Goal: Task Accomplishment & Management: Manage account settings

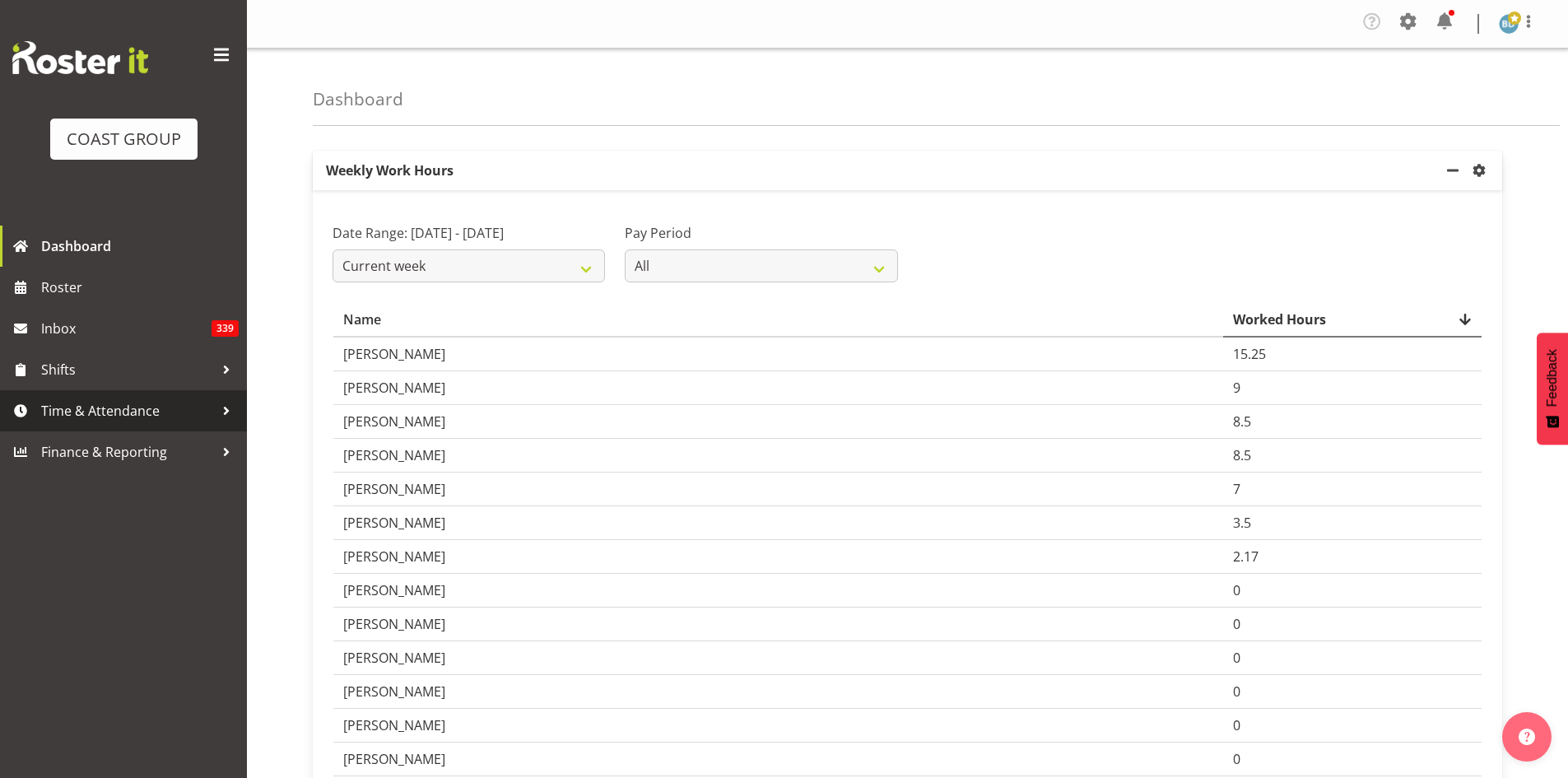
click at [119, 411] on span "Time & Attendance" at bounding box center [127, 410] width 173 height 24
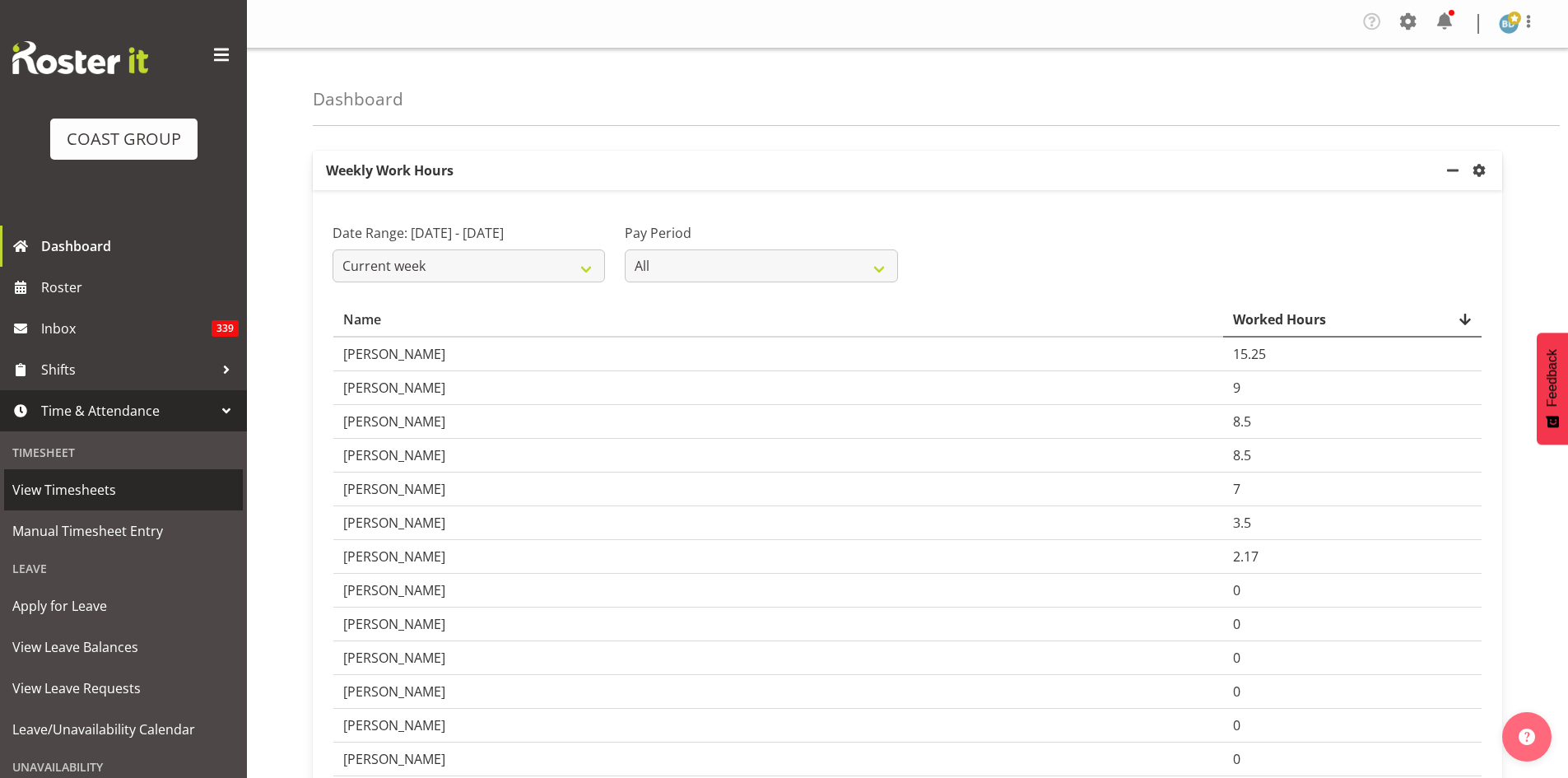
click at [100, 497] on span "View Timesheets" at bounding box center [123, 490] width 222 height 24
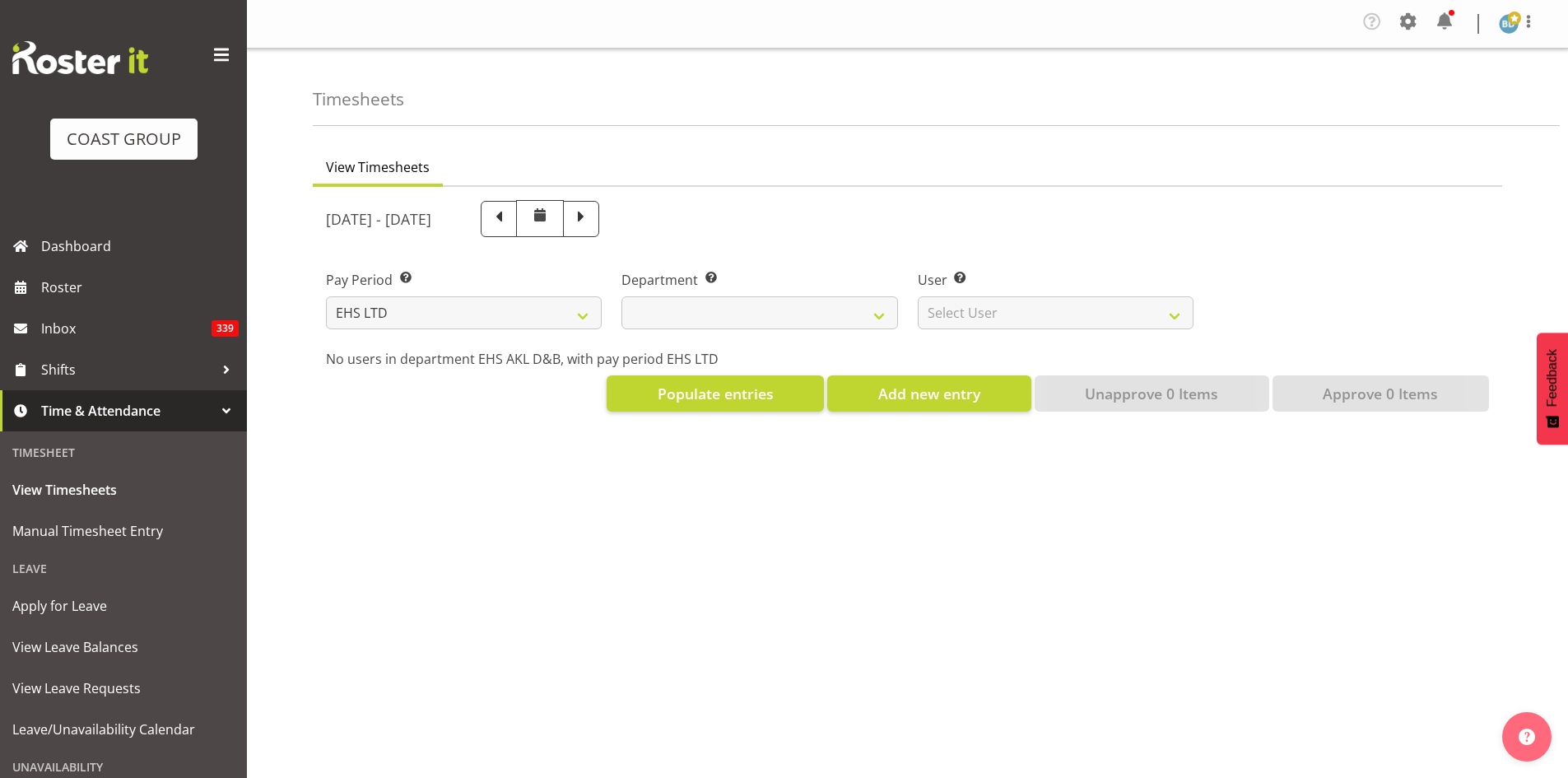
select select "7"
select select
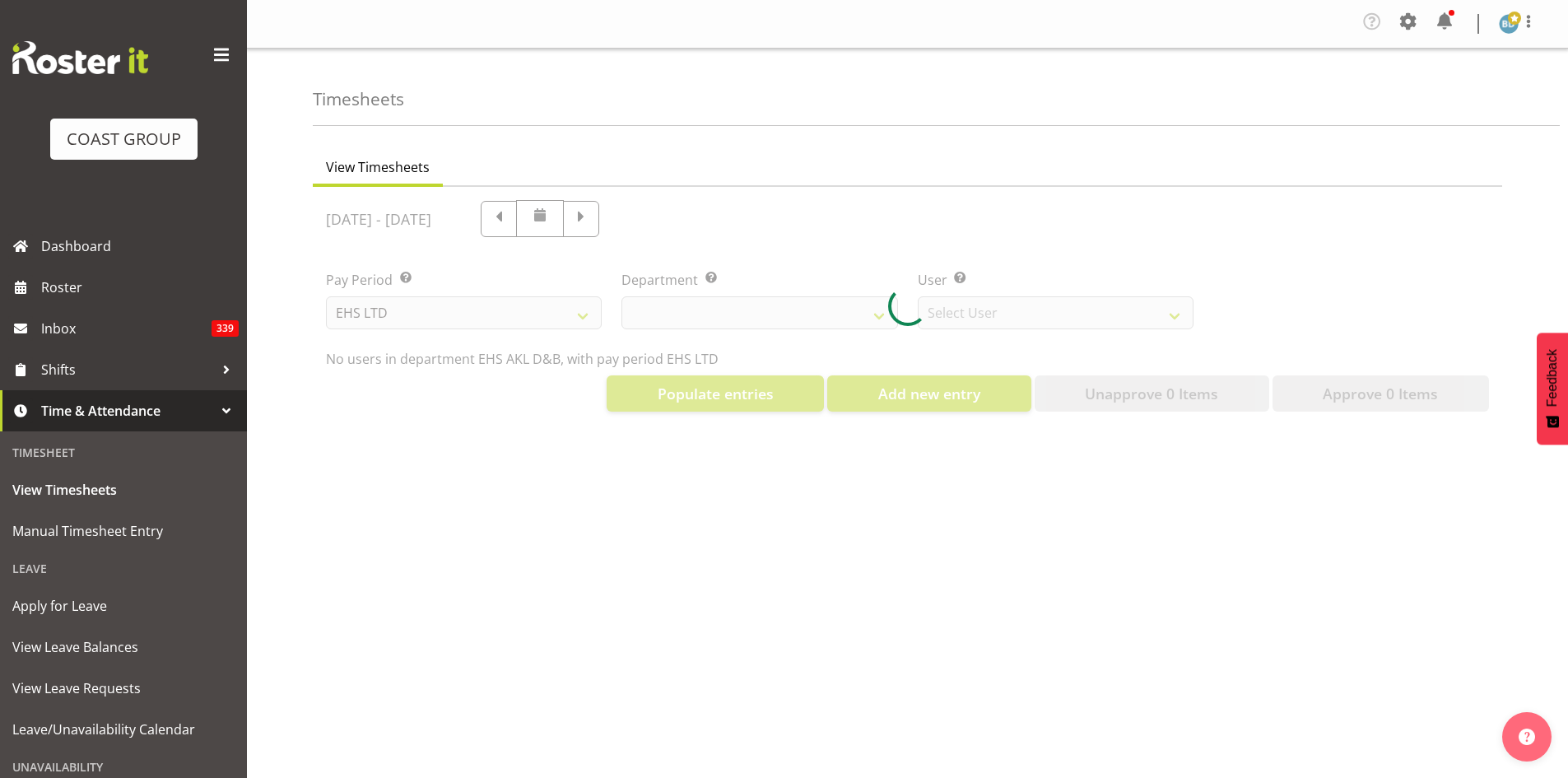
select select "3116"
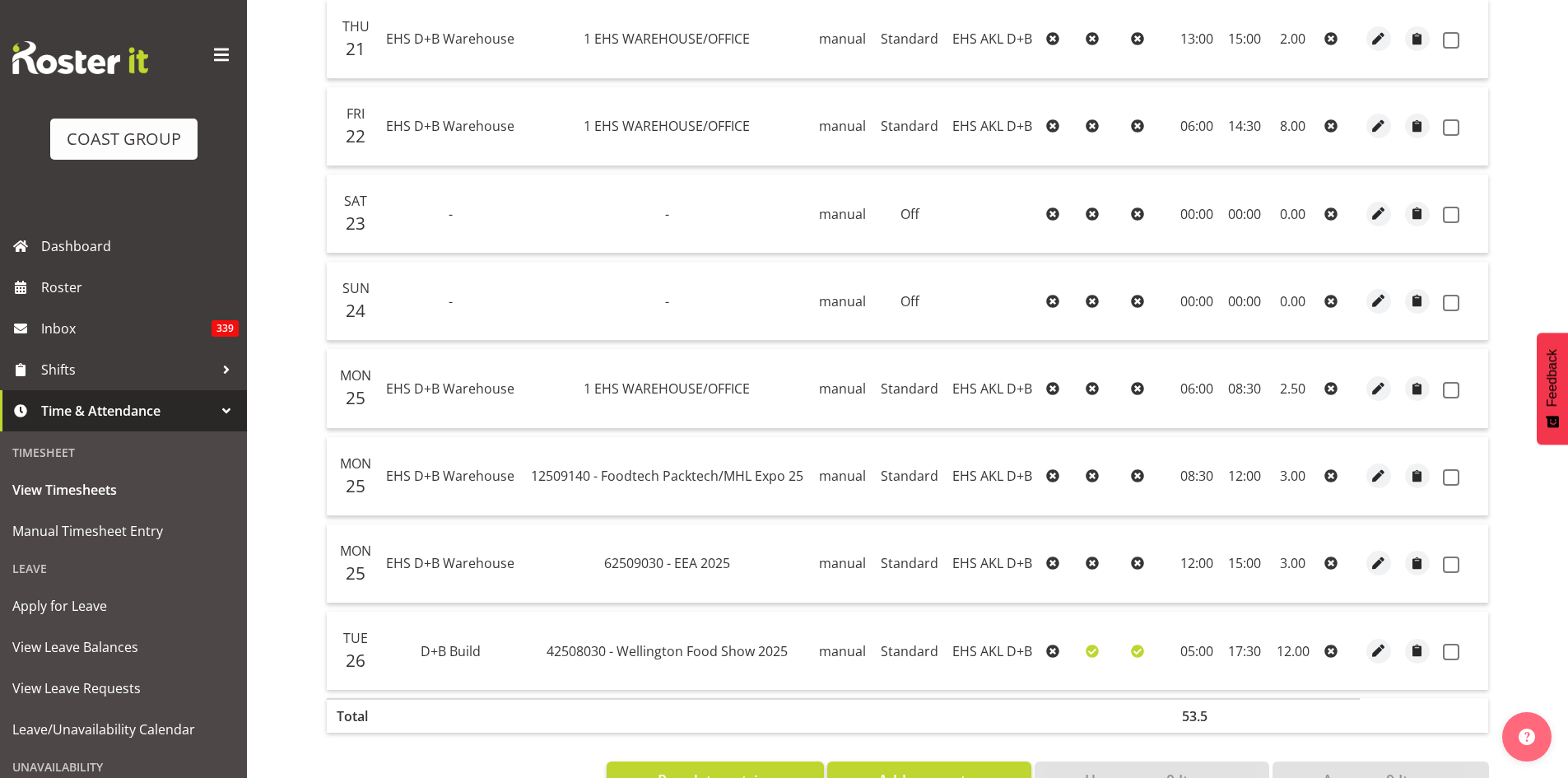
scroll to position [1155, 0]
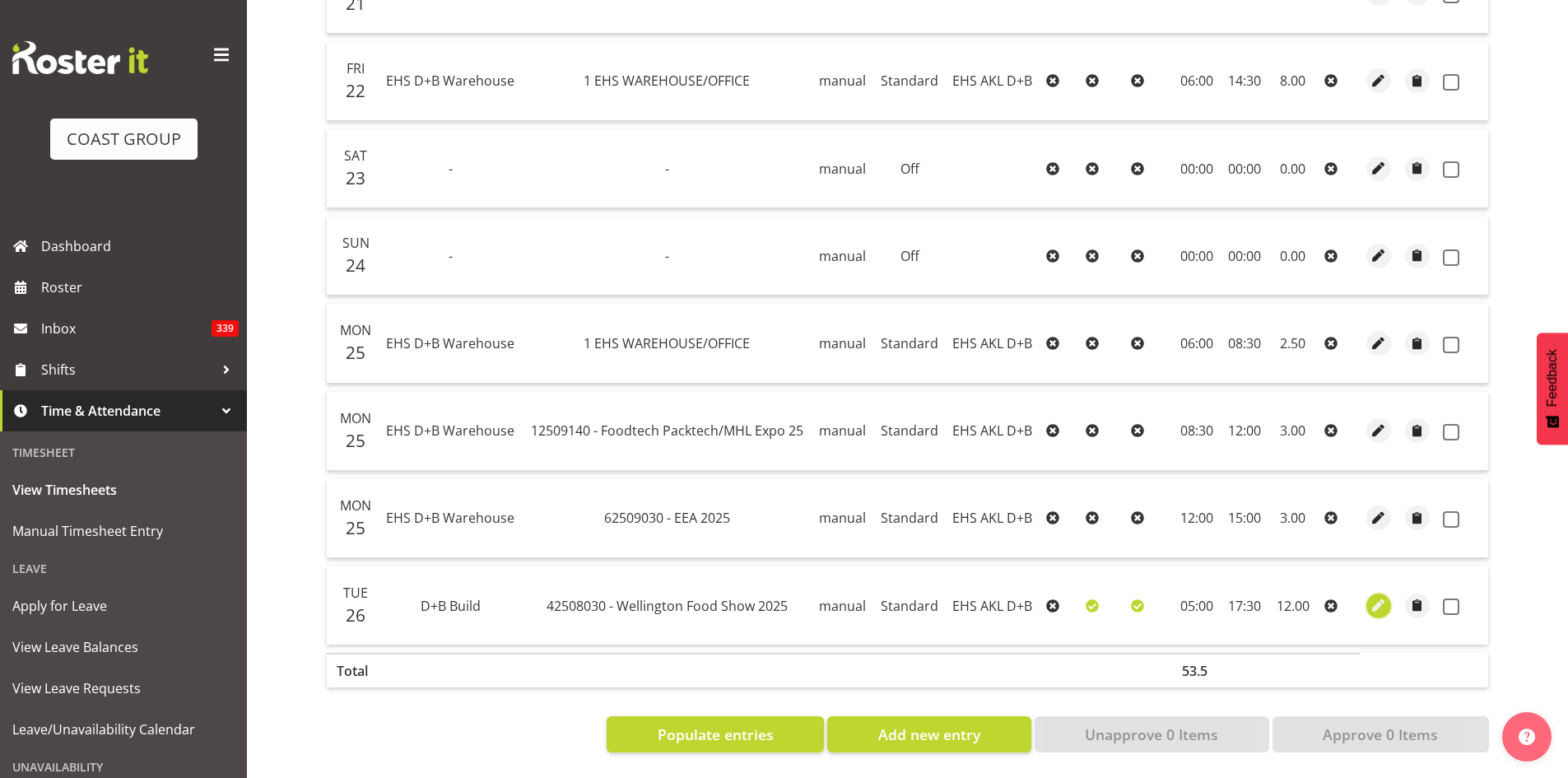
click at [1379, 596] on span "button" at bounding box center [1379, 605] width 19 height 19
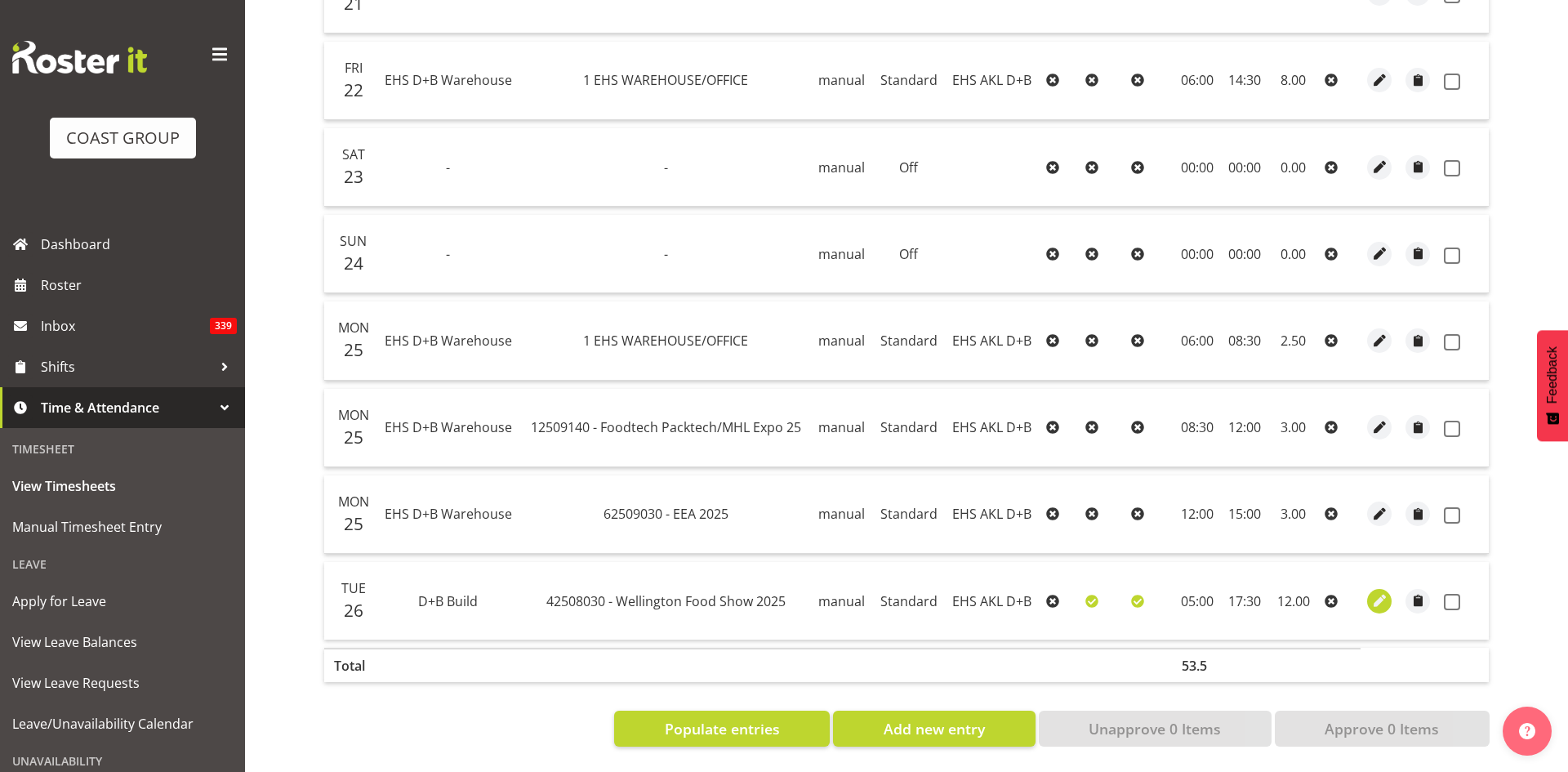
select select "Standard"
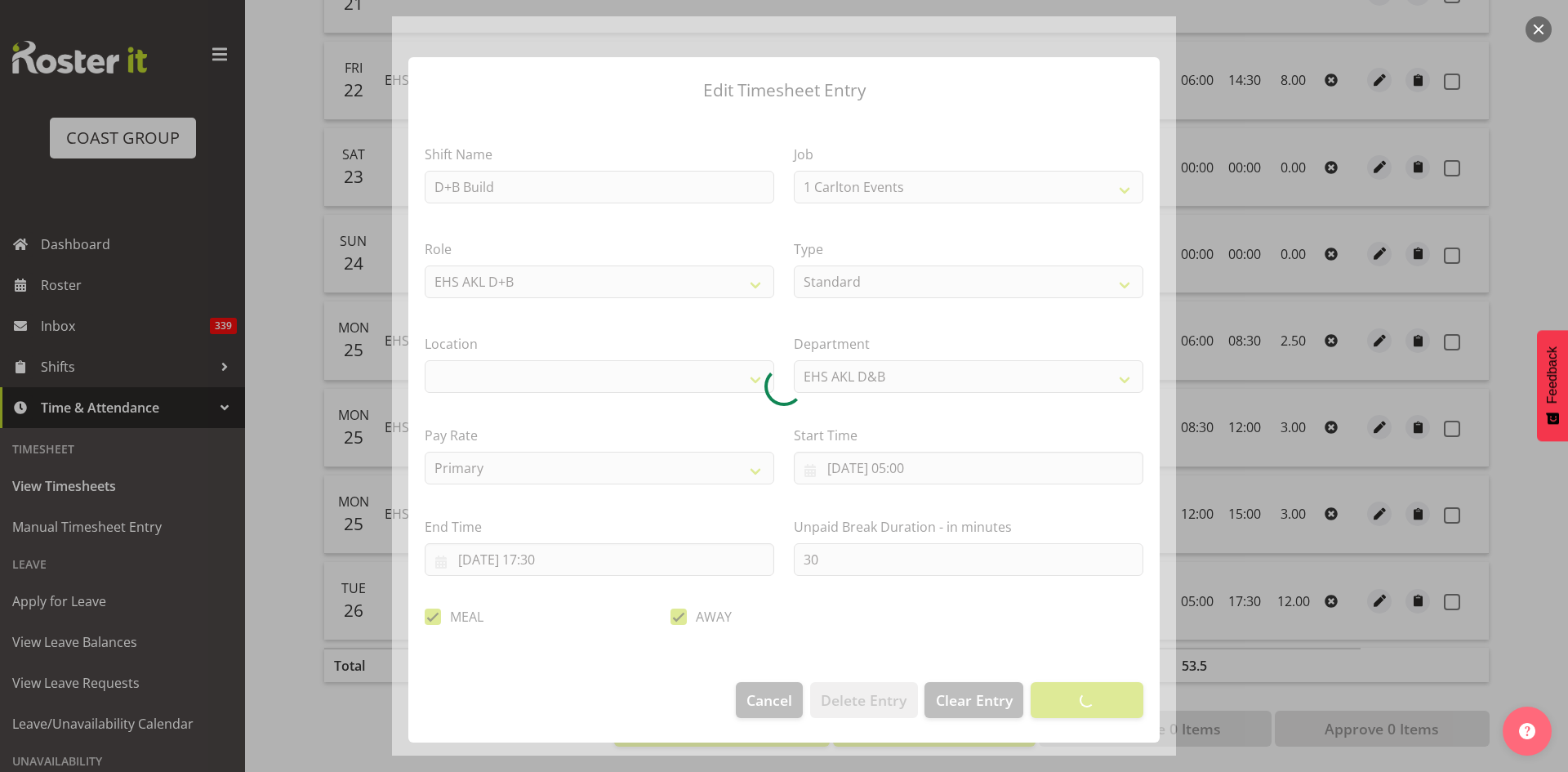
select select "9141"
select select "35"
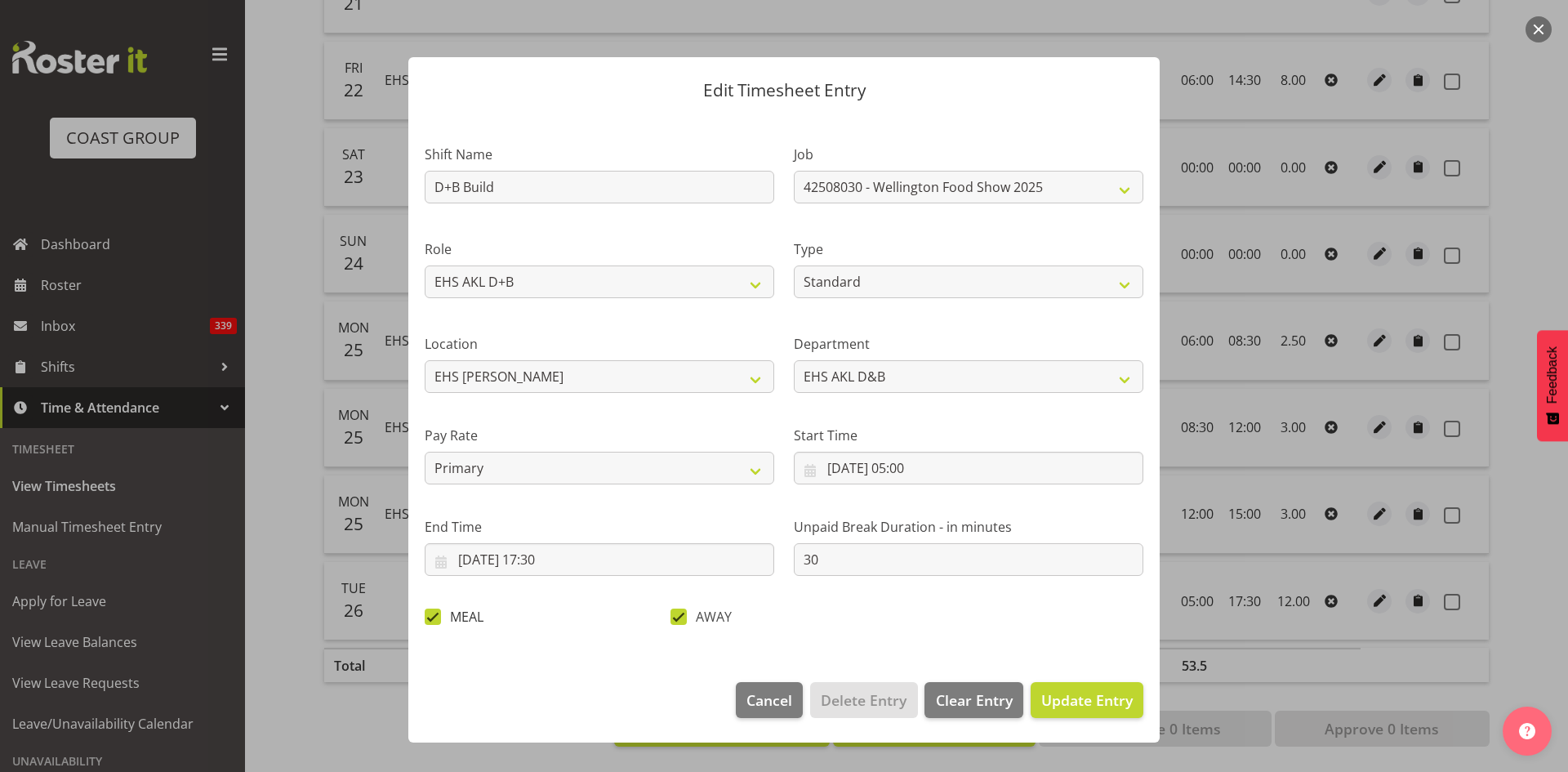
click at [430, 617] on span at bounding box center [433, 616] width 17 height 17
click at [430, 617] on input "MEAL" at bounding box center [429, 616] width 10 height 10
checkbox input "false"
click at [1080, 700] on span "Update Entry" at bounding box center [1087, 699] width 92 height 19
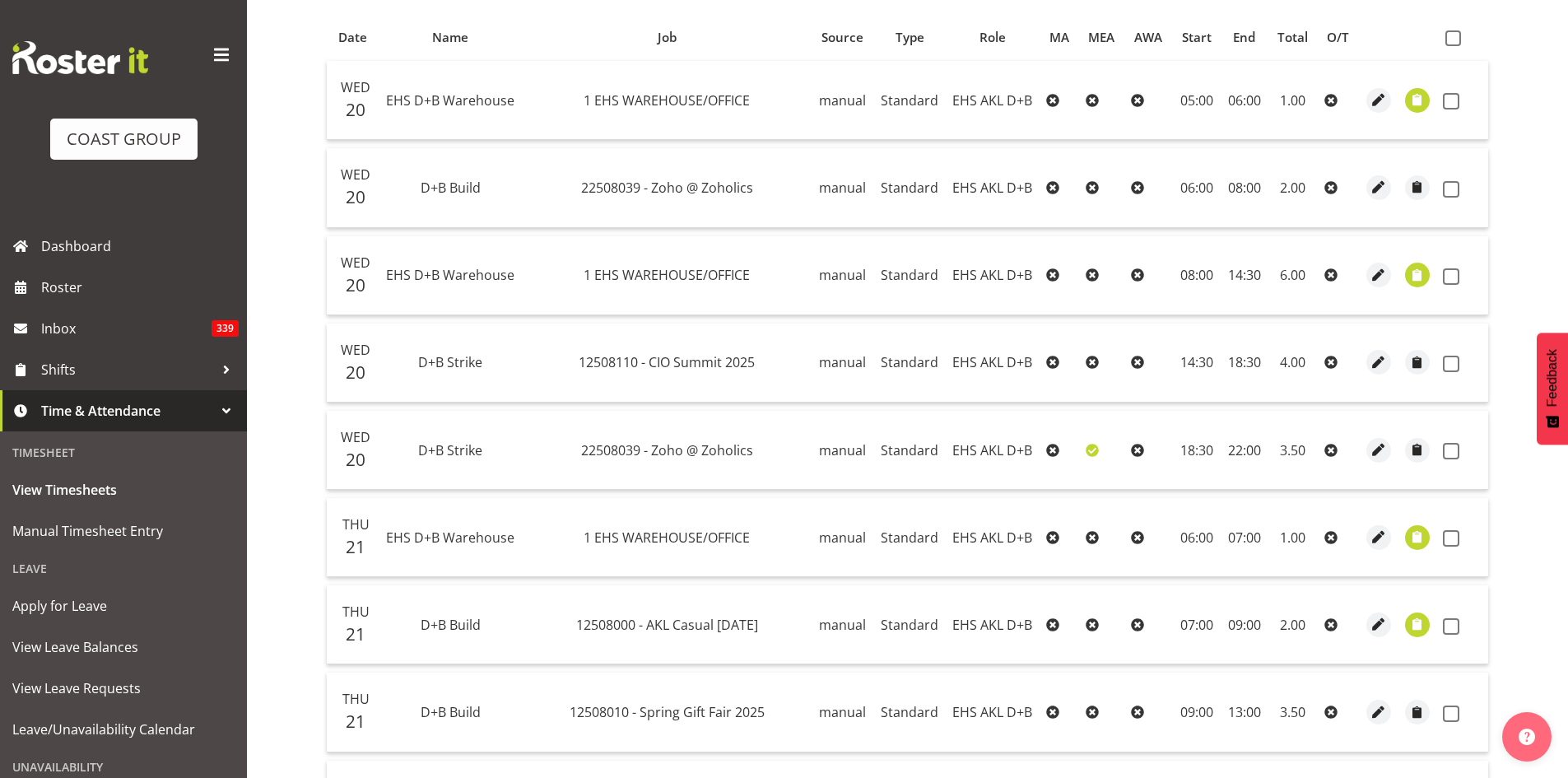
scroll to position [332, 0]
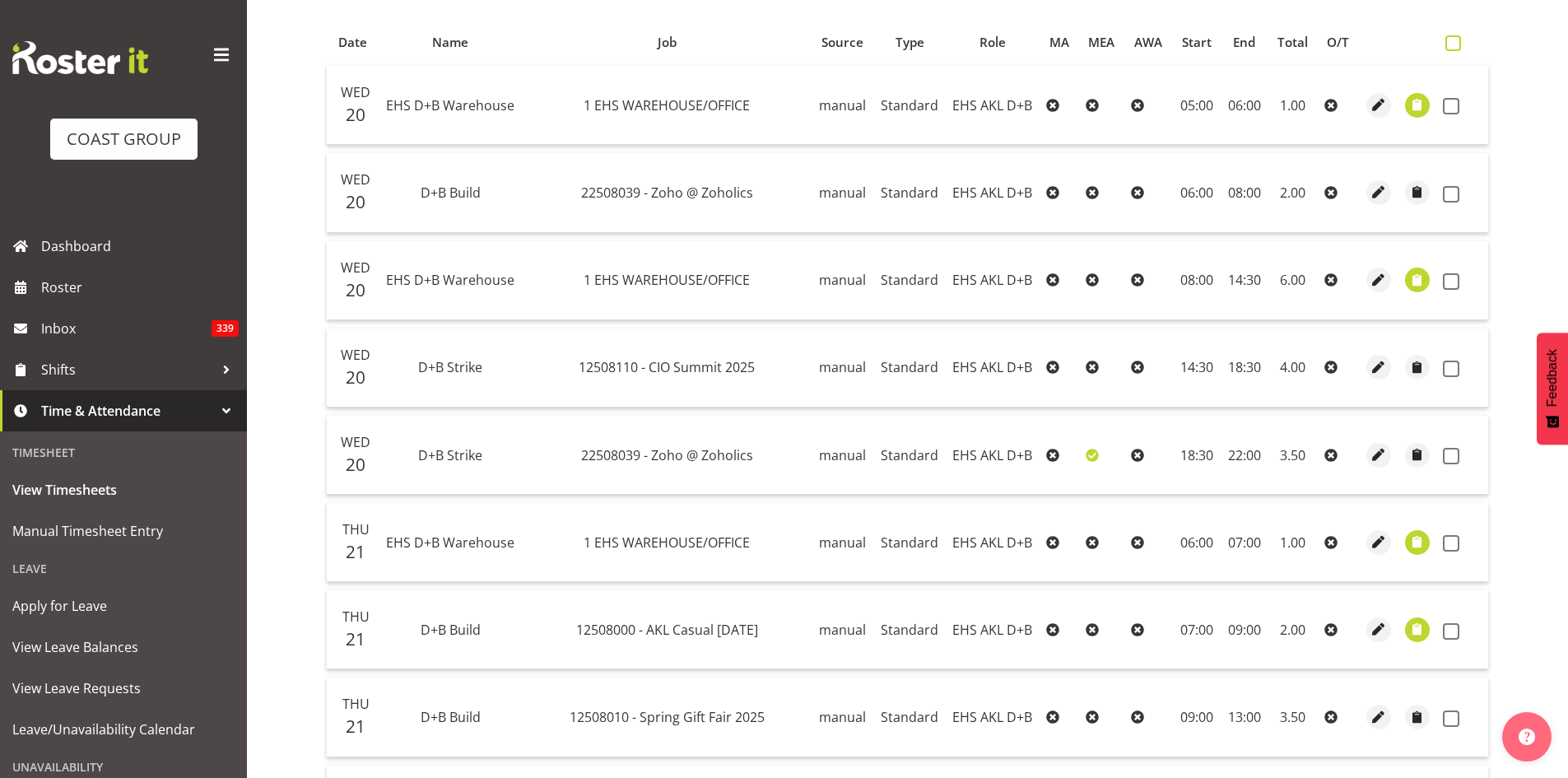
click at [1449, 50] on span at bounding box center [1452, 43] width 16 height 16
click at [1449, 49] on input "checkbox" at bounding box center [1450, 43] width 10 height 10
checkbox input "true"
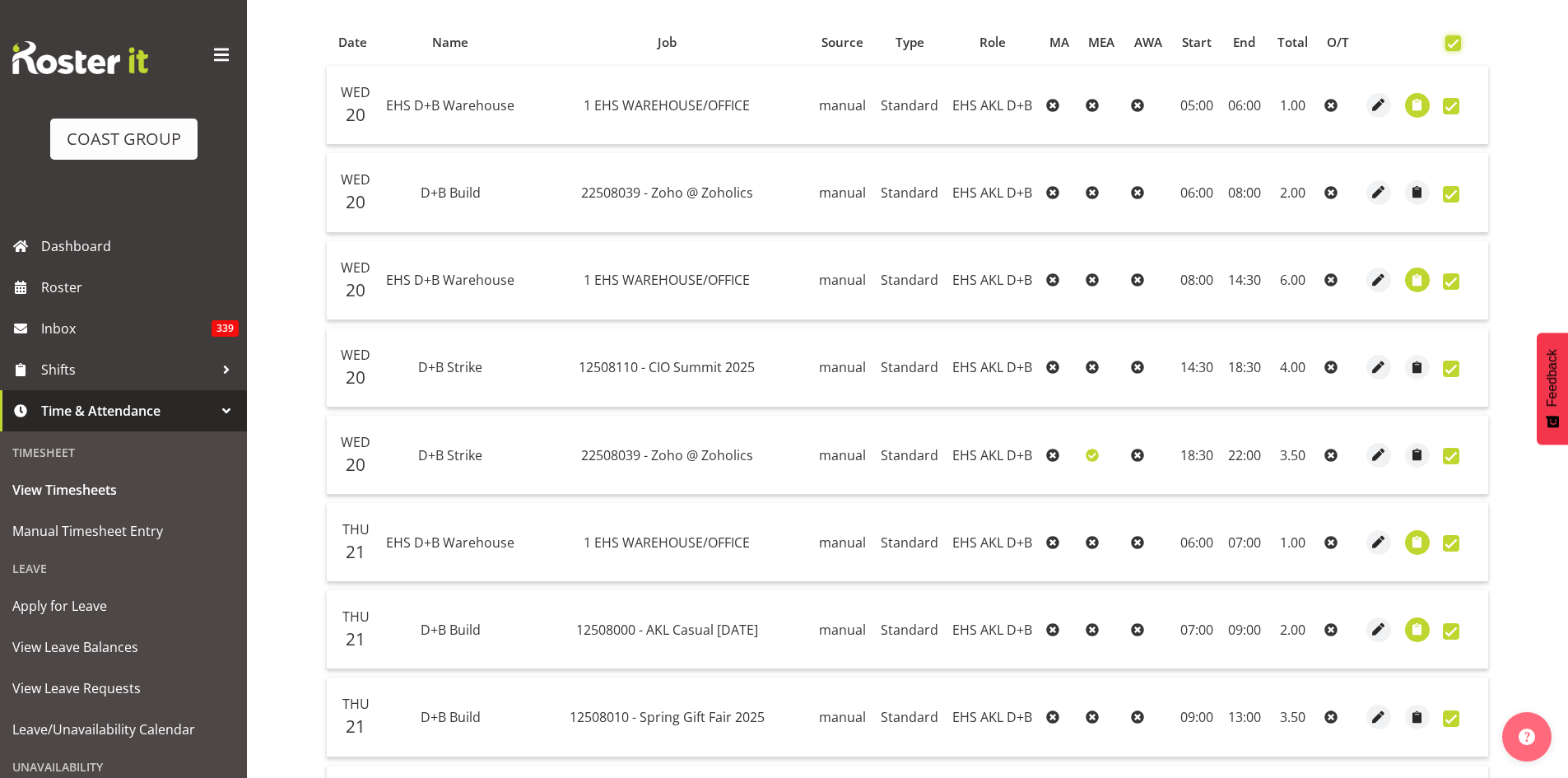
checkbox input "true"
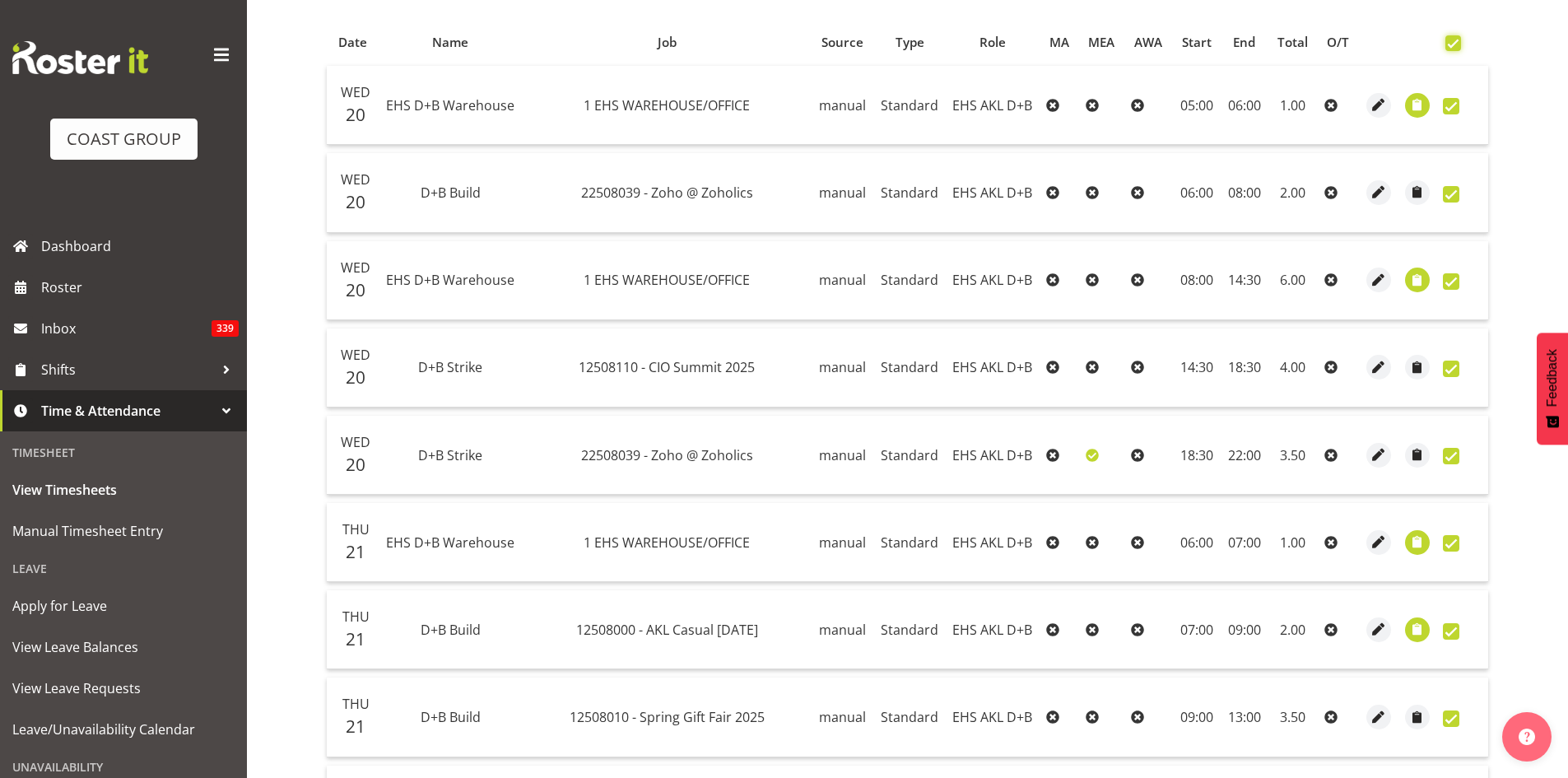
checkbox input "true"
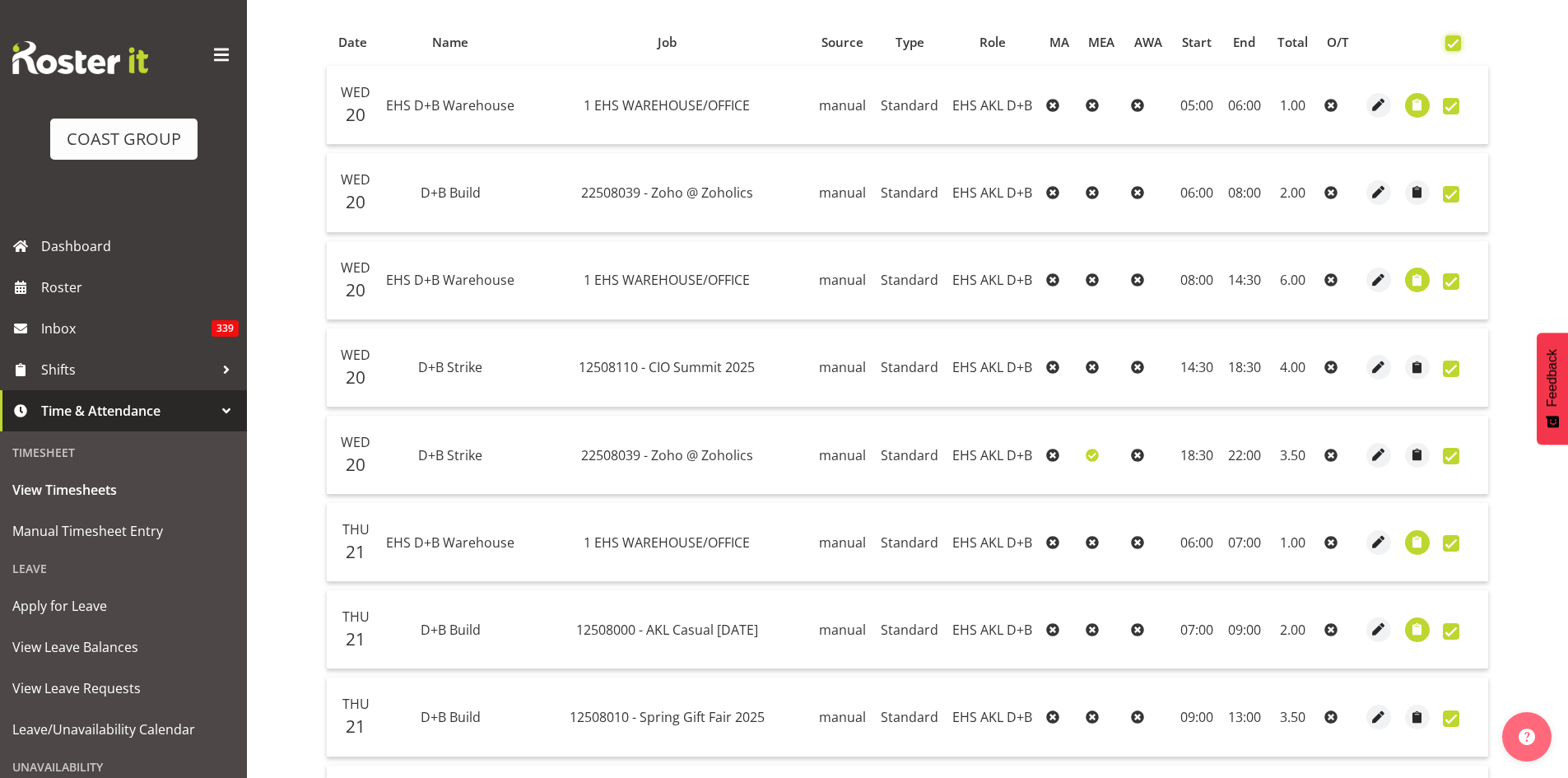
checkbox input "true"
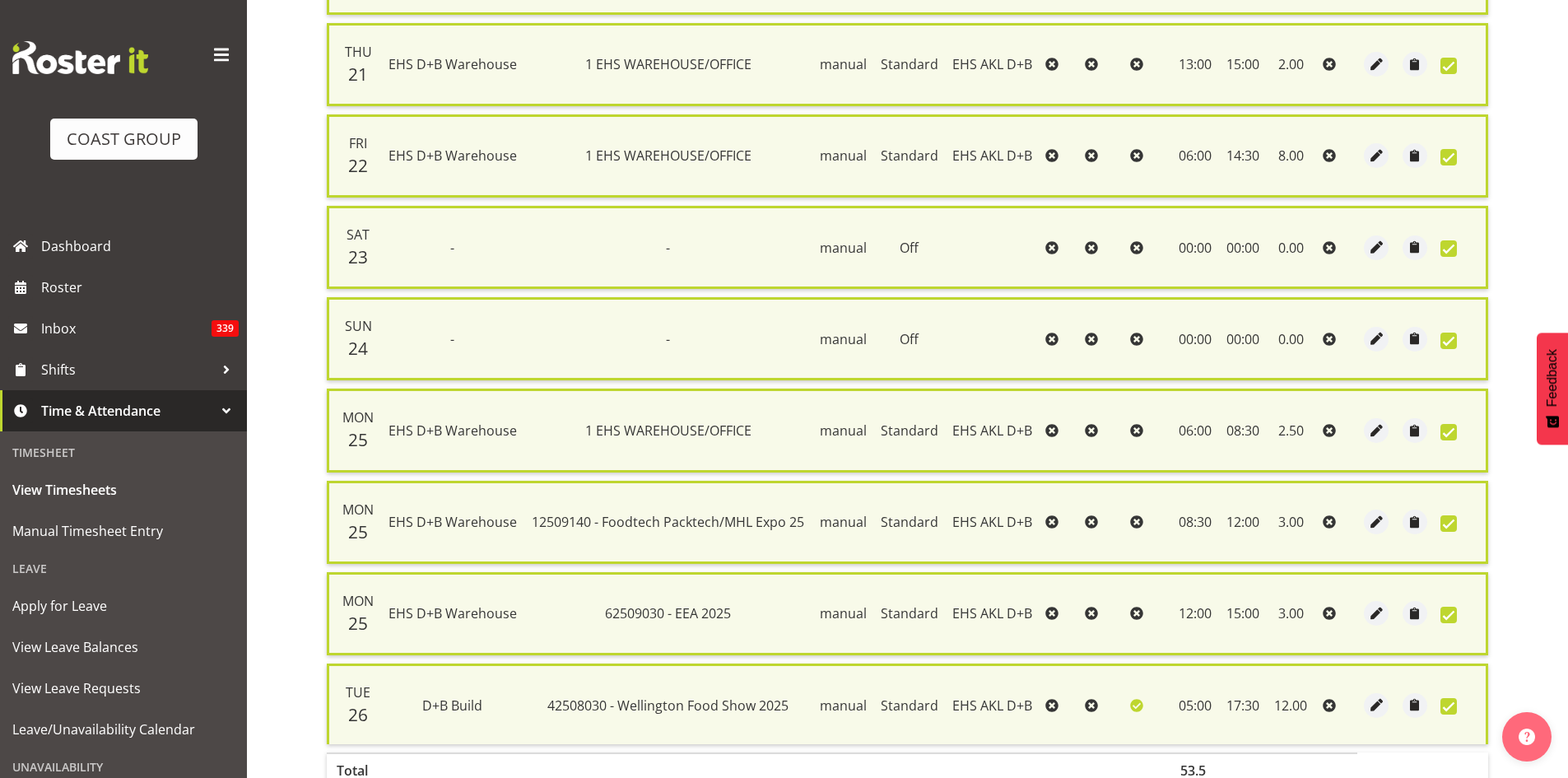
scroll to position [1218, 0]
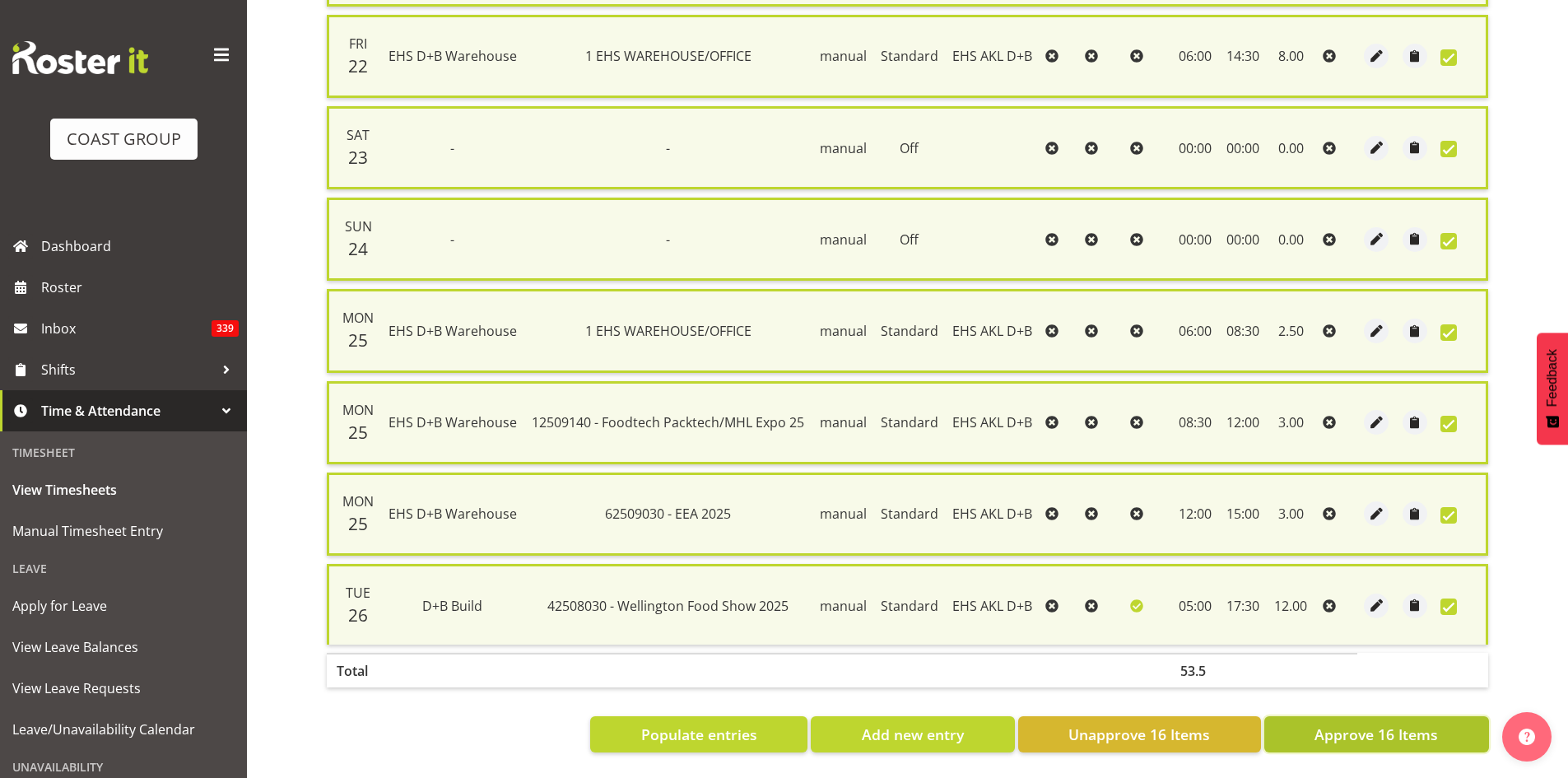
click at [1381, 724] on span "Approve 16 Items" at bounding box center [1376, 733] width 123 height 21
checkbox input "false"
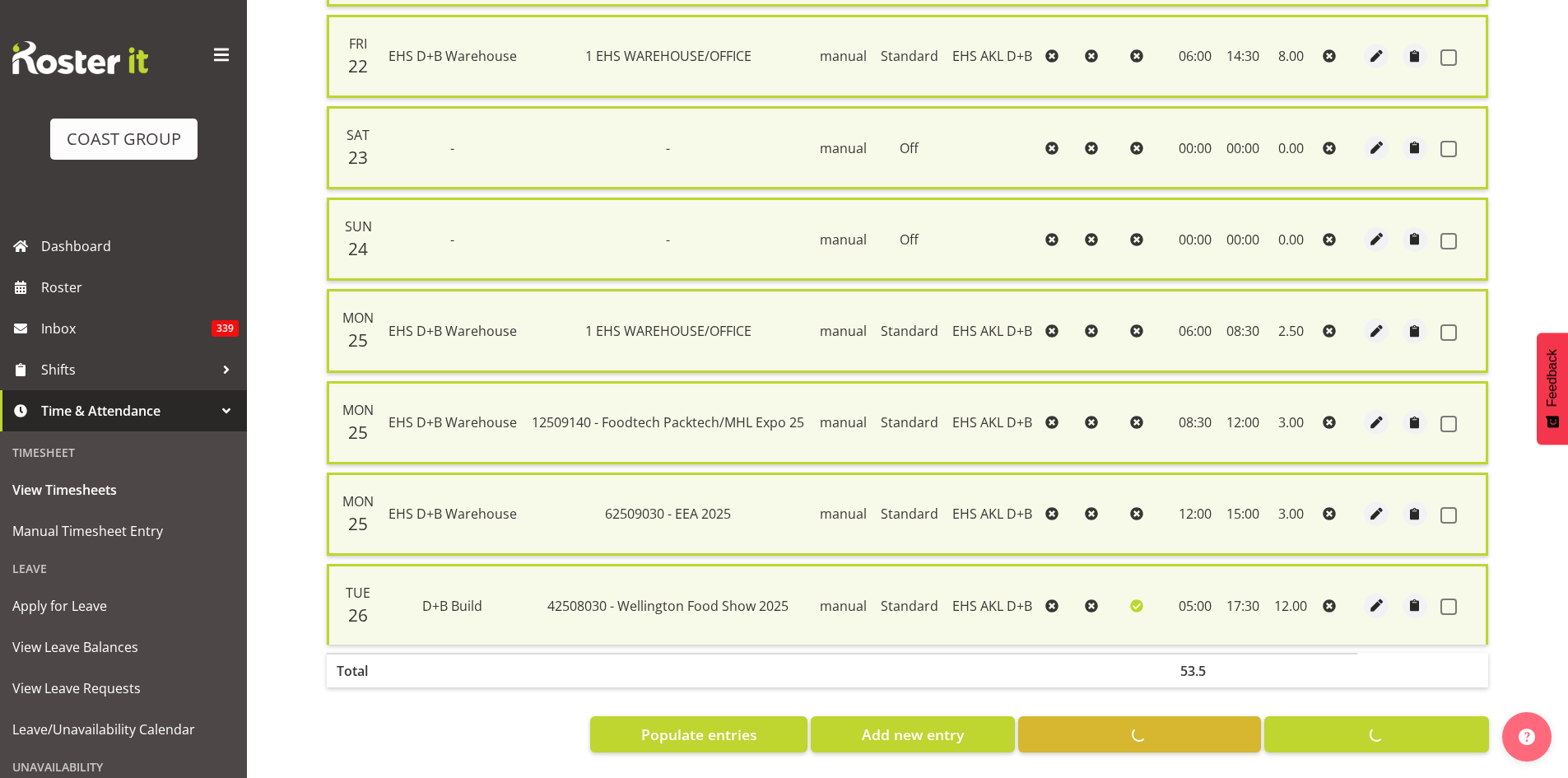
checkbox input "false"
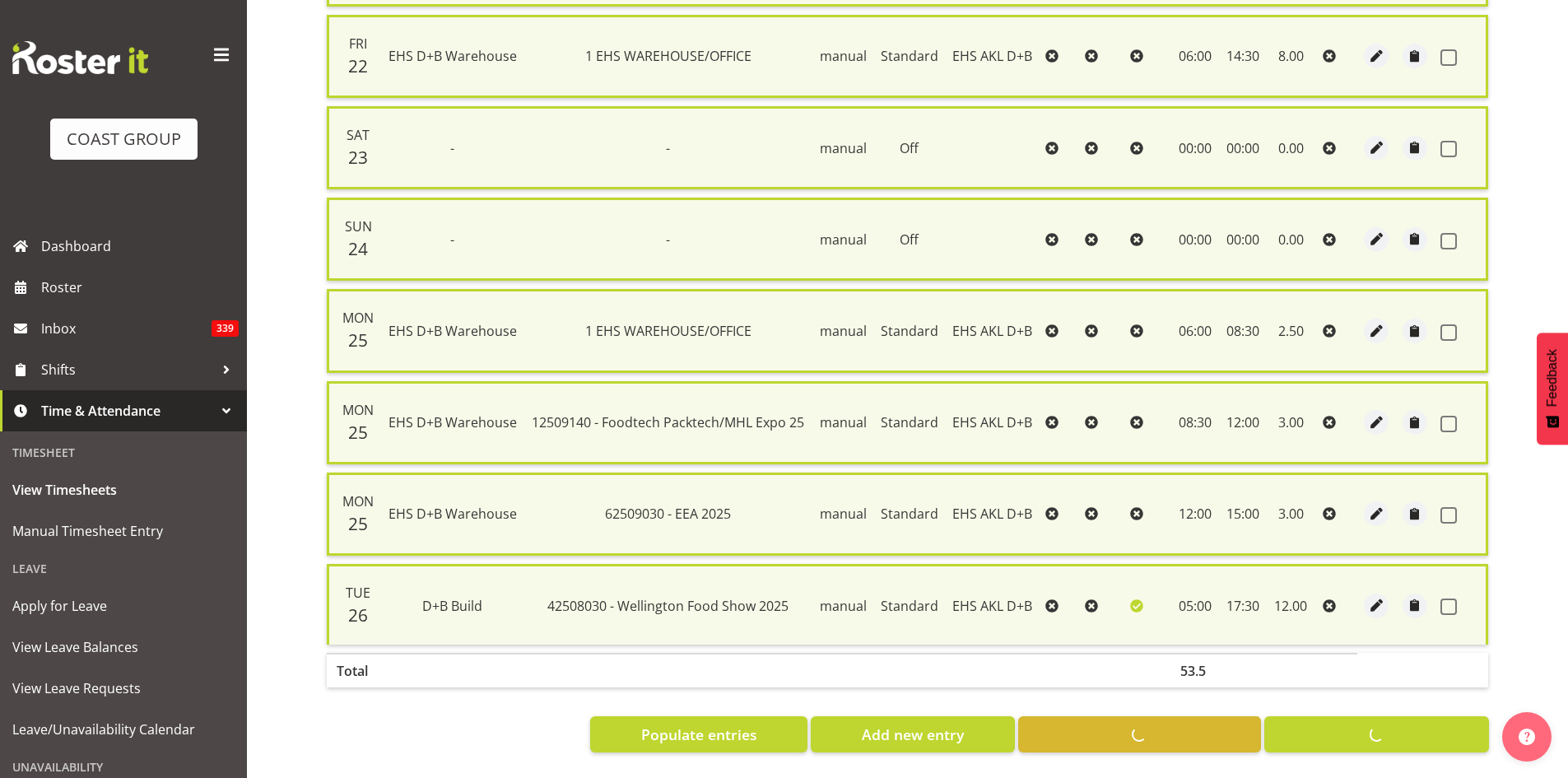
checkbox input "false"
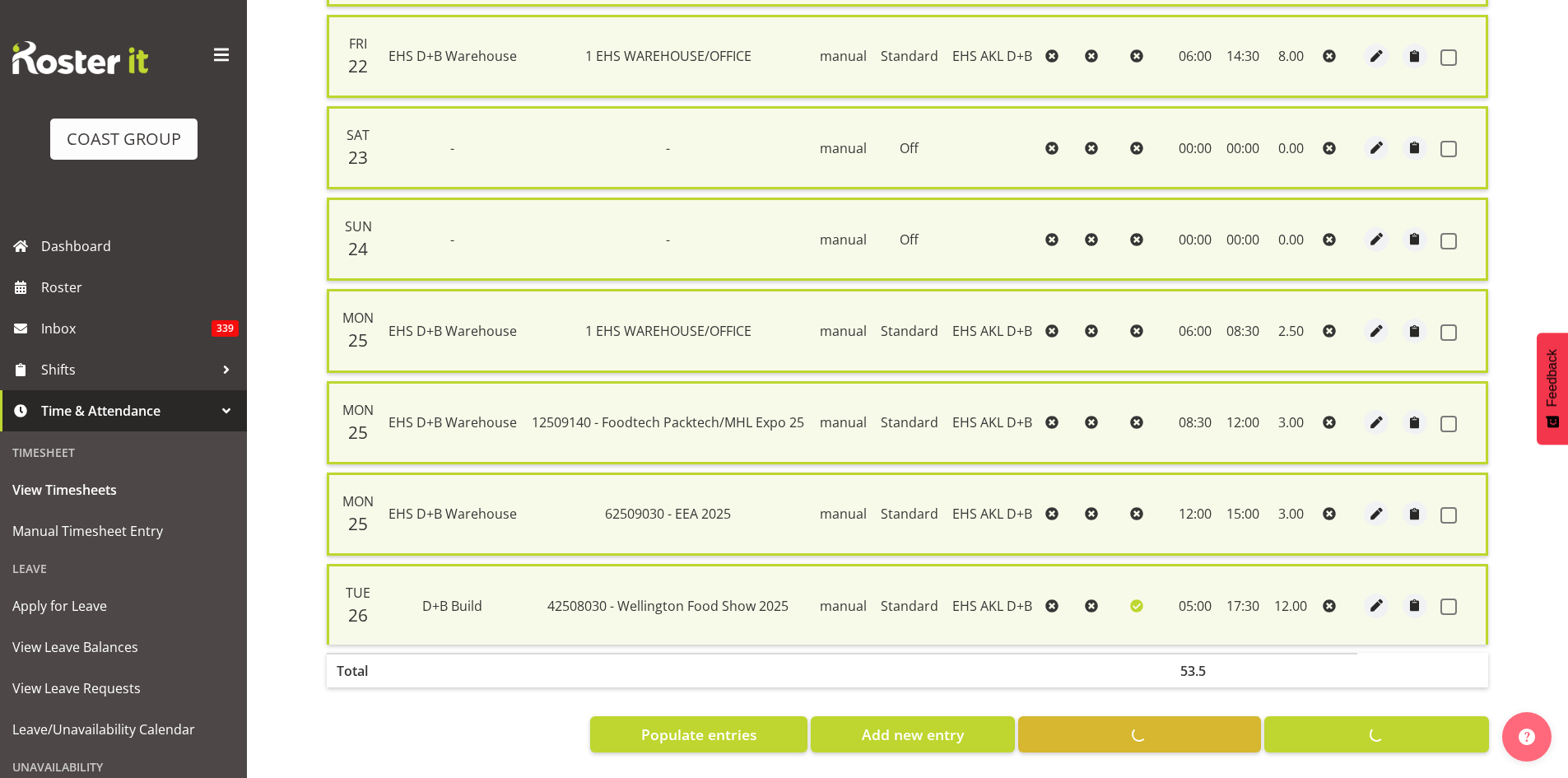
checkbox input "false"
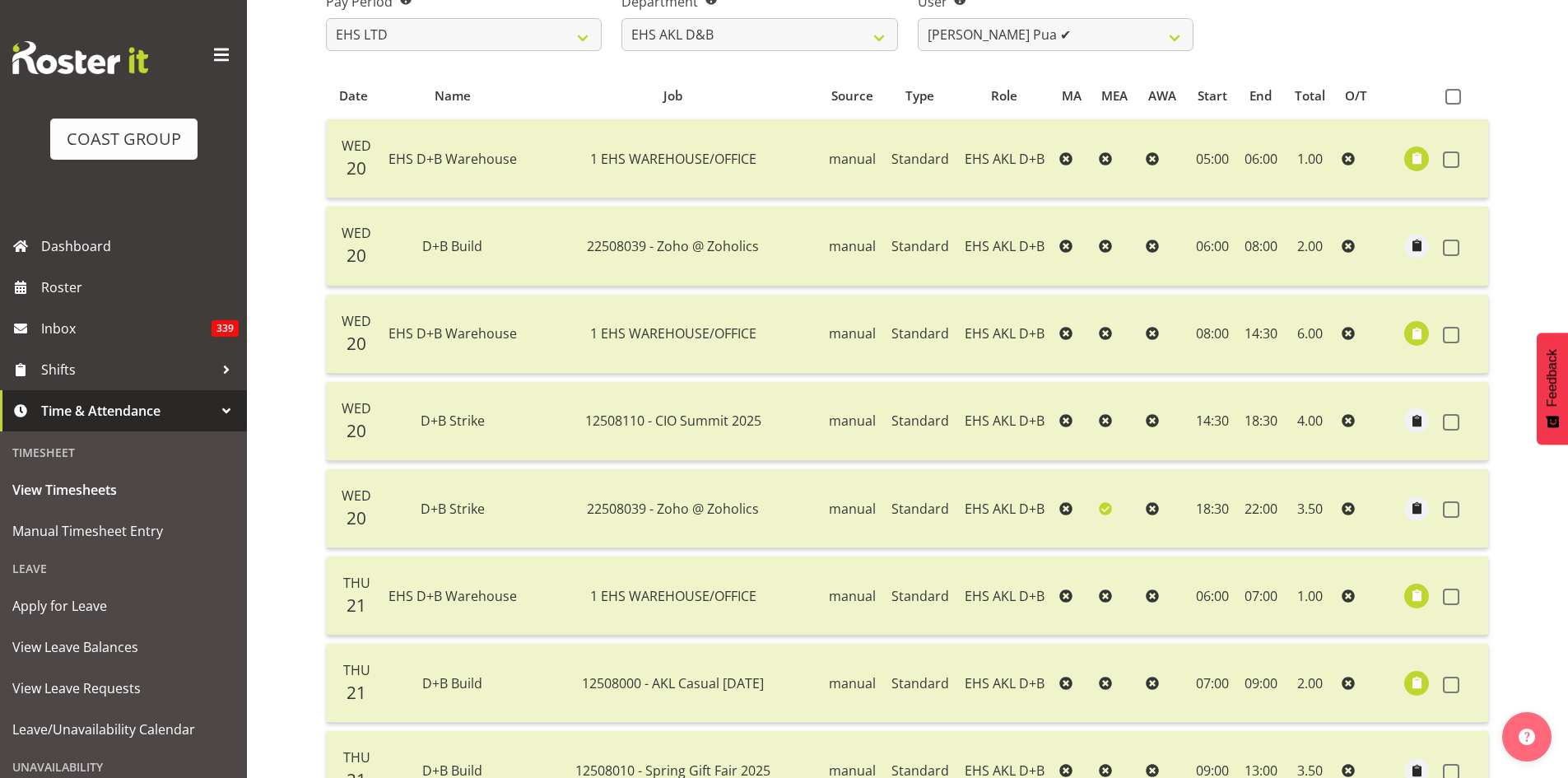
scroll to position [58, 0]
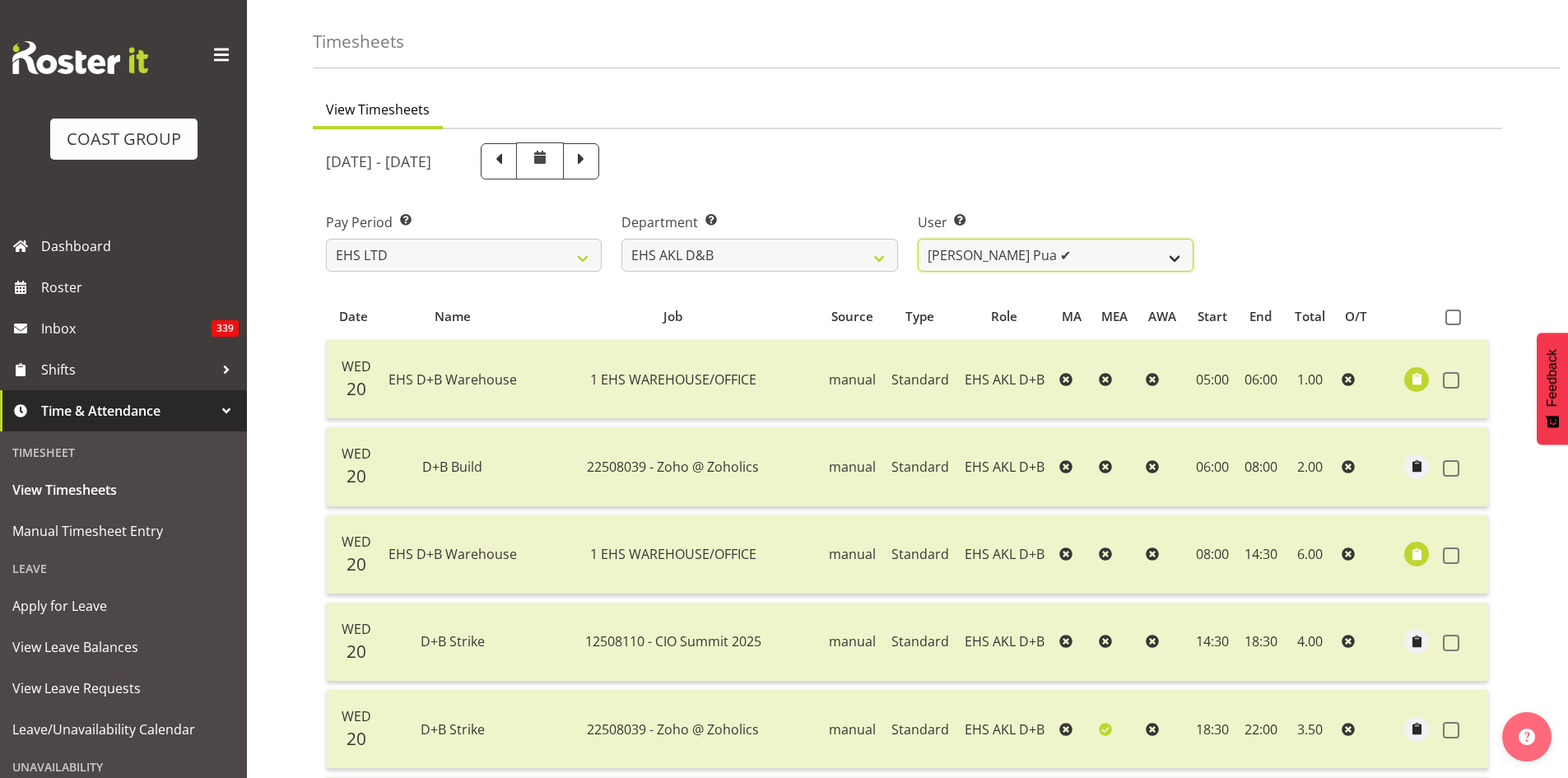
click at [1079, 262] on select "[PERSON_NAME] Pua ✔ [PERSON_NAME] ❌ [PERSON_NAME] ❌ Durham Foster ❌ [PERSON_NAM…" at bounding box center [1056, 255] width 276 height 33
select select "888"
click at [918, 239] on select "[PERSON_NAME] Pua ✔ [PERSON_NAME] ❌ [PERSON_NAME] ❌ Durham Foster ❌ [PERSON_NAM…" at bounding box center [1056, 255] width 276 height 33
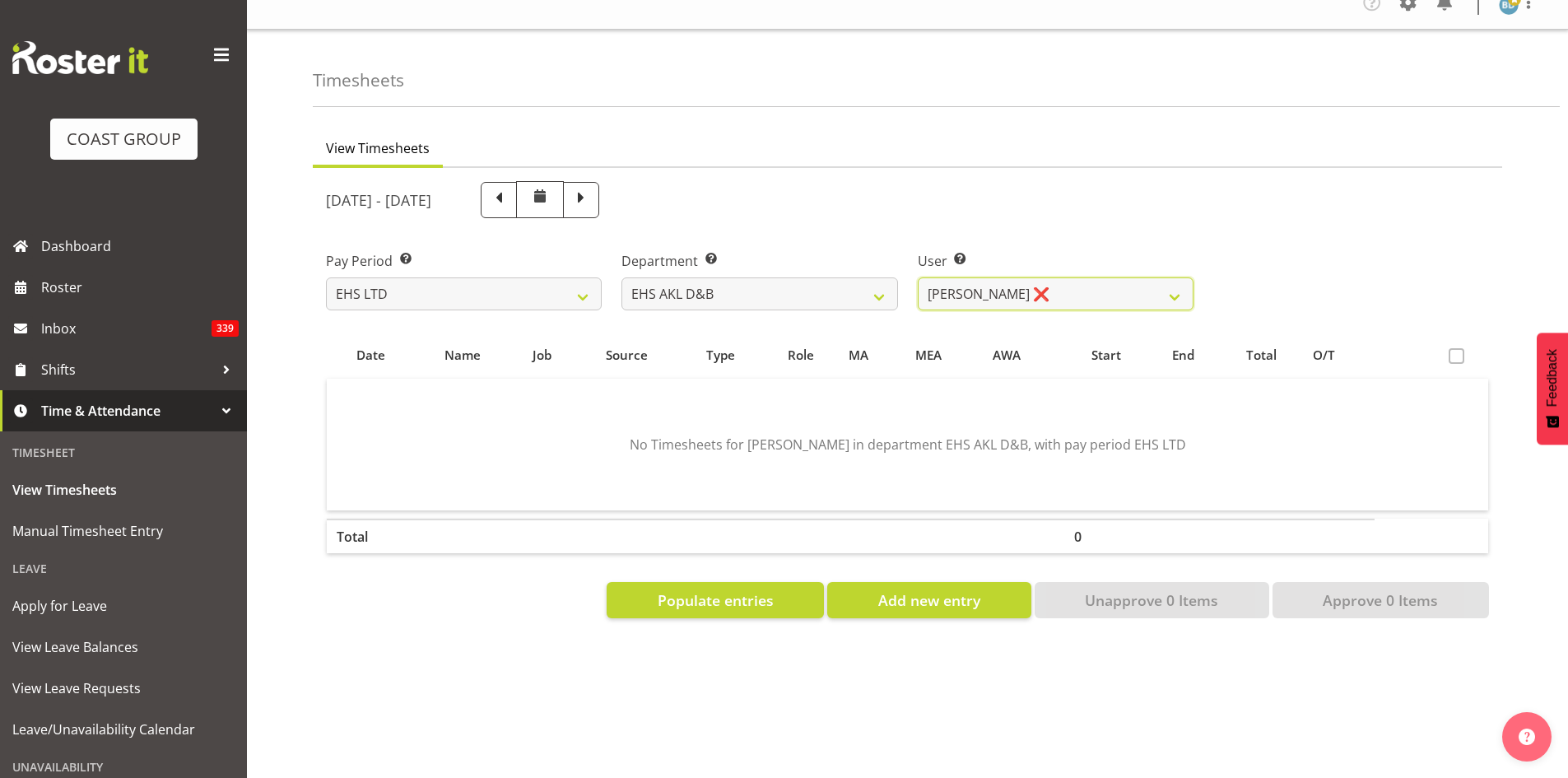
scroll to position [32, 0]
click at [682, 590] on span "Populate entries" at bounding box center [715, 600] width 116 height 21
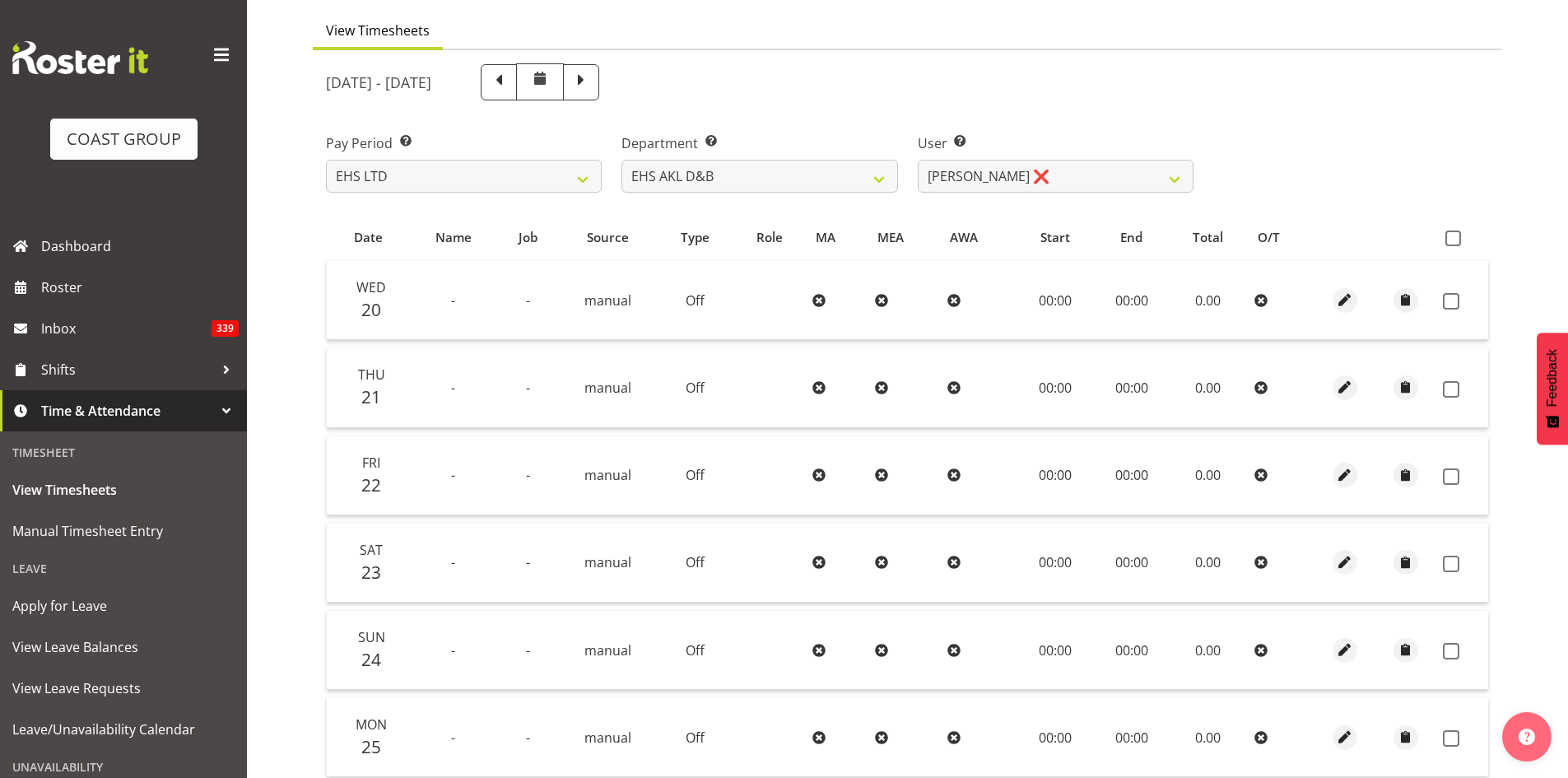
scroll to position [368, 0]
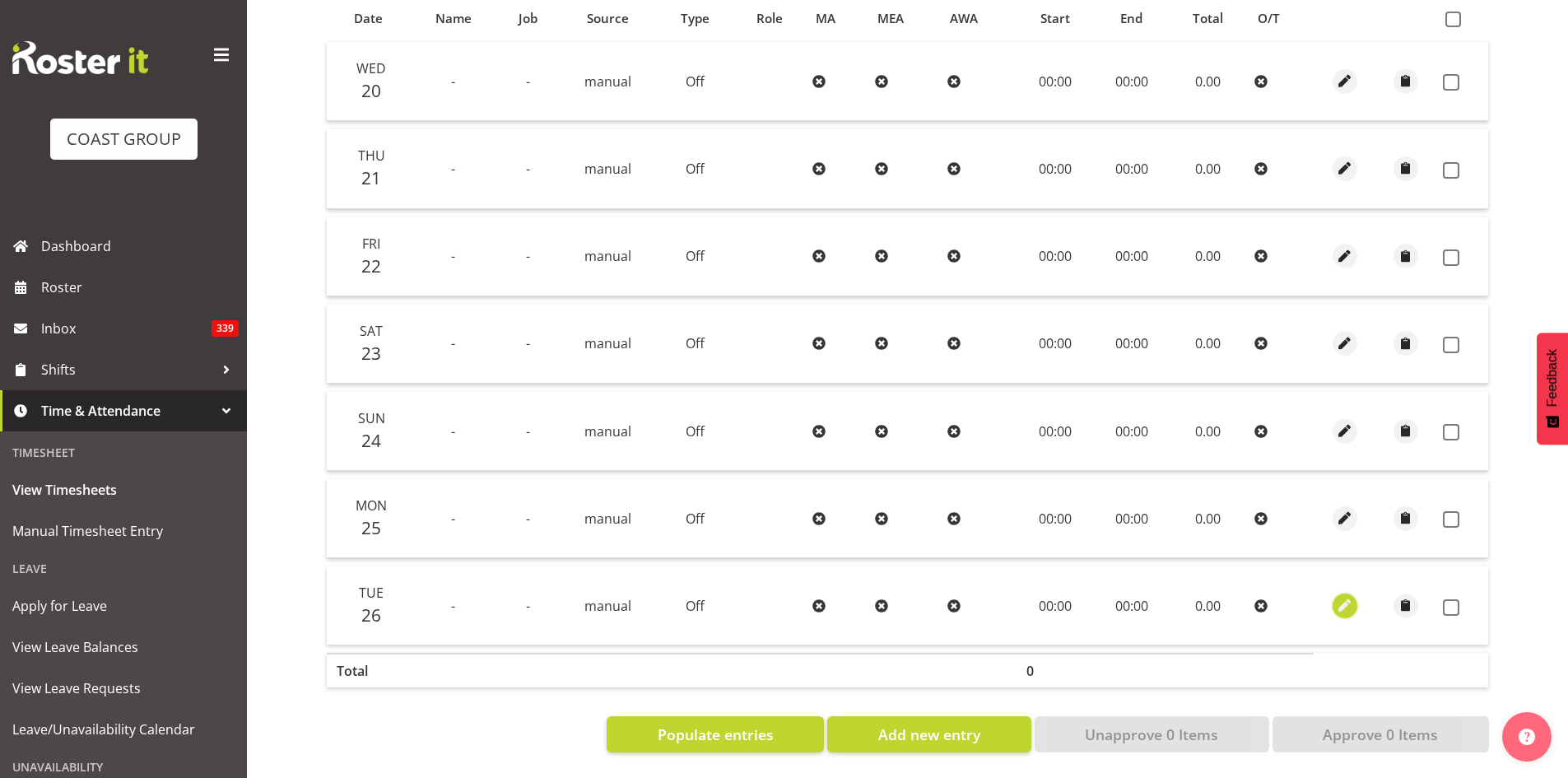
click at [1341, 596] on span "button" at bounding box center [1344, 605] width 19 height 19
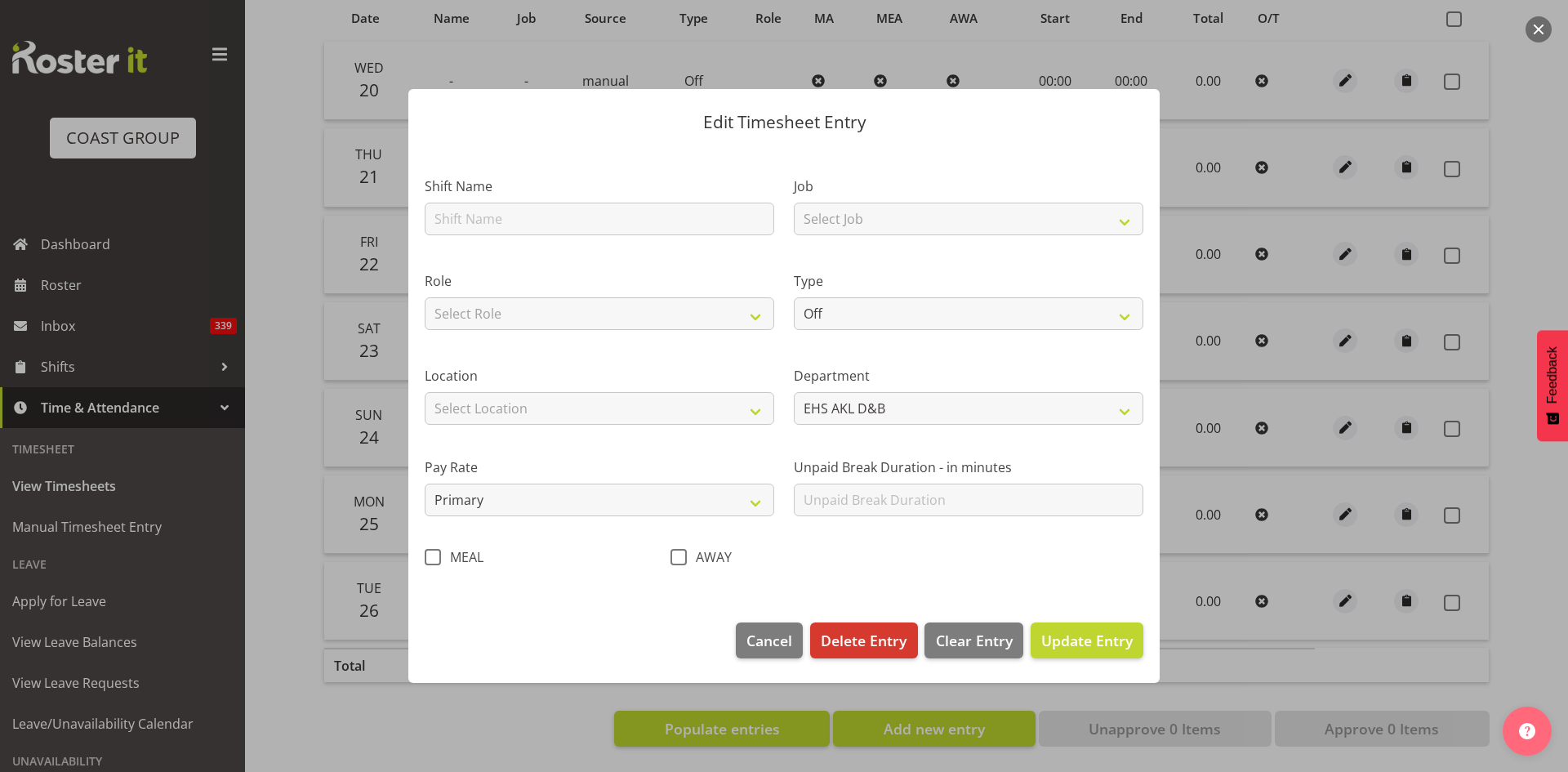
click at [433, 560] on span at bounding box center [433, 557] width 17 height 17
click at [433, 560] on input "MEAL" at bounding box center [429, 555] width 10 height 10
checkbox input "true"
click at [1080, 638] on span "Update Entry" at bounding box center [1087, 640] width 92 height 19
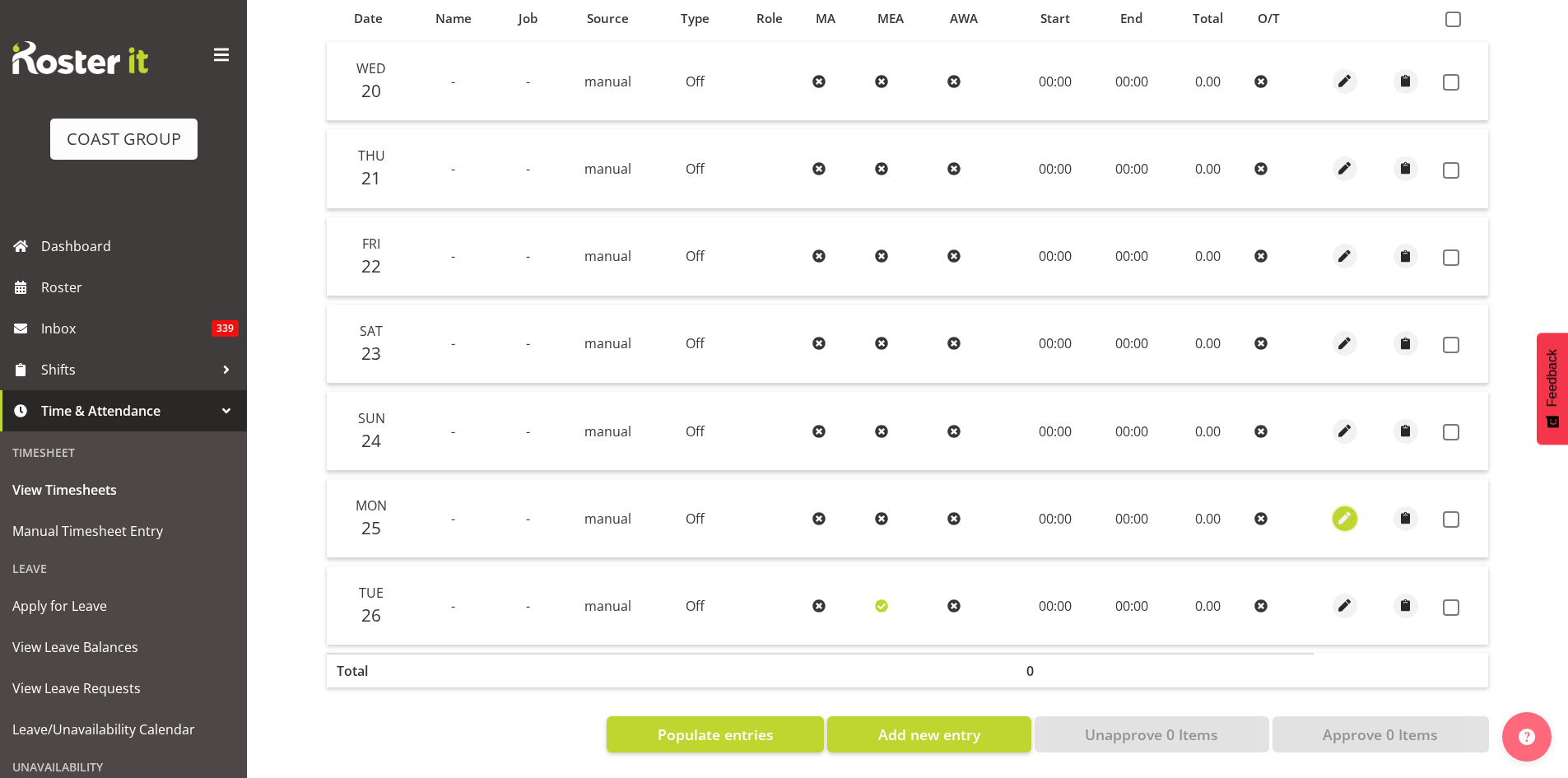
click at [1339, 508] on span "button" at bounding box center [1344, 518] width 19 height 19
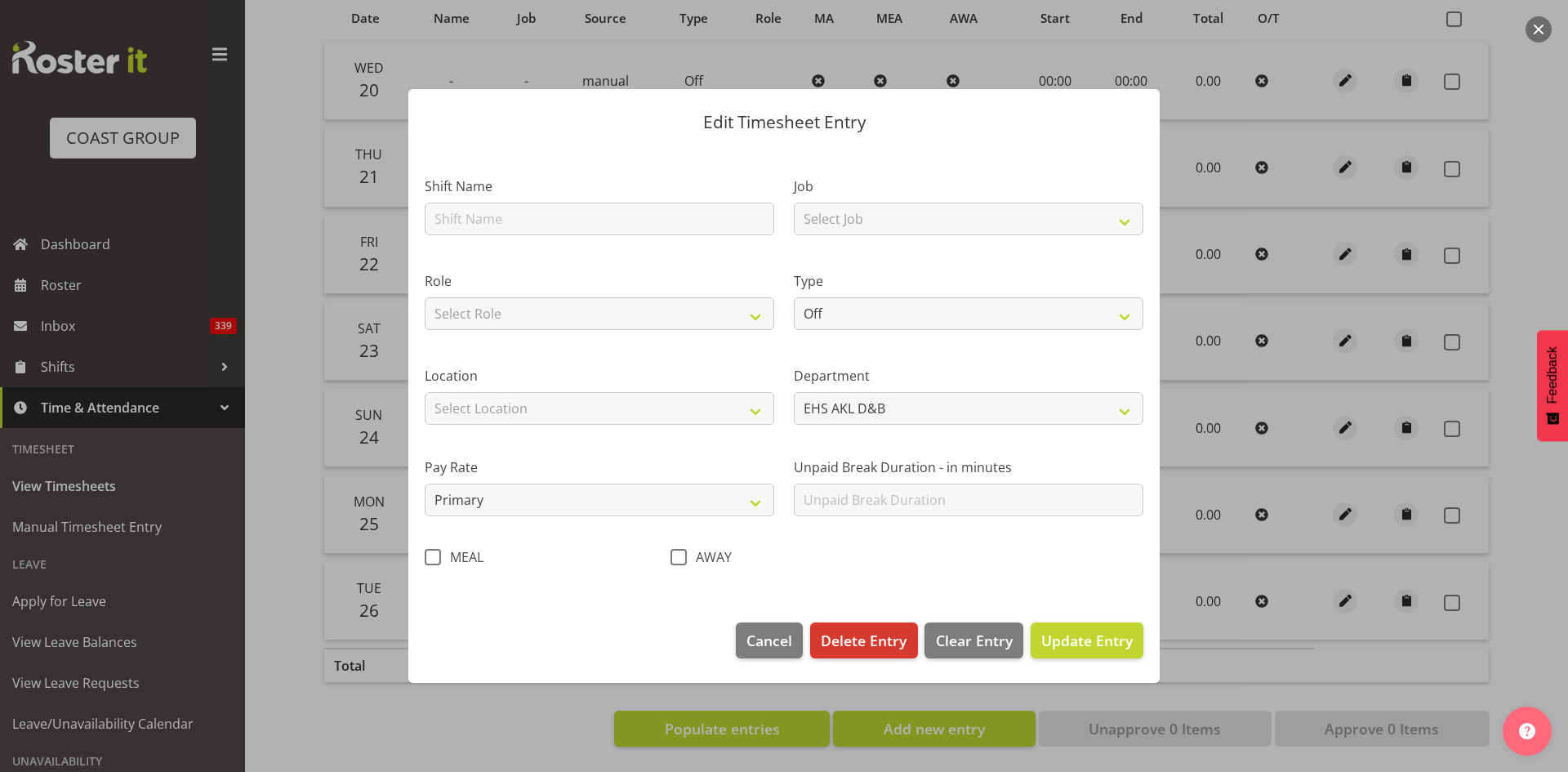
click at [428, 559] on span at bounding box center [433, 557] width 17 height 17
click at [428, 559] on input "MEAL" at bounding box center [429, 555] width 10 height 10
checkbox input "true"
click at [1088, 640] on span "Update Entry" at bounding box center [1087, 640] width 92 height 19
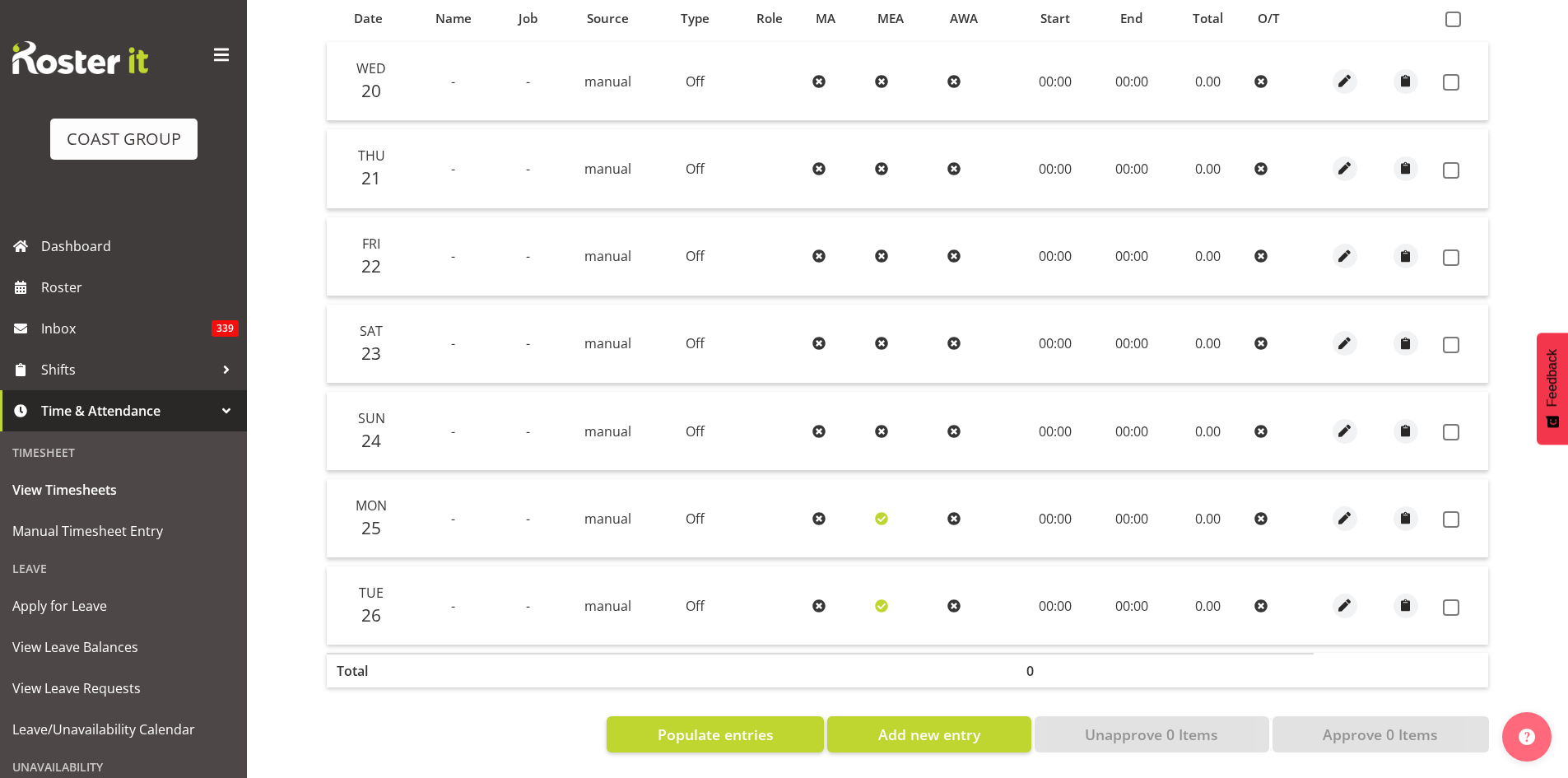
scroll to position [230, 0]
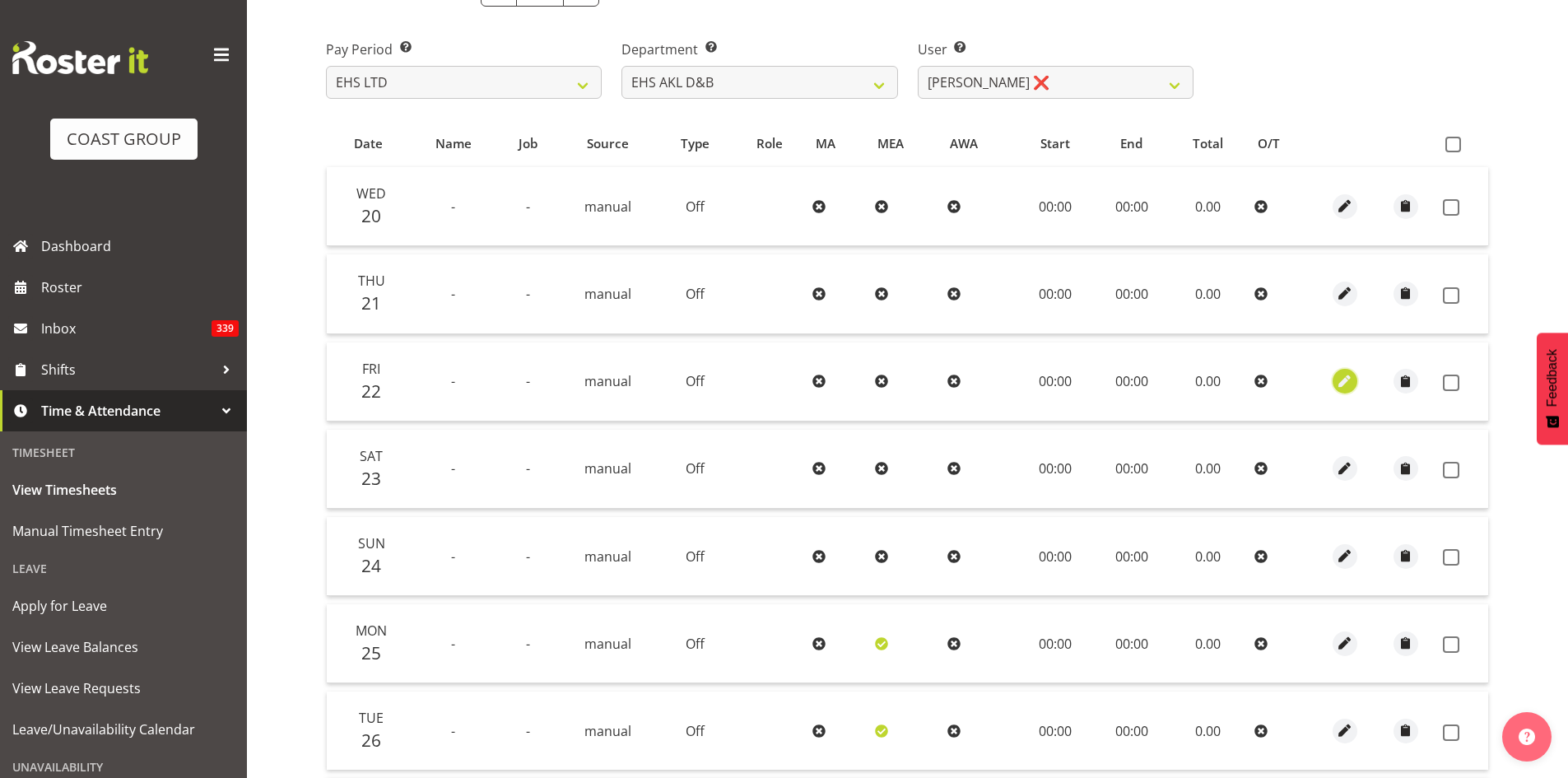
click at [1344, 382] on span "button" at bounding box center [1344, 382] width 19 height 19
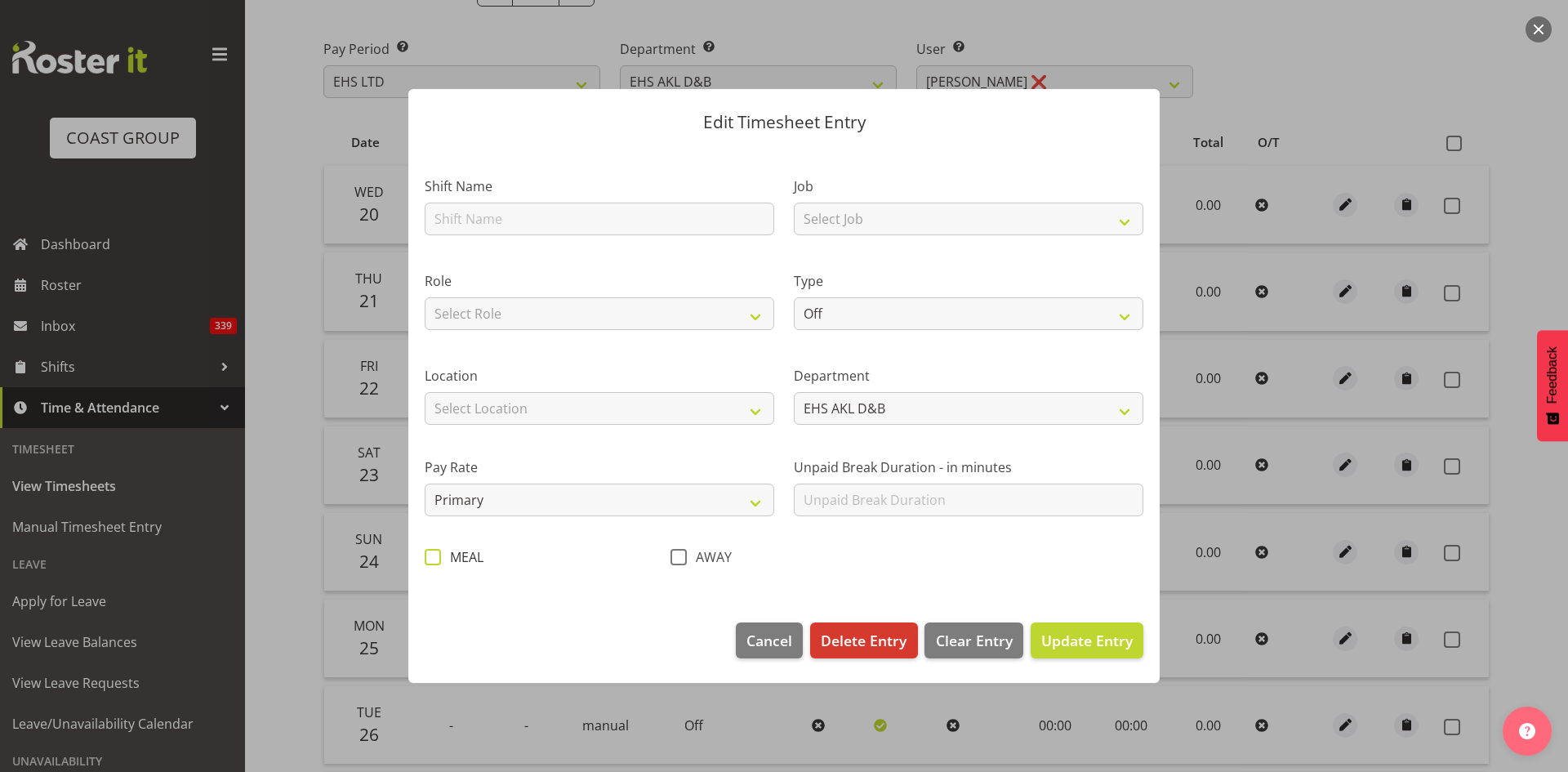
click at [433, 554] on span at bounding box center [433, 557] width 17 height 17
click at [433, 554] on input "MEAL" at bounding box center [429, 555] width 10 height 10
checkbox input "true"
click at [1090, 633] on span "Update Entry" at bounding box center [1087, 640] width 92 height 19
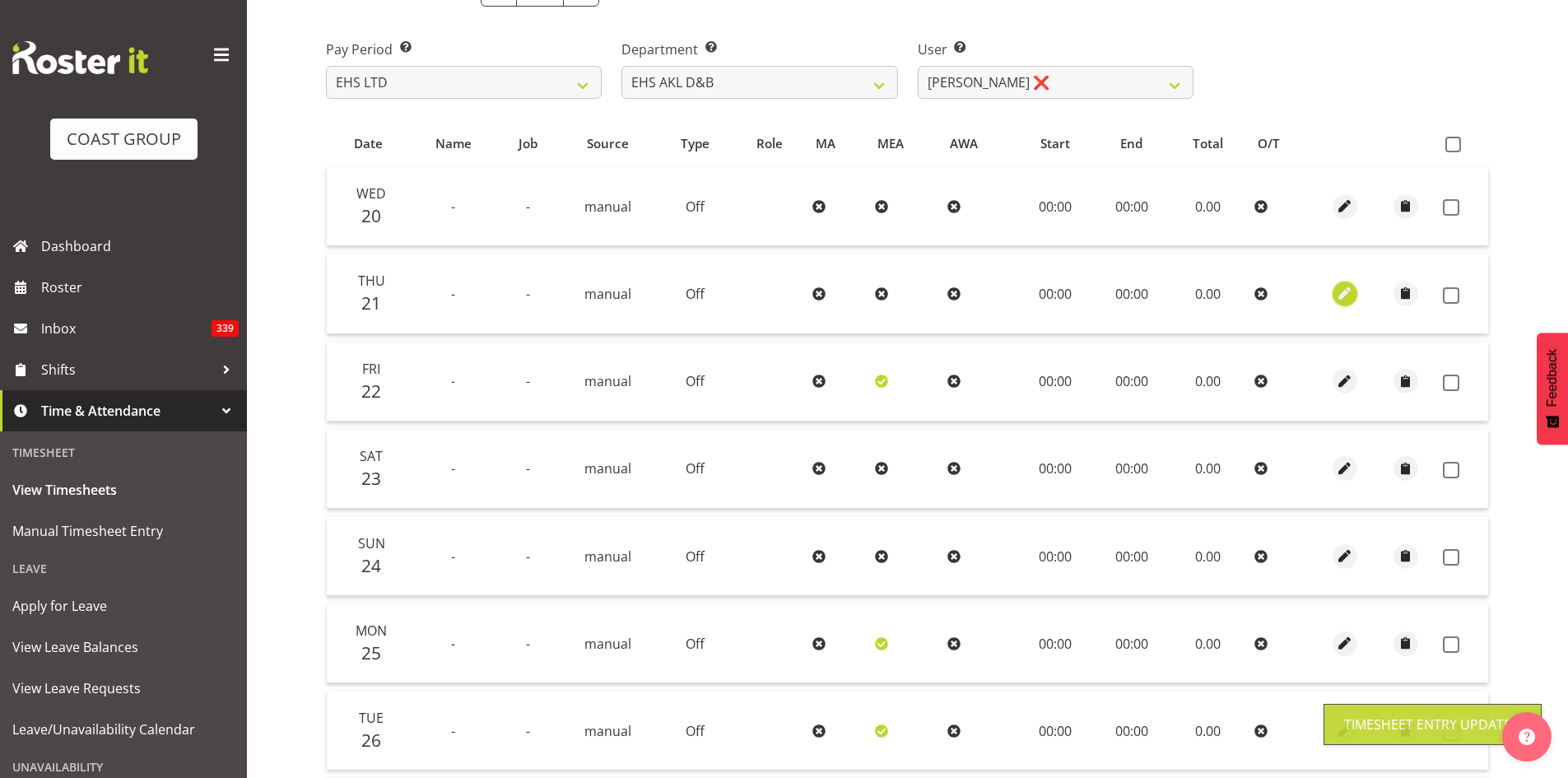
click at [1343, 288] on span "button" at bounding box center [1344, 293] width 19 height 19
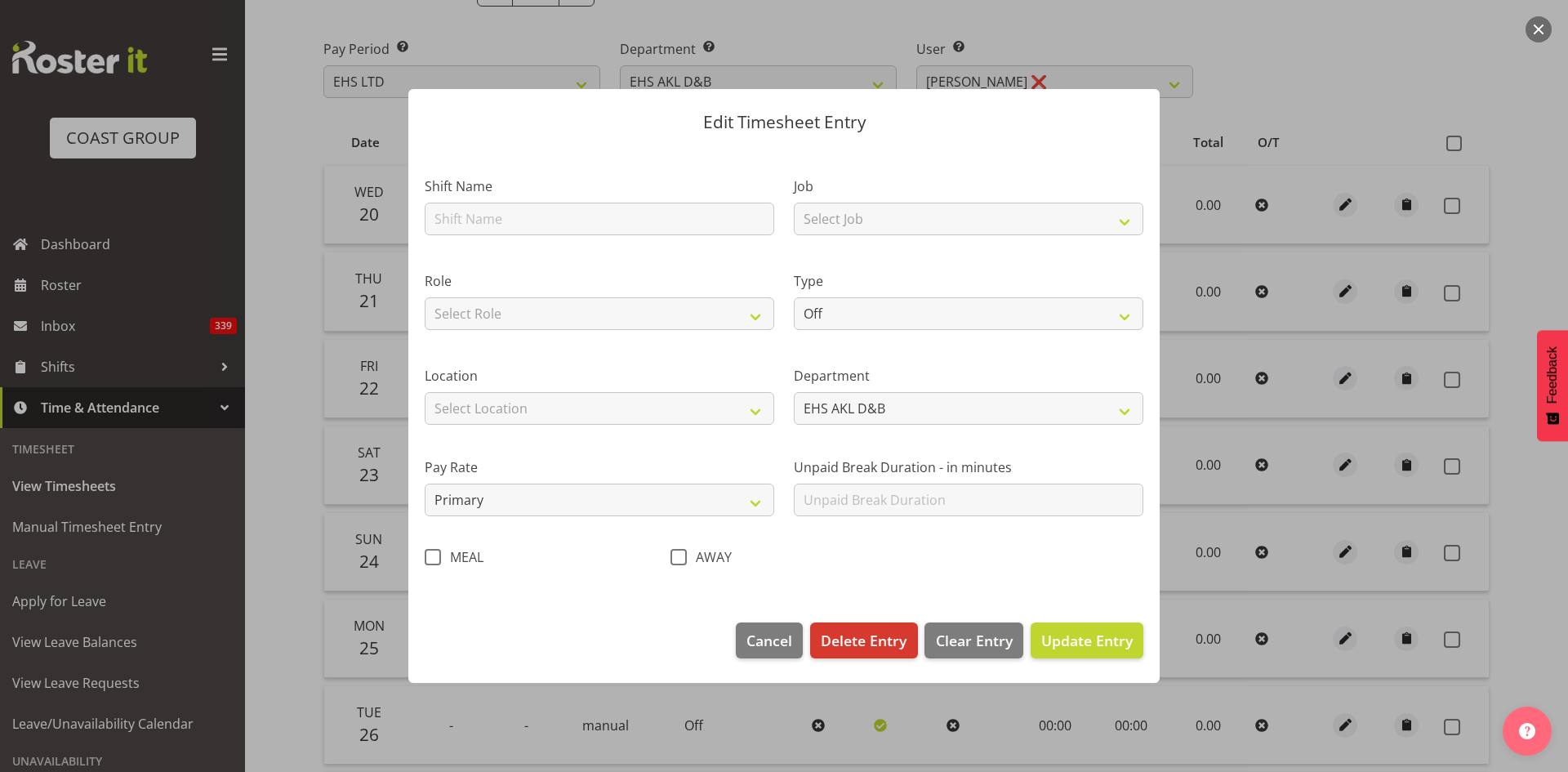
click at [432, 560] on span at bounding box center [433, 557] width 17 height 17
click at [432, 560] on input "MEAL" at bounding box center [429, 555] width 10 height 10
checkbox input "true"
click at [1105, 645] on span "Update Entry" at bounding box center [1087, 640] width 92 height 19
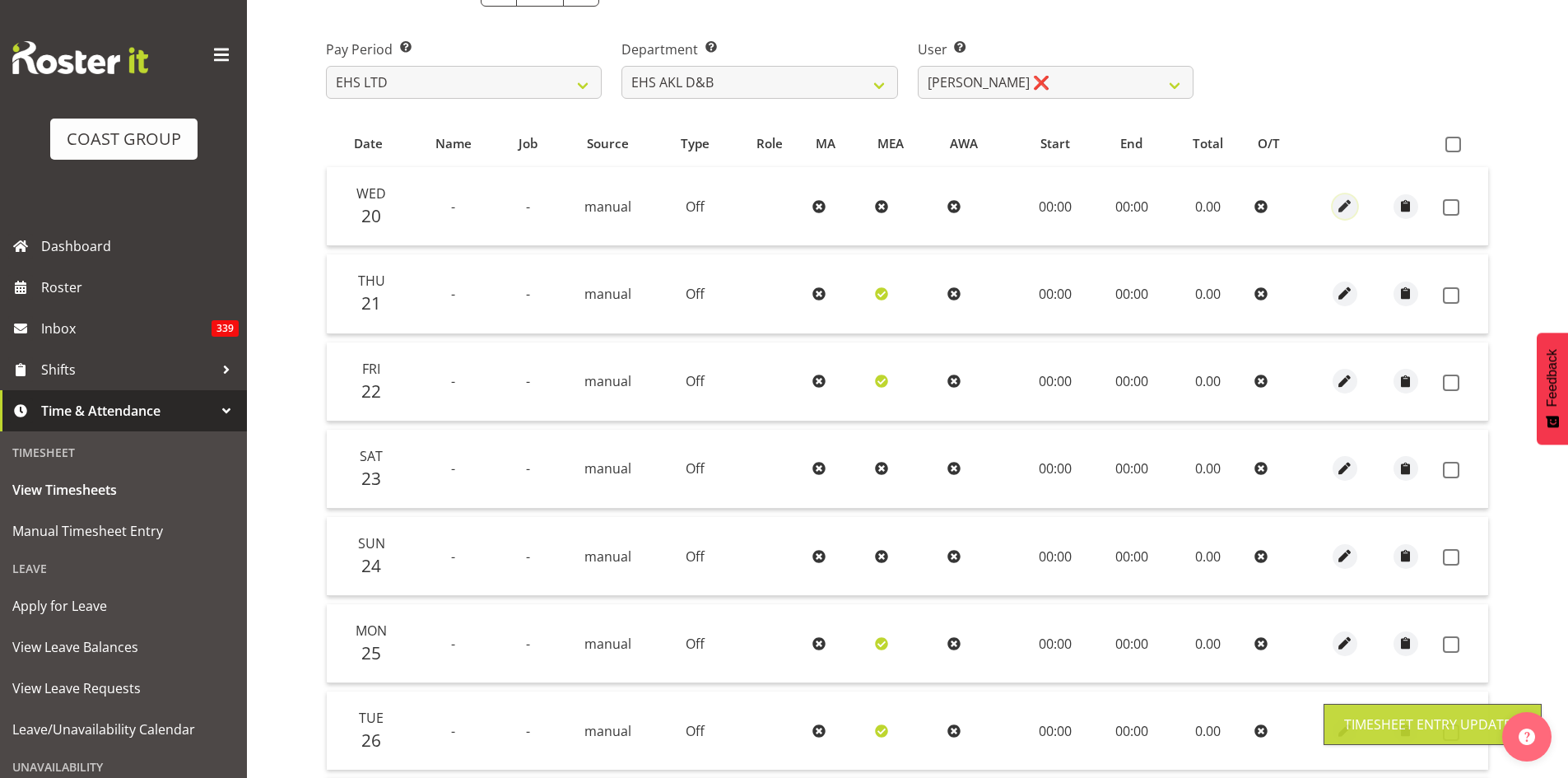
click at [1340, 204] on span "button" at bounding box center [1344, 206] width 19 height 19
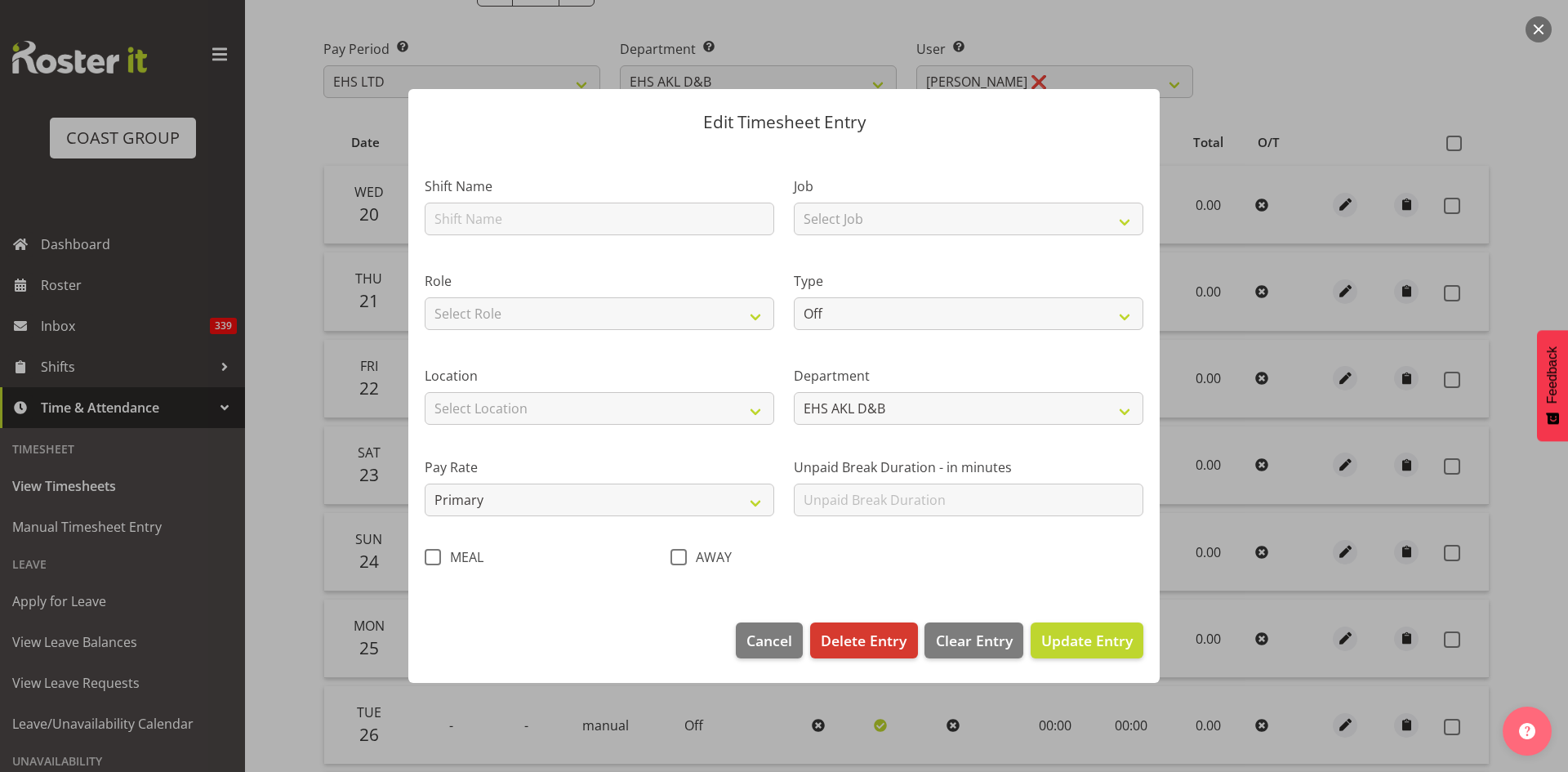
click at [435, 558] on span at bounding box center [433, 557] width 17 height 17
click at [435, 558] on input "MEAL" at bounding box center [429, 555] width 10 height 10
checkbox input "true"
click at [1112, 647] on span "Update Entry" at bounding box center [1087, 640] width 92 height 19
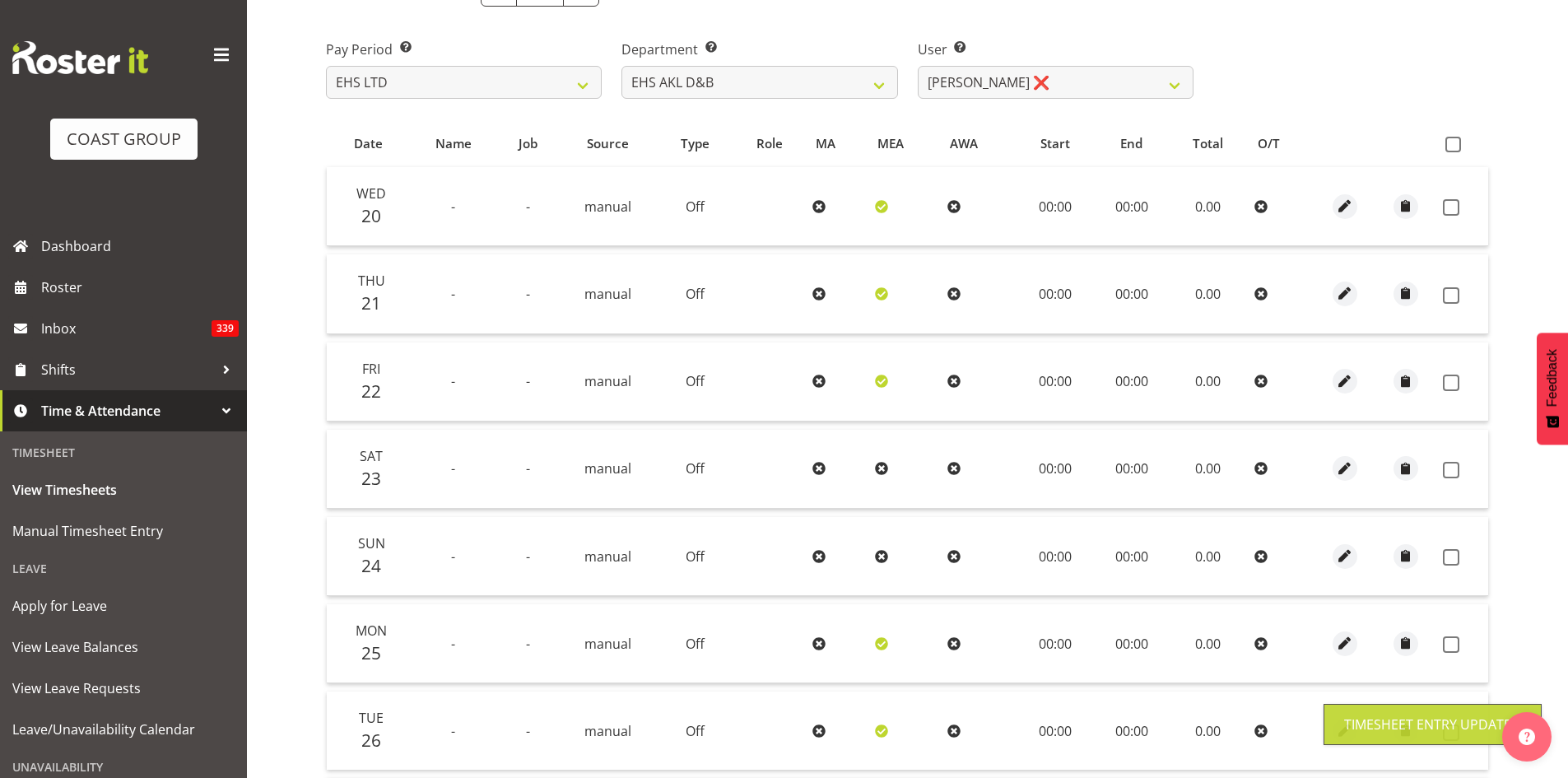
click at [1456, 143] on span at bounding box center [1452, 144] width 16 height 16
click at [1456, 143] on input "checkbox" at bounding box center [1450, 144] width 10 height 10
checkbox input "true"
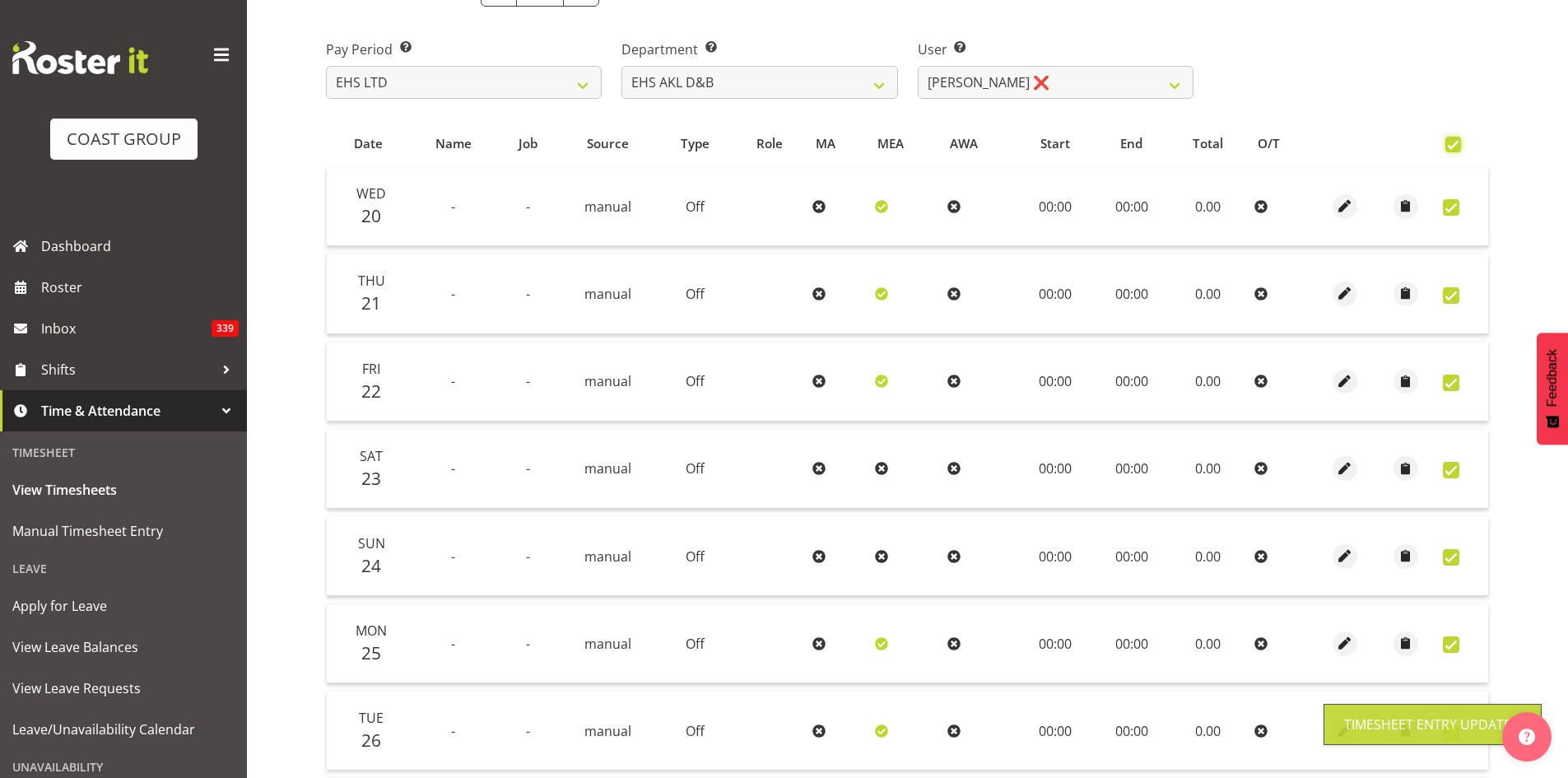
checkbox input "true"
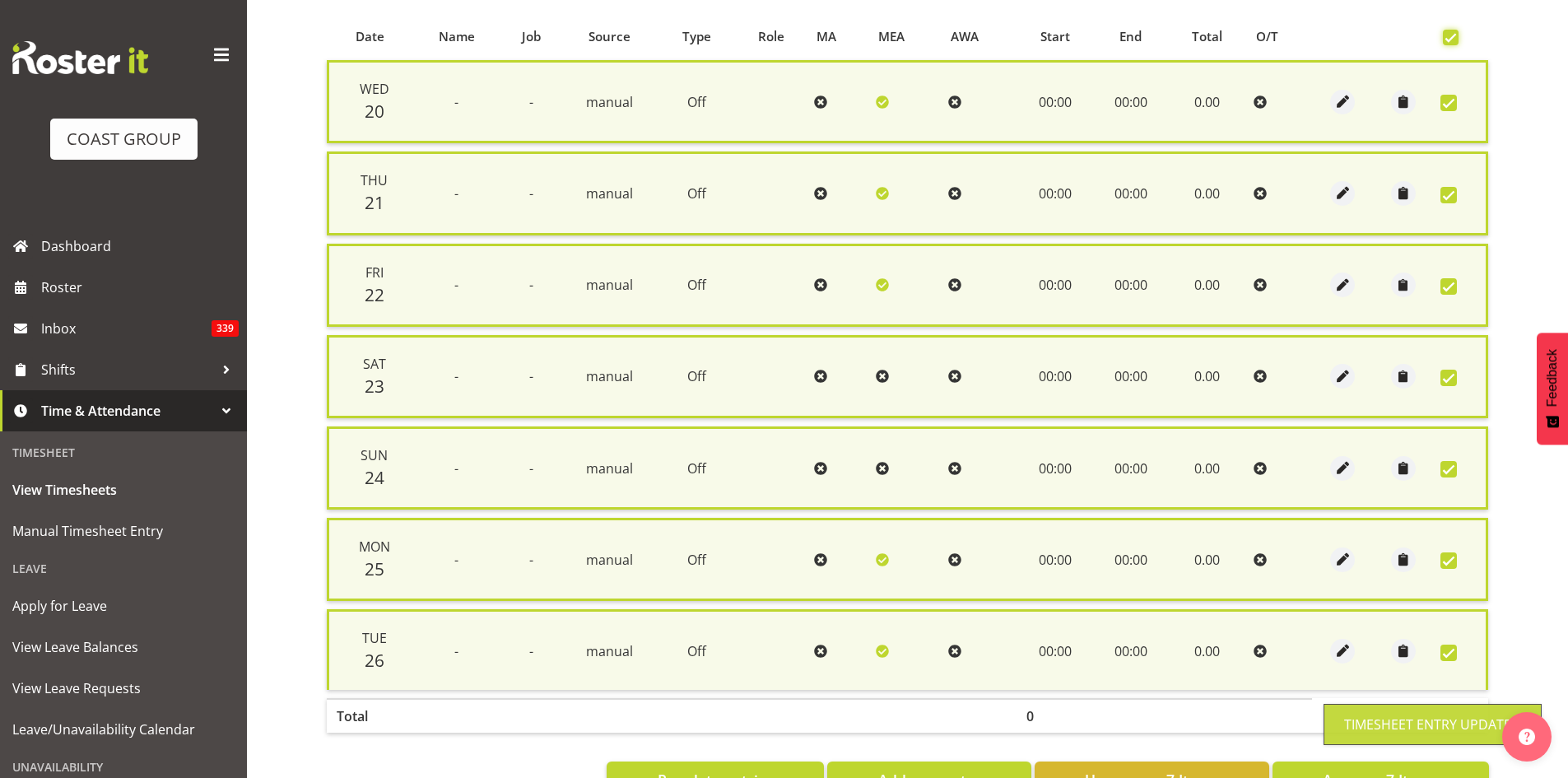
scroll to position [395, 0]
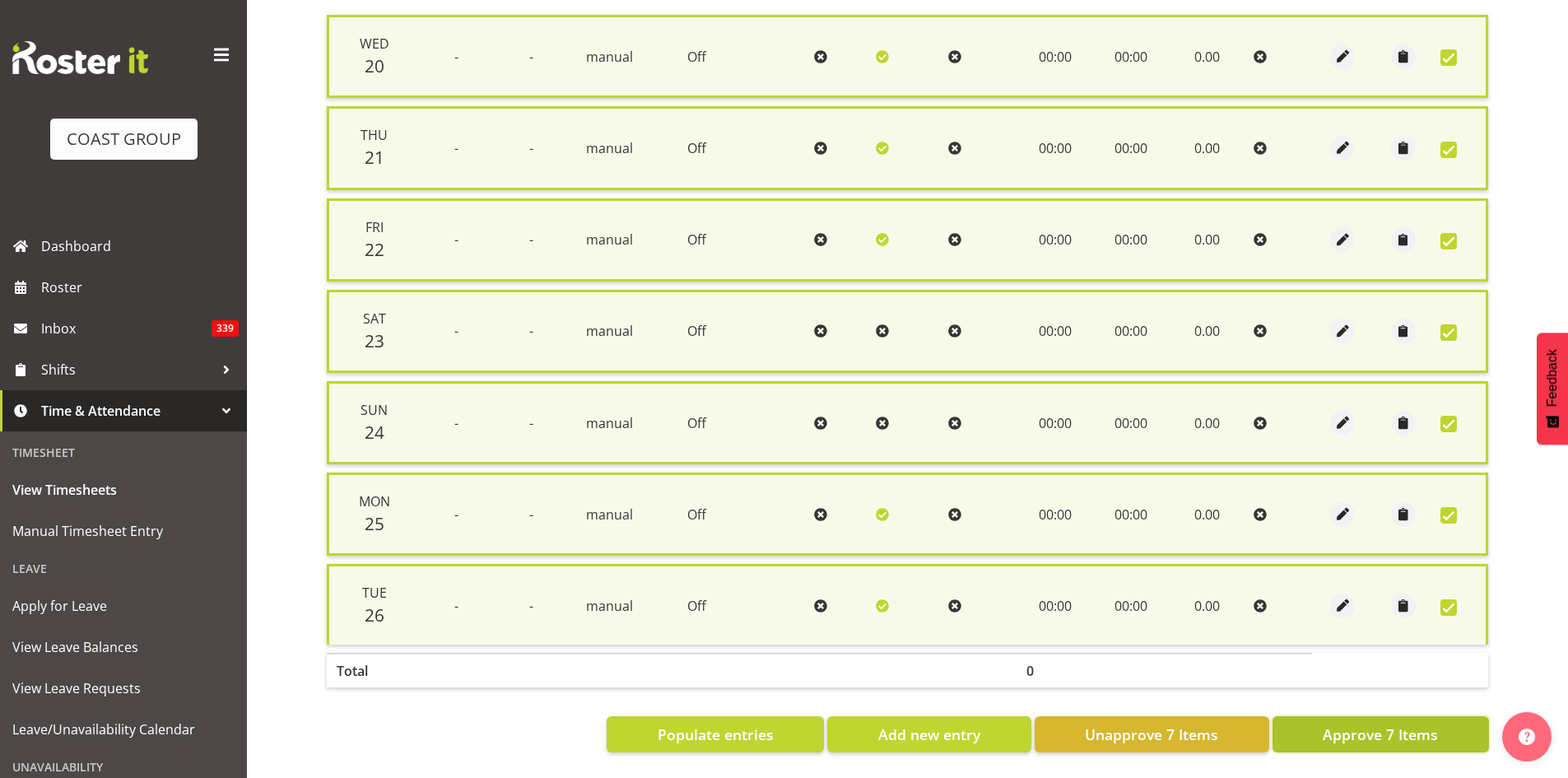
click at [1417, 727] on span "Approve 7 Items" at bounding box center [1381, 733] width 116 height 21
checkbox input "false"
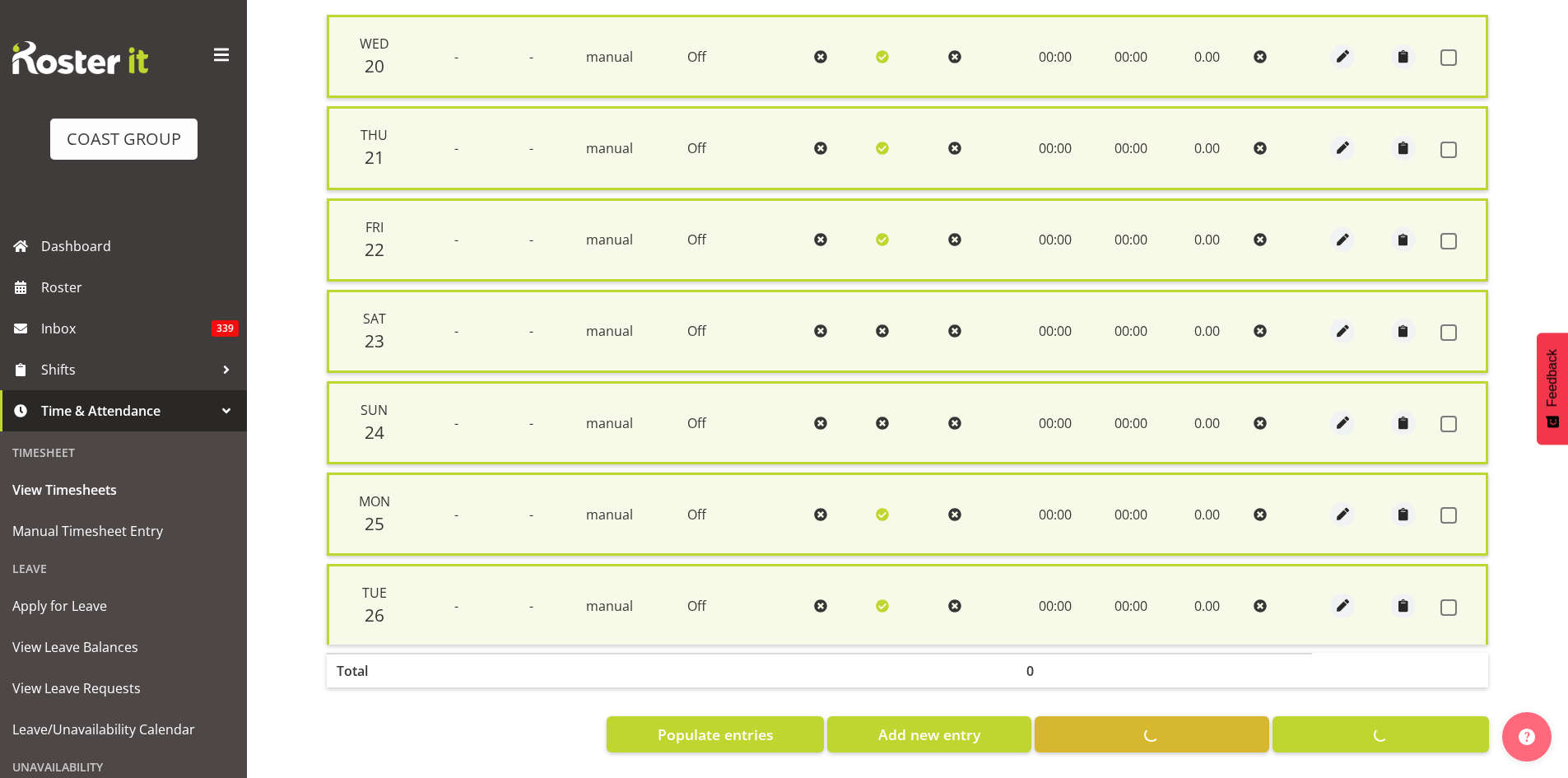
checkbox input "false"
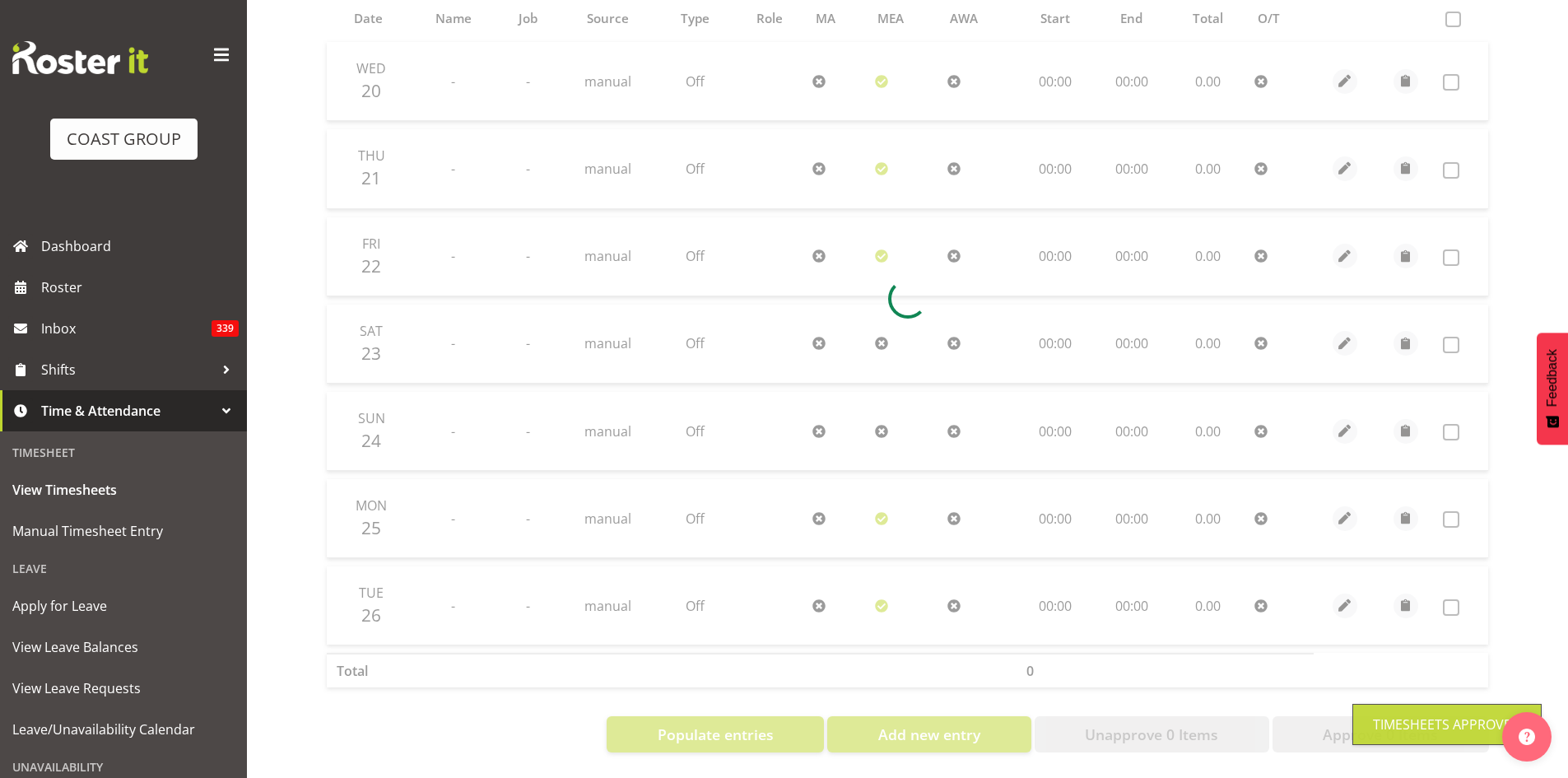
scroll to position [0, 0]
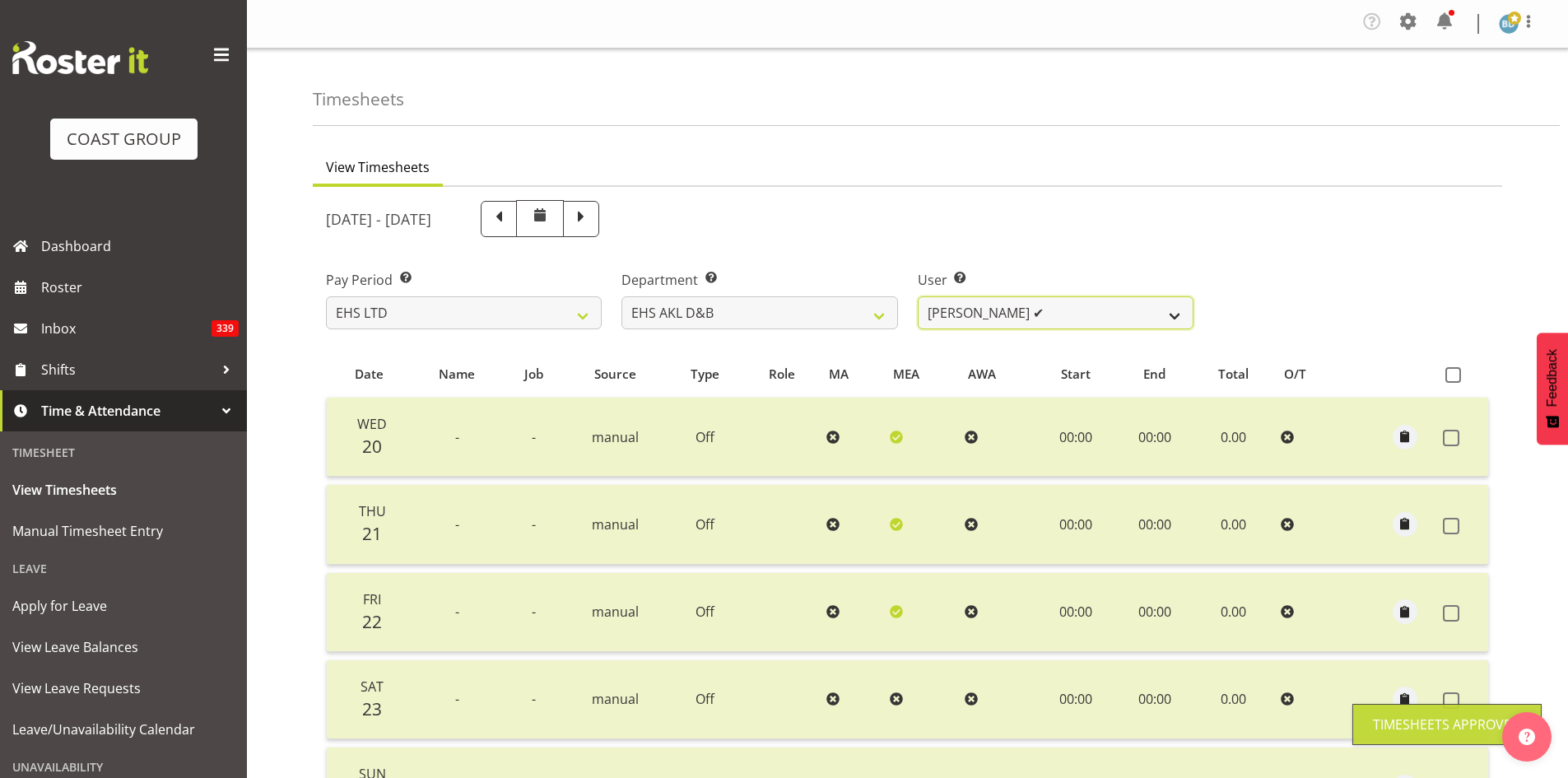
click at [1050, 309] on select "[PERSON_NAME] Pua ✔ [PERSON_NAME] ✔ [PERSON_NAME] ❌ [PERSON_NAME] ❌ [PERSON_NAM…" at bounding box center [1056, 313] width 276 height 33
select select "1134"
click at [918, 297] on select "[PERSON_NAME] Pua ✔ [PERSON_NAME] ✔ [PERSON_NAME] ❌ [PERSON_NAME] ❌ [PERSON_NAM…" at bounding box center [1056, 313] width 276 height 33
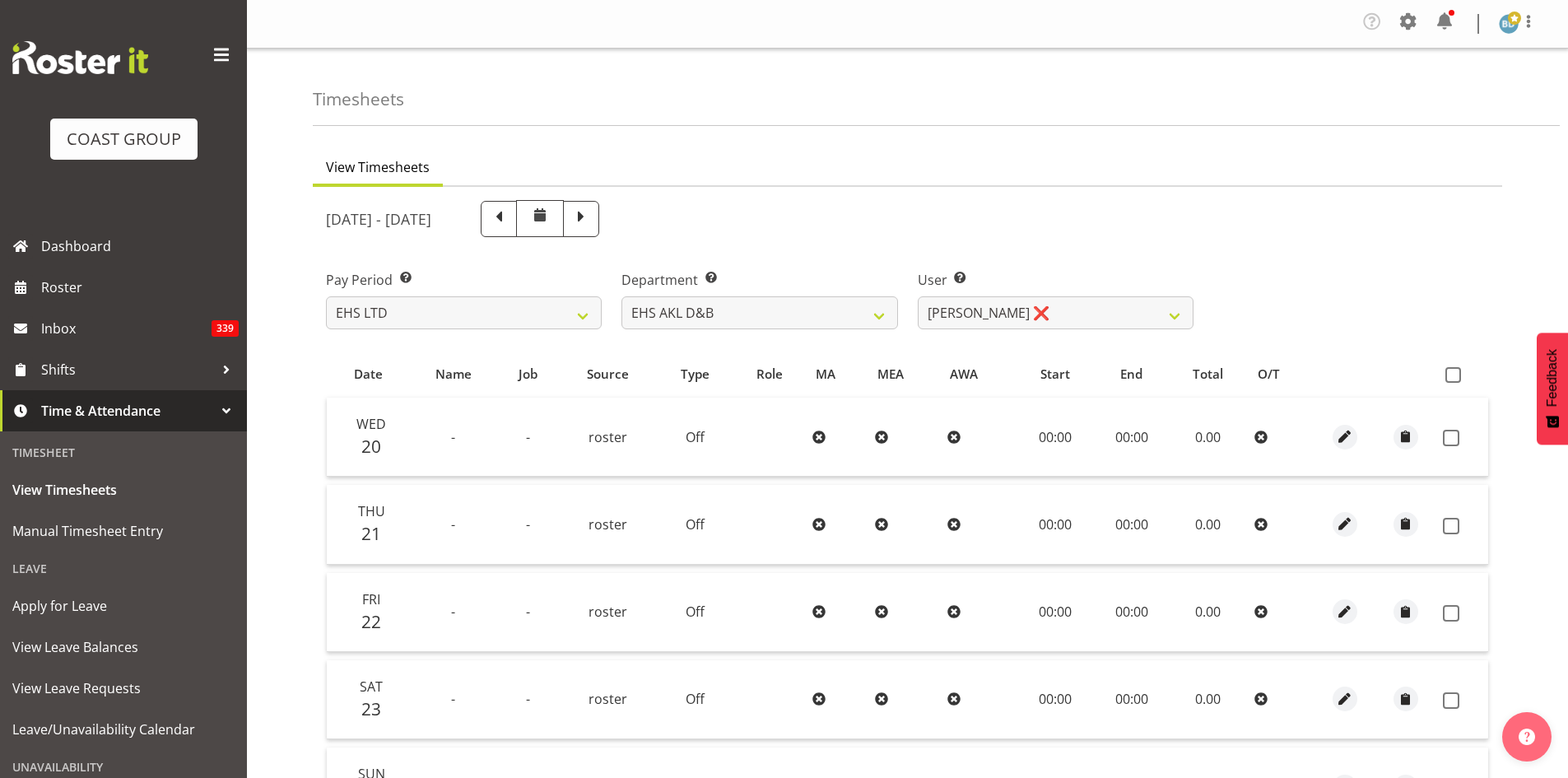
click at [1458, 373] on span at bounding box center [1452, 374] width 16 height 16
click at [1456, 373] on input "checkbox" at bounding box center [1450, 374] width 10 height 10
checkbox input "true"
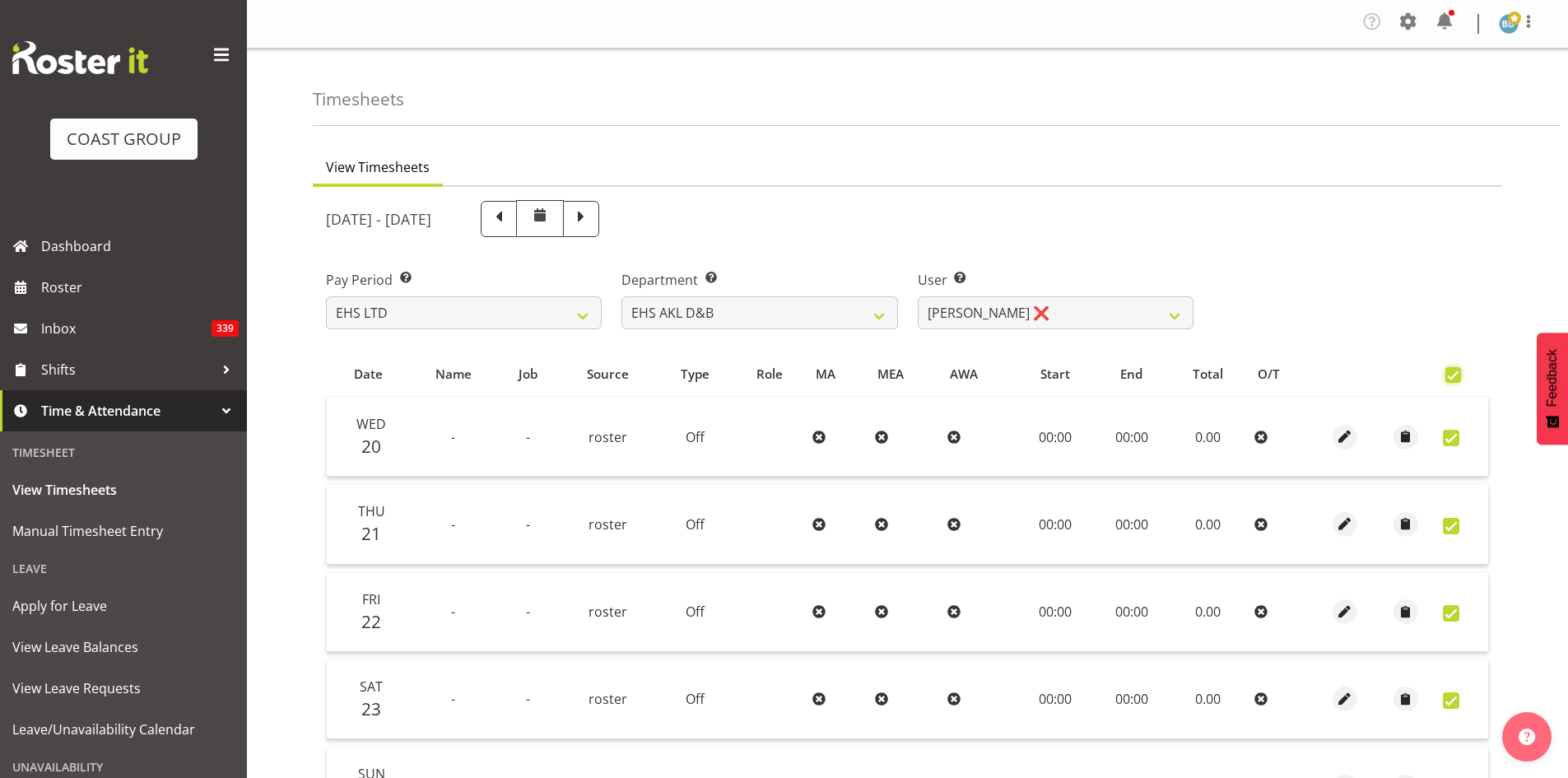
checkbox input "true"
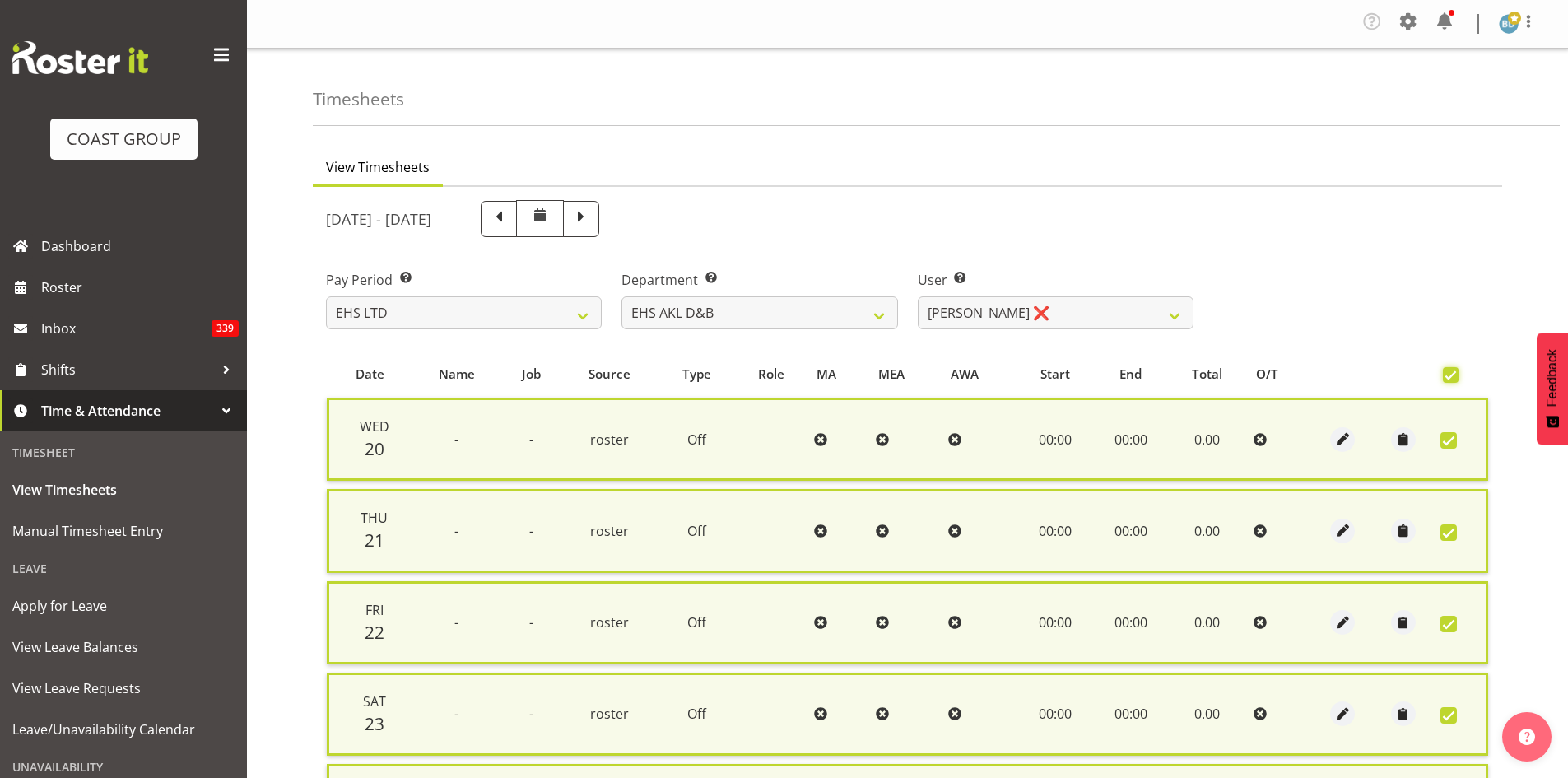
scroll to position [395, 0]
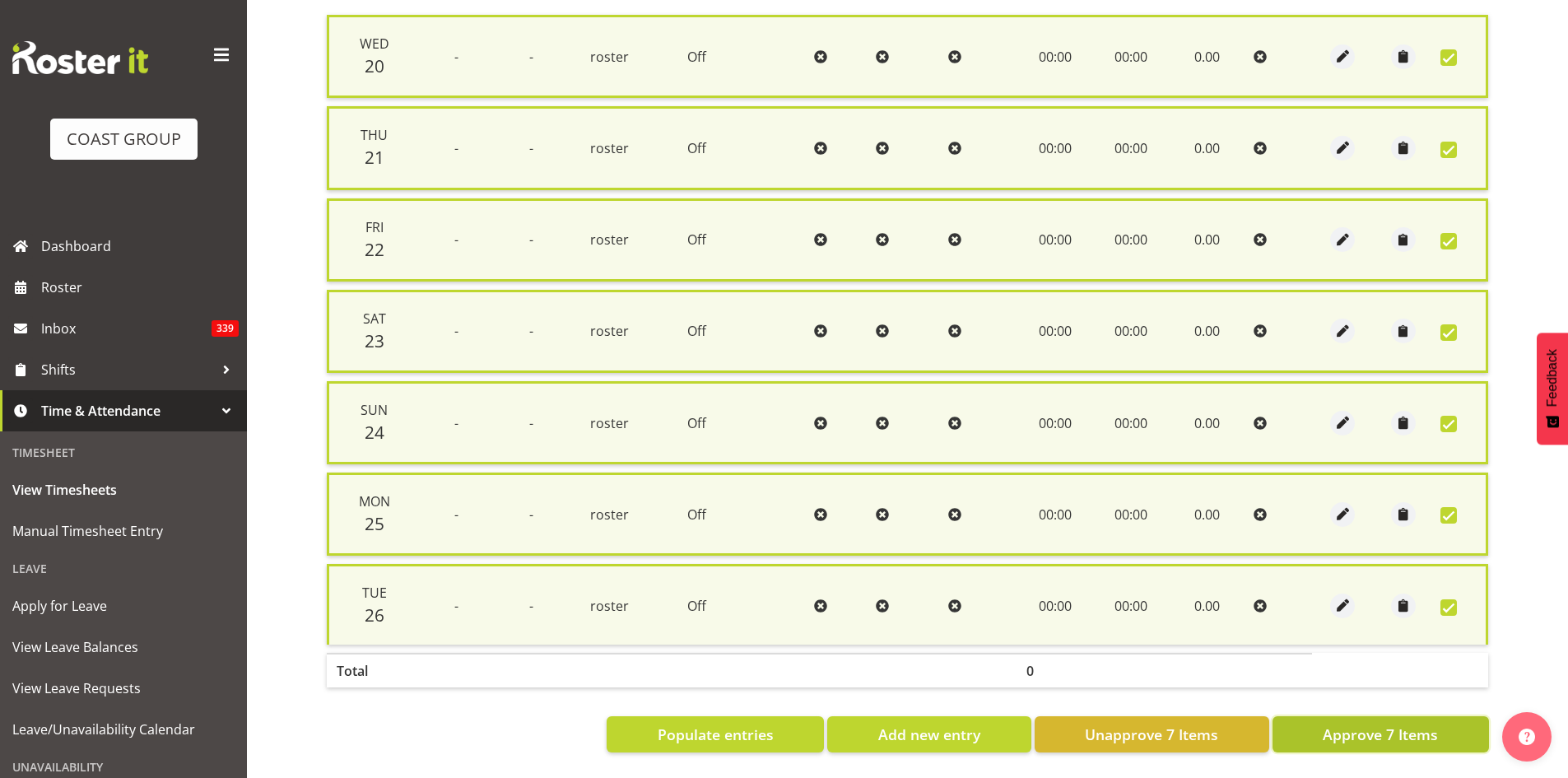
click at [1408, 723] on span "Approve 7 Items" at bounding box center [1381, 733] width 116 height 21
checkbox input "false"
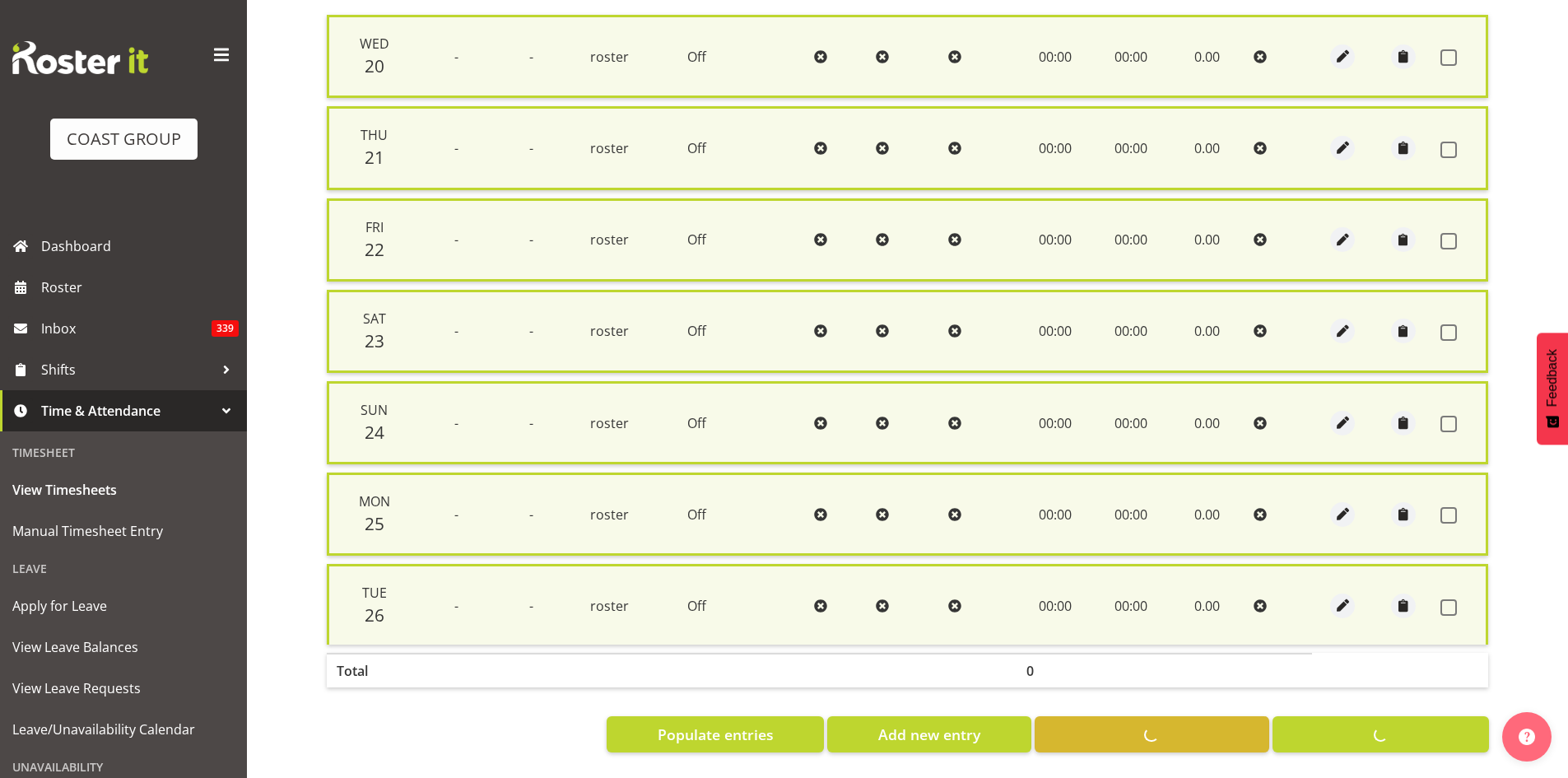
checkbox input "false"
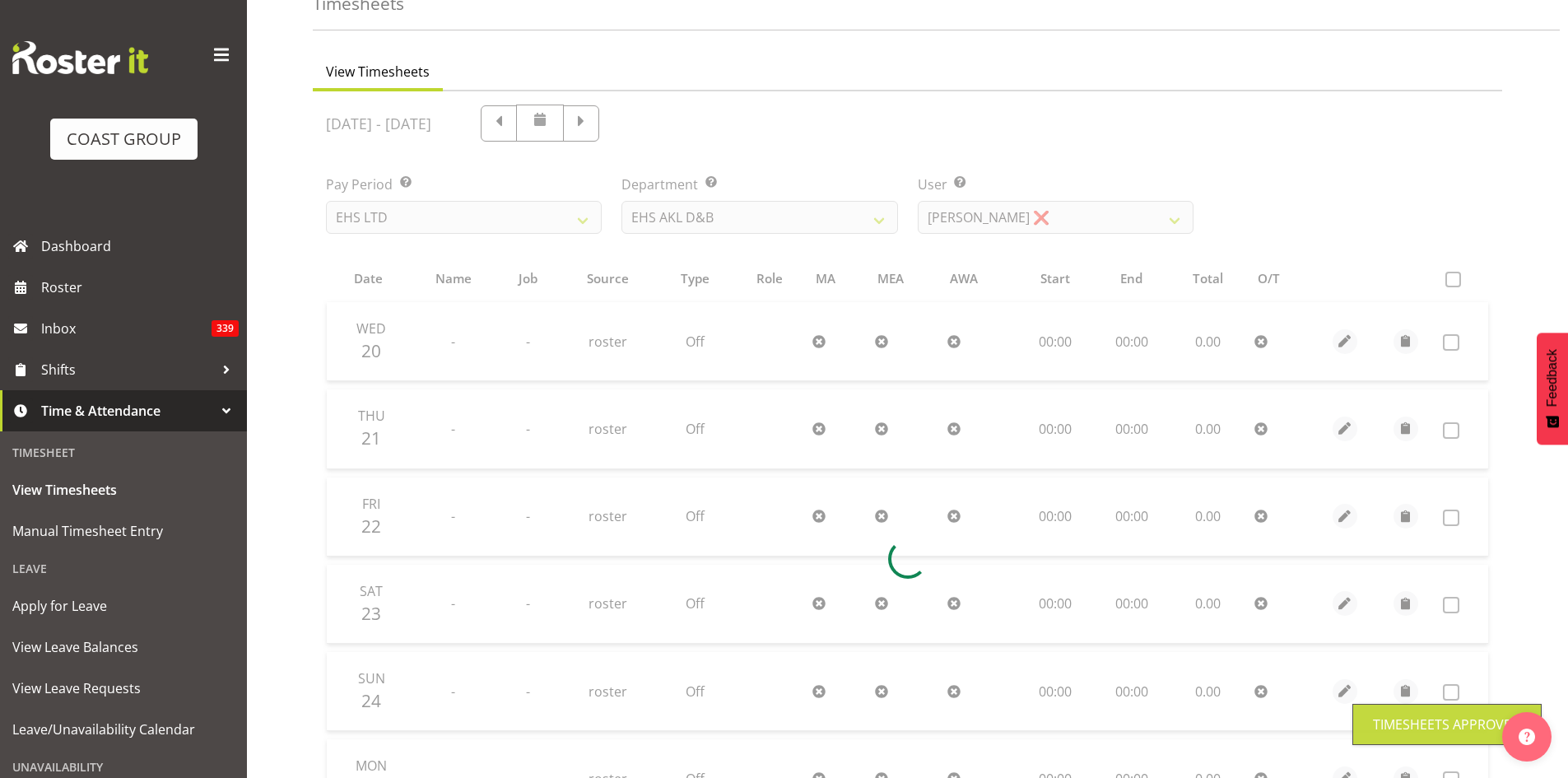
scroll to position [0, 0]
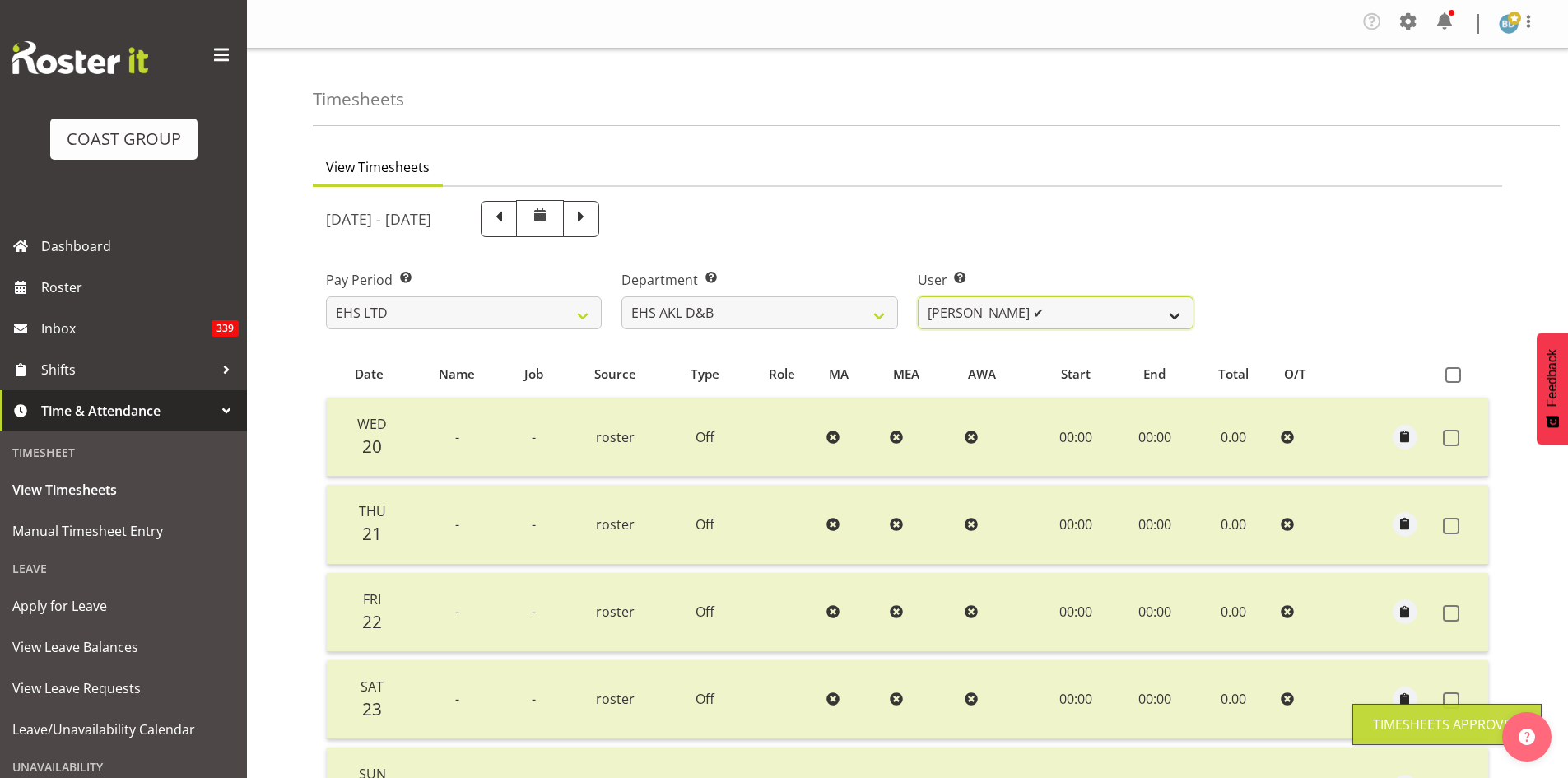
click at [1050, 311] on select "[PERSON_NAME] Pua ✔ [PERSON_NAME] ✔ [PERSON_NAME] ✔ [PERSON_NAME] ❌ [PERSON_NAM…" at bounding box center [1056, 313] width 276 height 33
select select "1135"
click at [918, 297] on select "[PERSON_NAME] Pua ✔ [PERSON_NAME] ✔ [PERSON_NAME] ✔ [PERSON_NAME] ❌ [PERSON_NAM…" at bounding box center [1056, 313] width 276 height 33
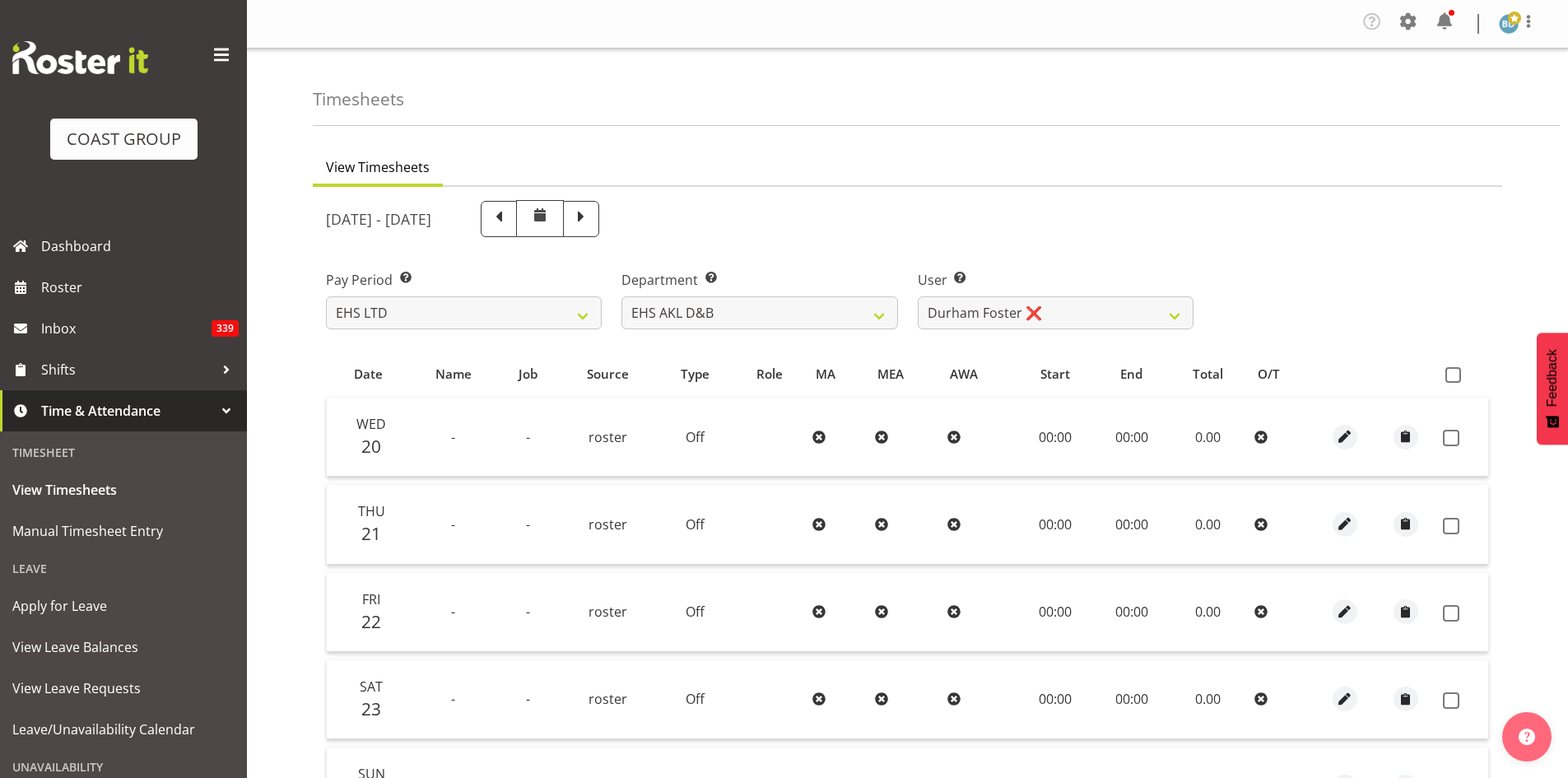
click at [1452, 376] on span at bounding box center [1452, 374] width 16 height 16
click at [1452, 376] on input "checkbox" at bounding box center [1450, 374] width 10 height 10
checkbox input "true"
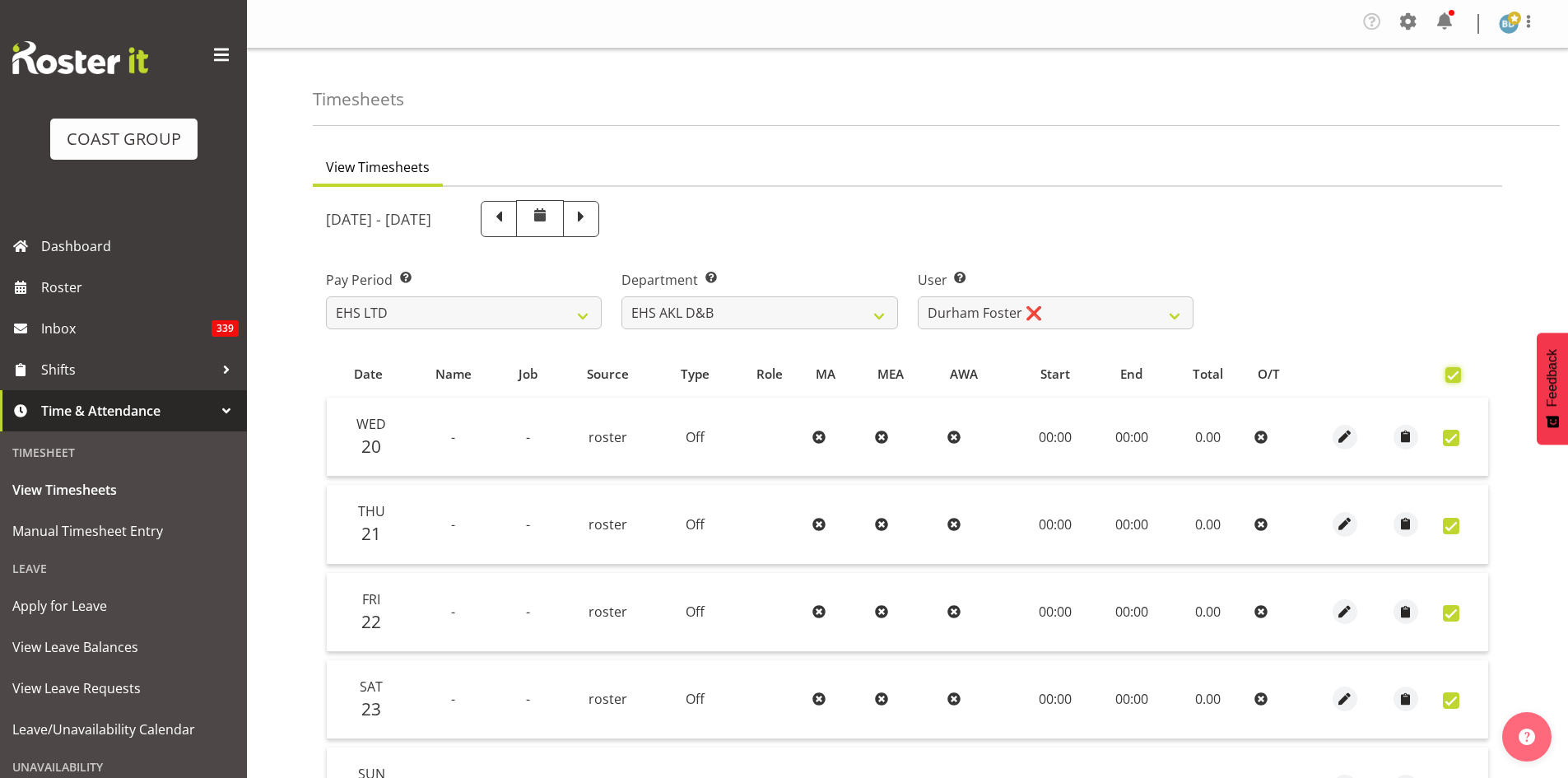
checkbox input "true"
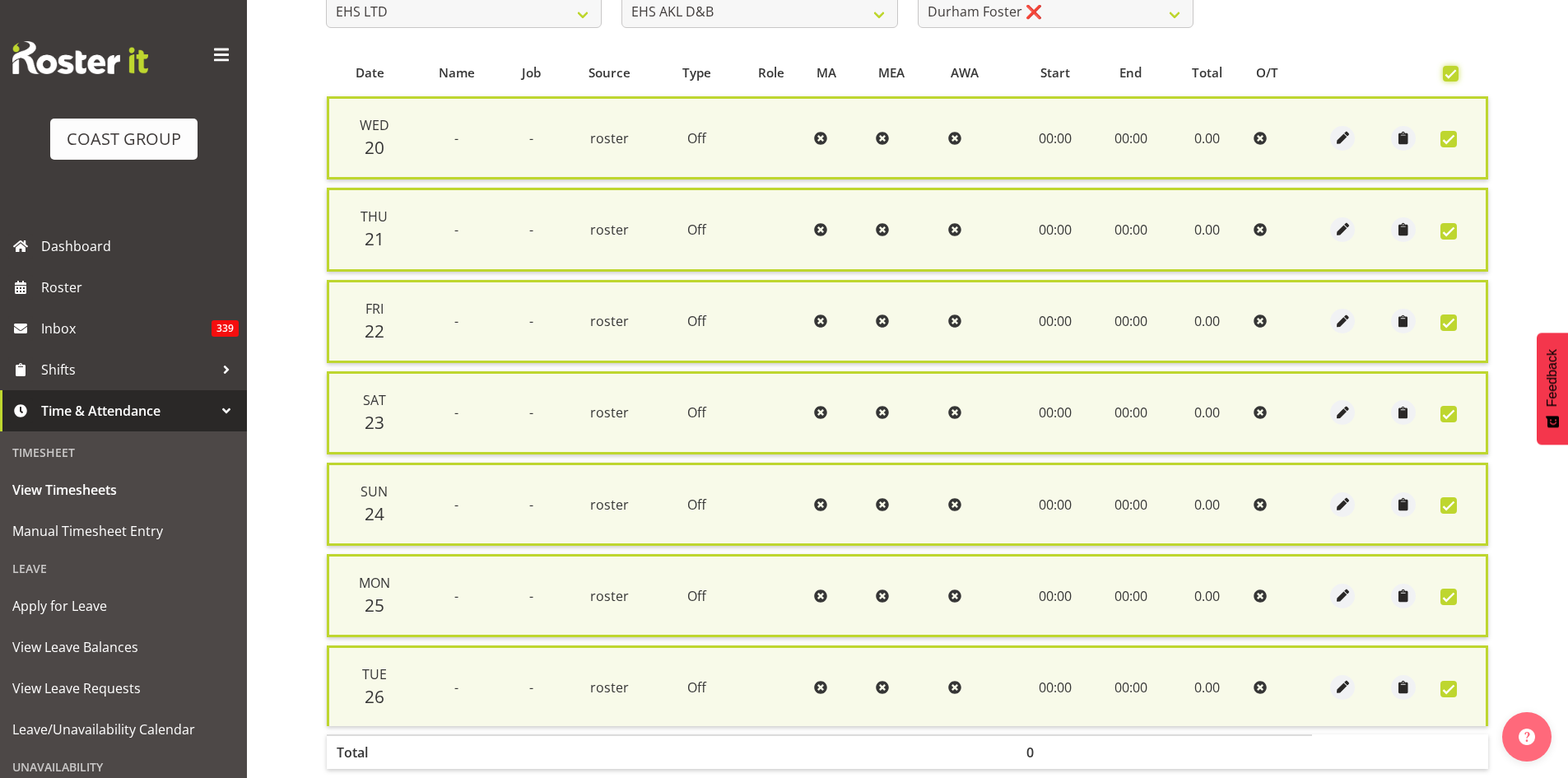
scroll to position [395, 0]
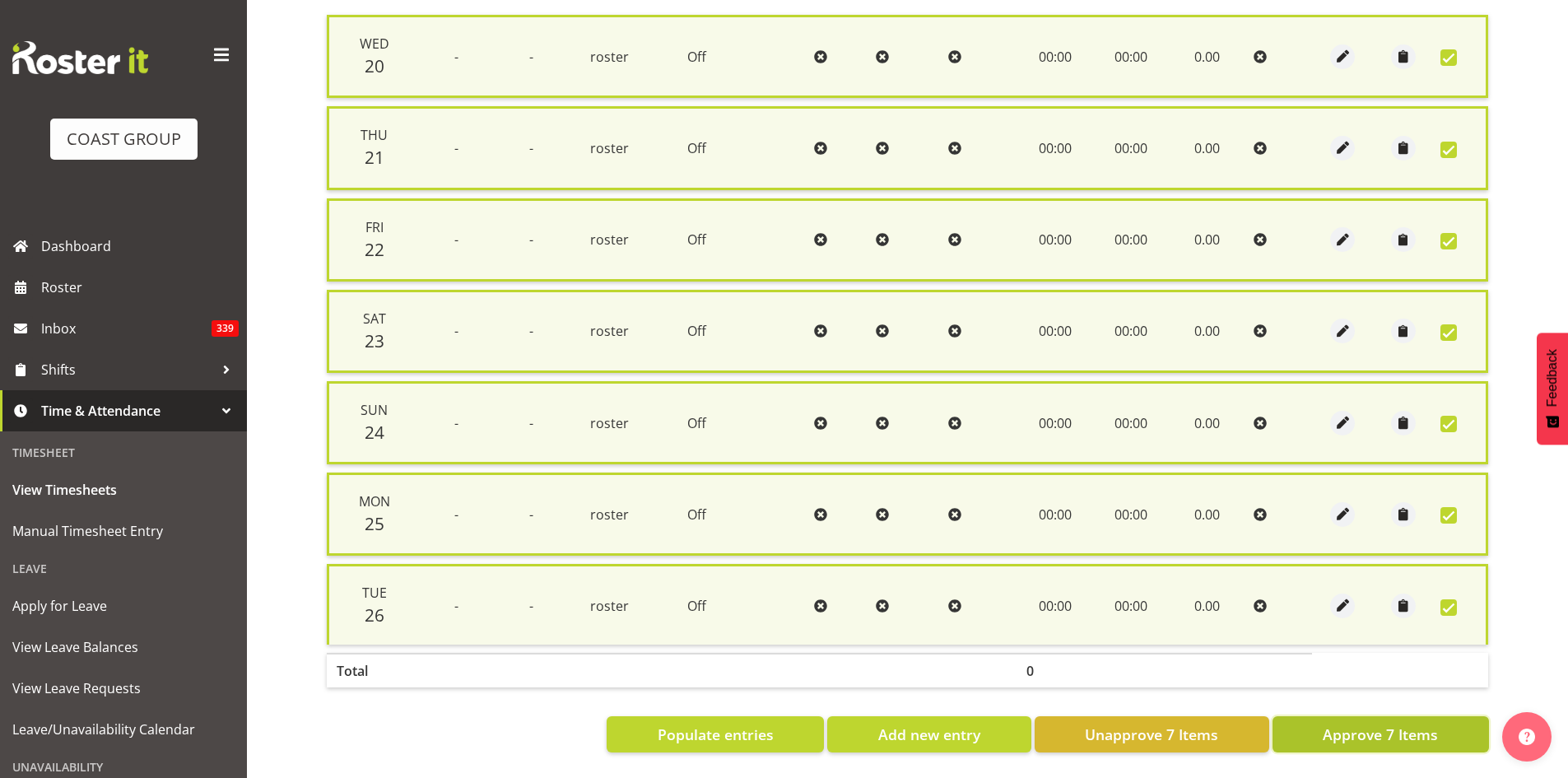
click at [1394, 732] on span "Approve 7 Items" at bounding box center [1381, 733] width 116 height 21
checkbox input "false"
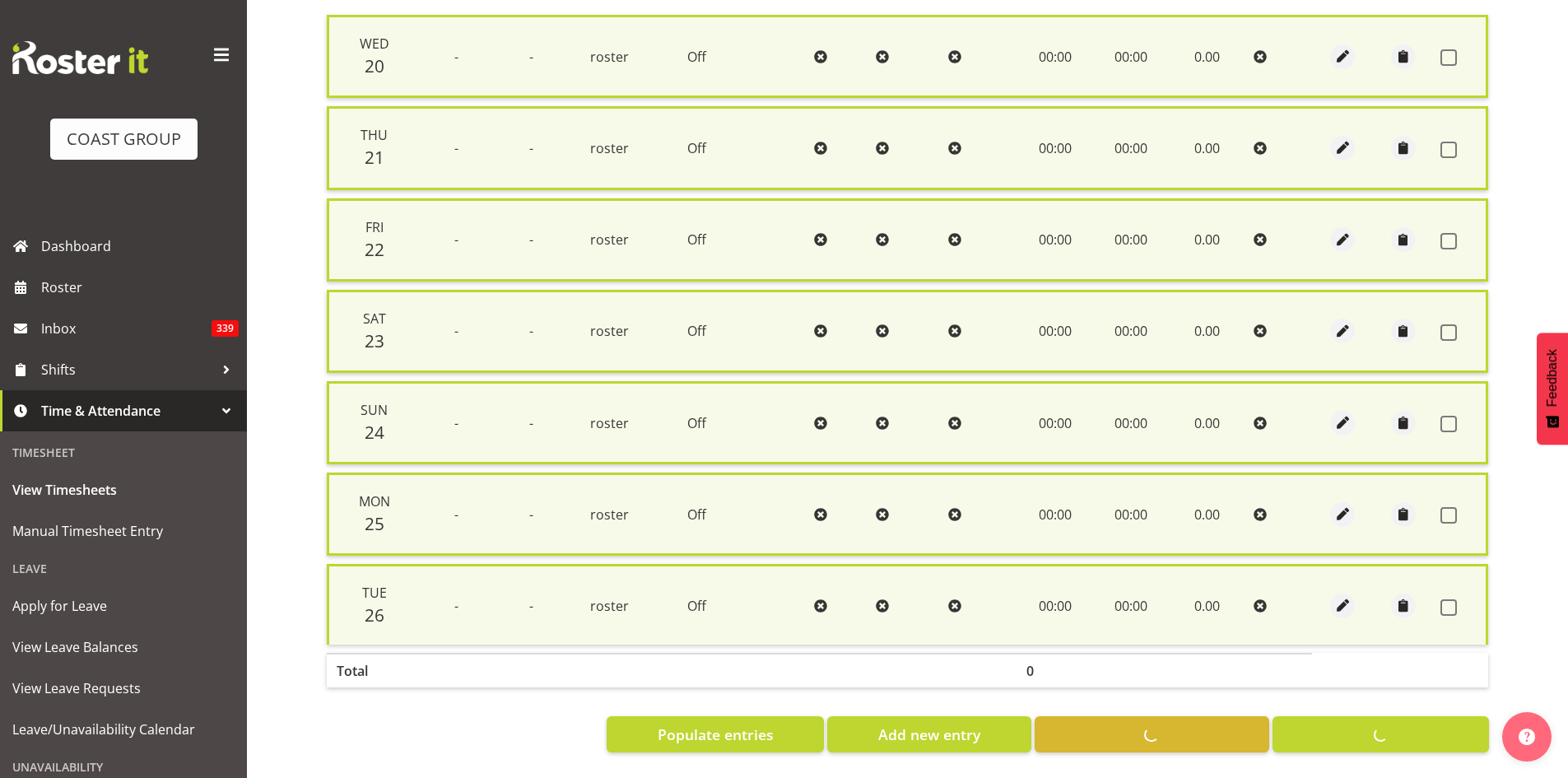
checkbox input "false"
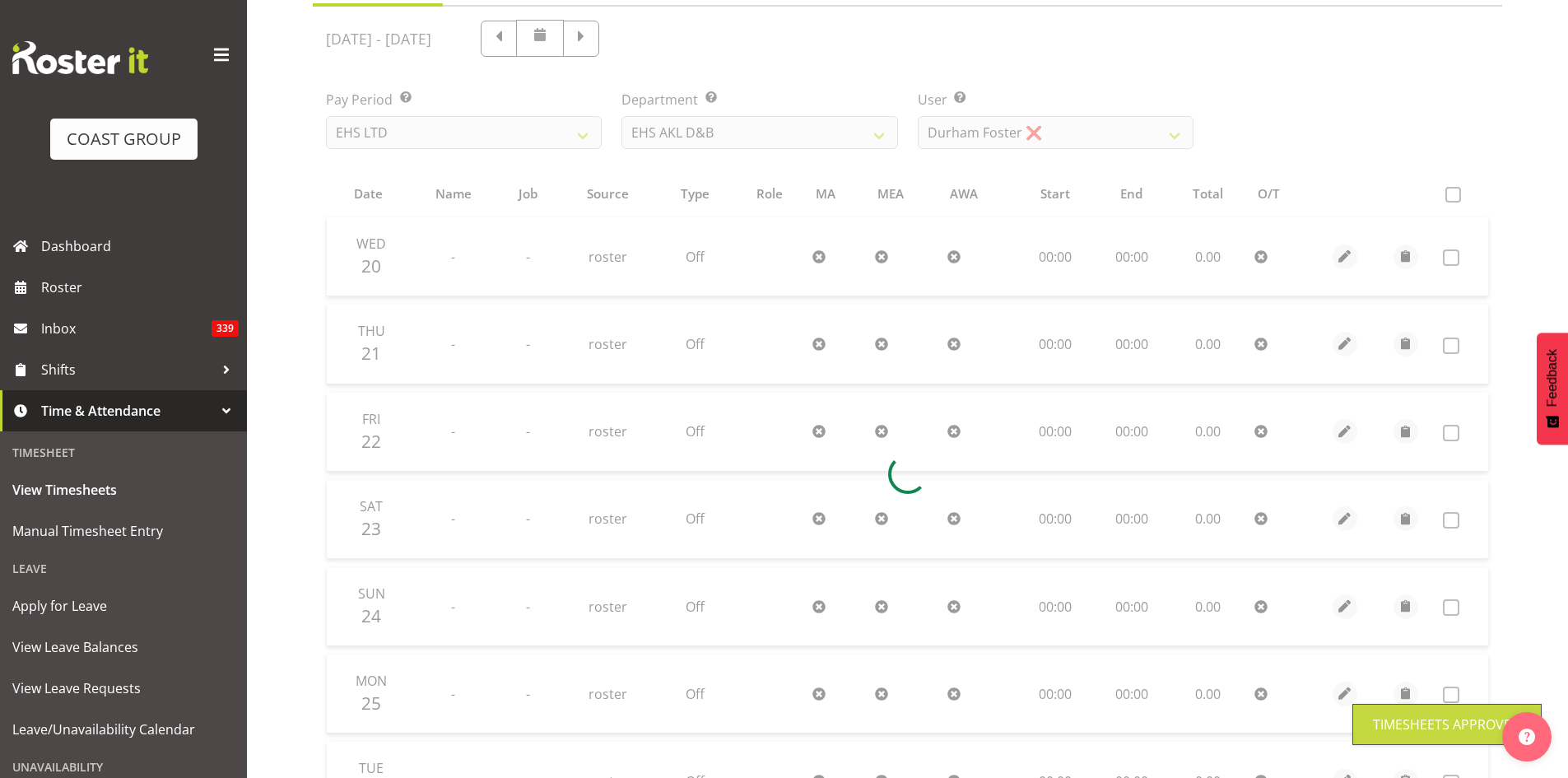
scroll to position [0, 0]
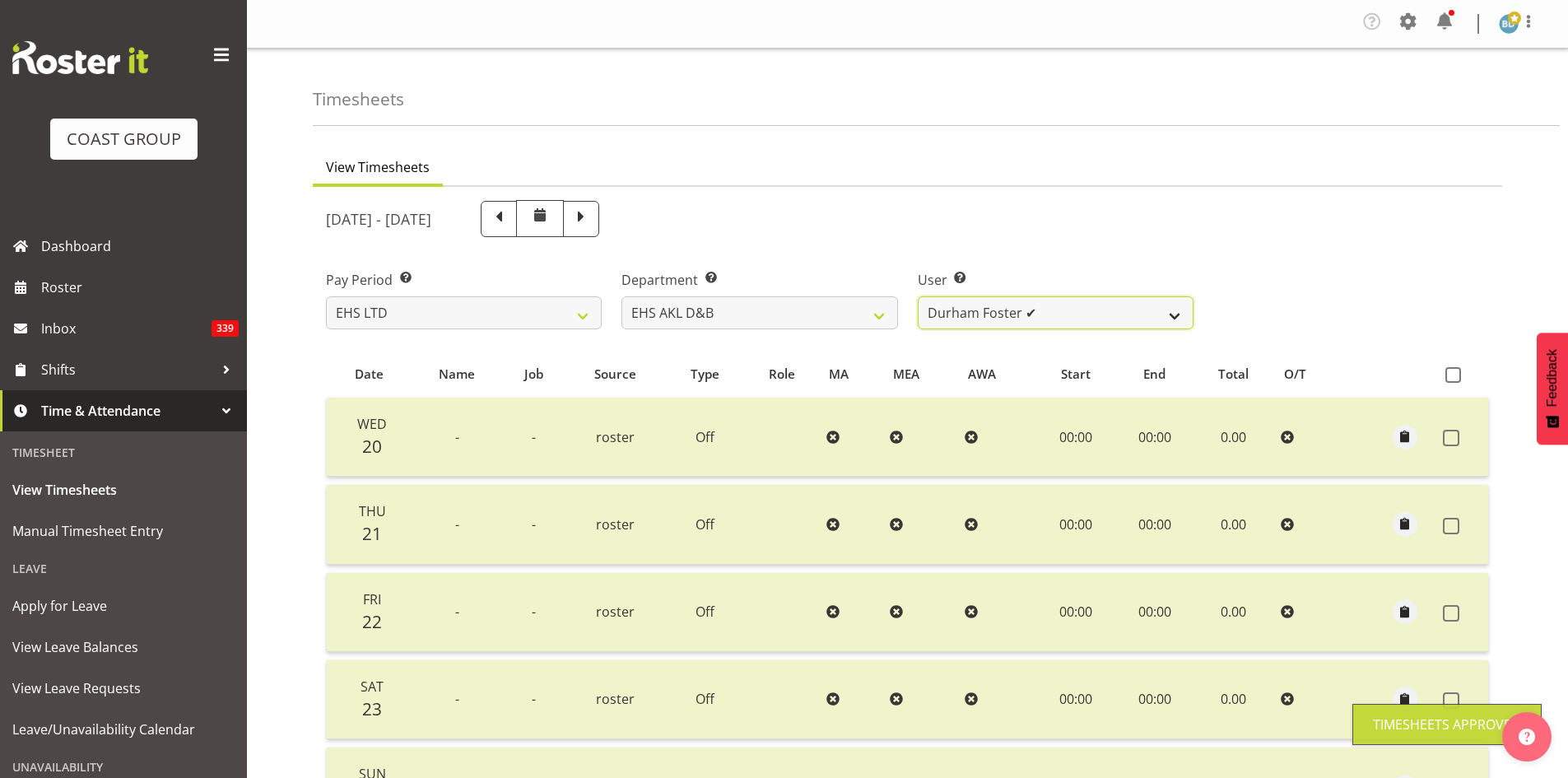
click at [1041, 313] on select "[PERSON_NAME] Pua ✔ [PERSON_NAME] ✔ [PERSON_NAME] ✔ [PERSON_NAME] ✔ [PERSON_NAM…" at bounding box center [1056, 313] width 276 height 33
select select "11497"
click at [918, 297] on select "[PERSON_NAME] Pua ✔ [PERSON_NAME] ✔ [PERSON_NAME] ✔ [PERSON_NAME] ✔ [PERSON_NAM…" at bounding box center [1056, 313] width 276 height 33
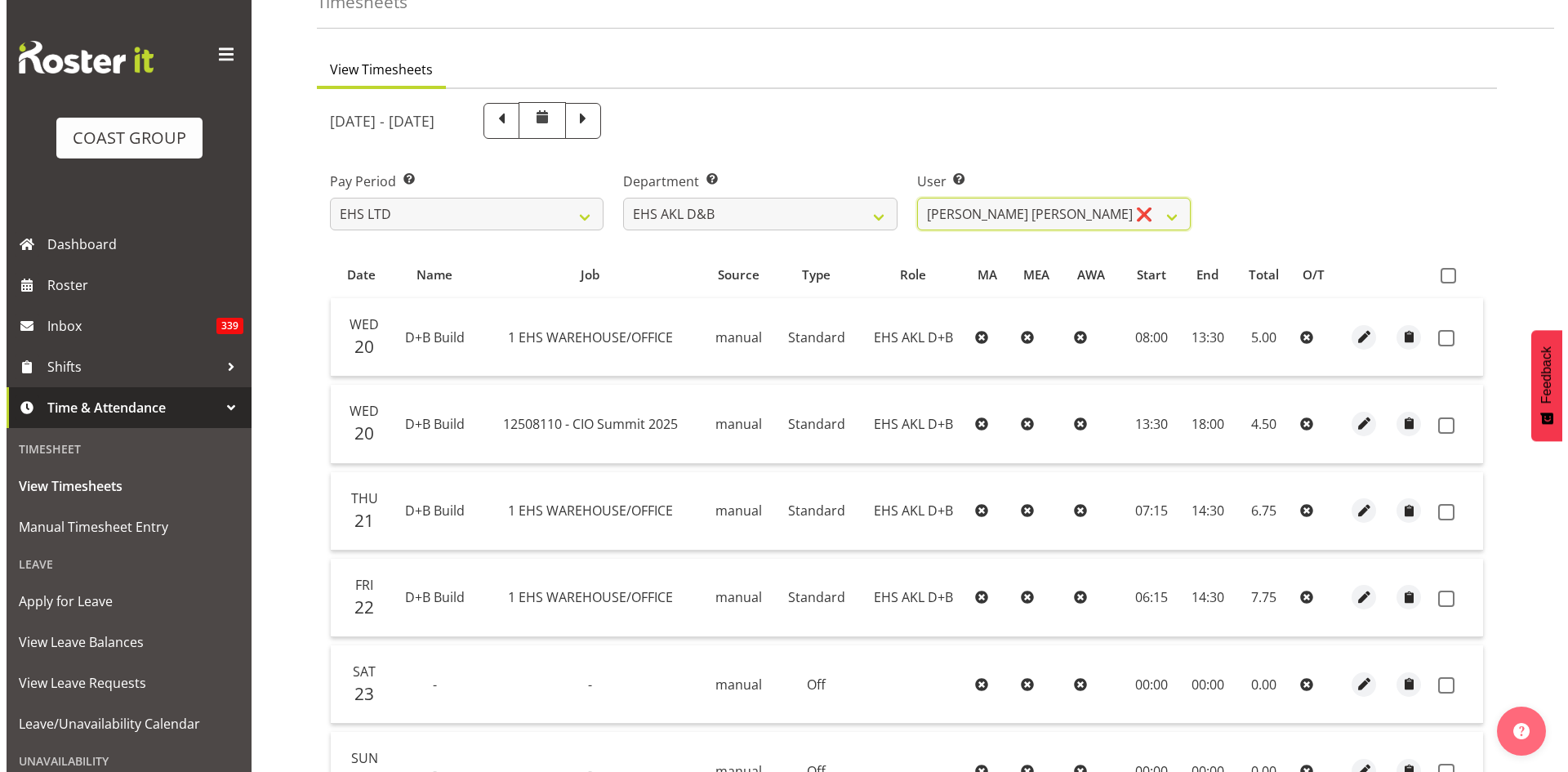
scroll to position [136, 0]
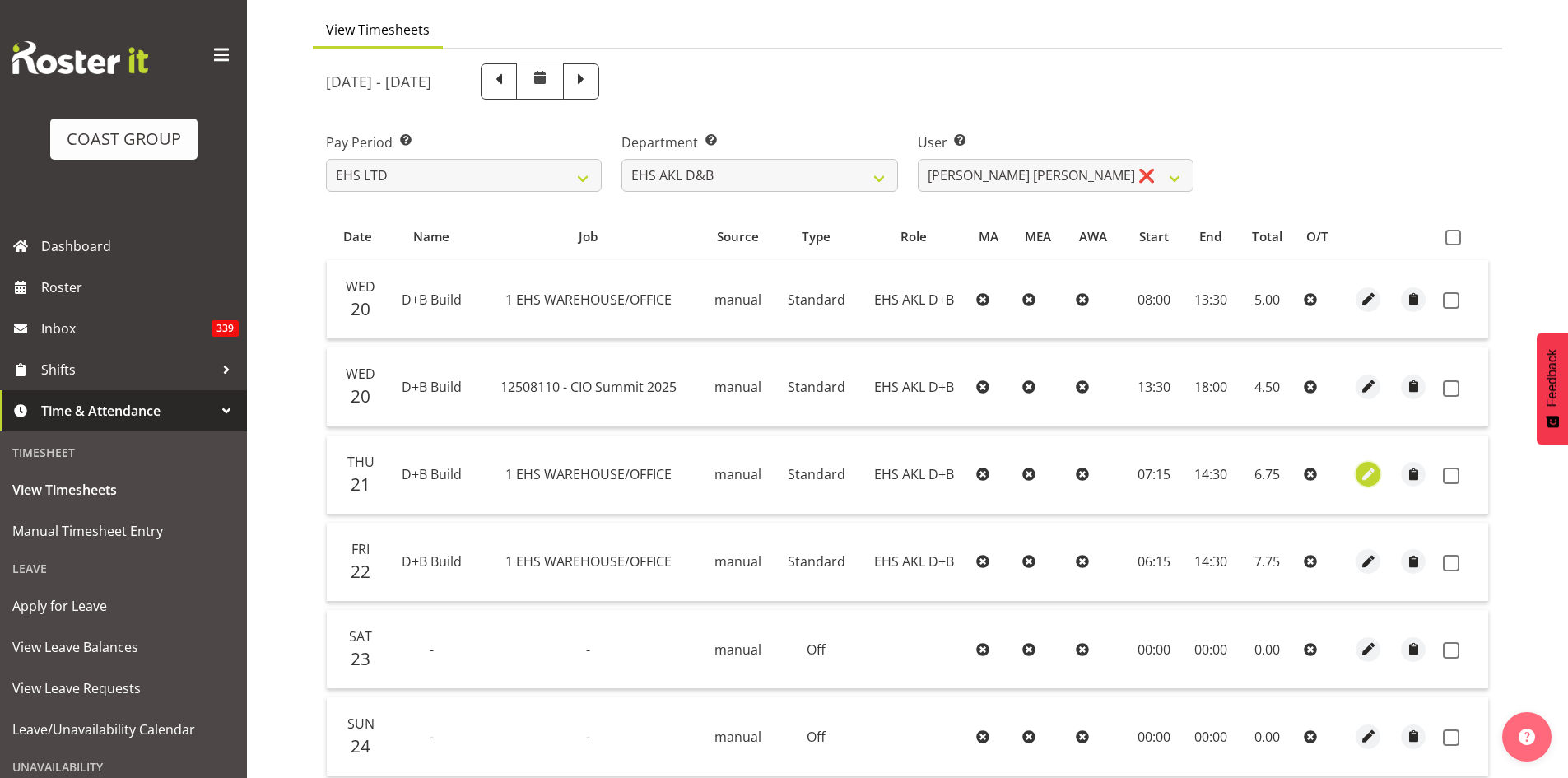
click at [1365, 479] on span "button" at bounding box center [1367, 474] width 19 height 19
select select "Standard"
select select "7"
select select "2025"
select select "7"
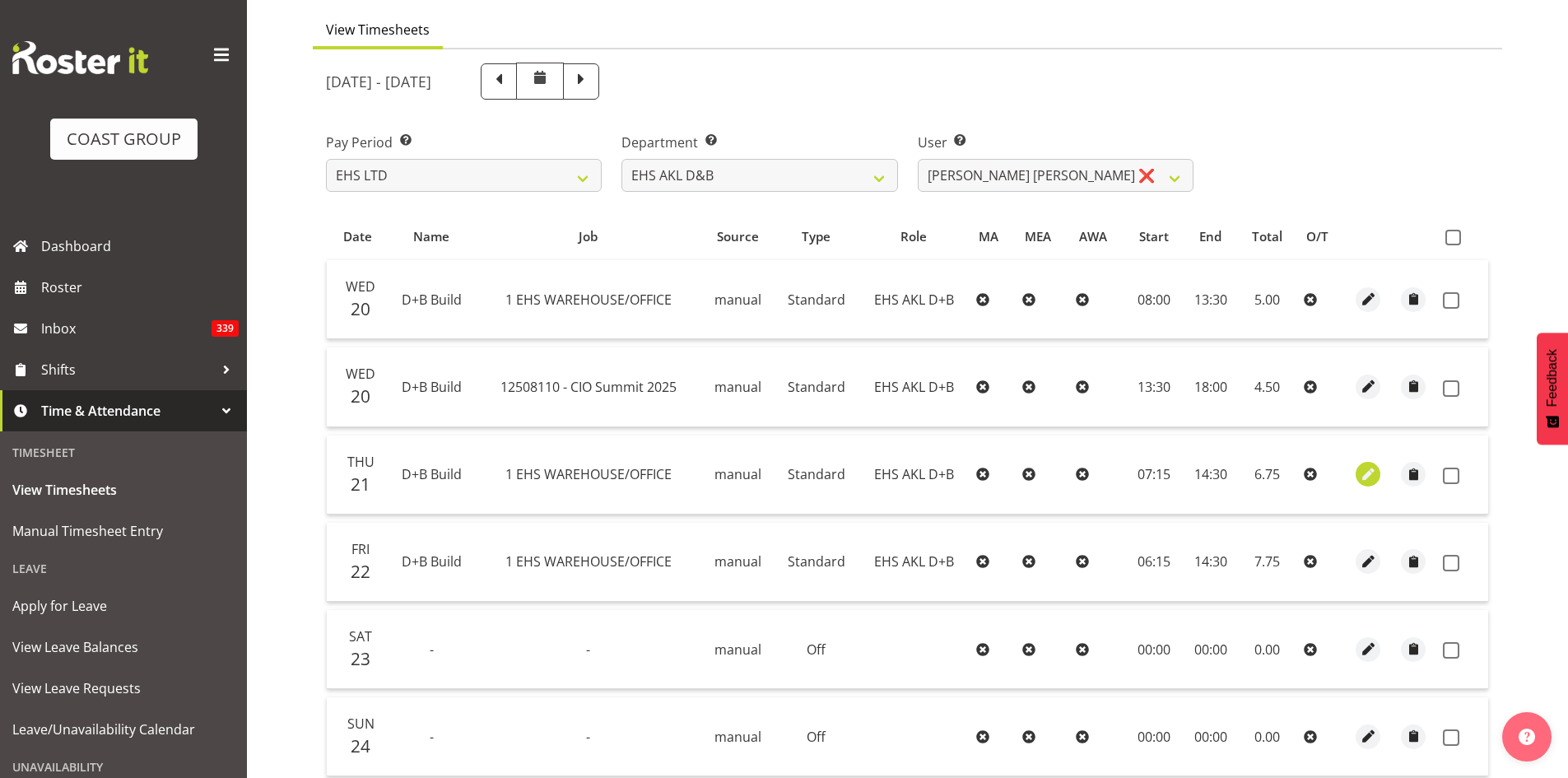
select select "15"
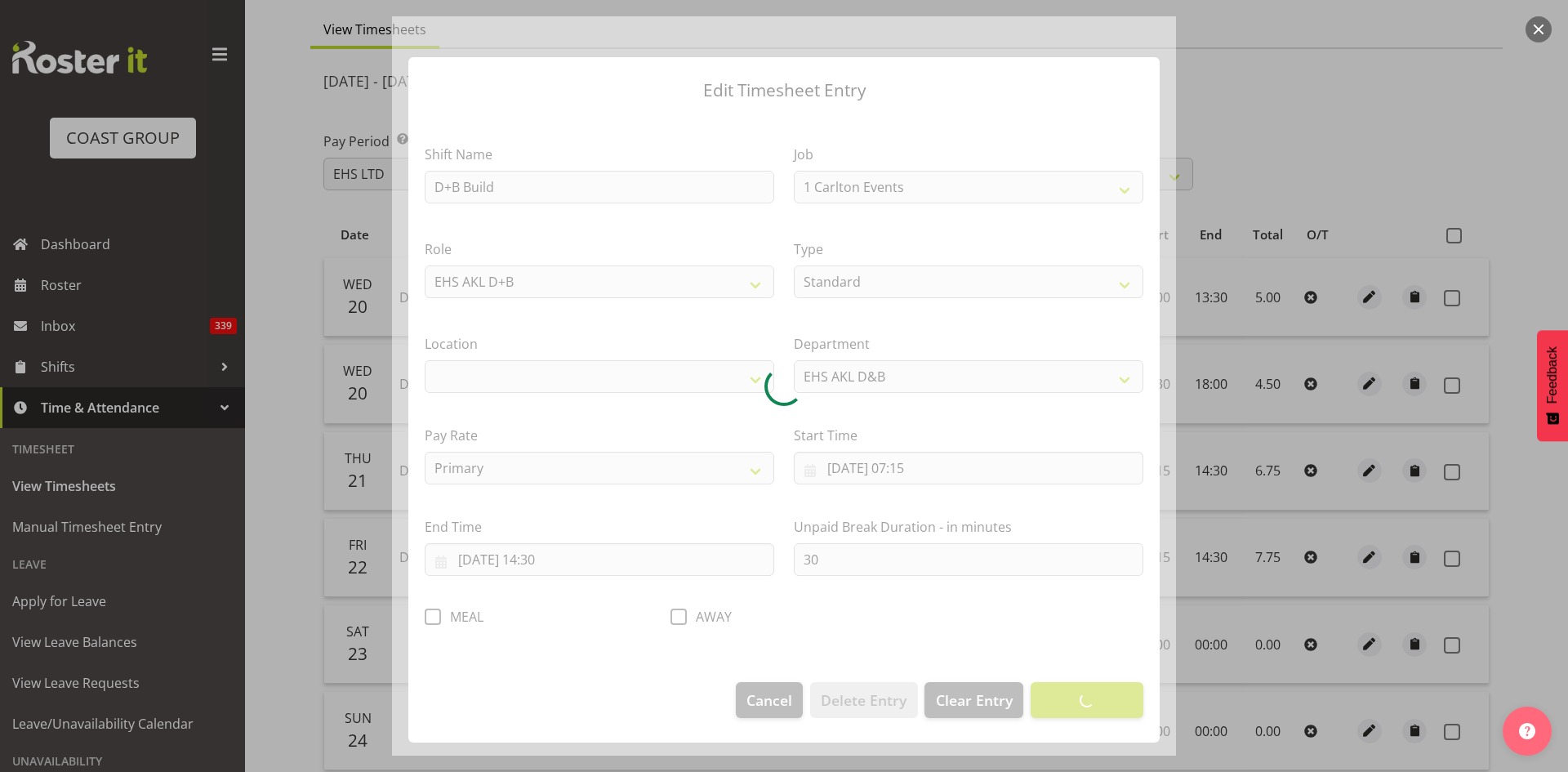
select select "69"
select select "35"
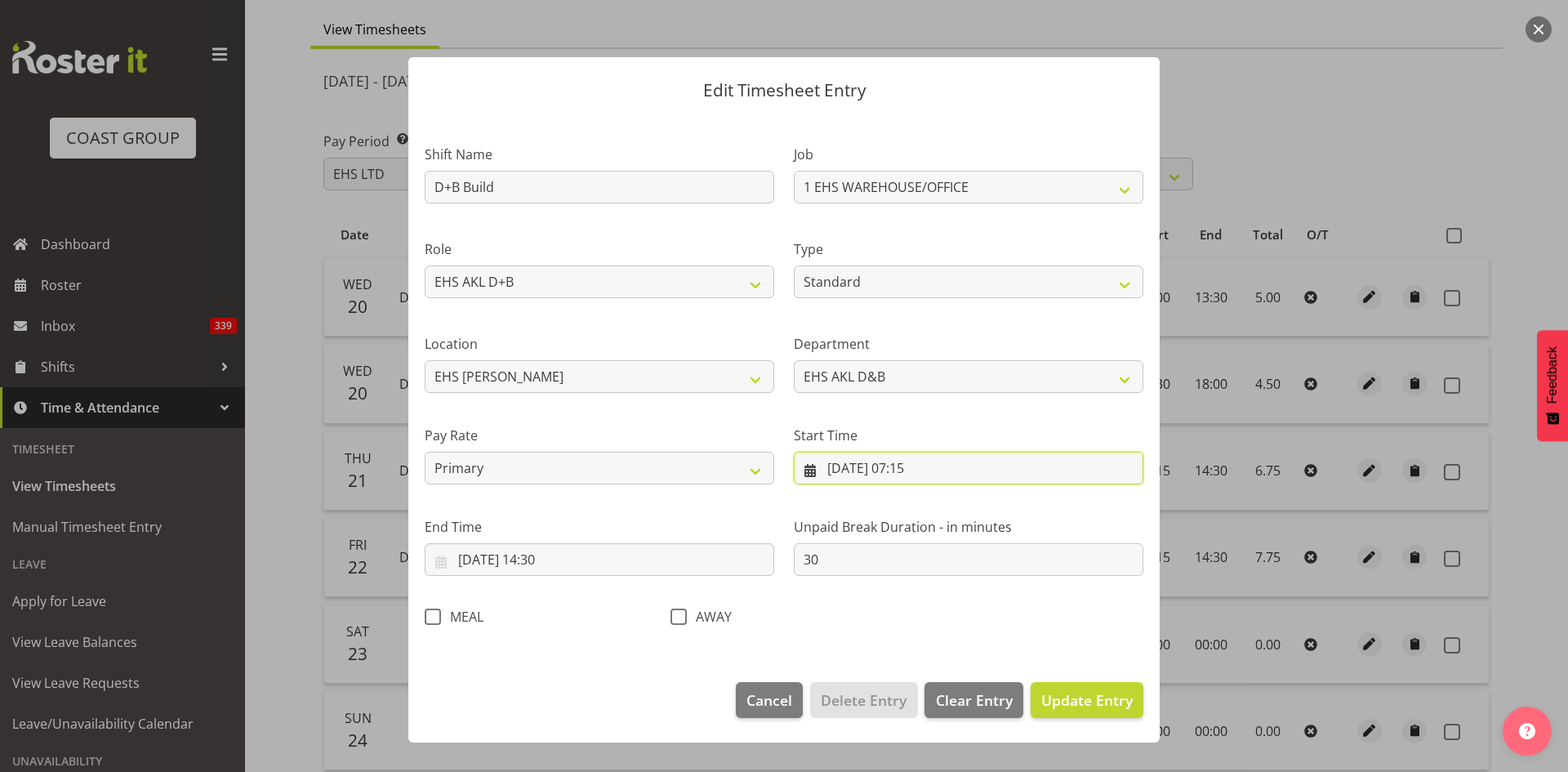
click at [932, 467] on input "[DATE] 07:15" at bounding box center [968, 467] width 350 height 32
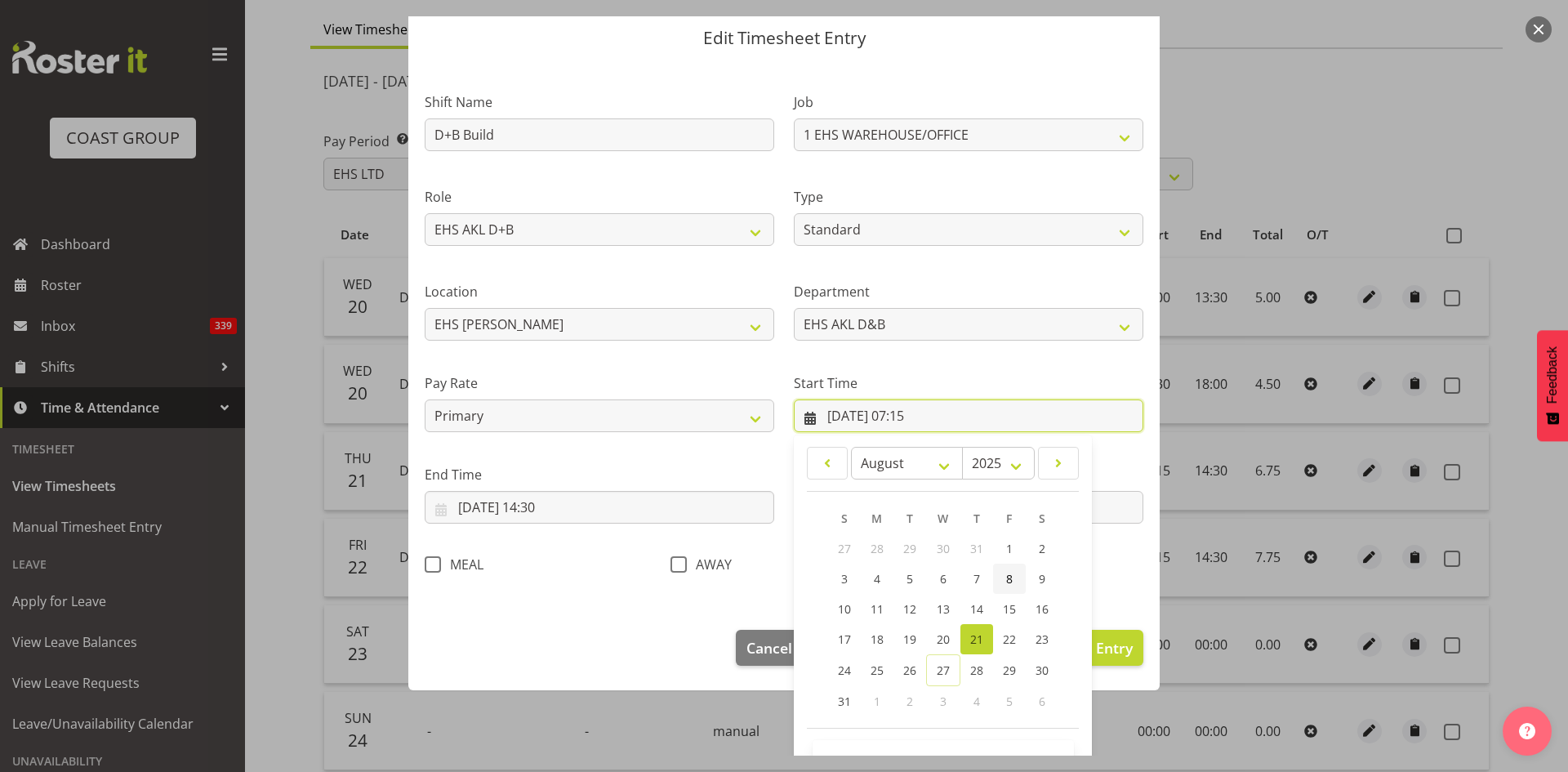
scroll to position [102, 0]
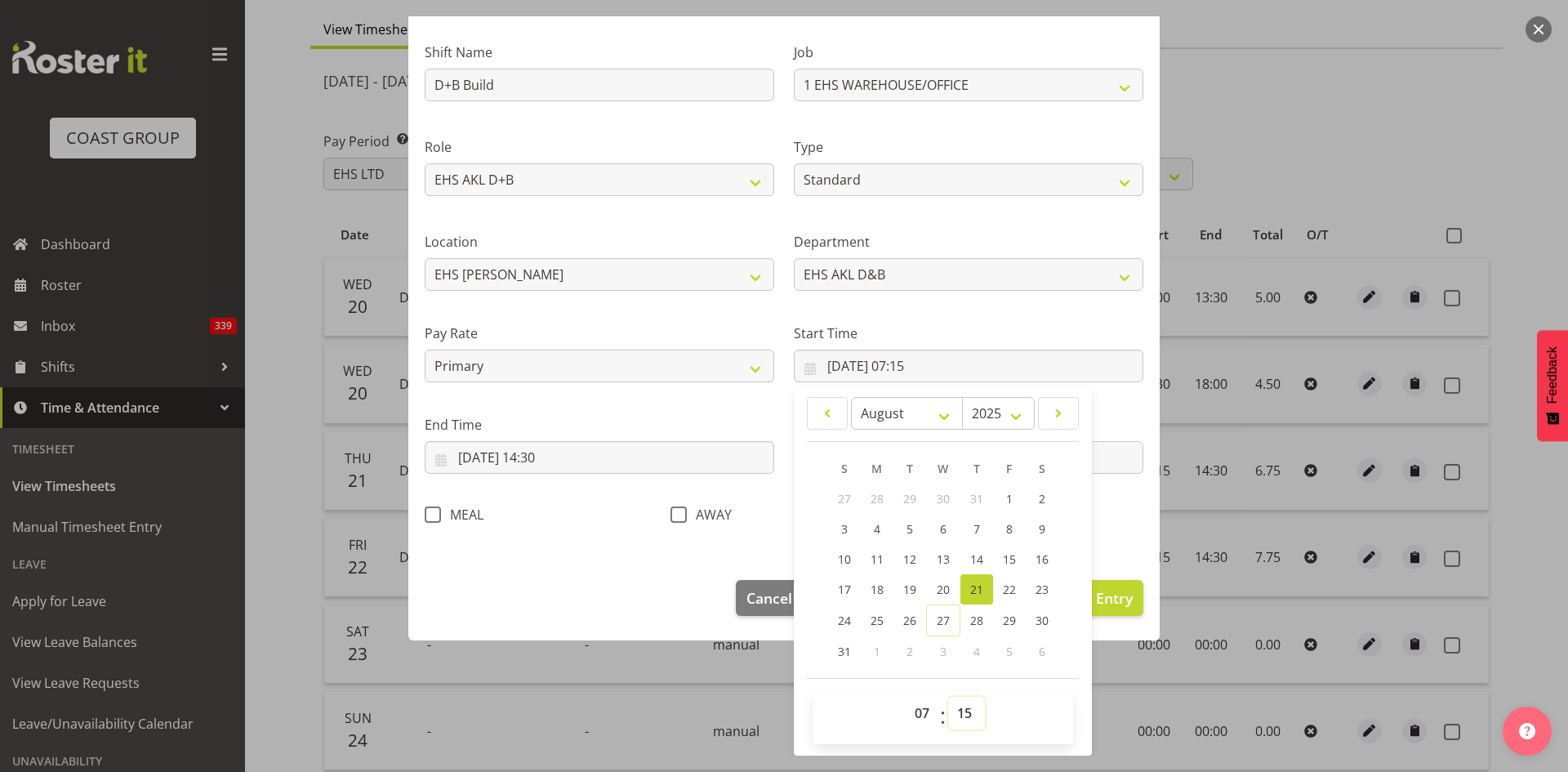
drag, startPoint x: 960, startPoint y: 716, endPoint x: 951, endPoint y: 703, distance: 15.8
click at [960, 716] on select "00 01 02 03 04 05 06 07 08 09 10 11 12 13 14 15 16 17 18 19 20 21 22 23 24 25 2…" at bounding box center [966, 712] width 37 height 32
click at [963, 715] on select "00 01 02 03 04 05 06 07 08 09 10 11 12 13 14 15 16 17 18 19 20 21 22 23 24 25 2…" at bounding box center [966, 712] width 37 height 32
select select "0"
click at [948, 696] on select "00 01 02 03 04 05 06 07 08 09 10 11 12 13 14 15 16 17 18 19 20 21 22 23 24 25 2…" at bounding box center [966, 712] width 37 height 32
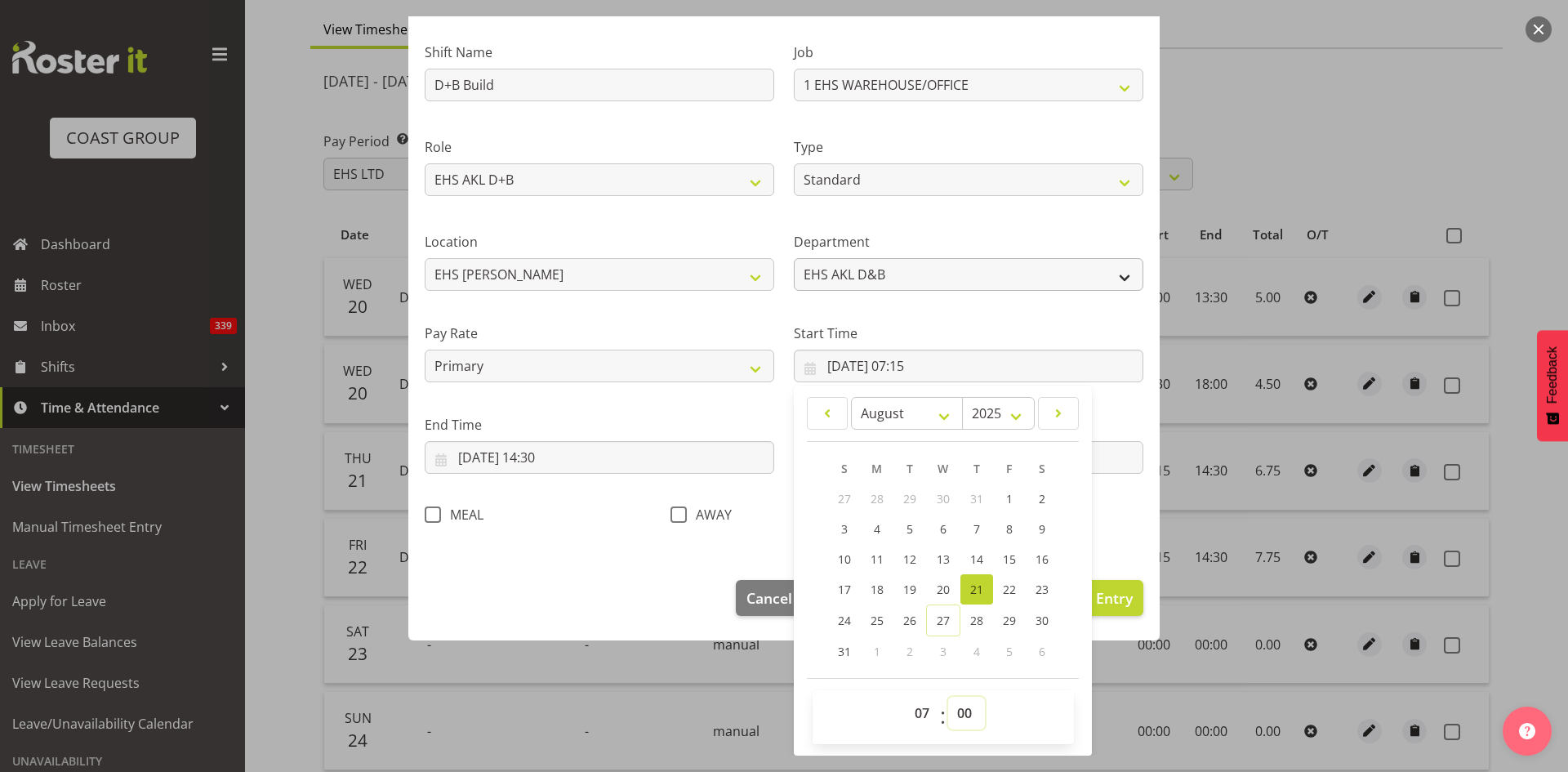
type input "[DATE] 07:00"
click at [1060, 314] on div "Start Time [DATE] 07:00 January February March April May June July August Septe…" at bounding box center [968, 346] width 369 height 92
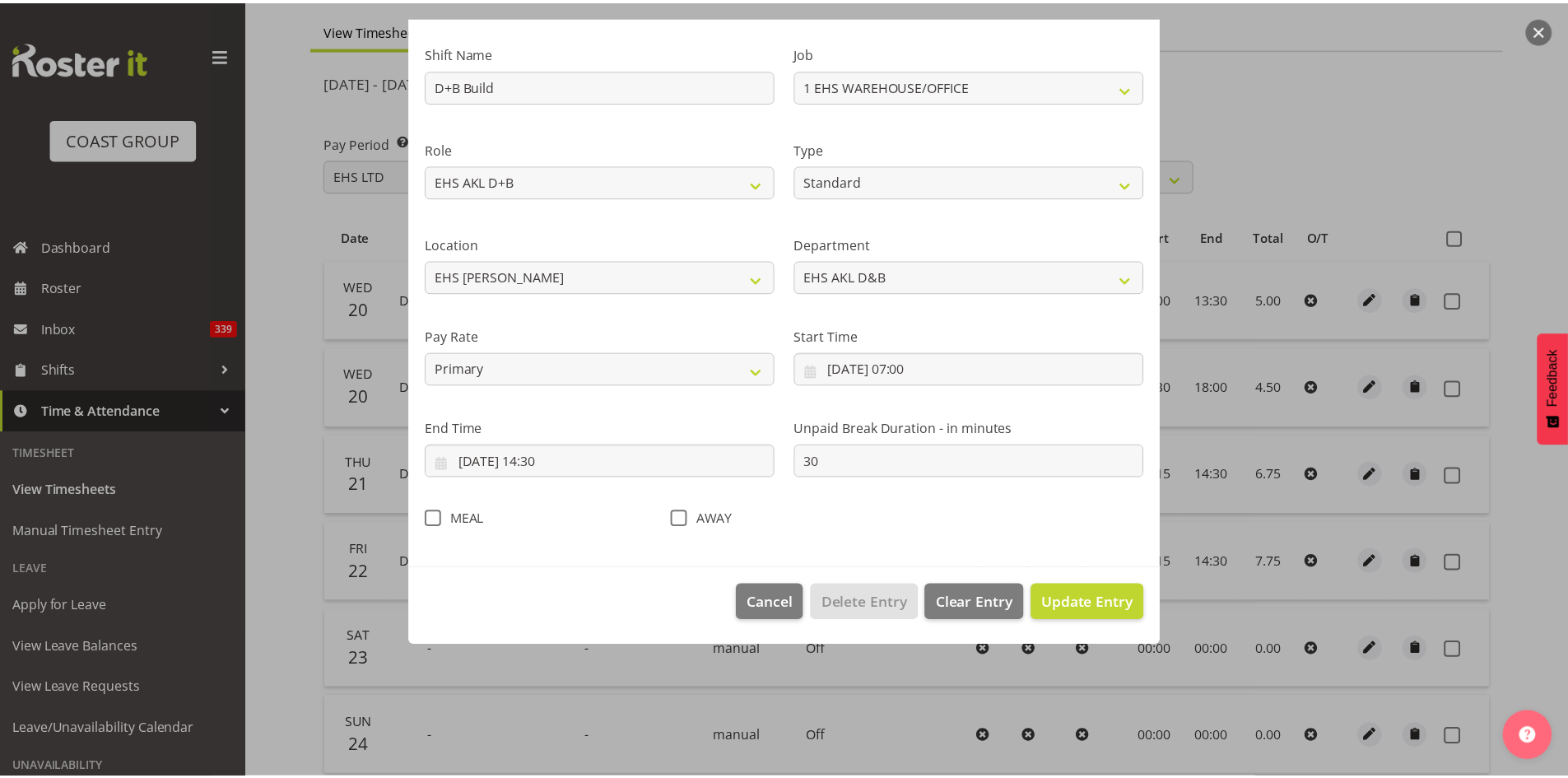
scroll to position [0, 0]
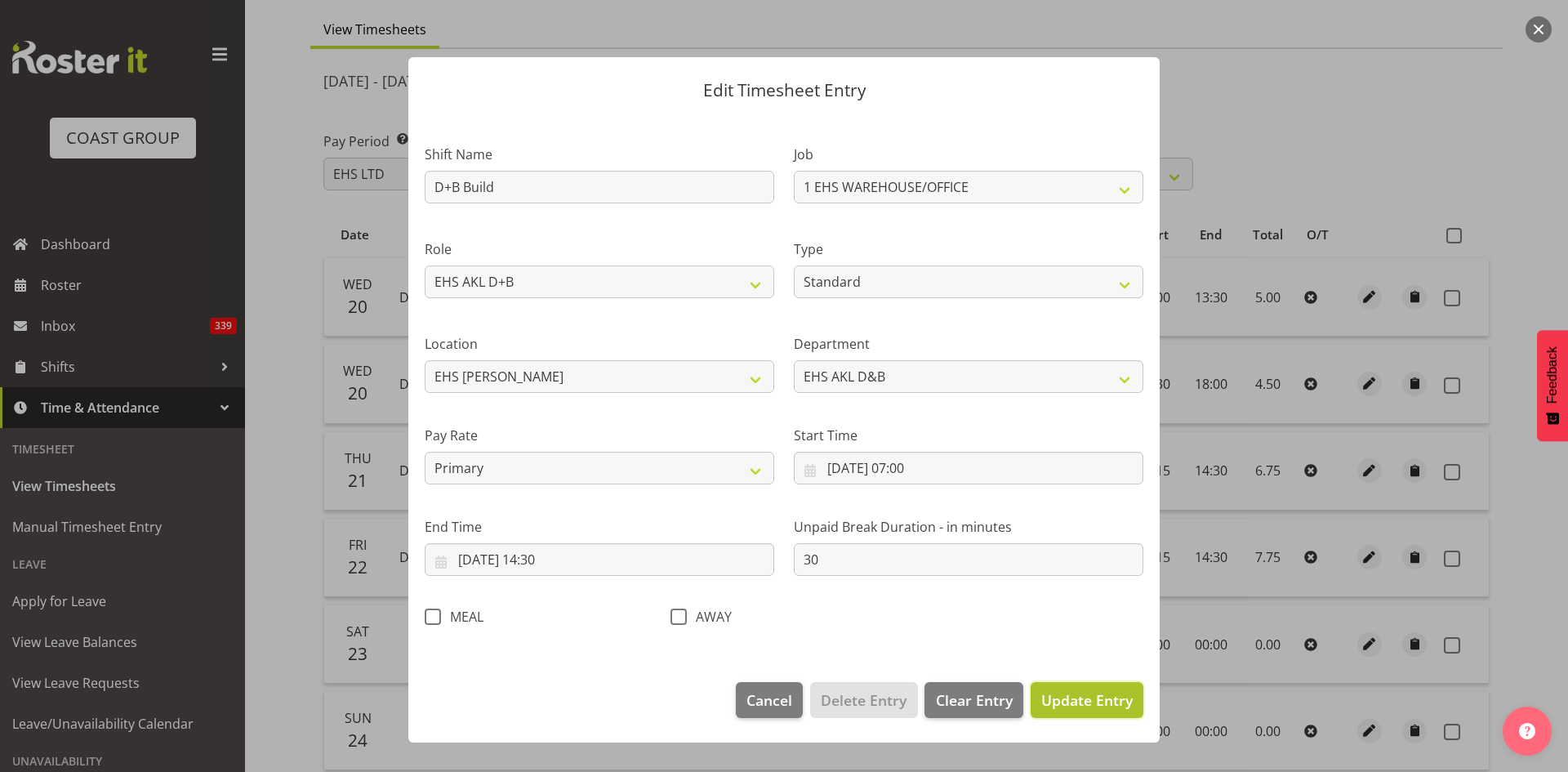
click at [1105, 707] on span "Update Entry" at bounding box center [1087, 699] width 92 height 19
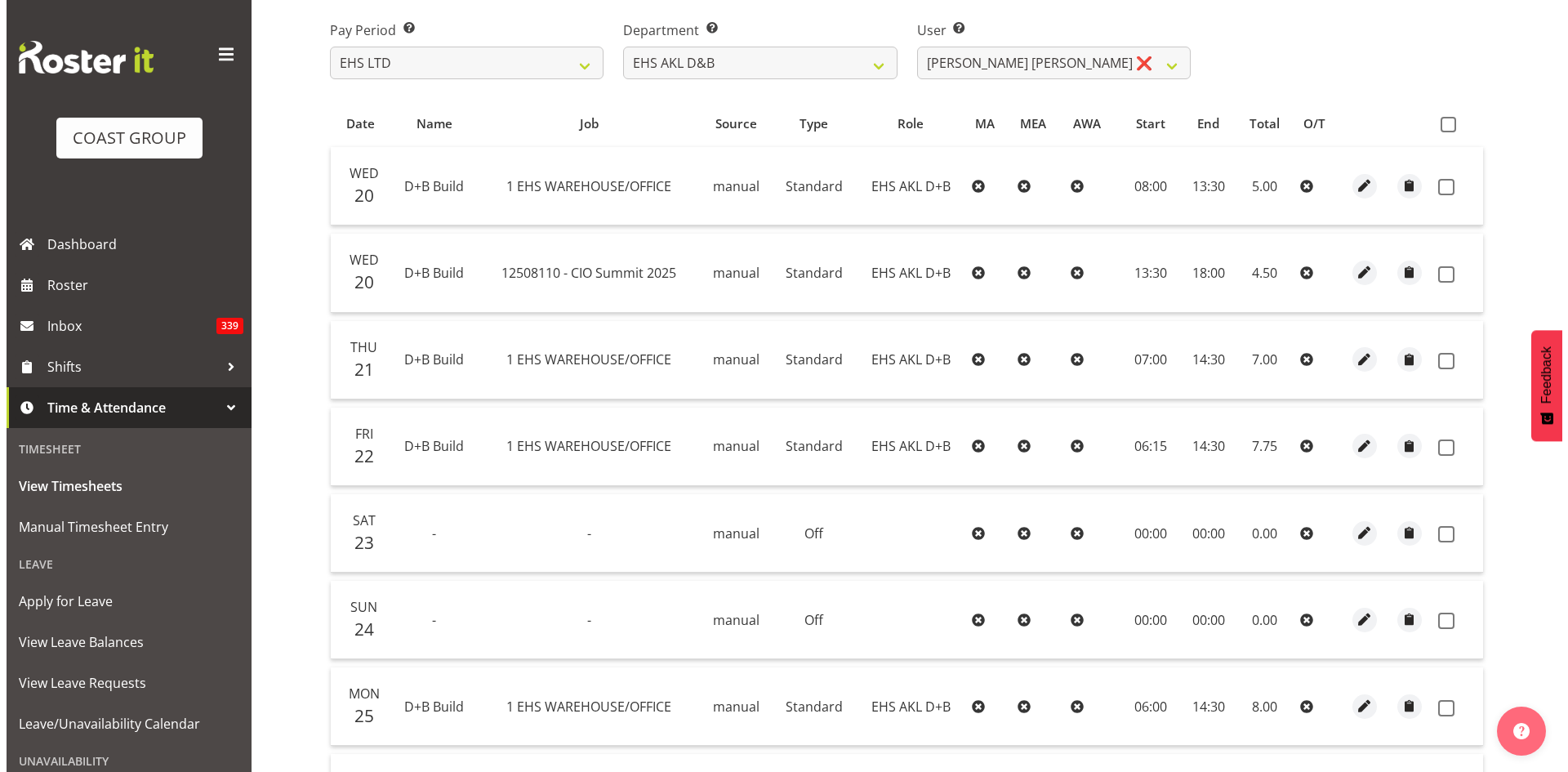
scroll to position [408, 0]
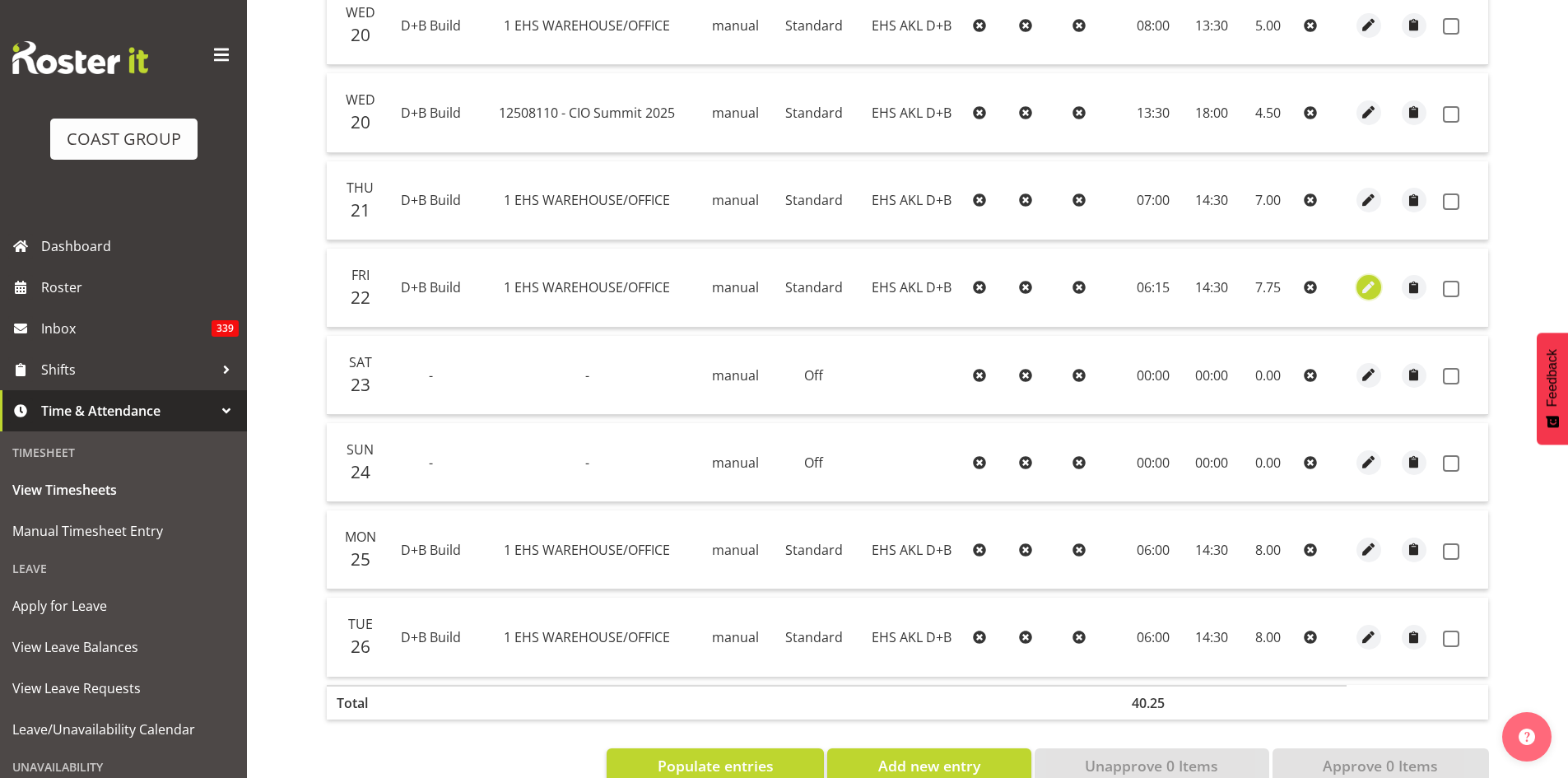
click at [1368, 291] on span "button" at bounding box center [1368, 287] width 19 height 19
select select "Standard"
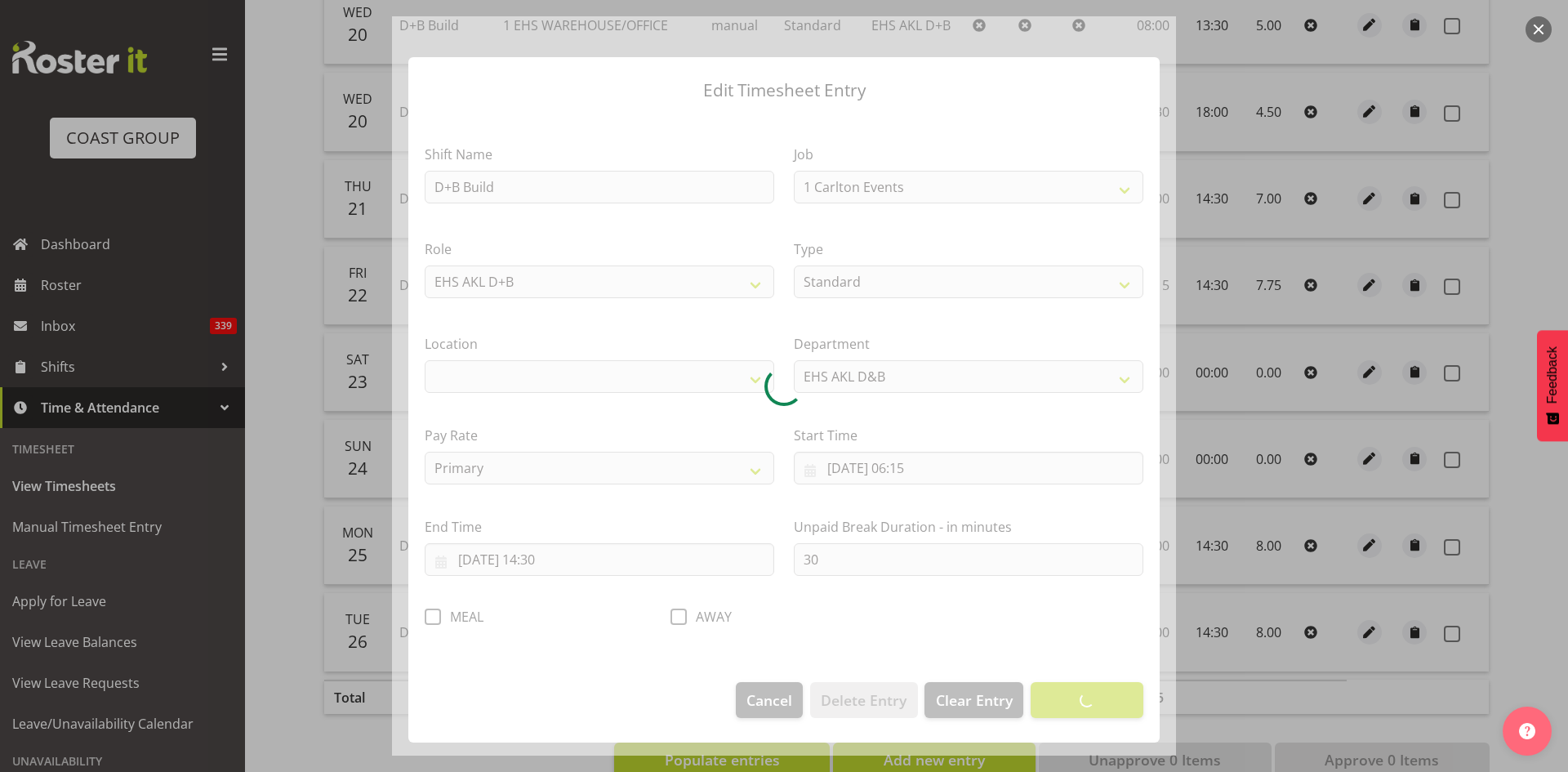
select select "69"
select select "35"
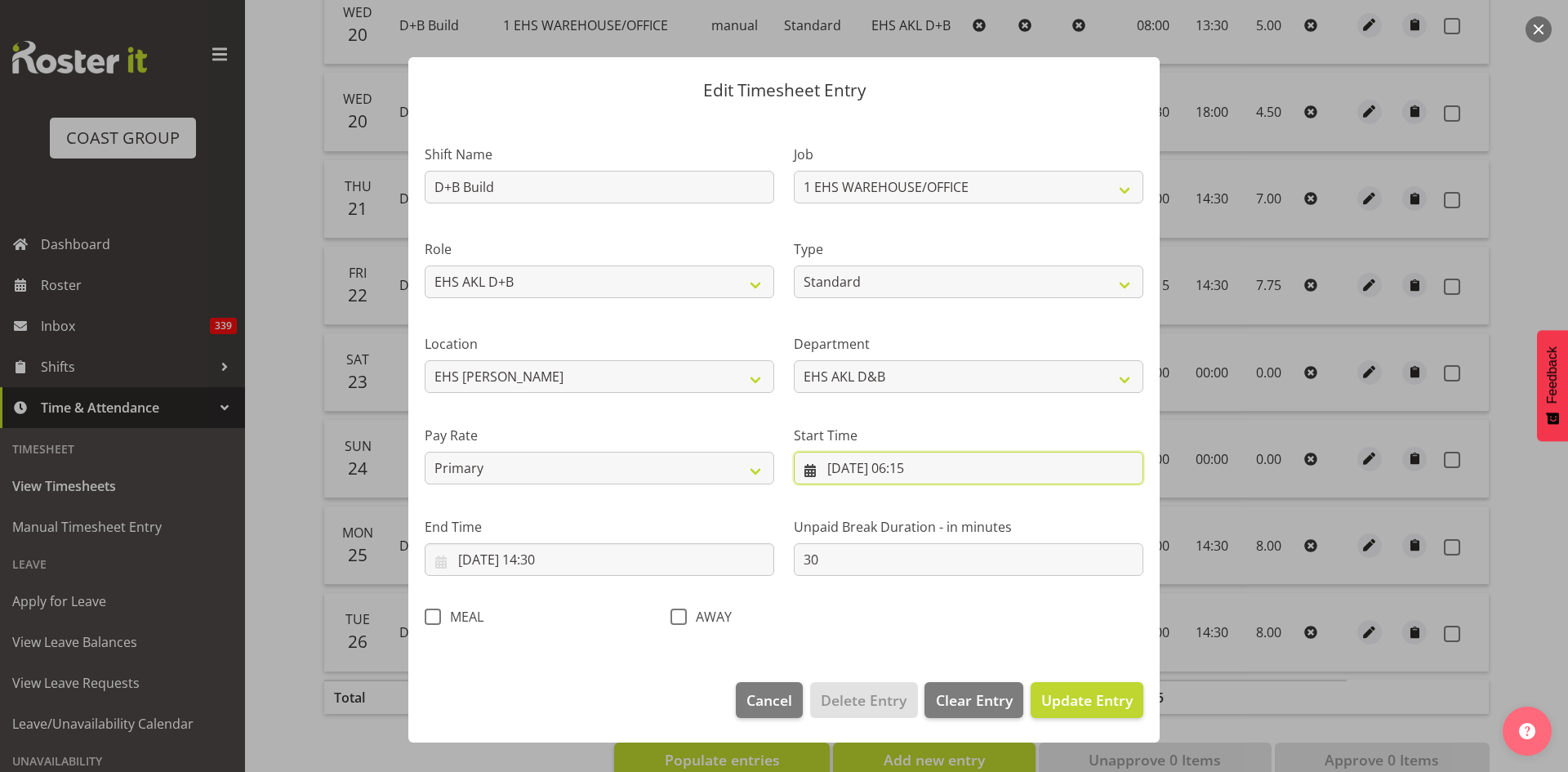
click at [929, 467] on input "[DATE] 06:15" at bounding box center [968, 467] width 350 height 32
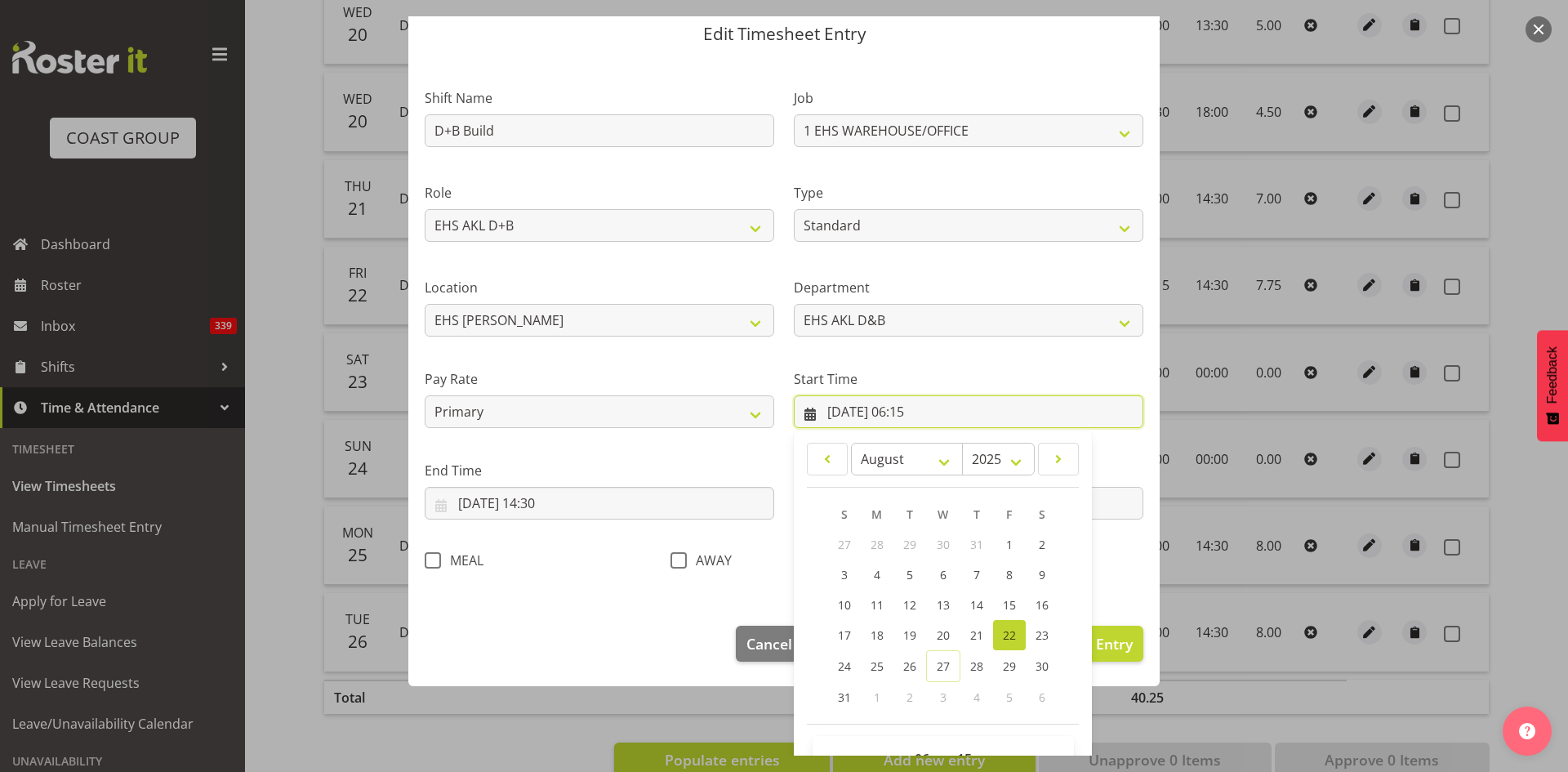
scroll to position [102, 0]
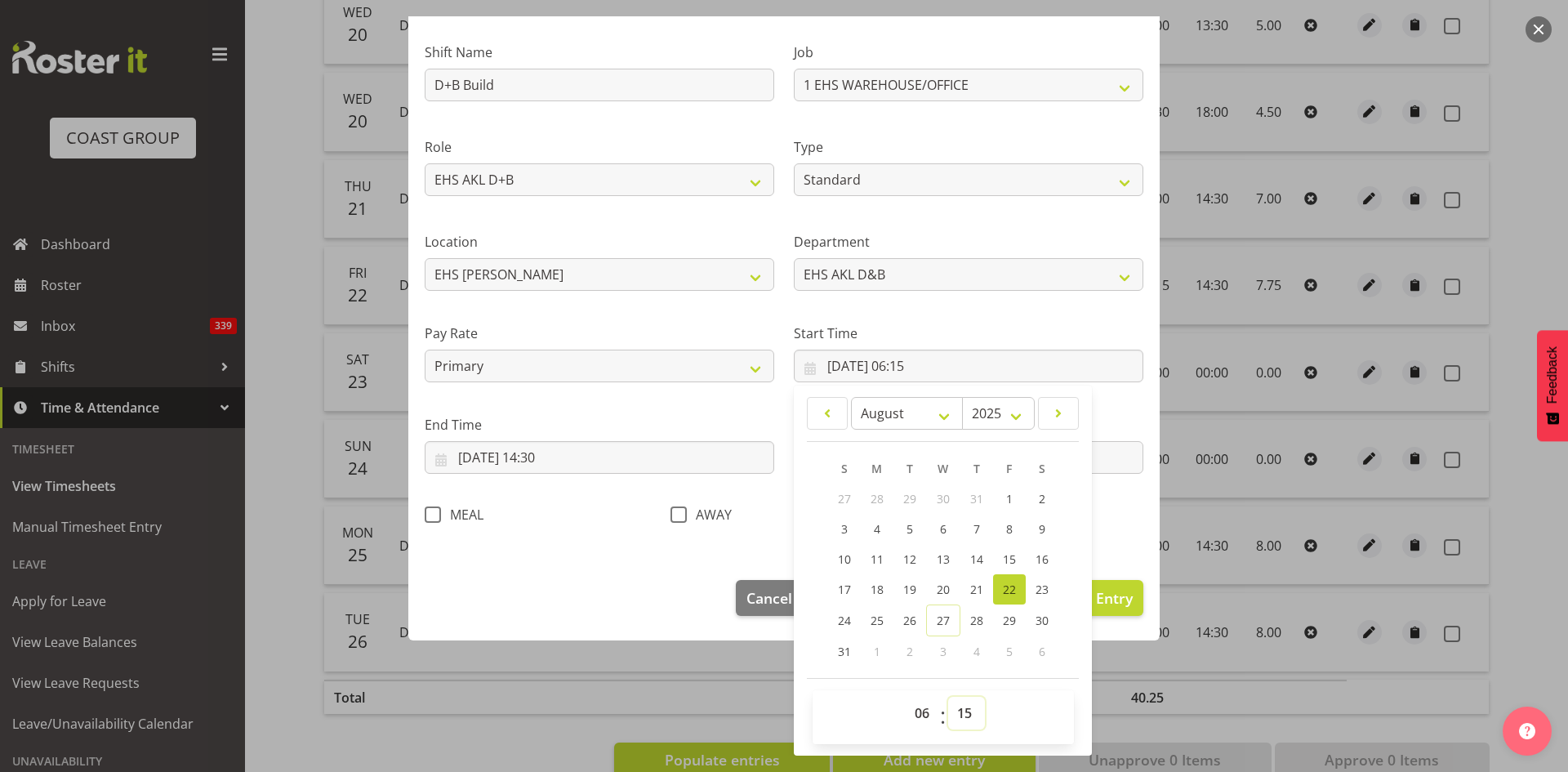
click at [958, 712] on select "00 01 02 03 04 05 06 07 08 09 10 11 12 13 14 15 16 17 18 19 20 21 22 23 24 25 2…" at bounding box center [966, 712] width 37 height 32
select select "0"
click at [948, 696] on select "00 01 02 03 04 05 06 07 08 09 10 11 12 13 14 15 16 17 18 19 20 21 22 23 24 25 2…" at bounding box center [966, 712] width 37 height 32
type input "[DATE] 06:00"
click at [617, 582] on footer "Cancel Delete Entry Clear Entry Update Entry" at bounding box center [784, 602] width 752 height 77
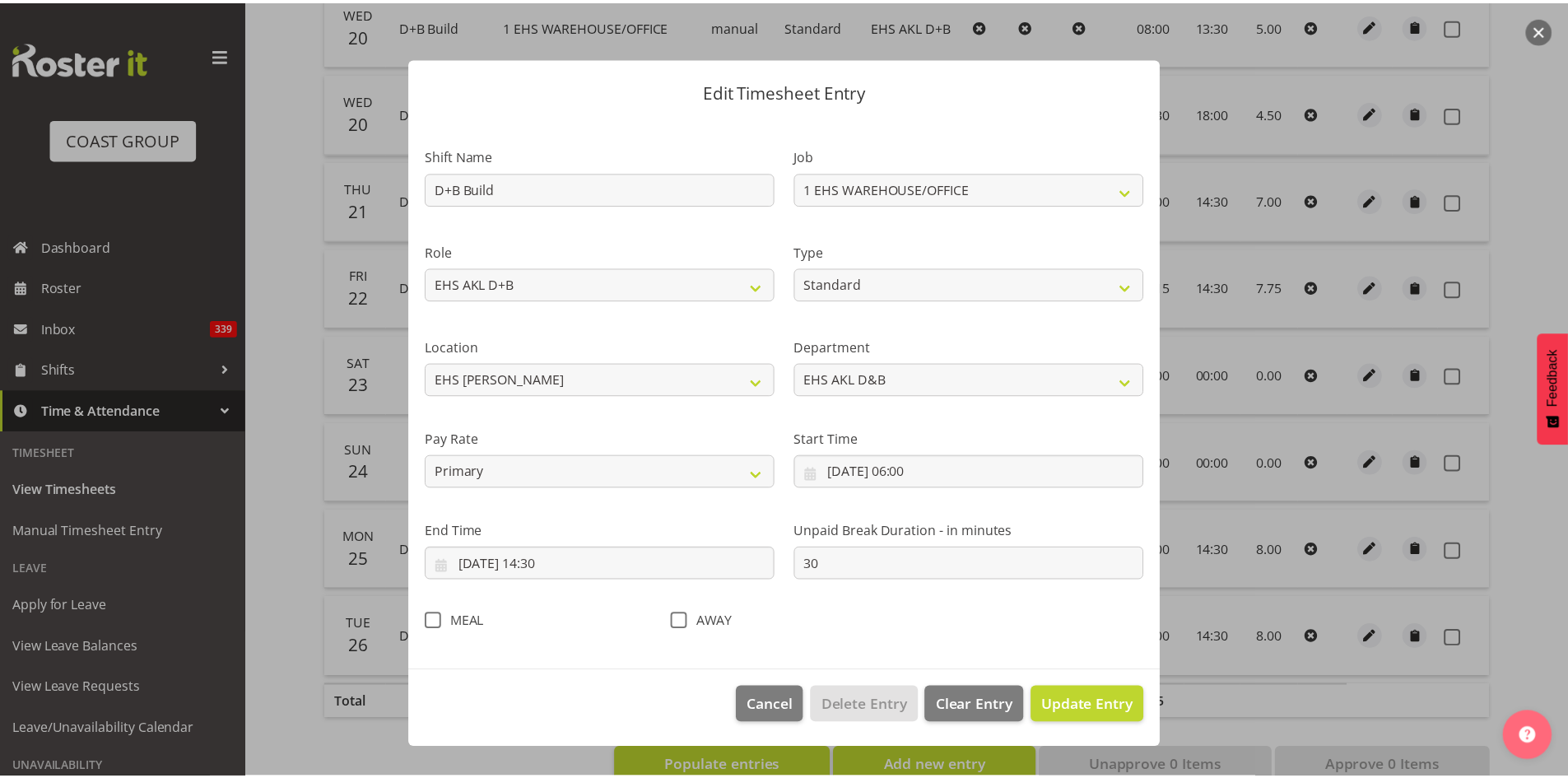
scroll to position [0, 0]
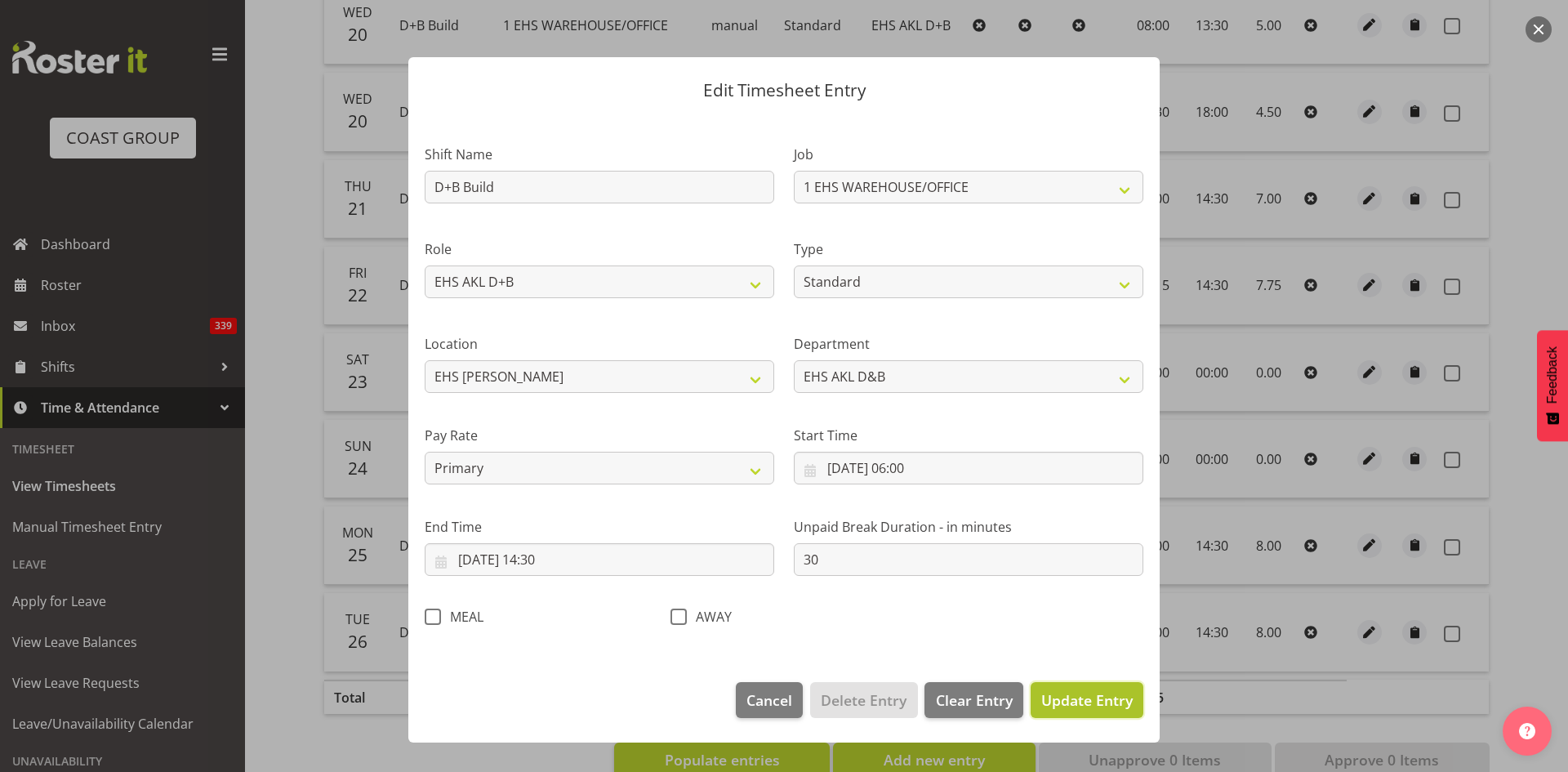
click at [1064, 704] on span "Update Entry" at bounding box center [1087, 699] width 92 height 19
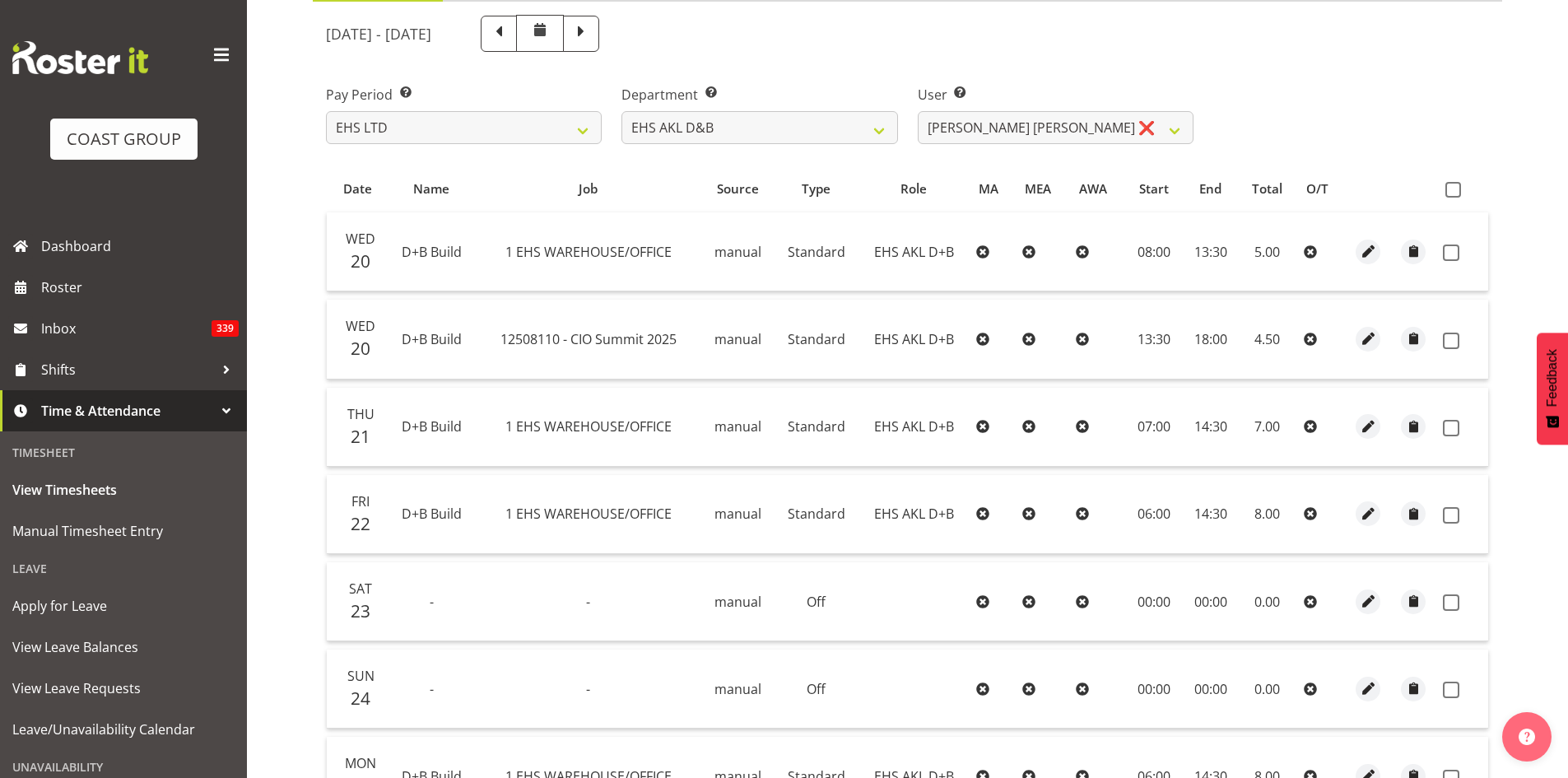
scroll to position [182, 0]
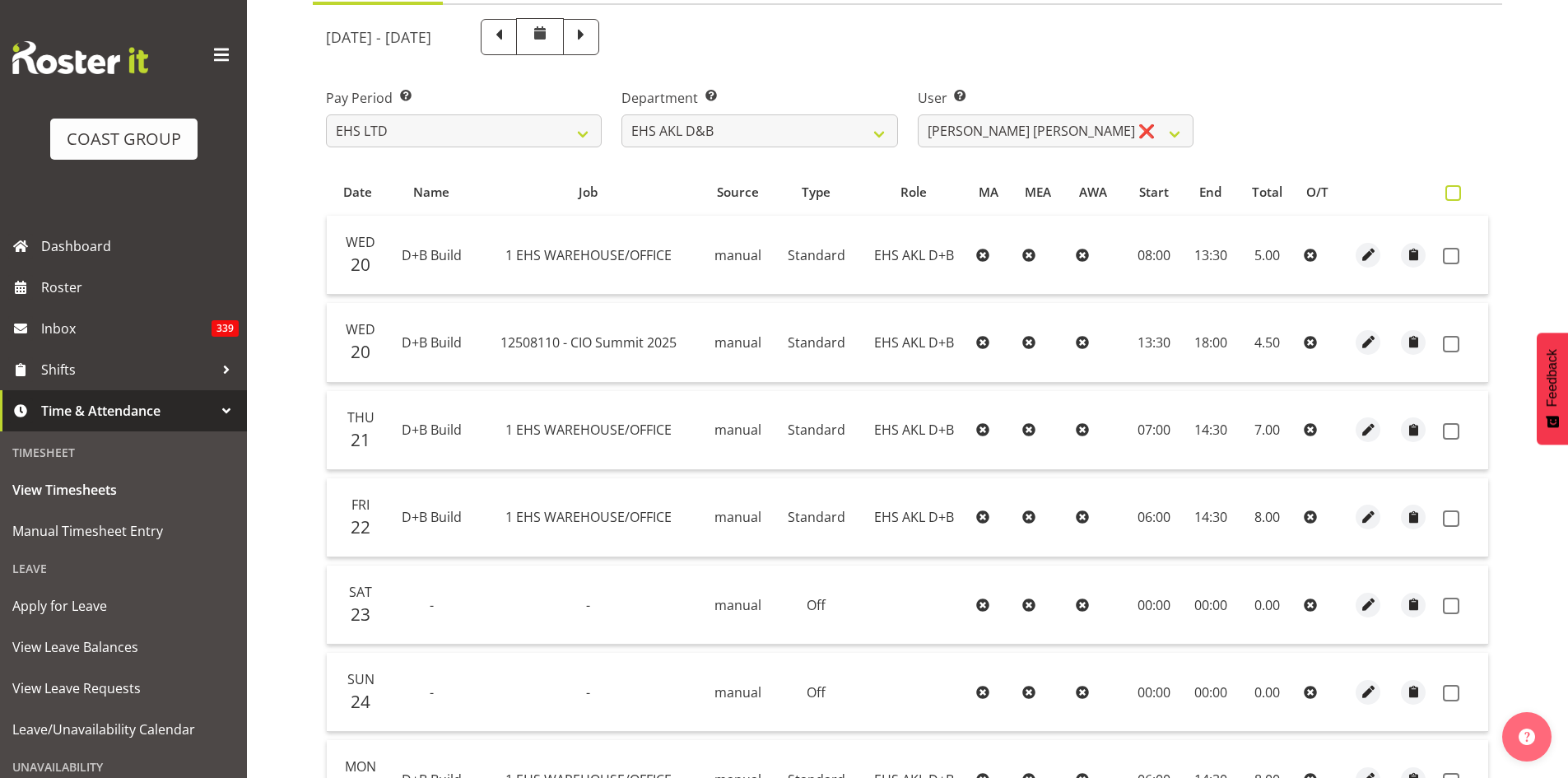
click at [1456, 195] on span at bounding box center [1452, 192] width 16 height 16
click at [1456, 195] on input "checkbox" at bounding box center [1450, 192] width 10 height 10
checkbox input "true"
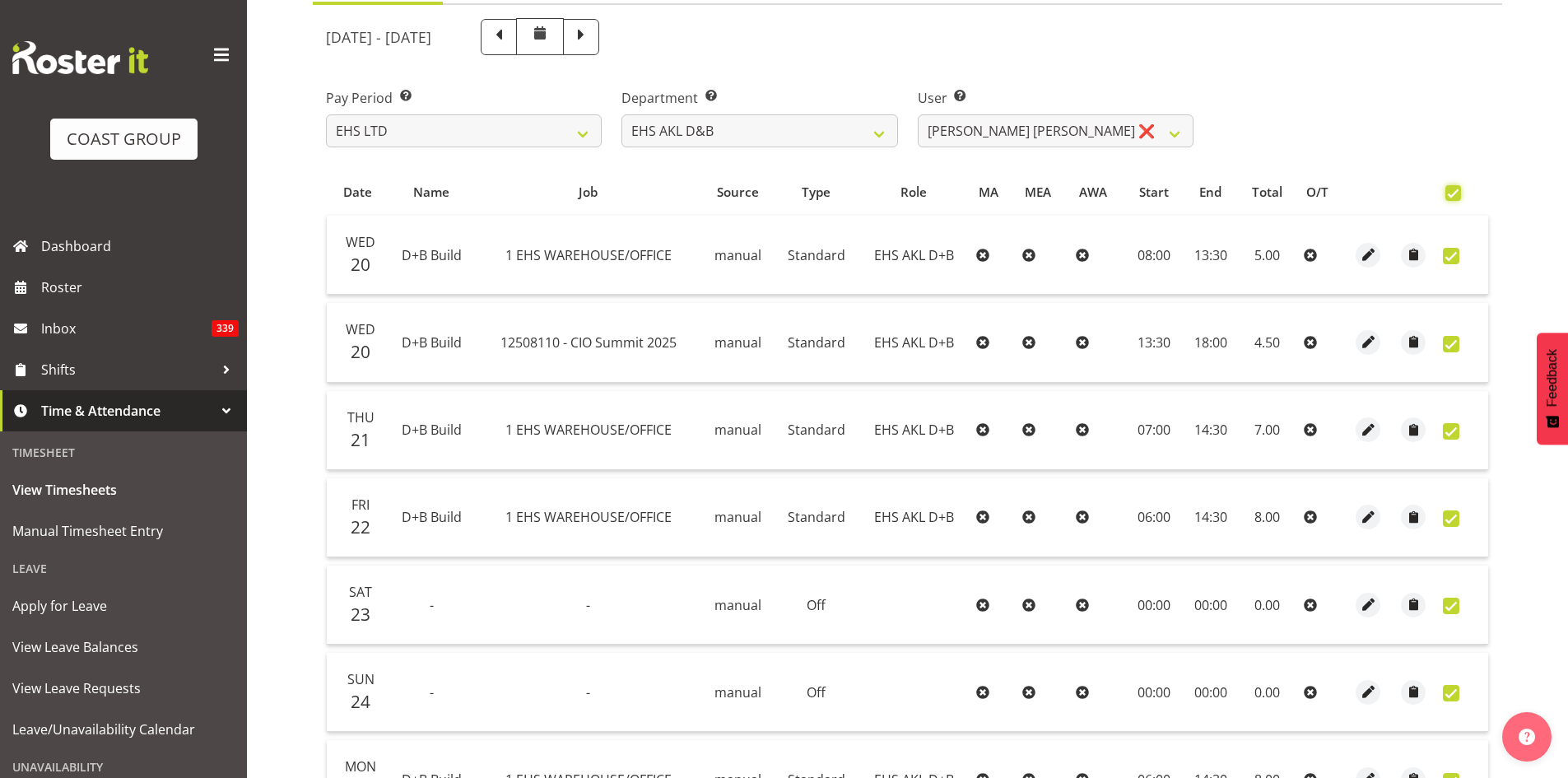
checkbox input "true"
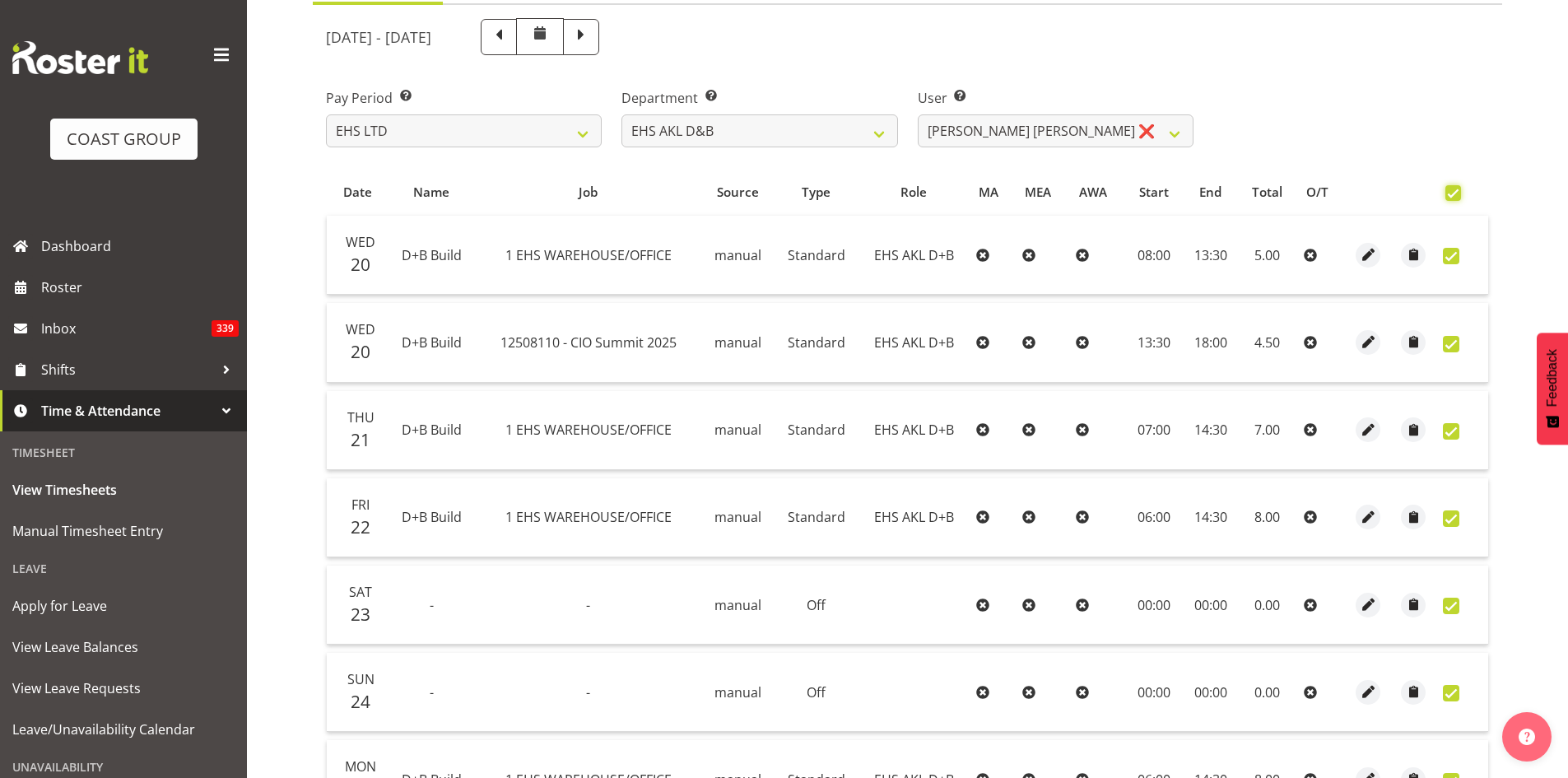
checkbox input "true"
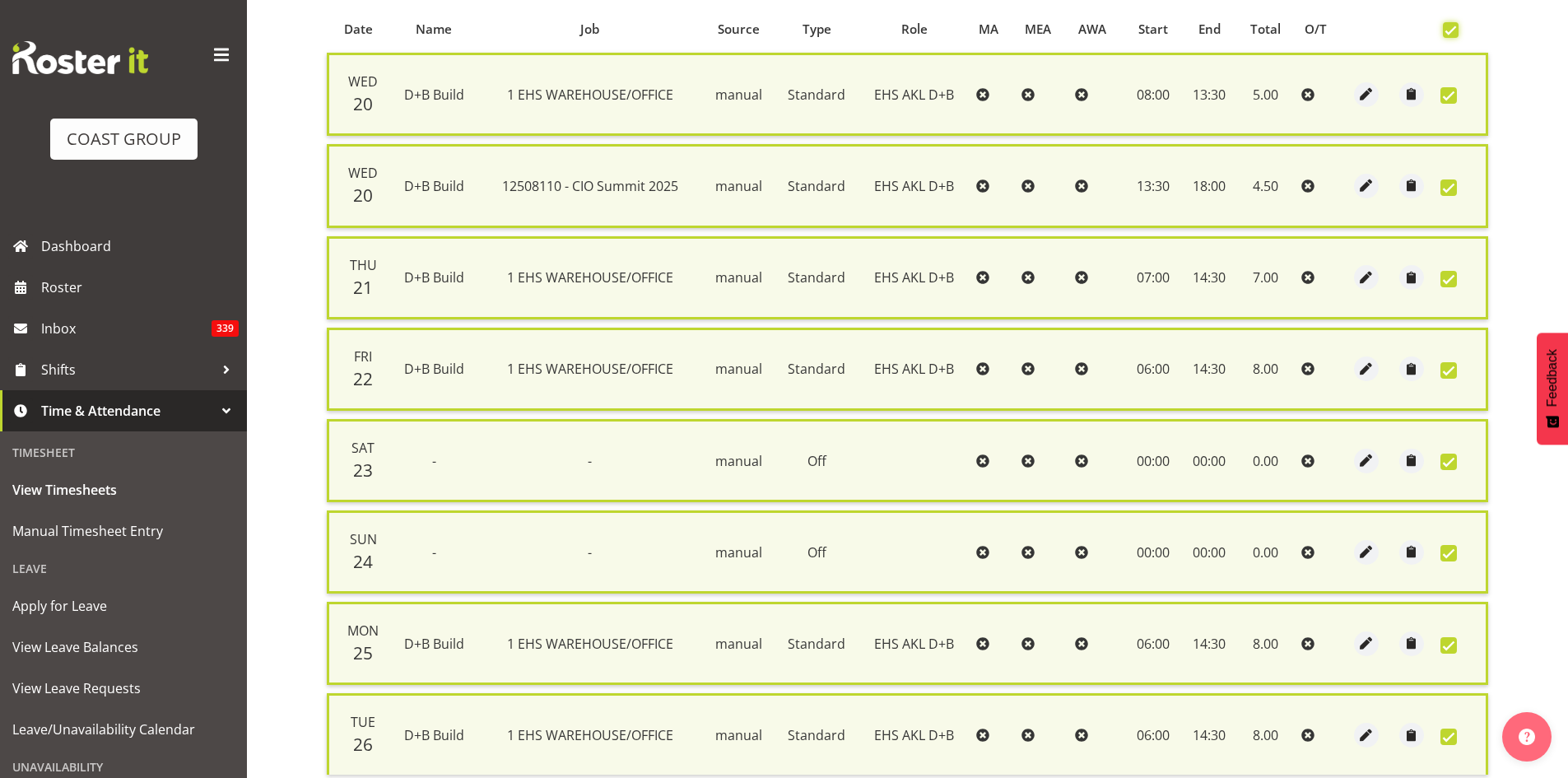
scroll to position [487, 0]
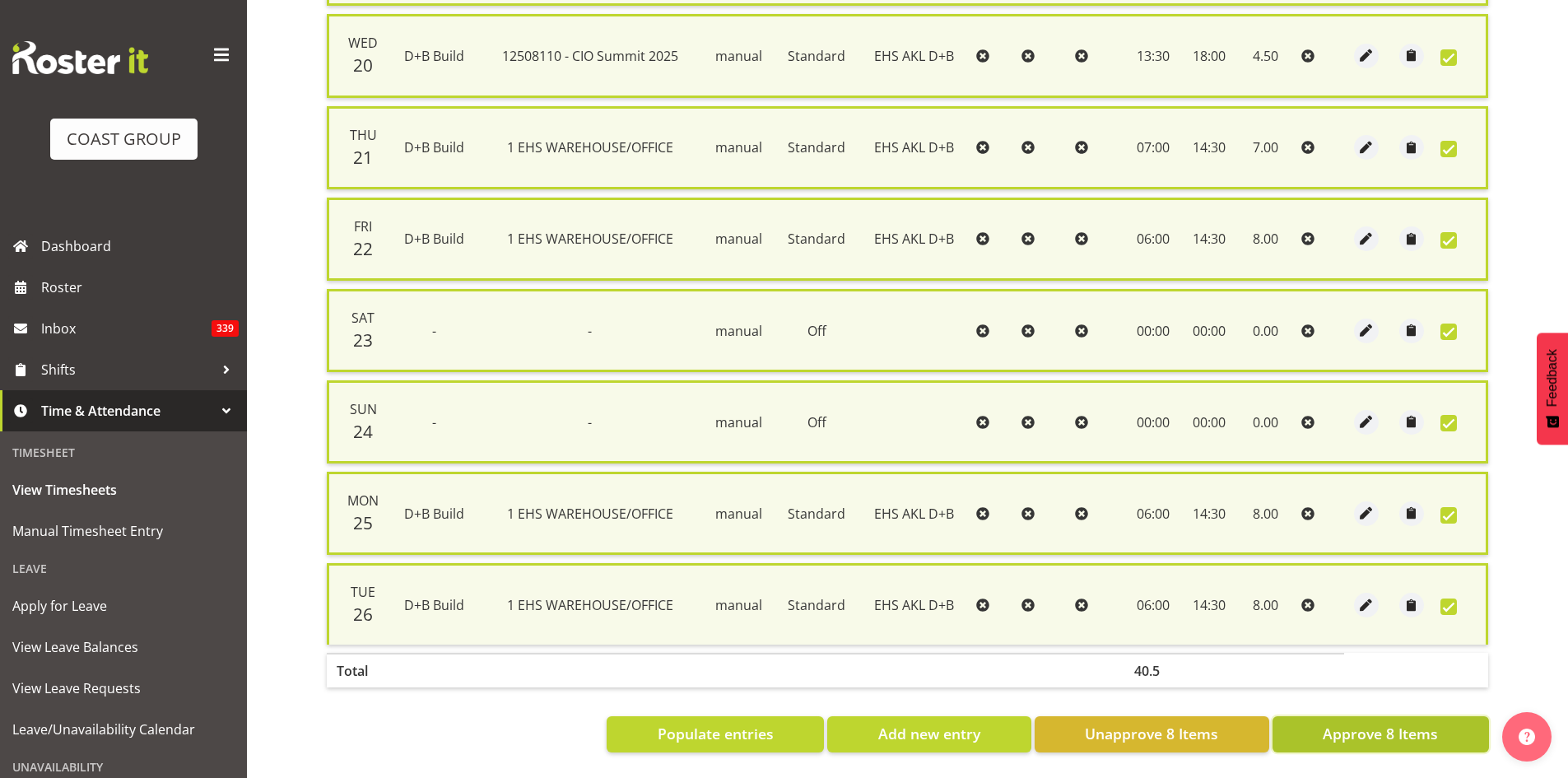
click at [1351, 729] on span "Approve 8 Items" at bounding box center [1381, 733] width 116 height 21
checkbox input "false"
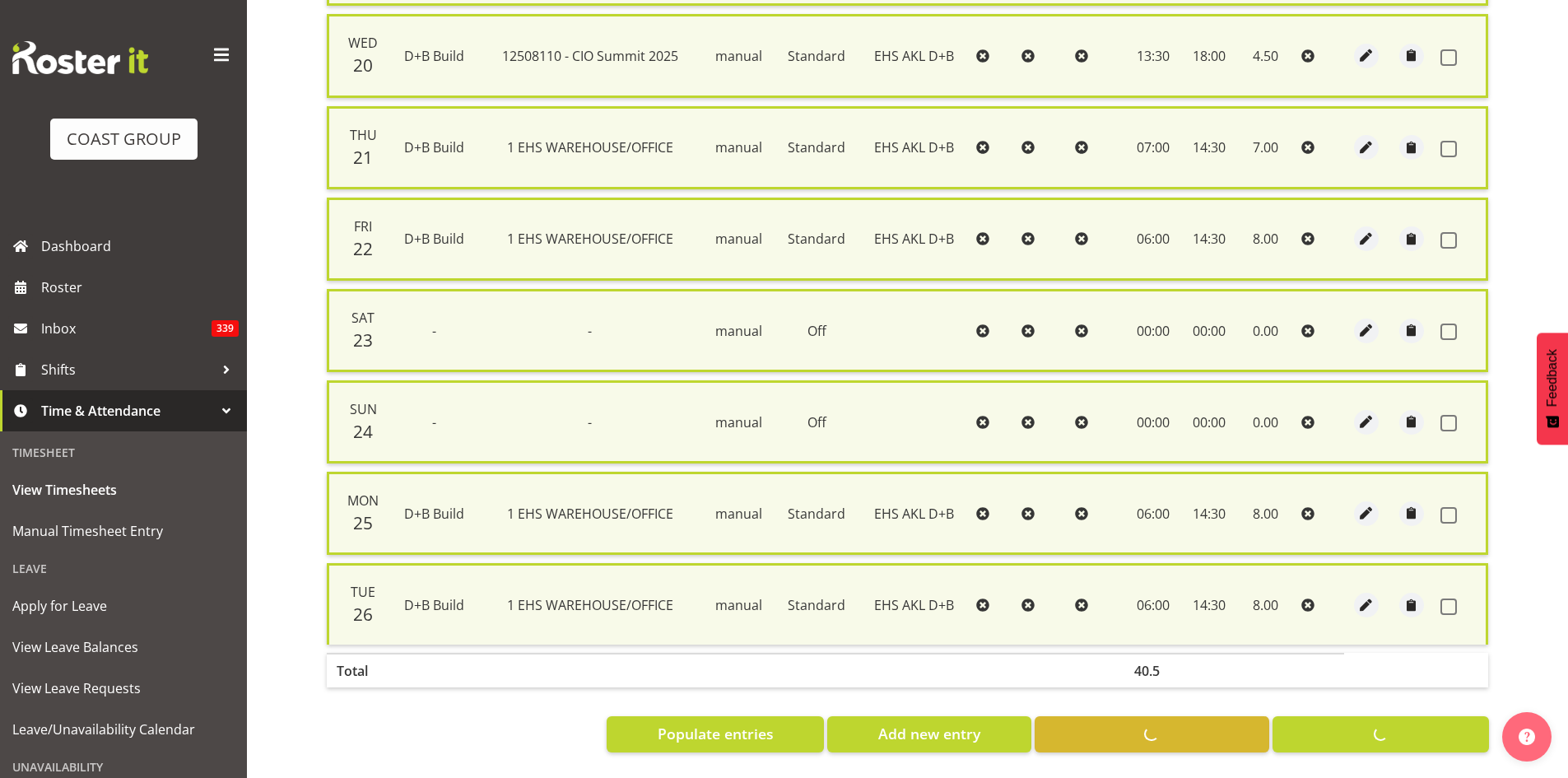
checkbox input "false"
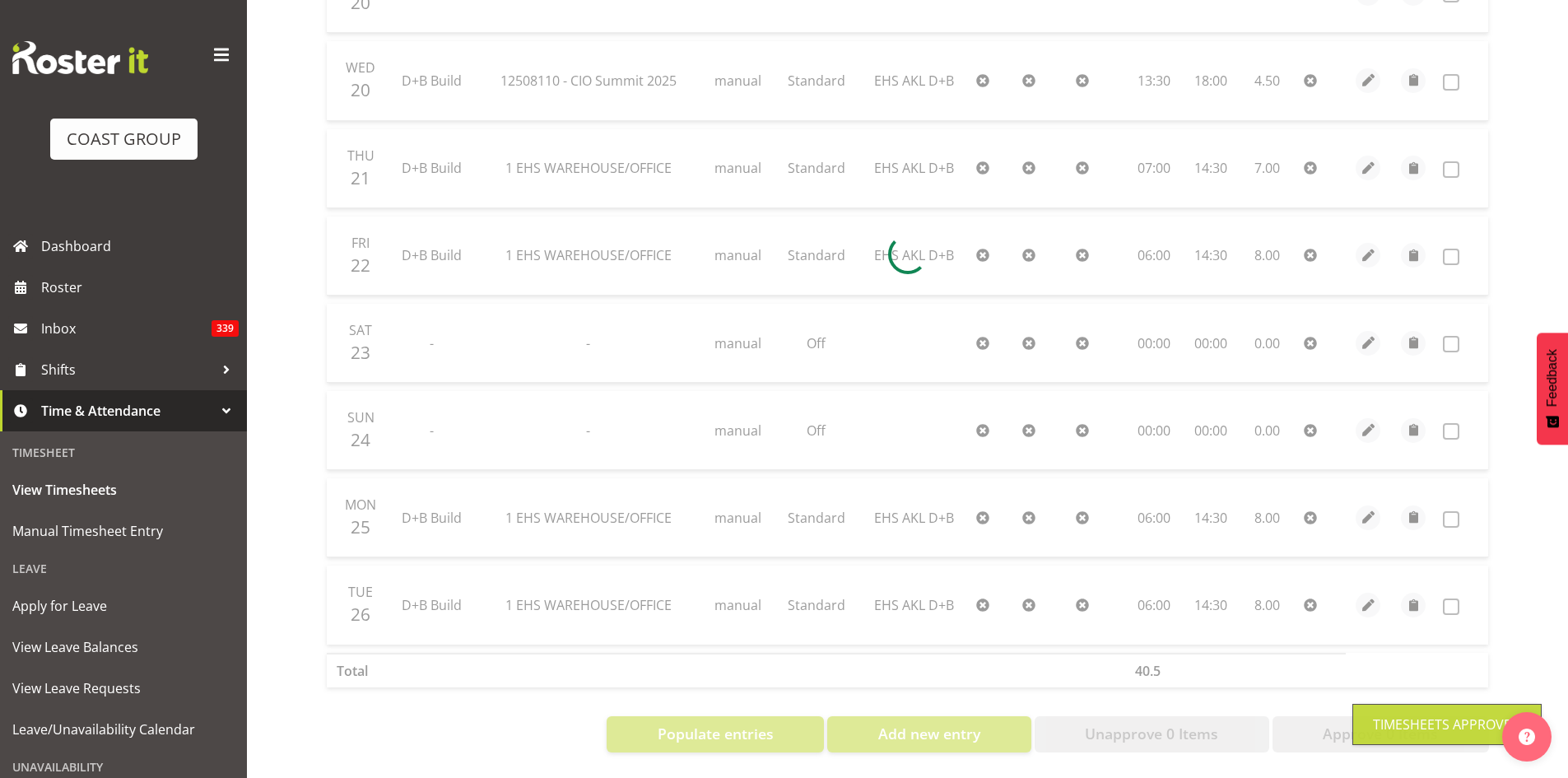
scroll to position [0, 0]
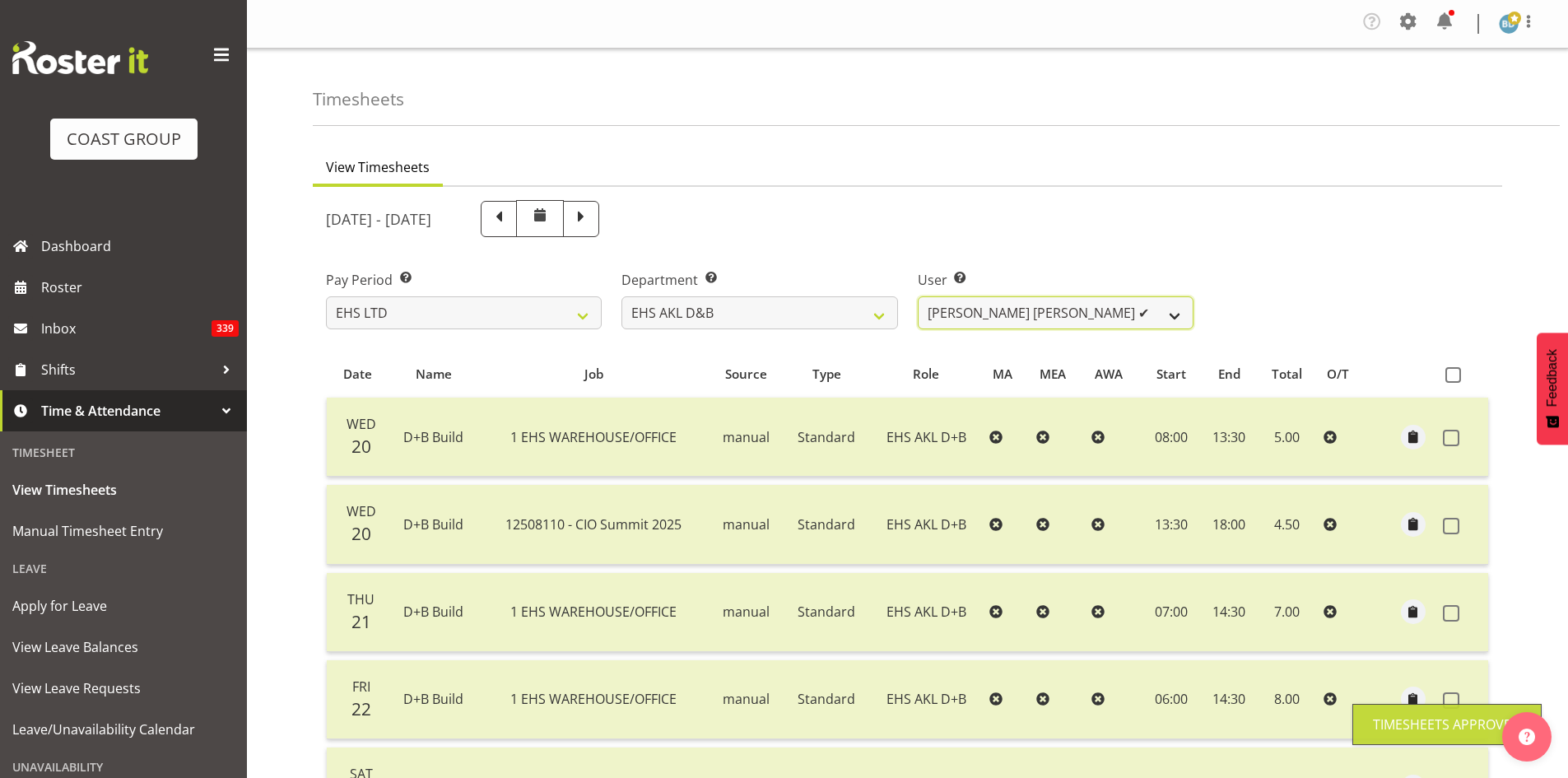
click at [1101, 306] on select "[PERSON_NAME] Pua ✔ [PERSON_NAME] ✔ [PERSON_NAME] ✔ [PERSON_NAME] ✔ [PERSON_NAM…" at bounding box center [1056, 313] width 276 height 33
click at [918, 297] on select "[PERSON_NAME] Pua ✔ [PERSON_NAME] ✔ [PERSON_NAME] ✔ [PERSON_NAME] ✔ [PERSON_NAM…" at bounding box center [1056, 313] width 276 height 33
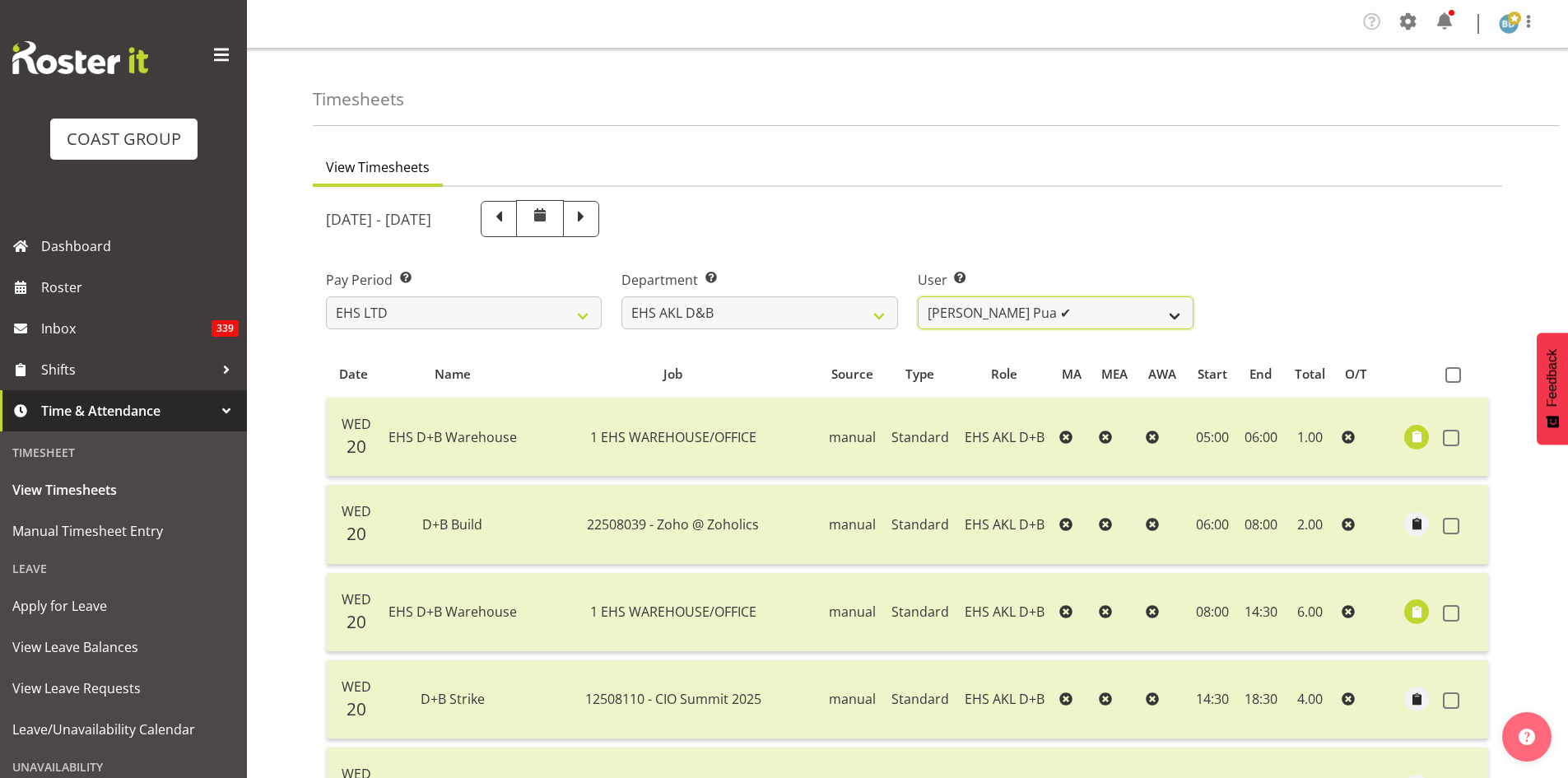
click at [1166, 311] on select "[PERSON_NAME] Pua ✔ [PERSON_NAME] ✔ [PERSON_NAME] ✔ [PERSON_NAME] ✔ [PERSON_NAM…" at bounding box center [1056, 313] width 276 height 33
click at [918, 297] on select "[PERSON_NAME] Pua ✔ [PERSON_NAME] ✔ [PERSON_NAME] ✔ [PERSON_NAME] ✔ [PERSON_NAM…" at bounding box center [1056, 313] width 276 height 33
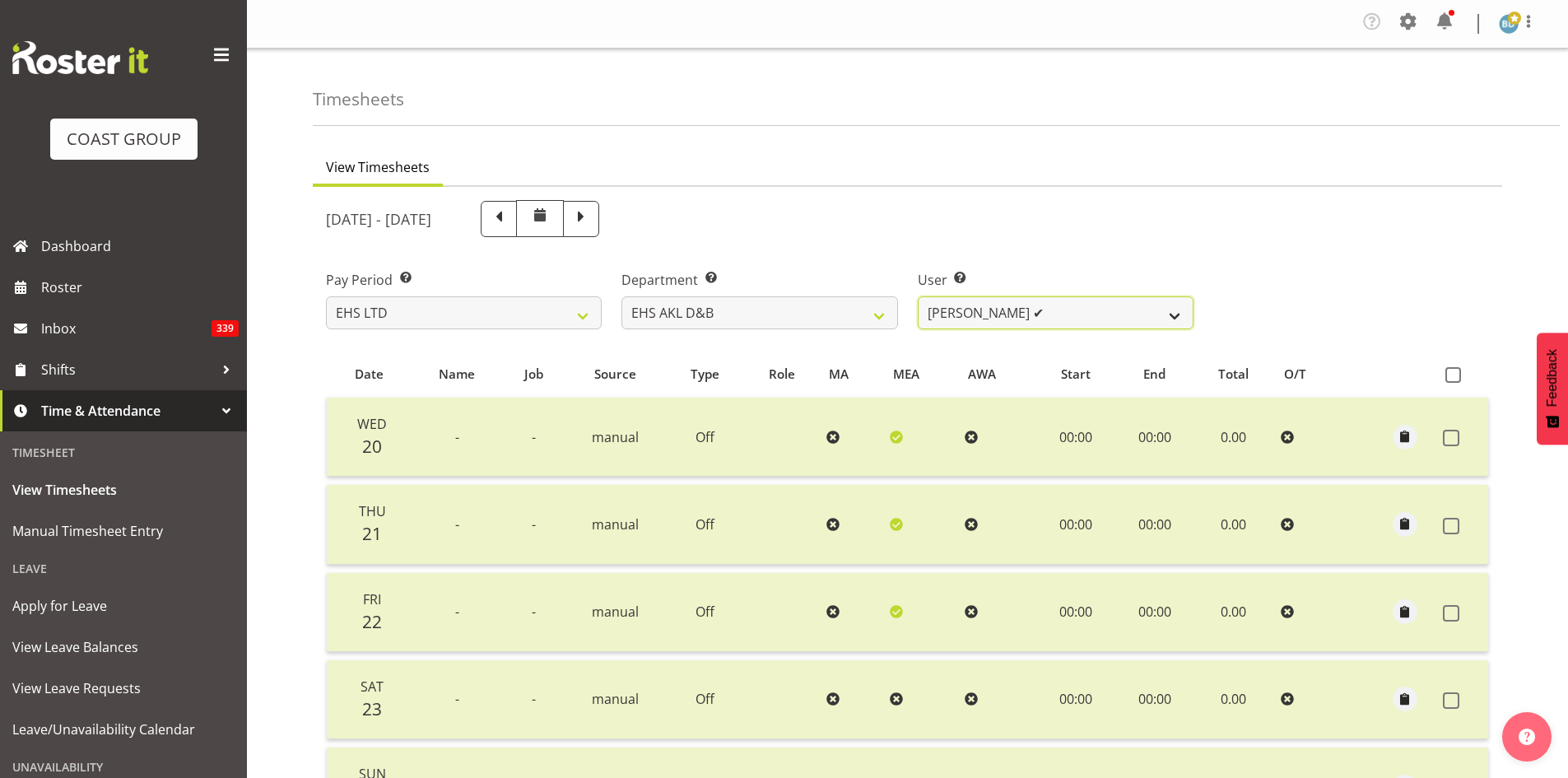
click at [1142, 313] on select "[PERSON_NAME] Pua ✔ [PERSON_NAME] ✔ [PERSON_NAME] ✔ [PERSON_NAME] ✔ [PERSON_NAM…" at bounding box center [1056, 313] width 276 height 33
click at [951, 232] on div "[DATE] - [DATE]" at bounding box center [759, 218] width 867 height 37
click at [1032, 317] on select "[PERSON_NAME] Pua ✔ [PERSON_NAME] ✔ [PERSON_NAME] ✔ [PERSON_NAME] ✔ [PERSON_NAM…" at bounding box center [1056, 313] width 276 height 33
select select "8781"
click at [918, 297] on select "[PERSON_NAME] Pua ✔ [PERSON_NAME] ✔ [PERSON_NAME] ✔ [PERSON_NAME] ✔ [PERSON_NAM…" at bounding box center [1056, 313] width 276 height 33
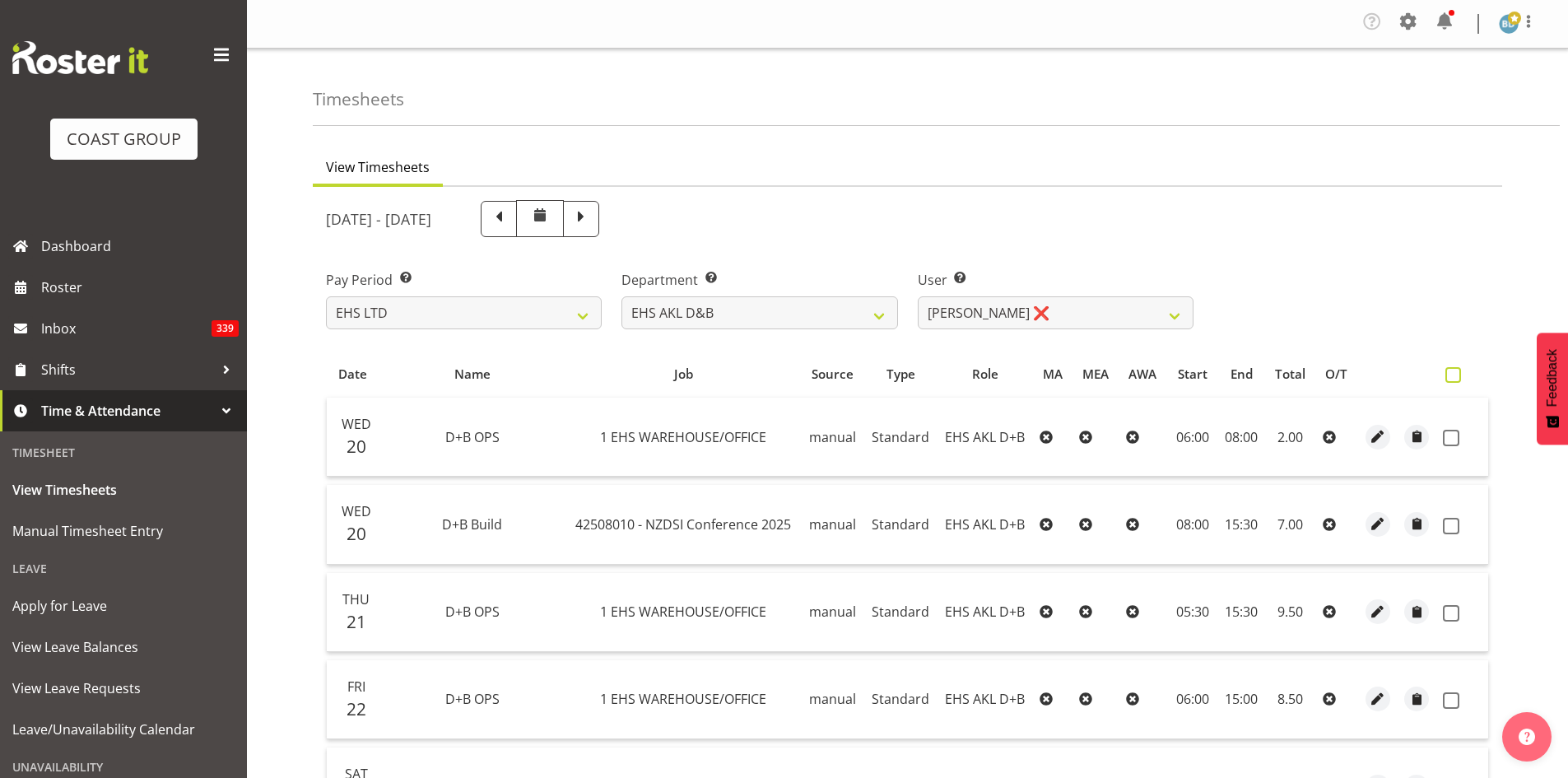
click at [1462, 380] on label at bounding box center [1457, 374] width 24 height 16
click at [1456, 380] on input "checkbox" at bounding box center [1450, 374] width 10 height 10
checkbox input "true"
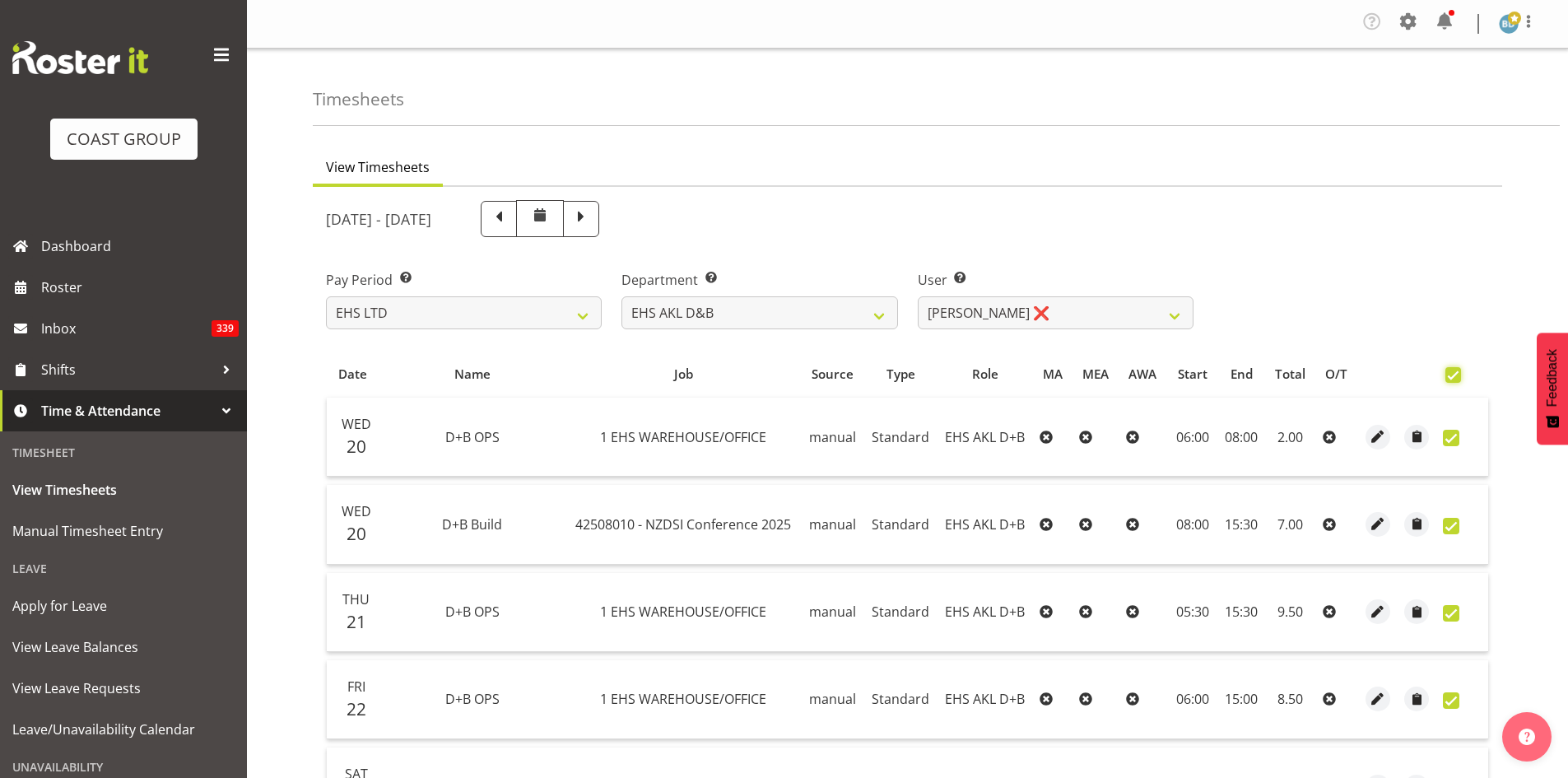
checkbox input "true"
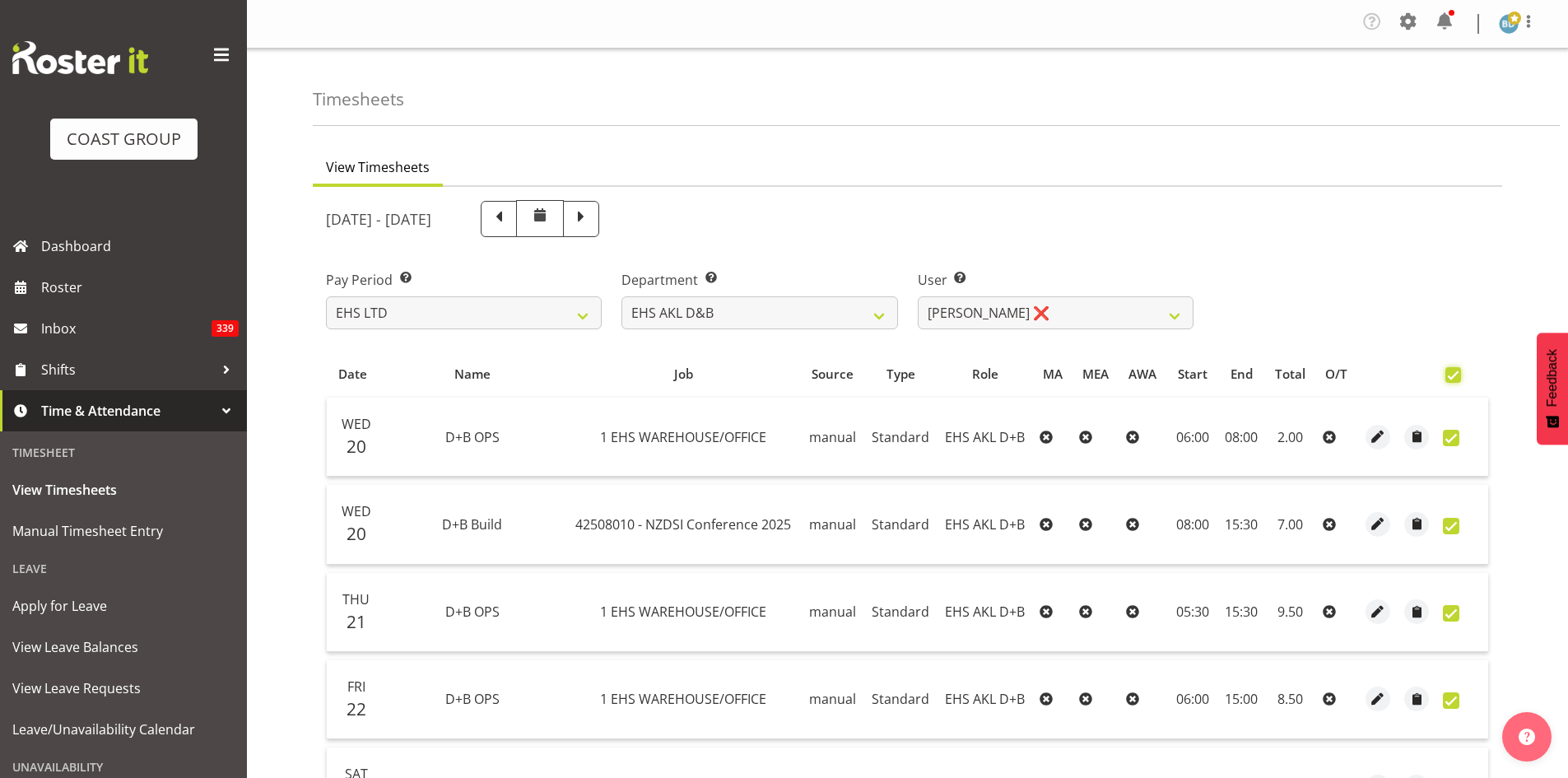
checkbox input "true"
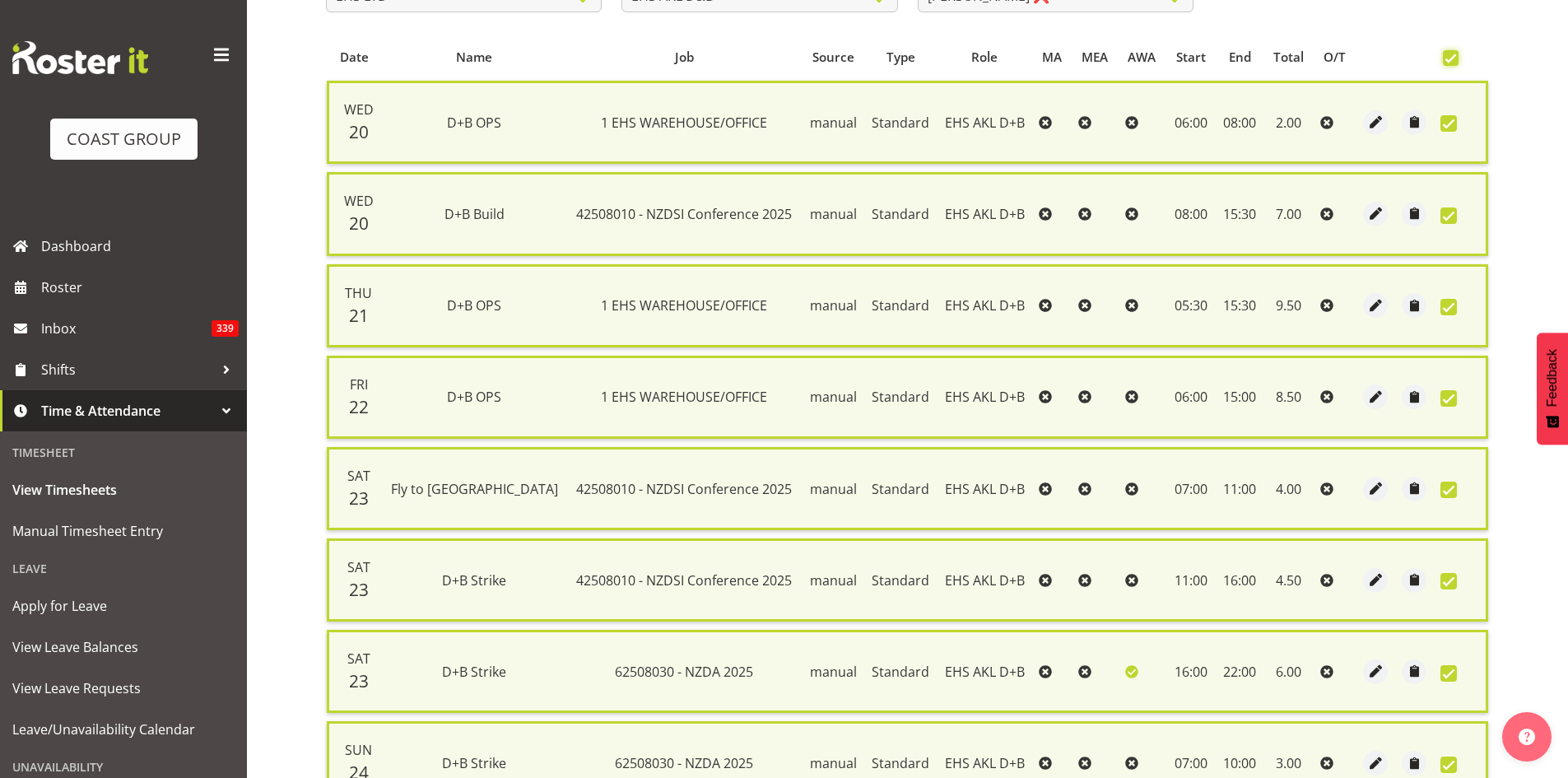
scroll to position [853, 0]
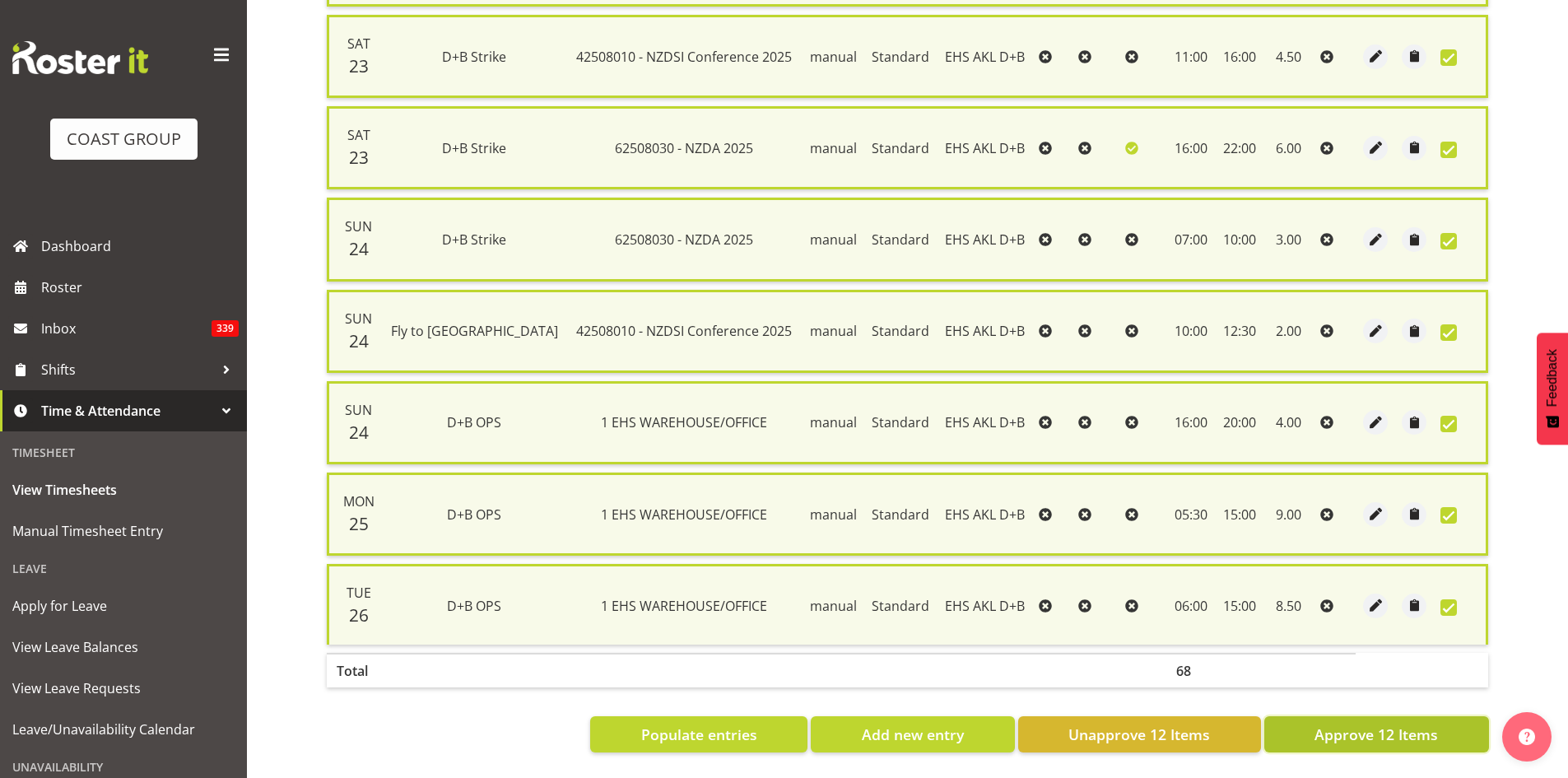
click at [1387, 723] on span "Approve 12 Items" at bounding box center [1376, 733] width 123 height 21
checkbox input "false"
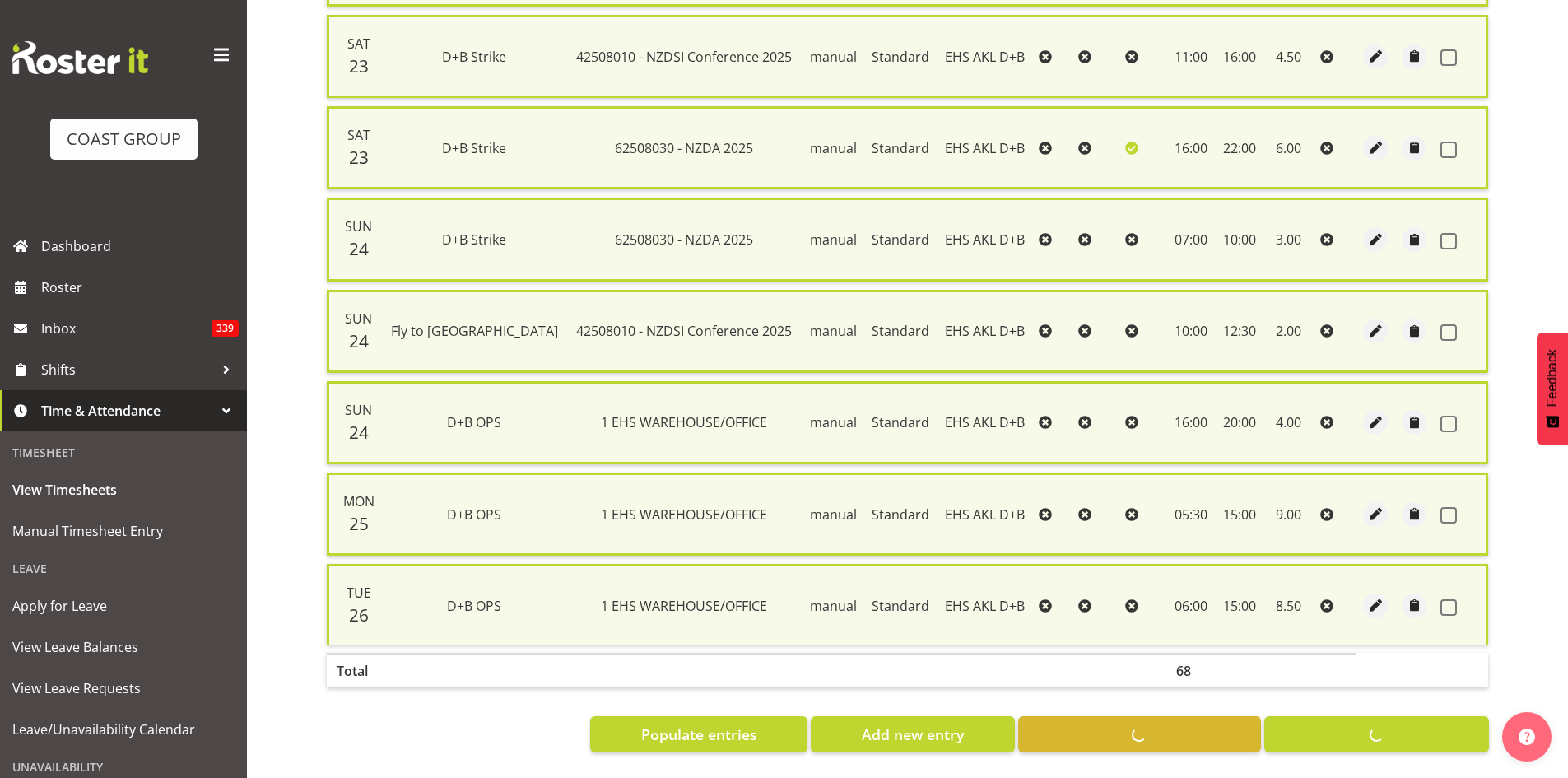
checkbox input "false"
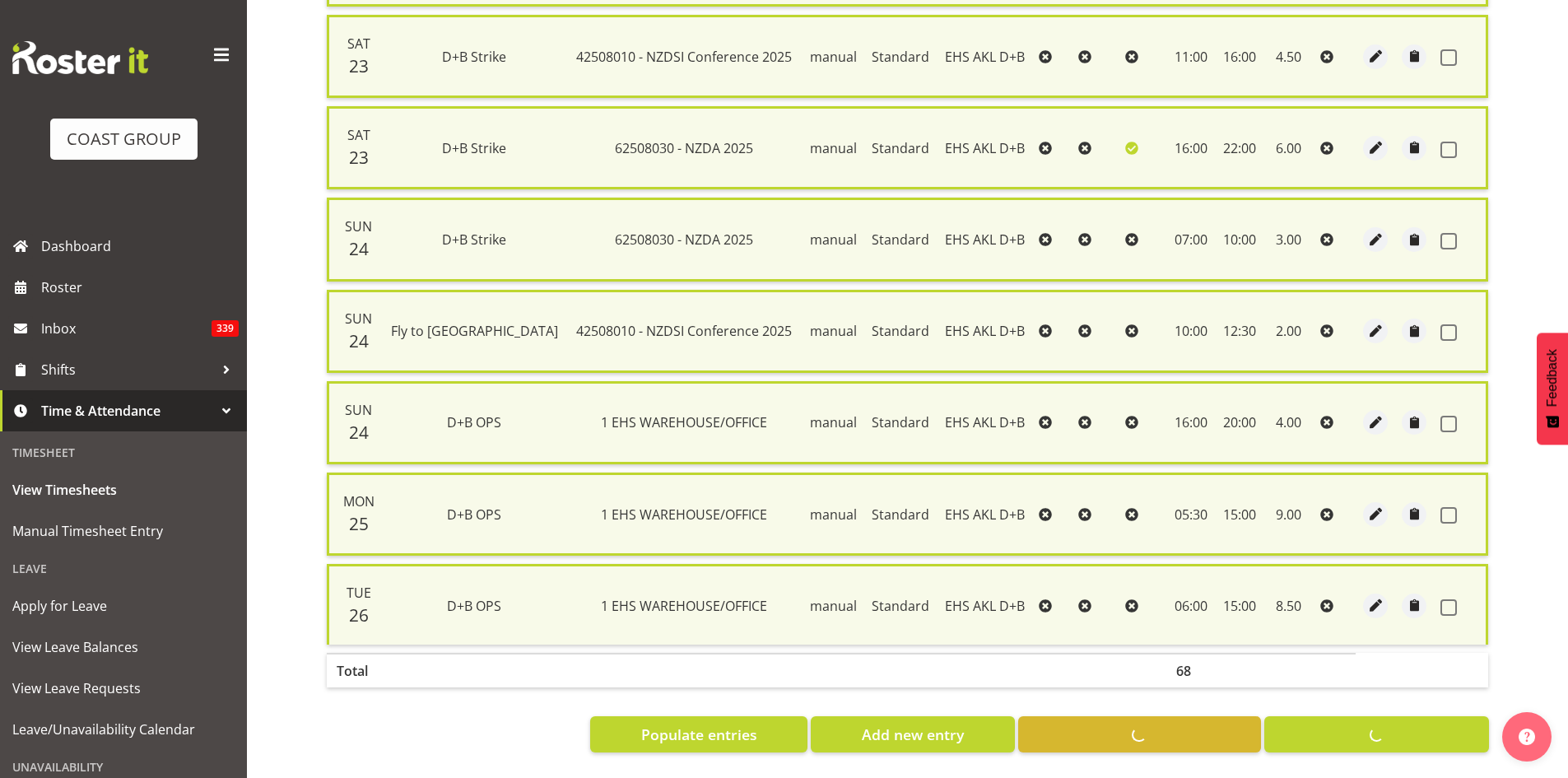
checkbox input "false"
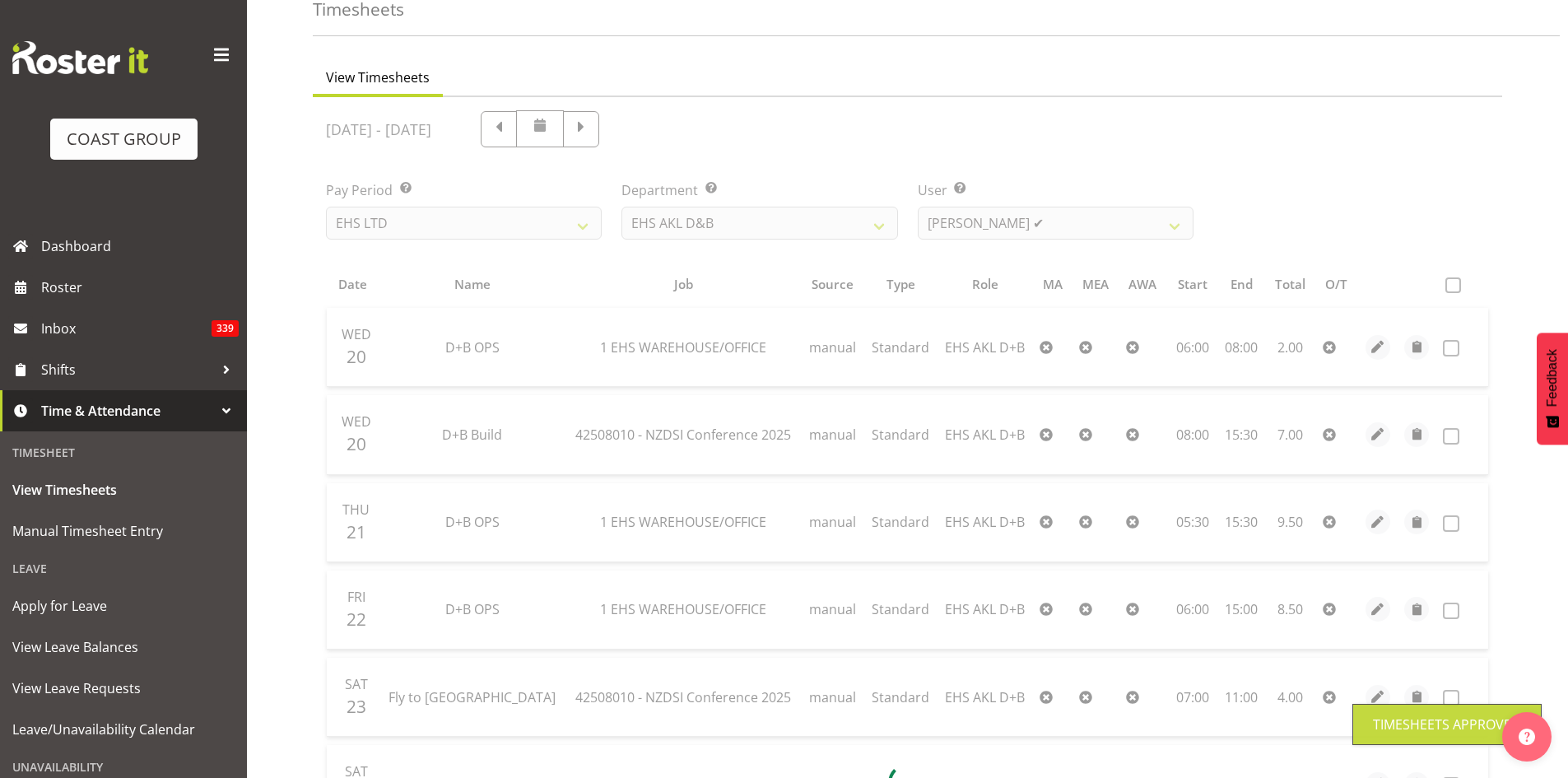
scroll to position [0, 0]
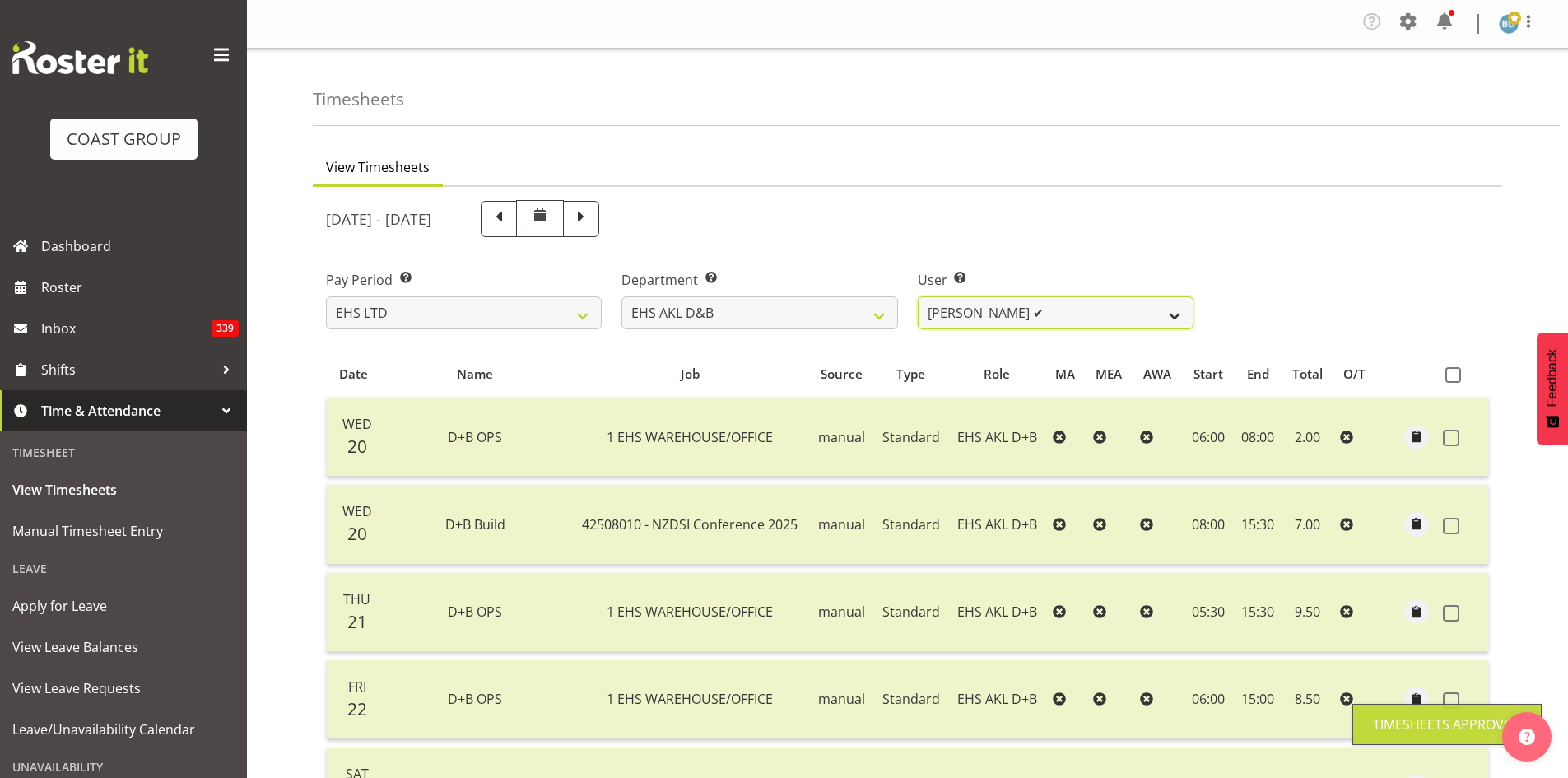
click at [1134, 312] on select "[PERSON_NAME] Pua ✔ [PERSON_NAME] ✔ [PERSON_NAME] ✔ [PERSON_NAME] ✔ [PERSON_NAM…" at bounding box center [1056, 313] width 276 height 33
select select "1091"
click at [918, 297] on select "[PERSON_NAME] Pua ✔ [PERSON_NAME] ✔ [PERSON_NAME] ✔ [PERSON_NAME] ✔ [PERSON_NAM…" at bounding box center [1056, 313] width 276 height 33
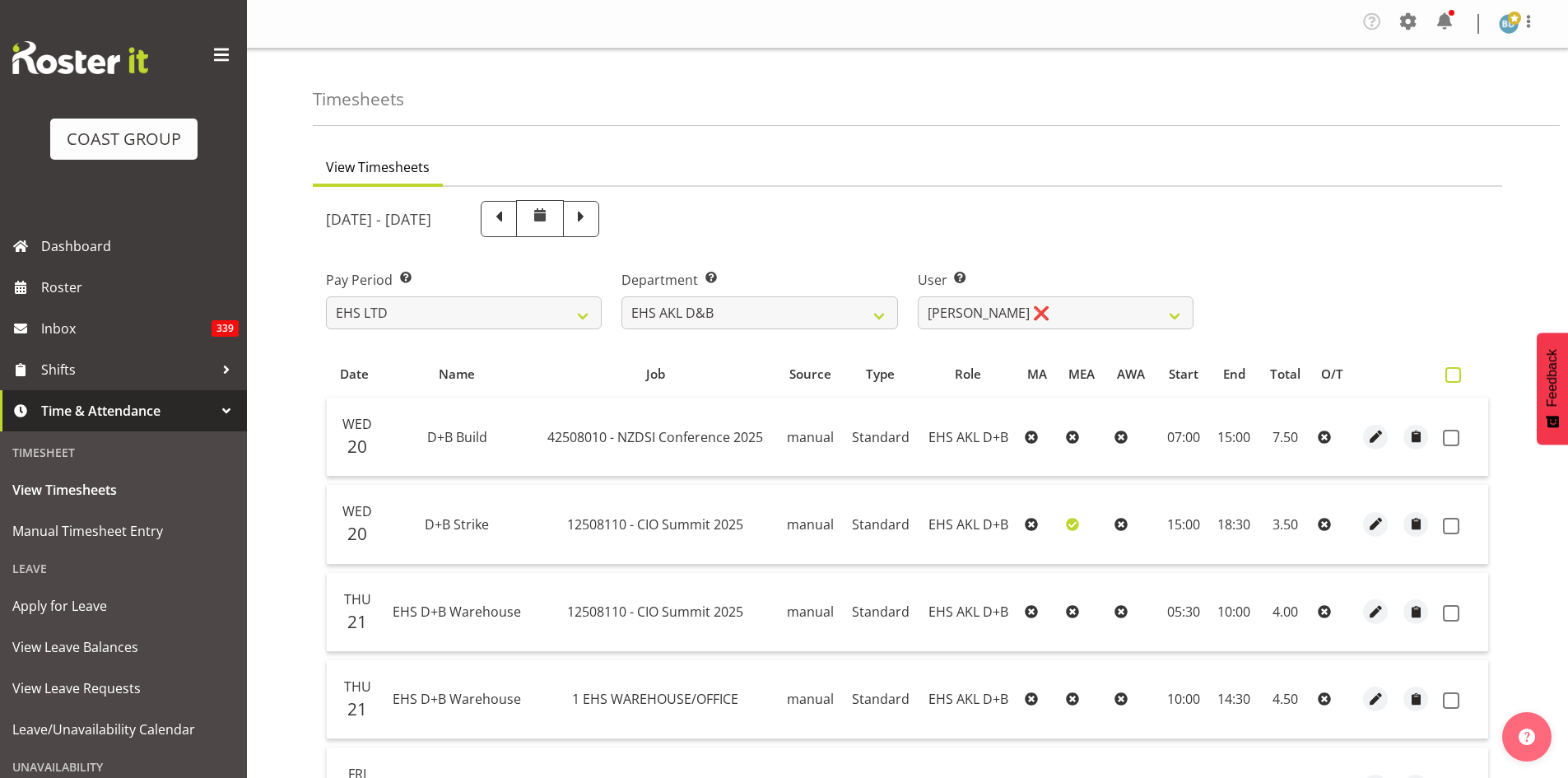
click at [1454, 378] on span at bounding box center [1452, 374] width 16 height 16
click at [1454, 378] on input "checkbox" at bounding box center [1450, 374] width 10 height 10
checkbox input "true"
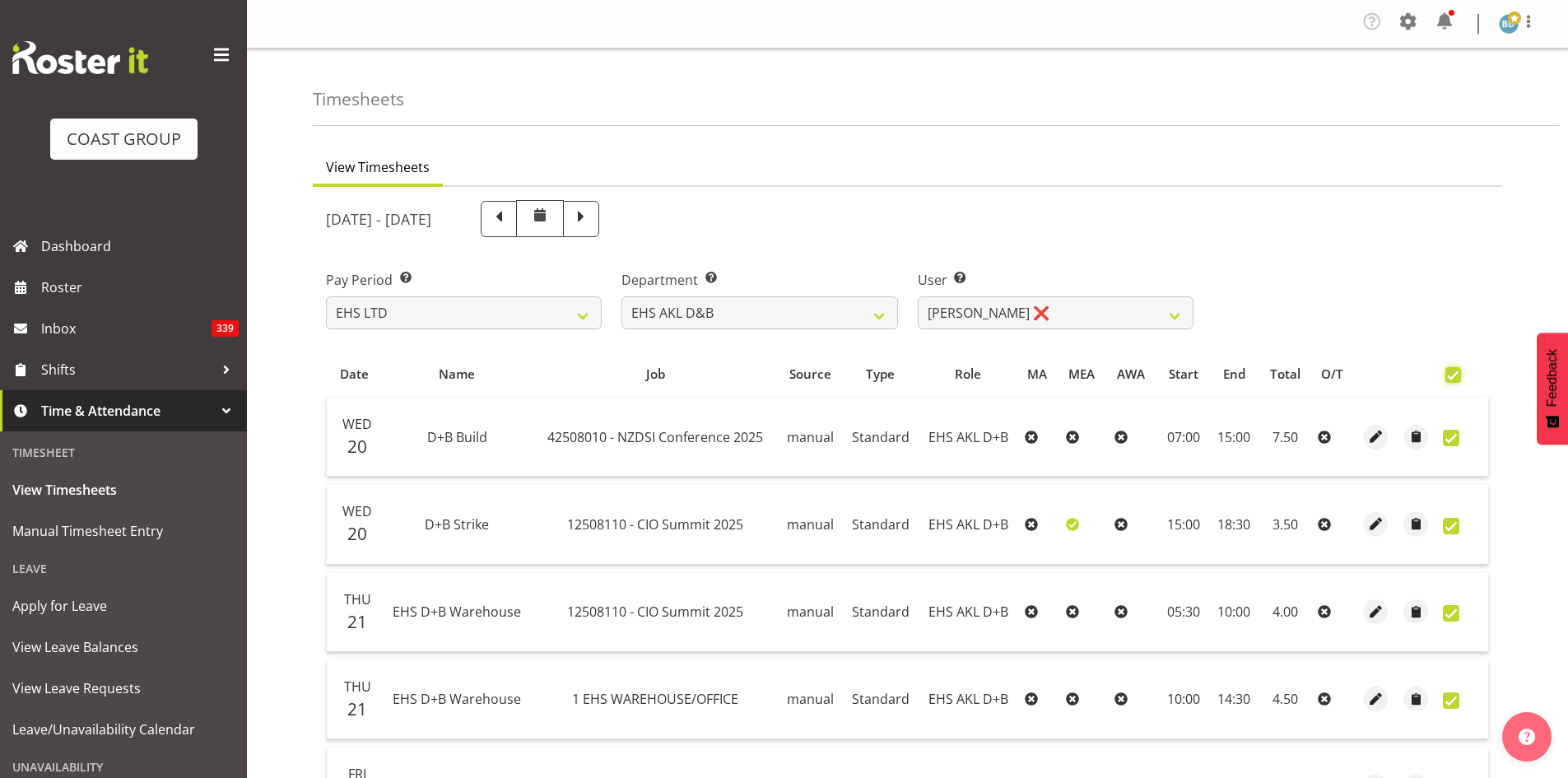
checkbox input "true"
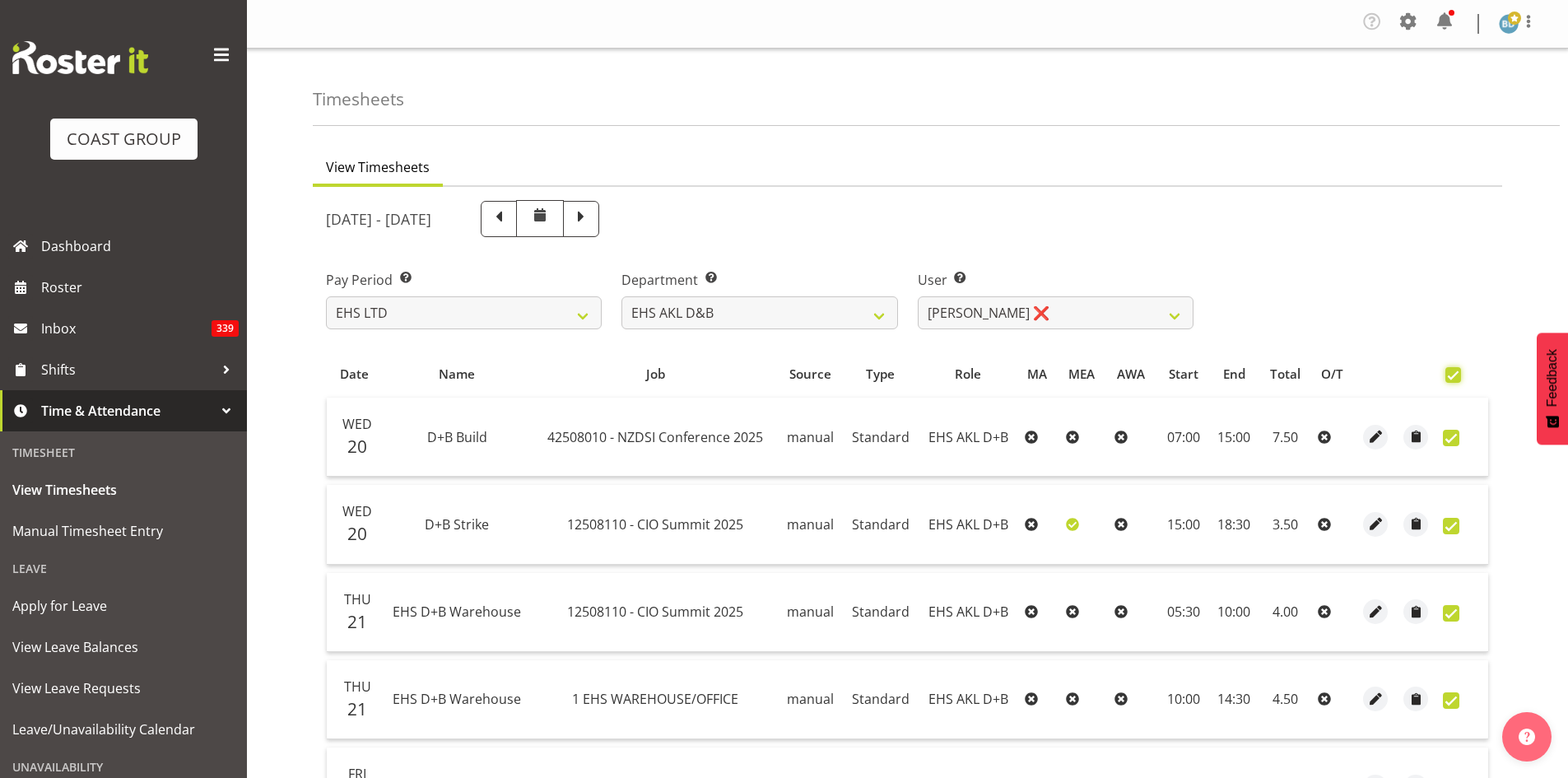
checkbox input "true"
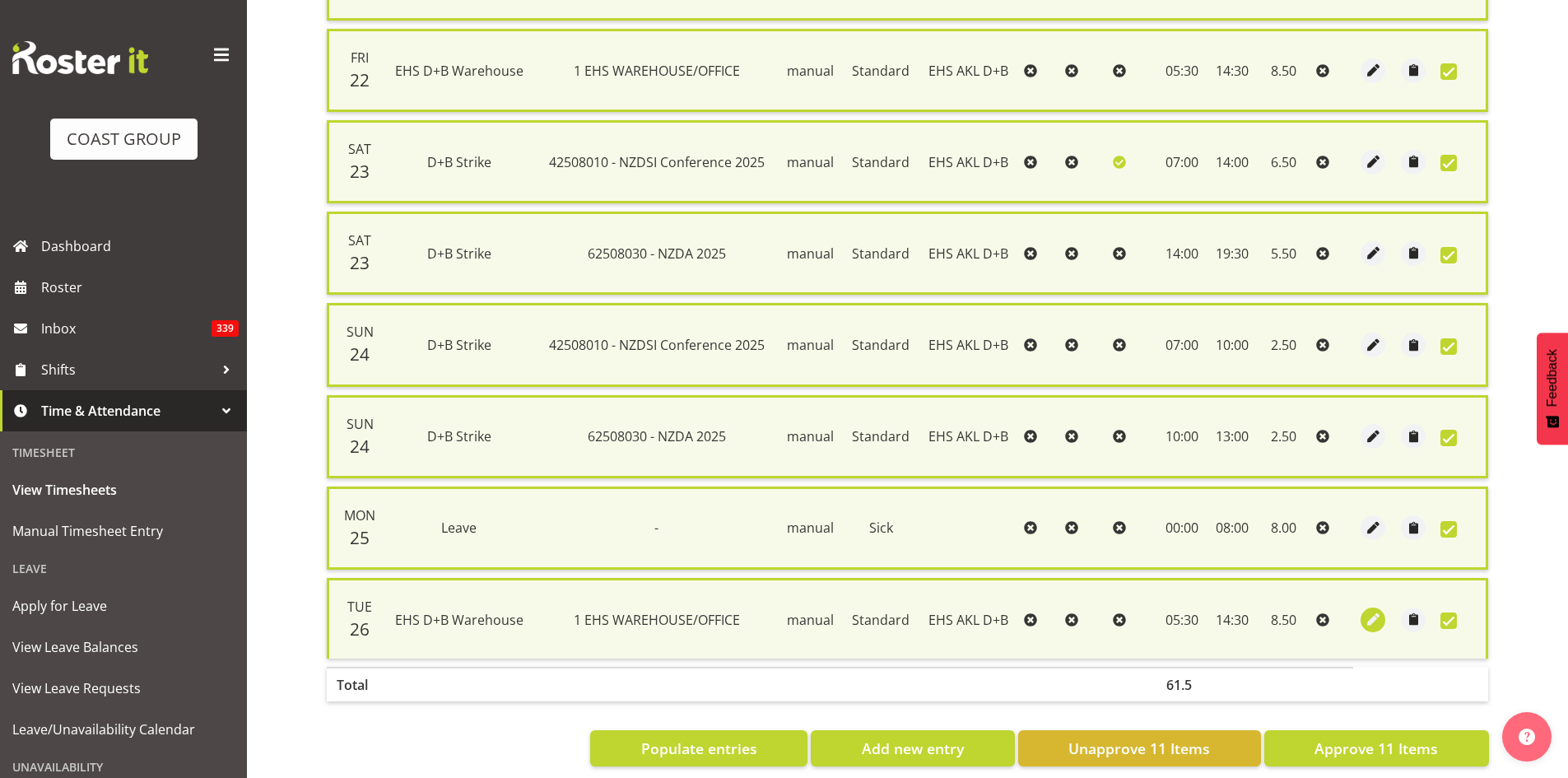
scroll to position [761, 0]
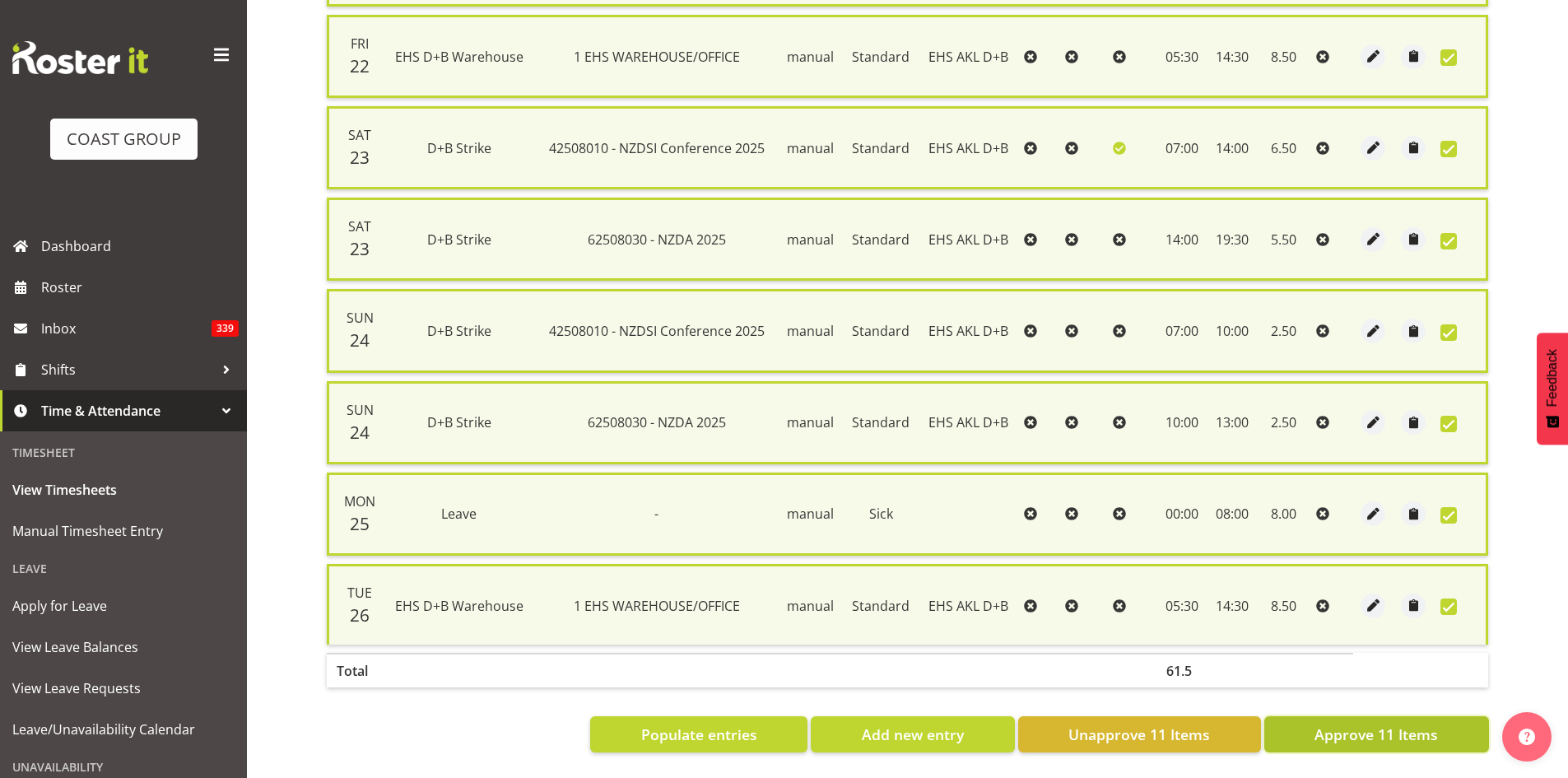
click at [1378, 725] on span "Approve 11 Items" at bounding box center [1376, 733] width 123 height 21
checkbox input "false"
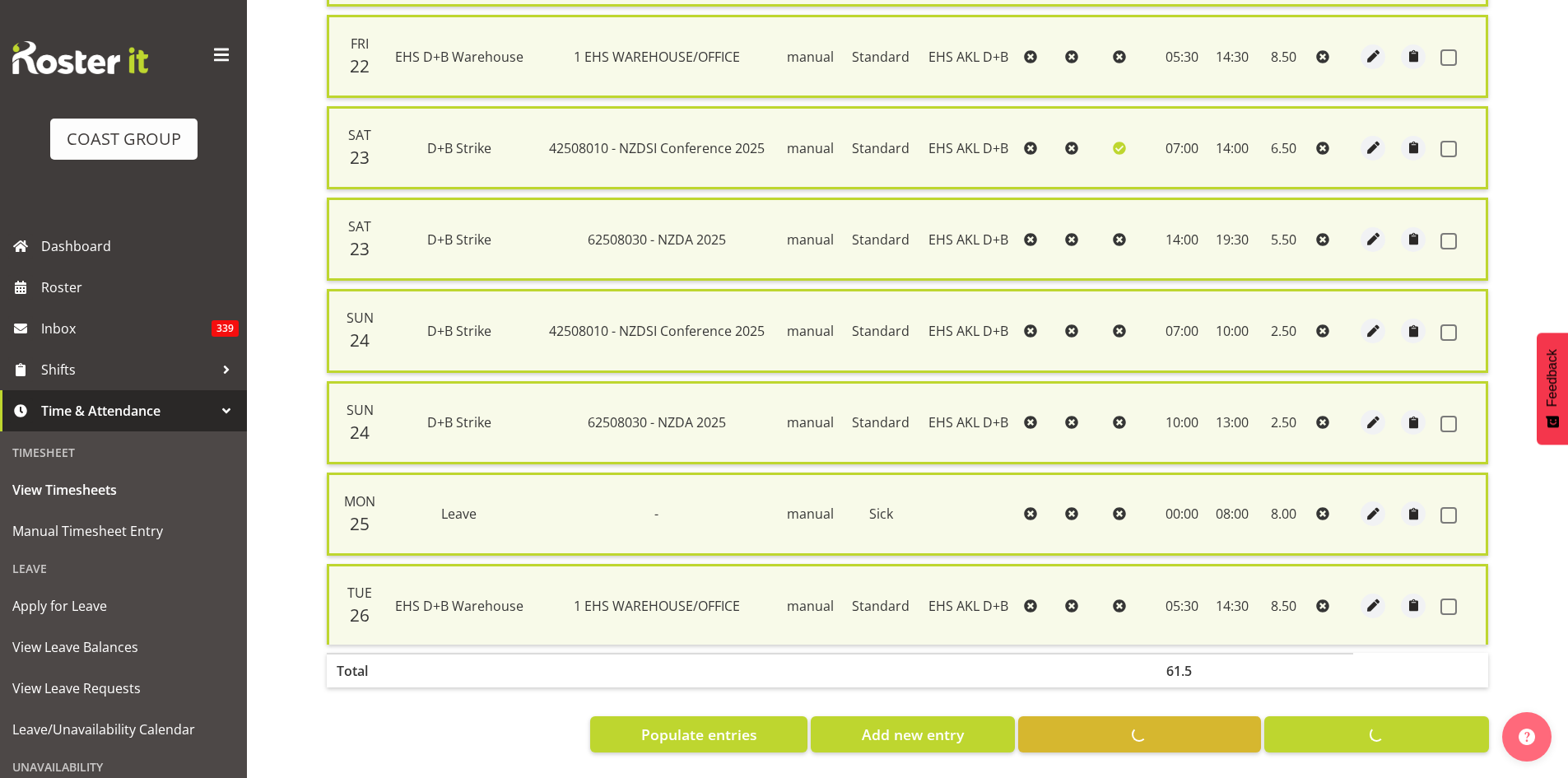
checkbox input "false"
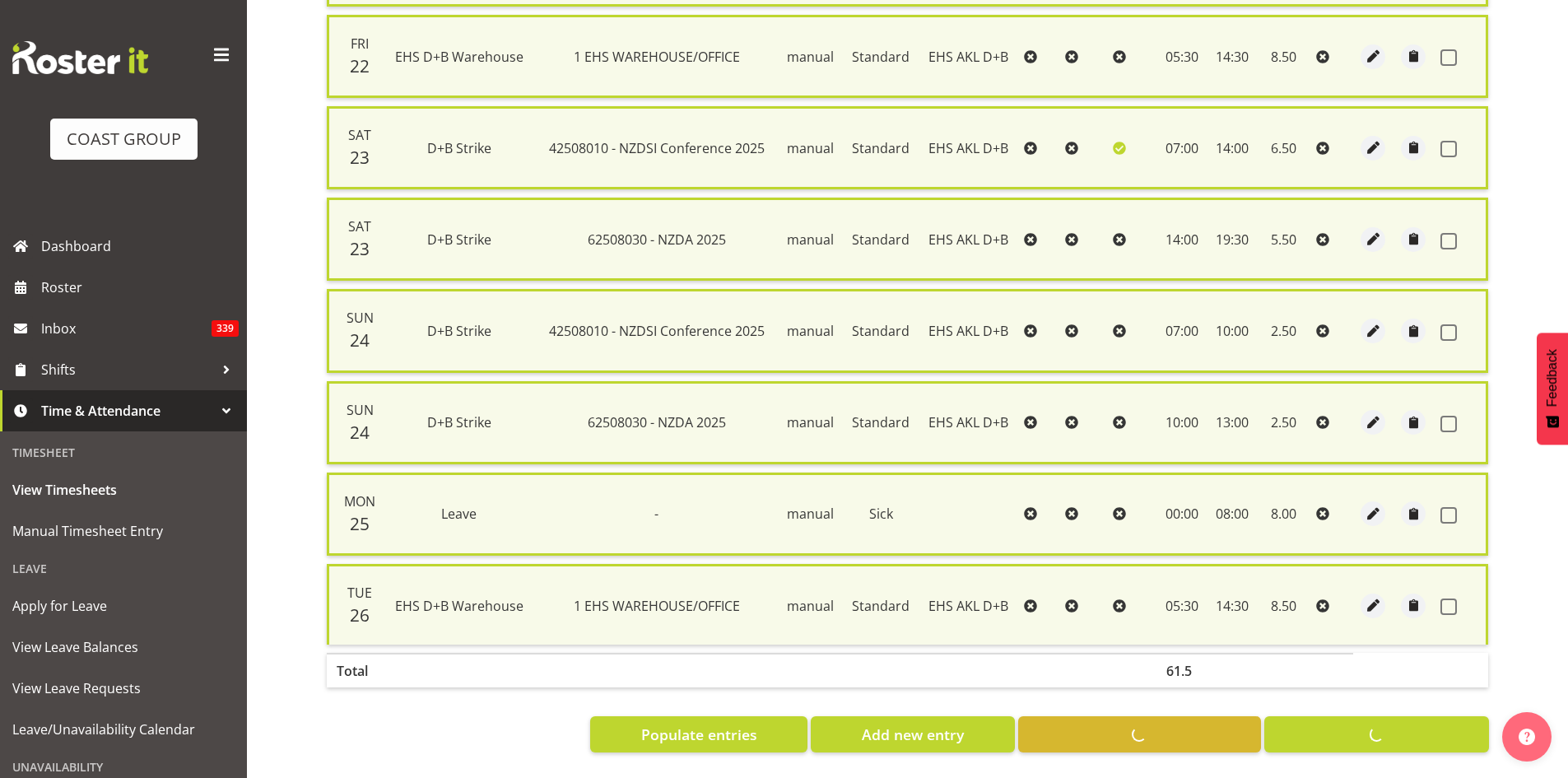
checkbox input "false"
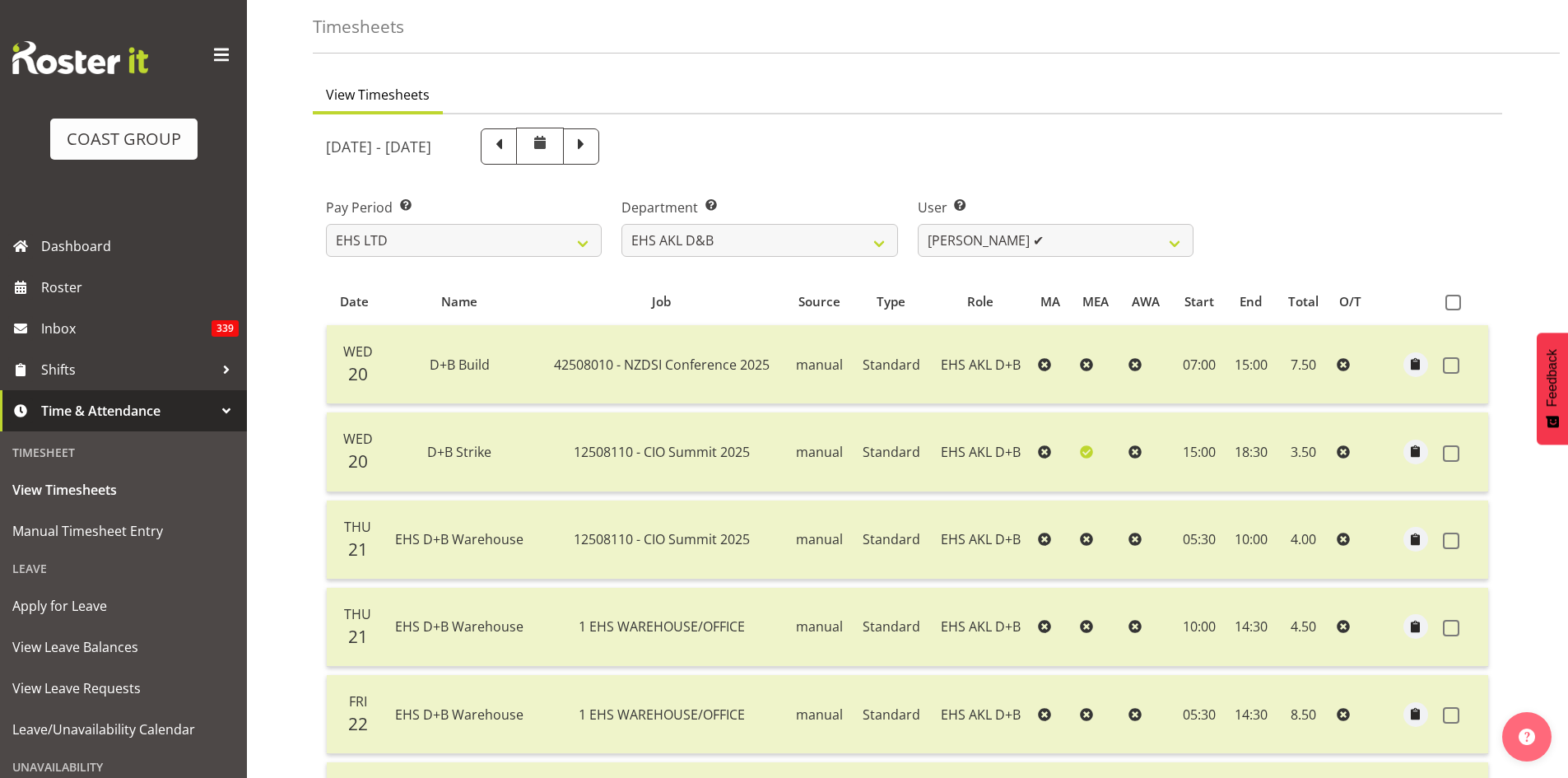
scroll to position [0, 0]
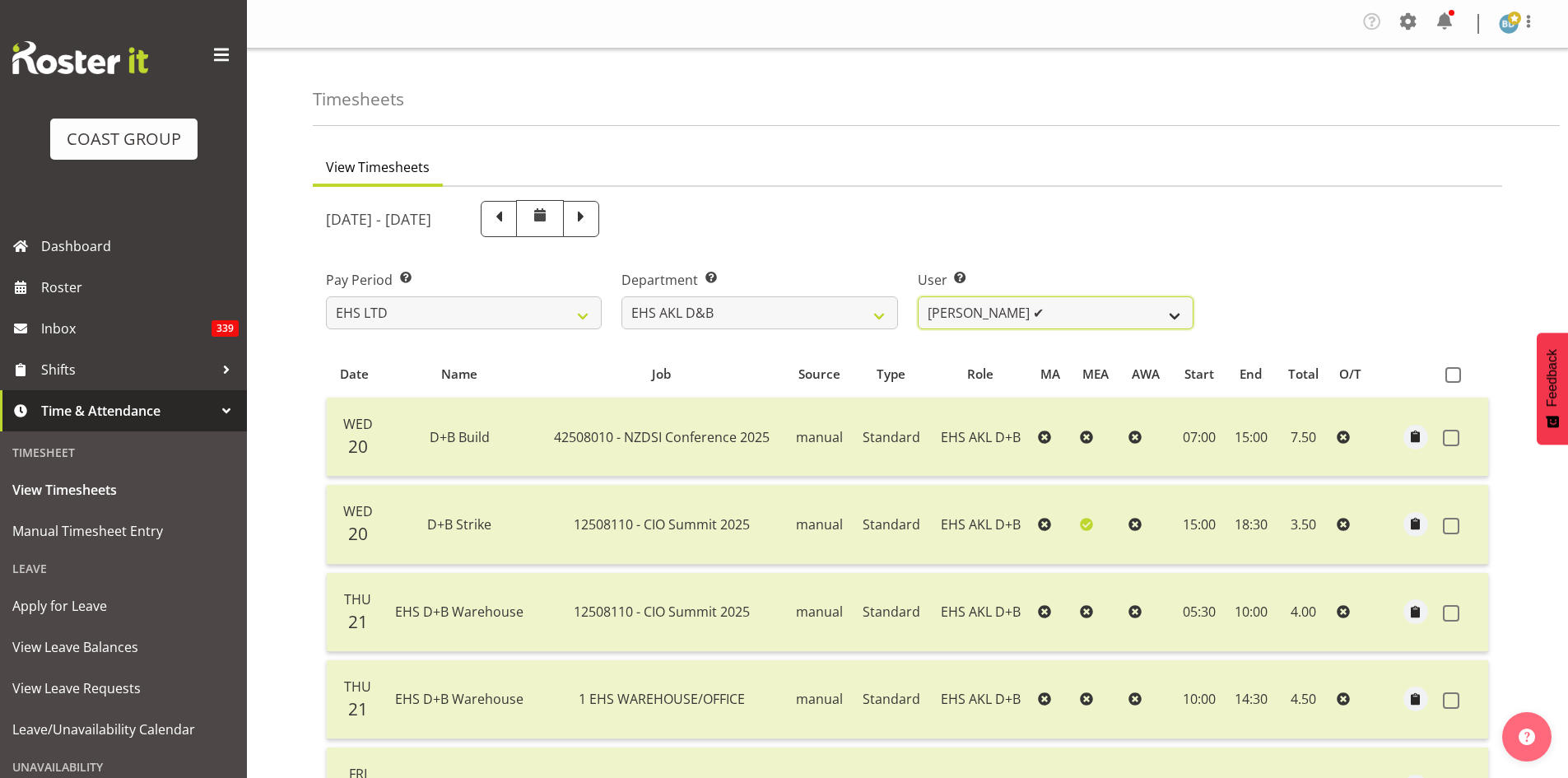
click at [1120, 316] on select "[PERSON_NAME] Pua ✔ [PERSON_NAME] ✔ [PERSON_NAME] ✔ [PERSON_NAME] ✔ [PERSON_NAM…" at bounding box center [1056, 313] width 276 height 33
select select "10037"
click at [918, 297] on select "[PERSON_NAME] Pua ✔ [PERSON_NAME] ✔ [PERSON_NAME] ✔ [PERSON_NAME] ✔ [PERSON_NAM…" at bounding box center [1056, 313] width 276 height 33
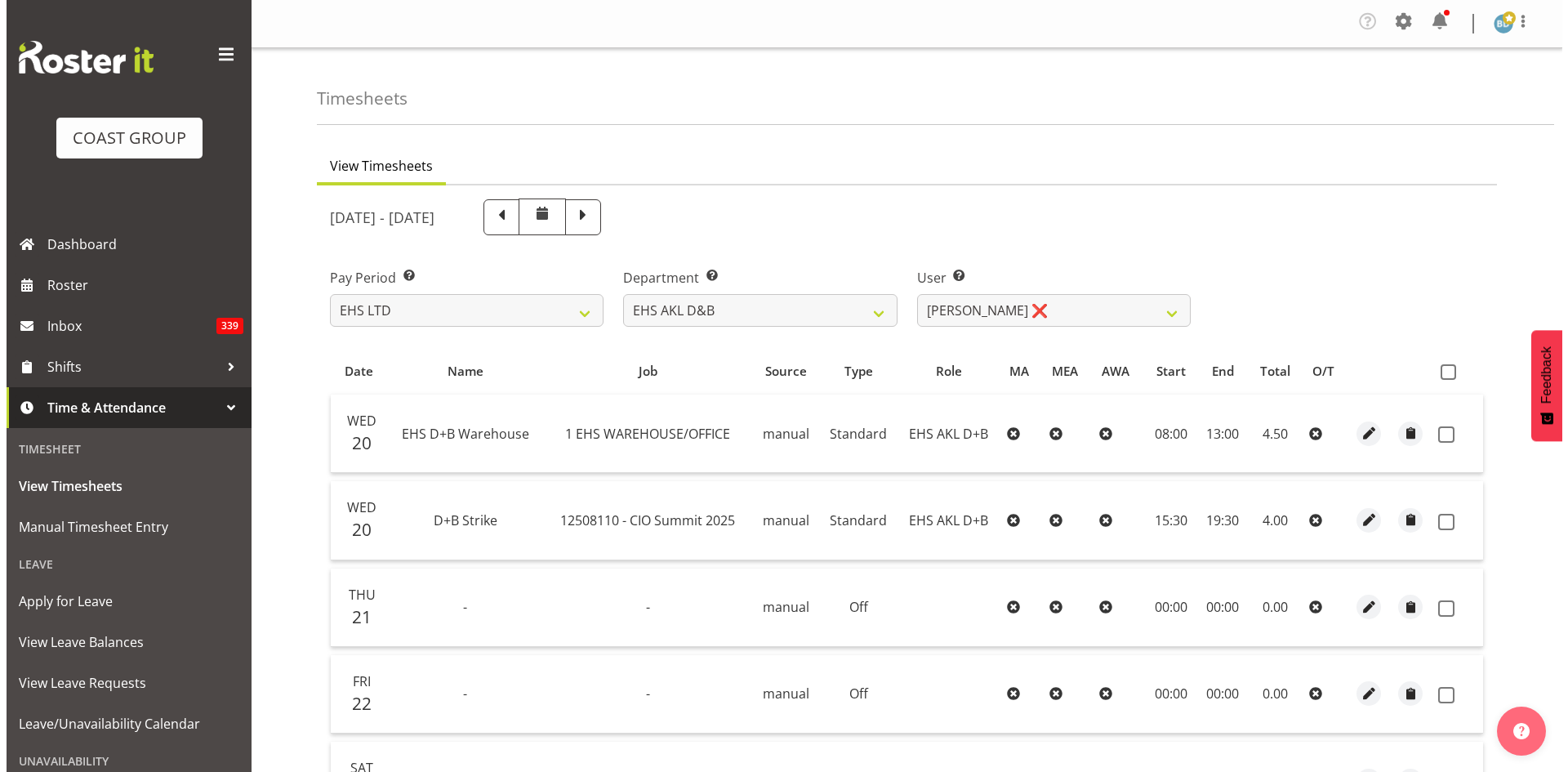
scroll to position [136, 0]
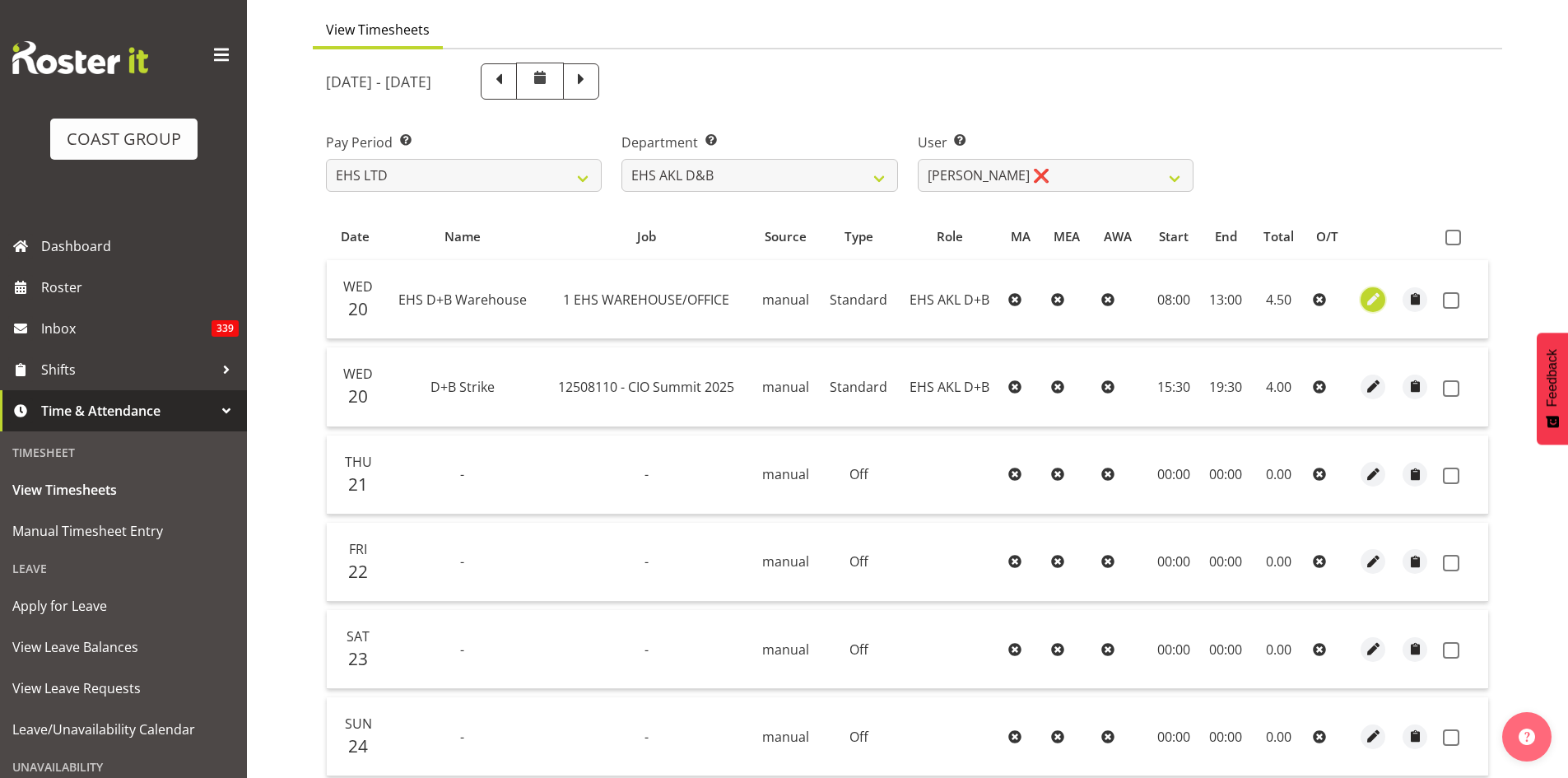
click at [1377, 301] on span "button" at bounding box center [1373, 299] width 19 height 19
select select "Standard"
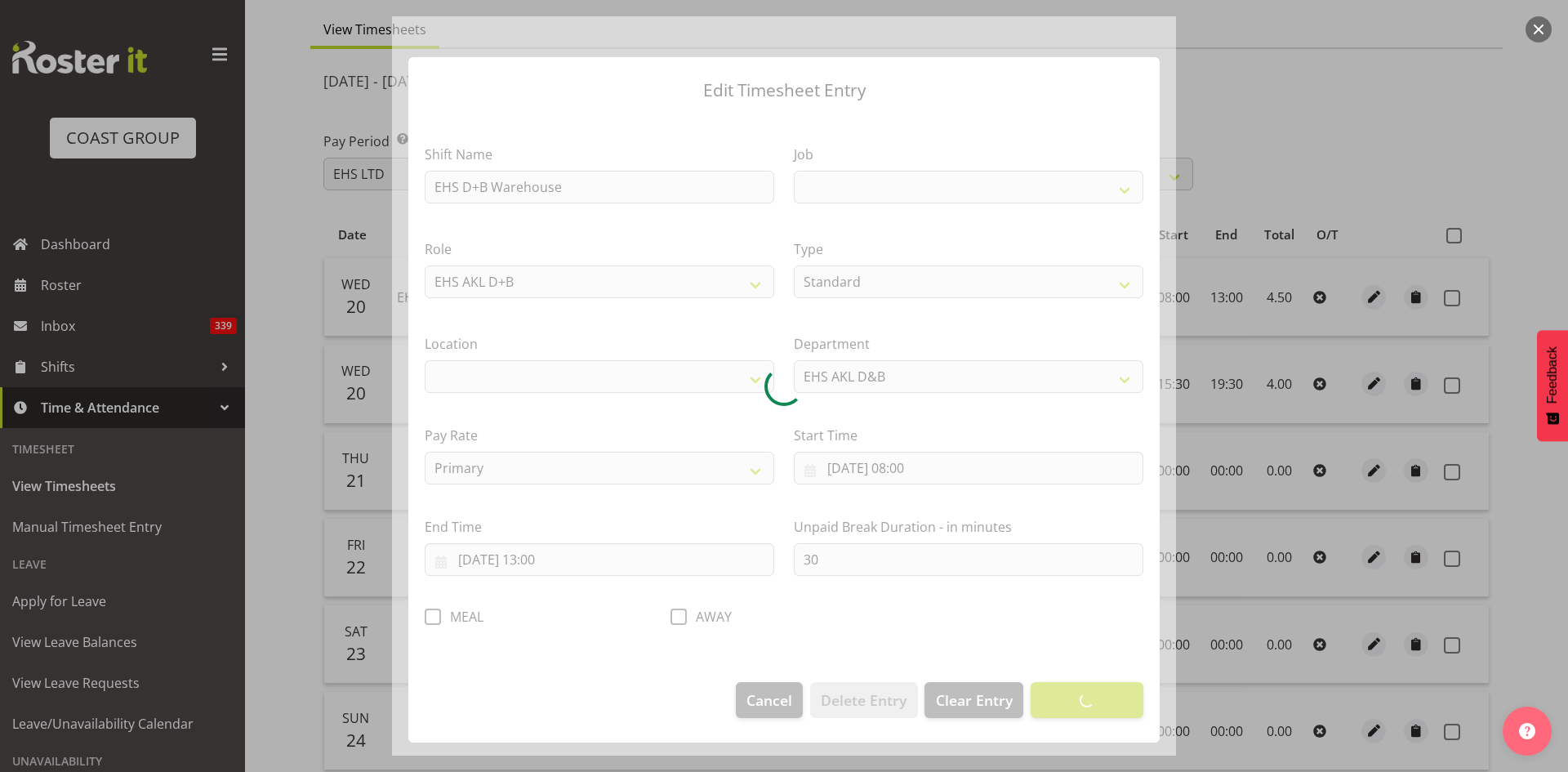
select select
select select "69"
select select "35"
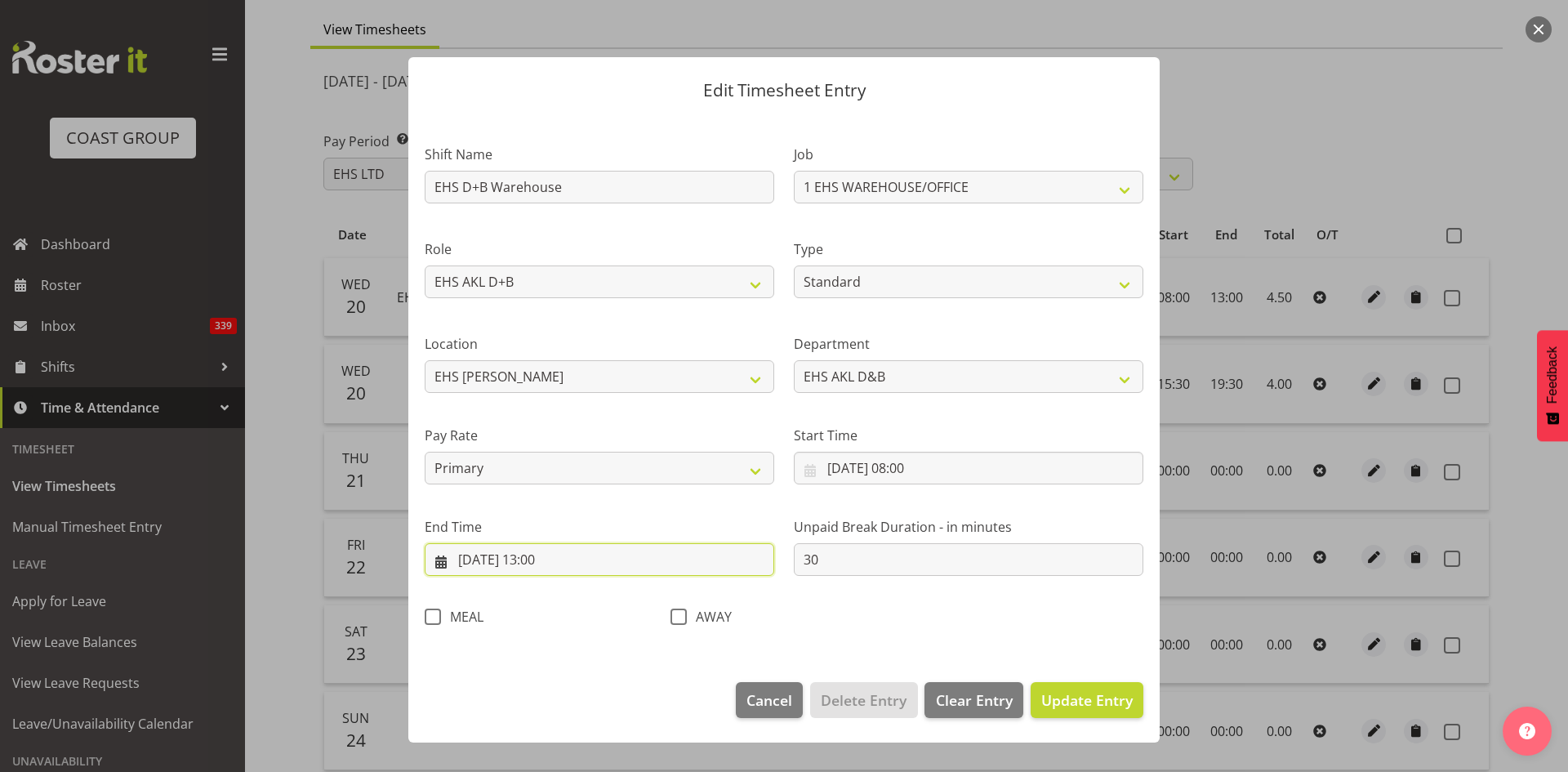
click at [544, 558] on input "[DATE] 13:00" at bounding box center [600, 559] width 350 height 32
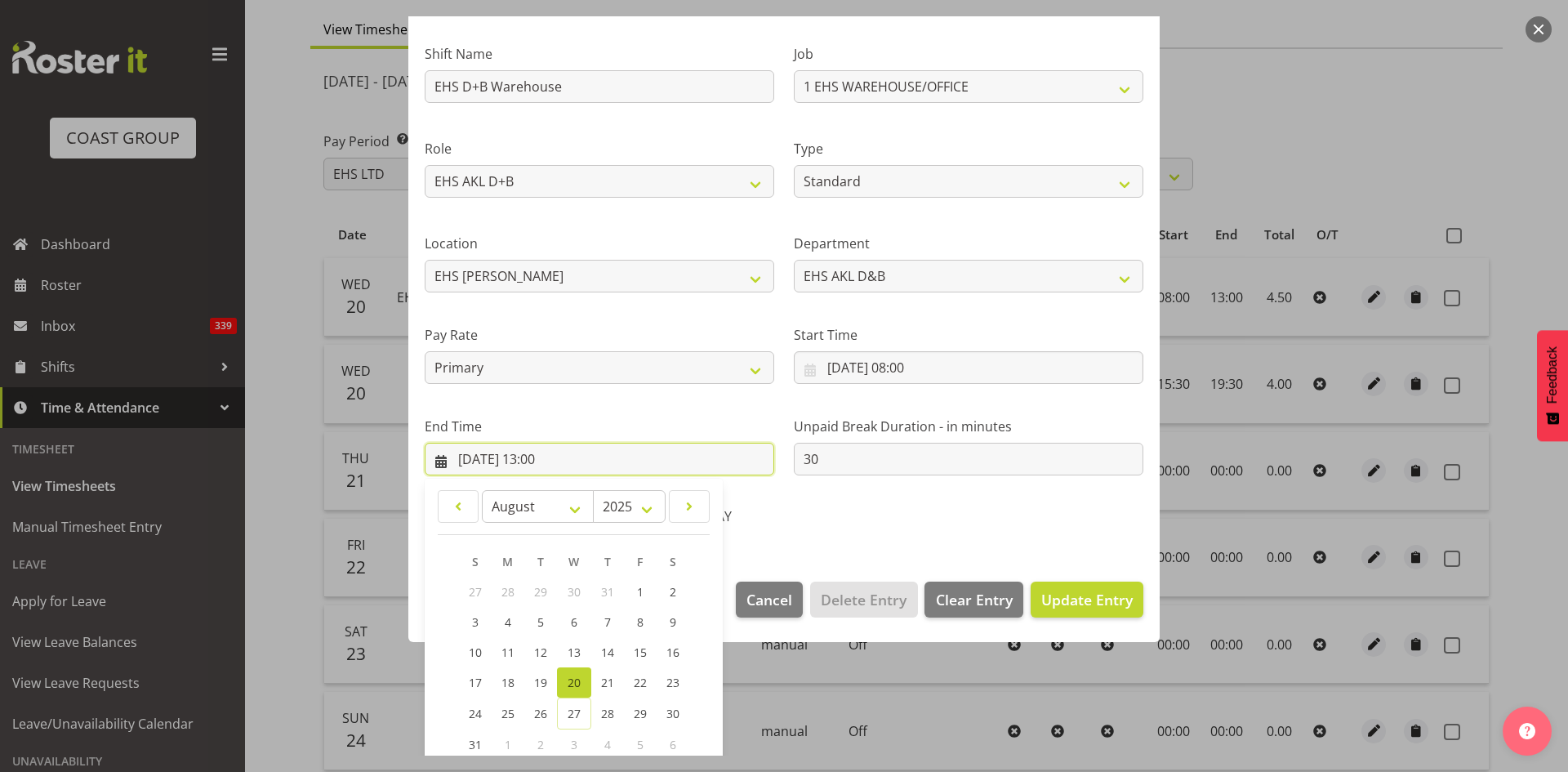
scroll to position [193, 0]
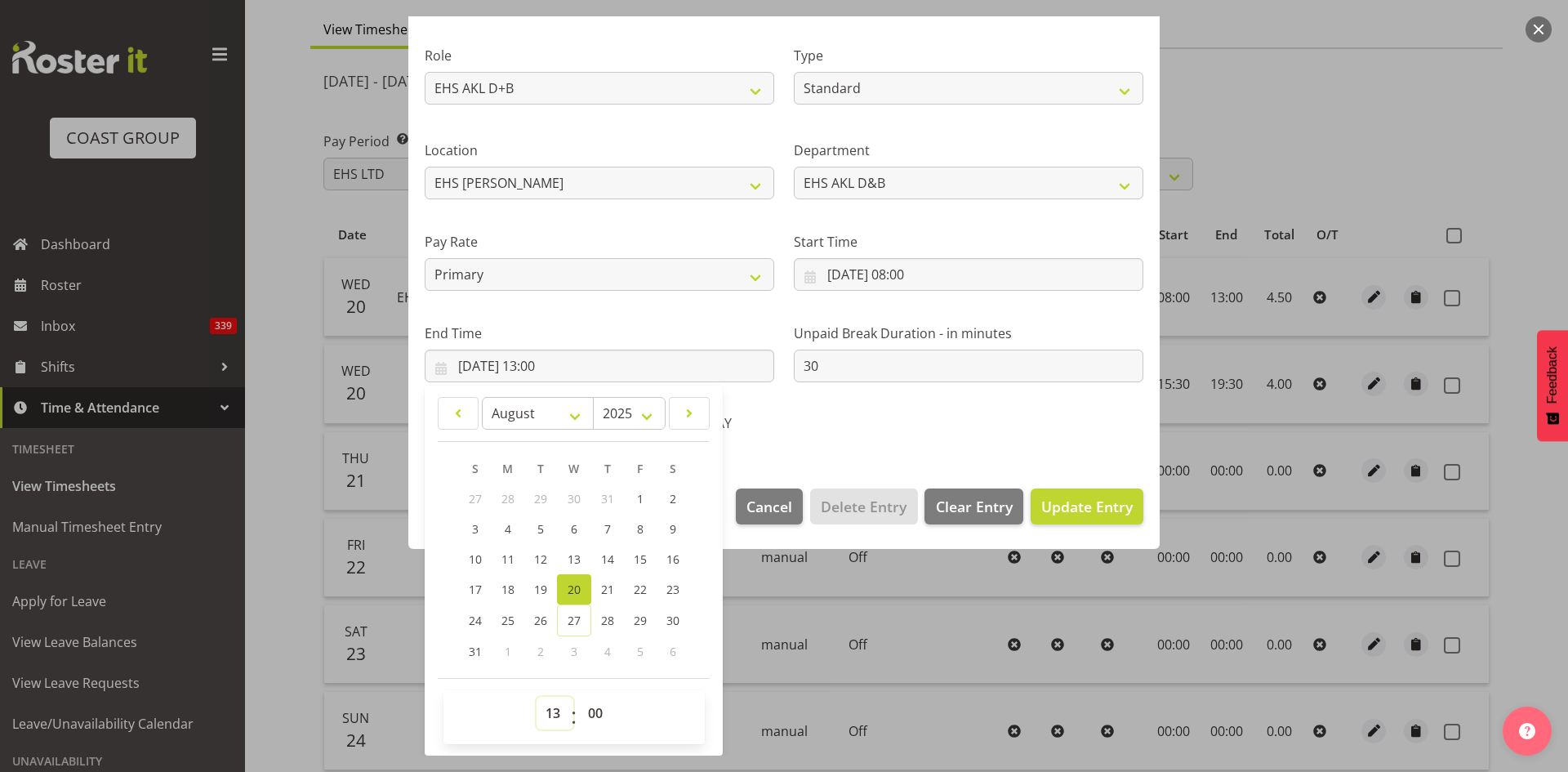
click at [553, 718] on select "00 01 02 03 04 05 06 07 08 09 10 11 12 13 14 15 16 17 18 19 20 21 22 23" at bounding box center [555, 712] width 37 height 32
select select "15"
click at [537, 696] on select "00 01 02 03 04 05 06 07 08 09 10 11 12 13 14 15 16 17 18 19 20 21 22 23" at bounding box center [555, 712] width 37 height 32
type input "[DATE] 15:00"
click at [591, 714] on select "00 01 02 03 04 05 06 07 08 09 10 11 12 13 14 15 16 17 18 19 20 21 22 23 24 25 2…" at bounding box center [597, 712] width 37 height 32
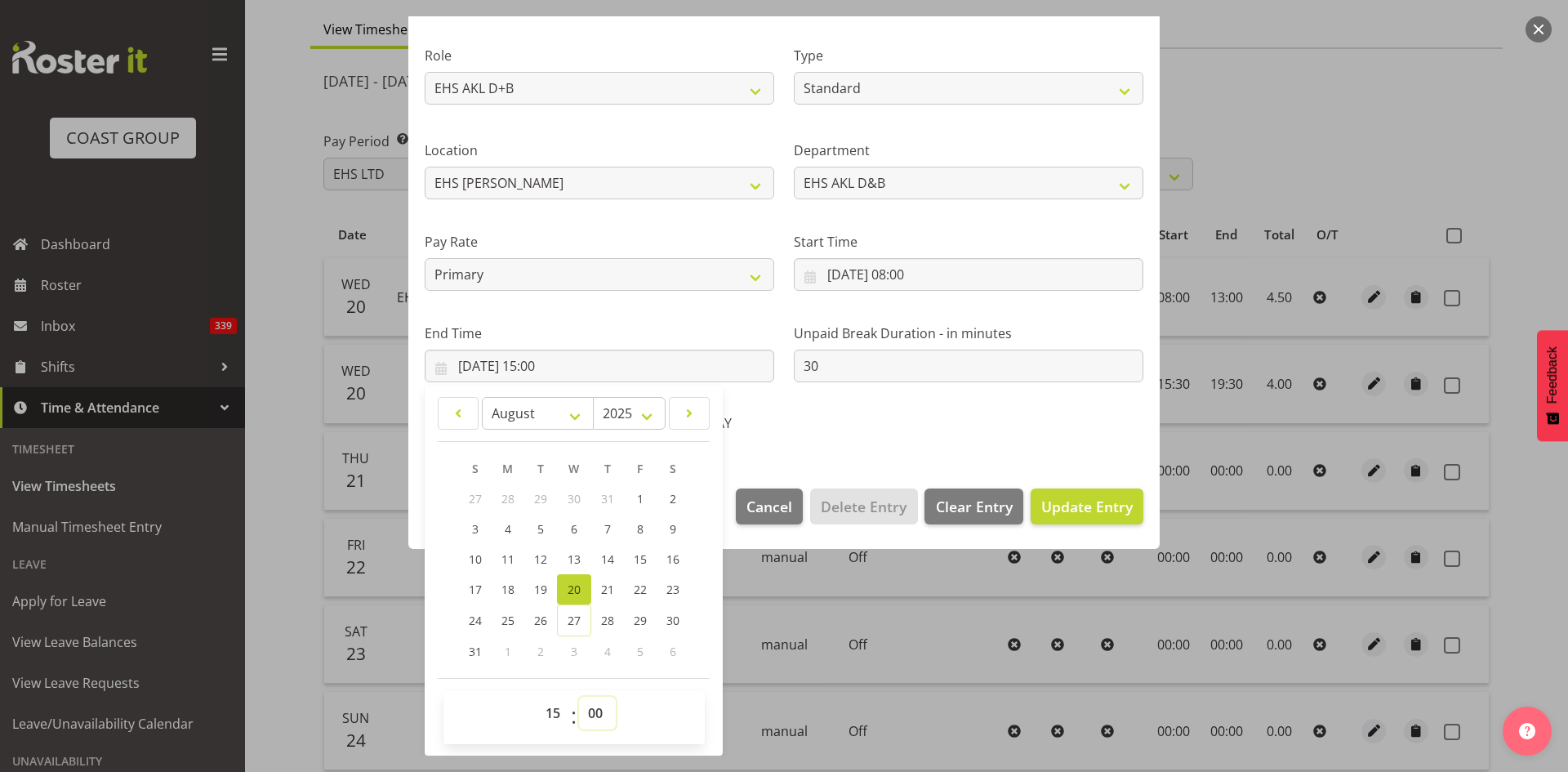
select select "30"
click at [579, 696] on select "00 01 02 03 04 05 06 07 08 09 10 11 12 13 14 15 16 17 18 19 20 21 22 23 24 25 2…" at bounding box center [597, 712] width 37 height 32
type input "[DATE] 15:30"
click at [1071, 513] on span "Update Entry" at bounding box center [1087, 505] width 92 height 19
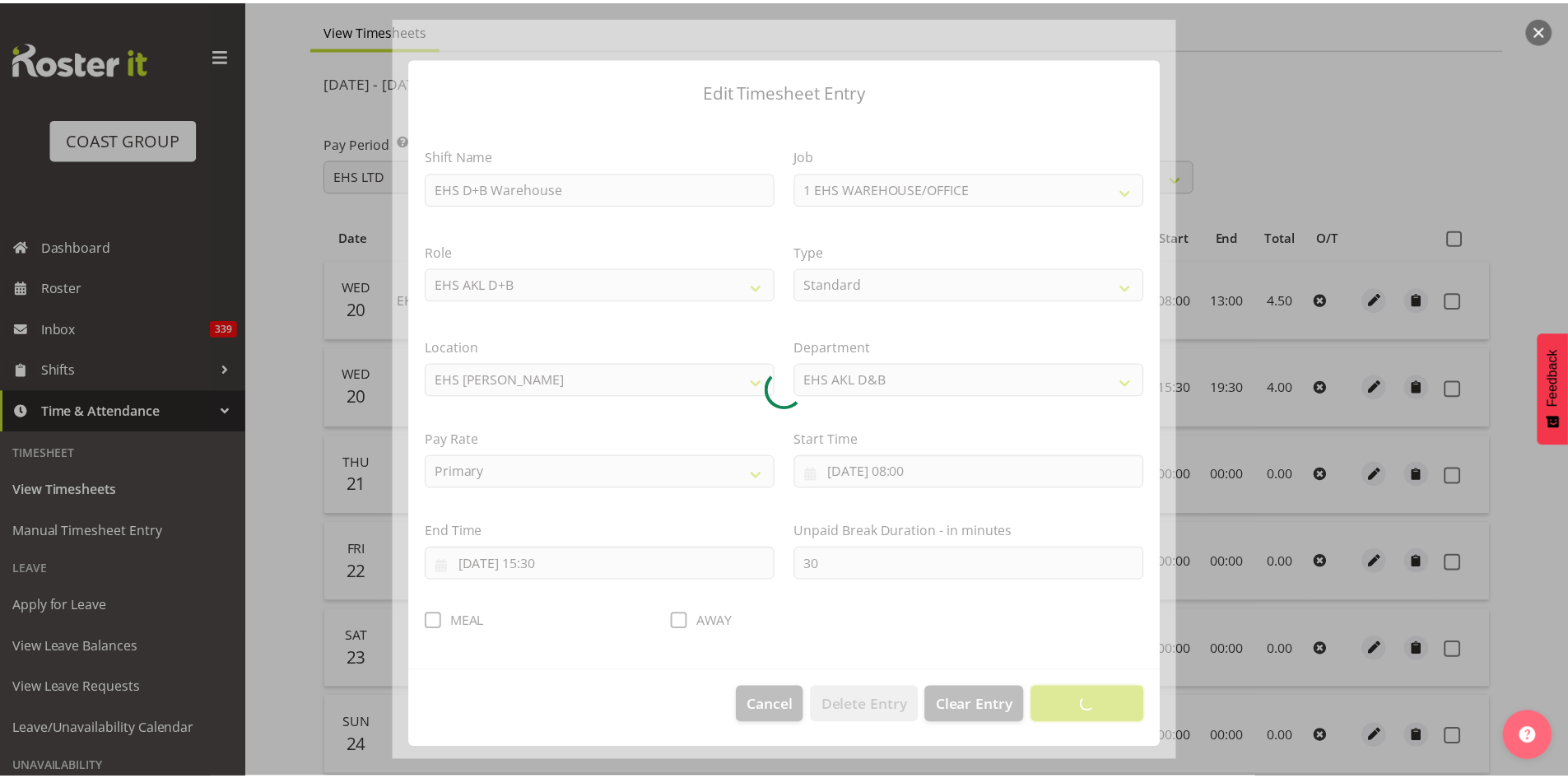
scroll to position [0, 0]
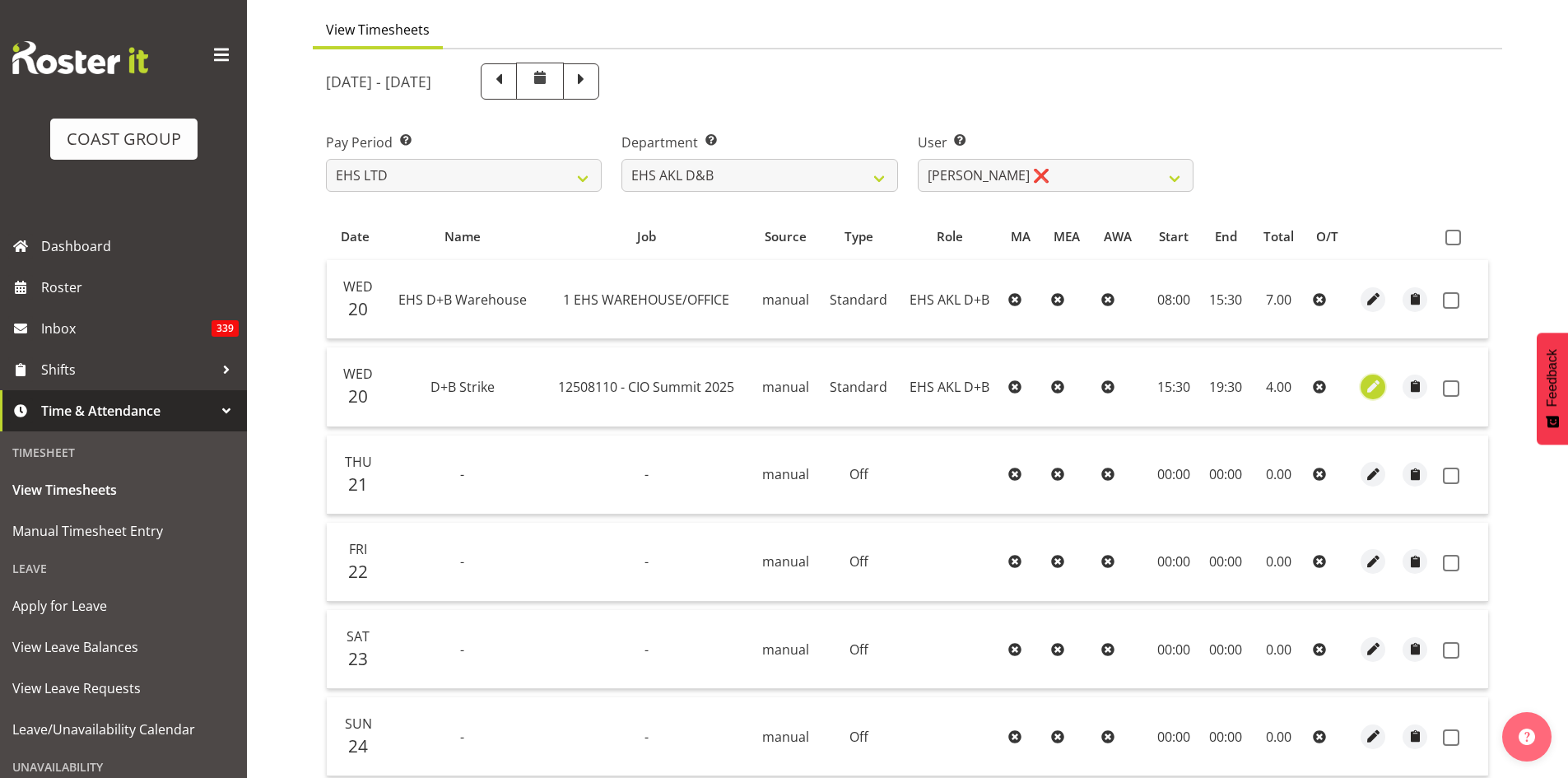
click at [1370, 382] on span "button" at bounding box center [1373, 386] width 19 height 19
select select "Standard"
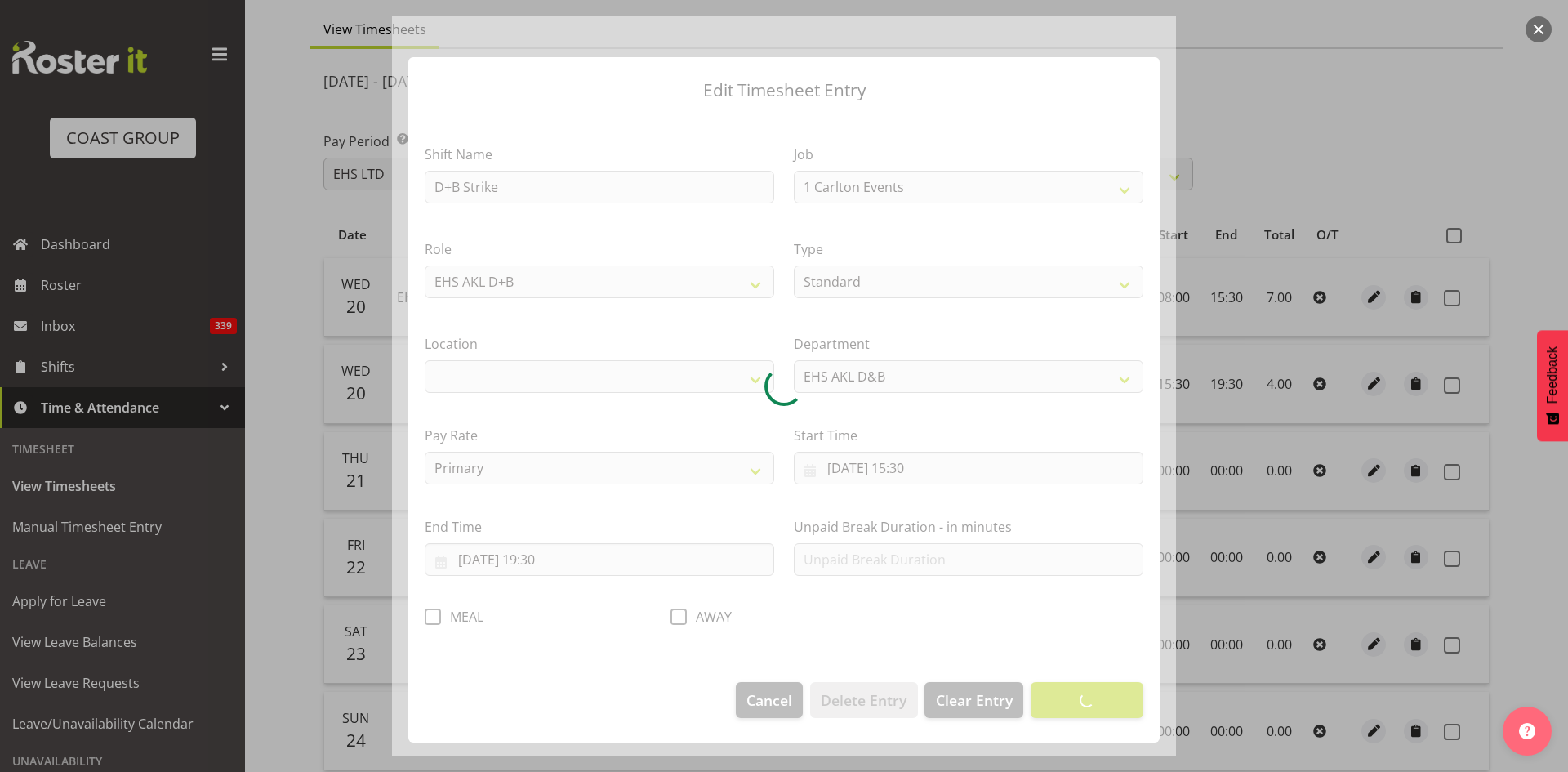
select select "9443"
select select "35"
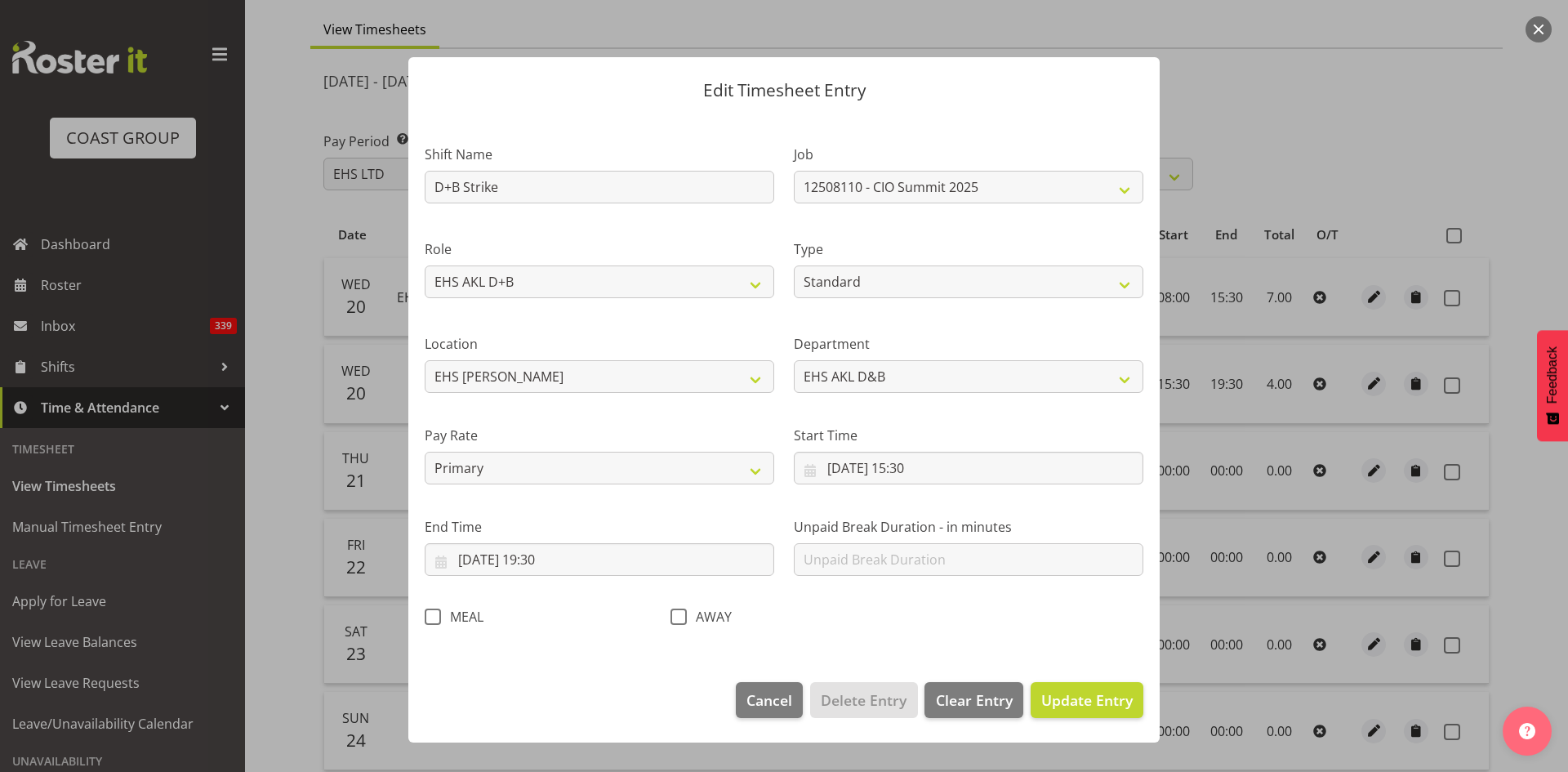
click at [434, 619] on span at bounding box center [433, 616] width 17 height 17
click at [434, 619] on input "MEAL" at bounding box center [429, 616] width 10 height 10
checkbox input "true"
click at [1114, 697] on span "Update Entry" at bounding box center [1087, 699] width 92 height 19
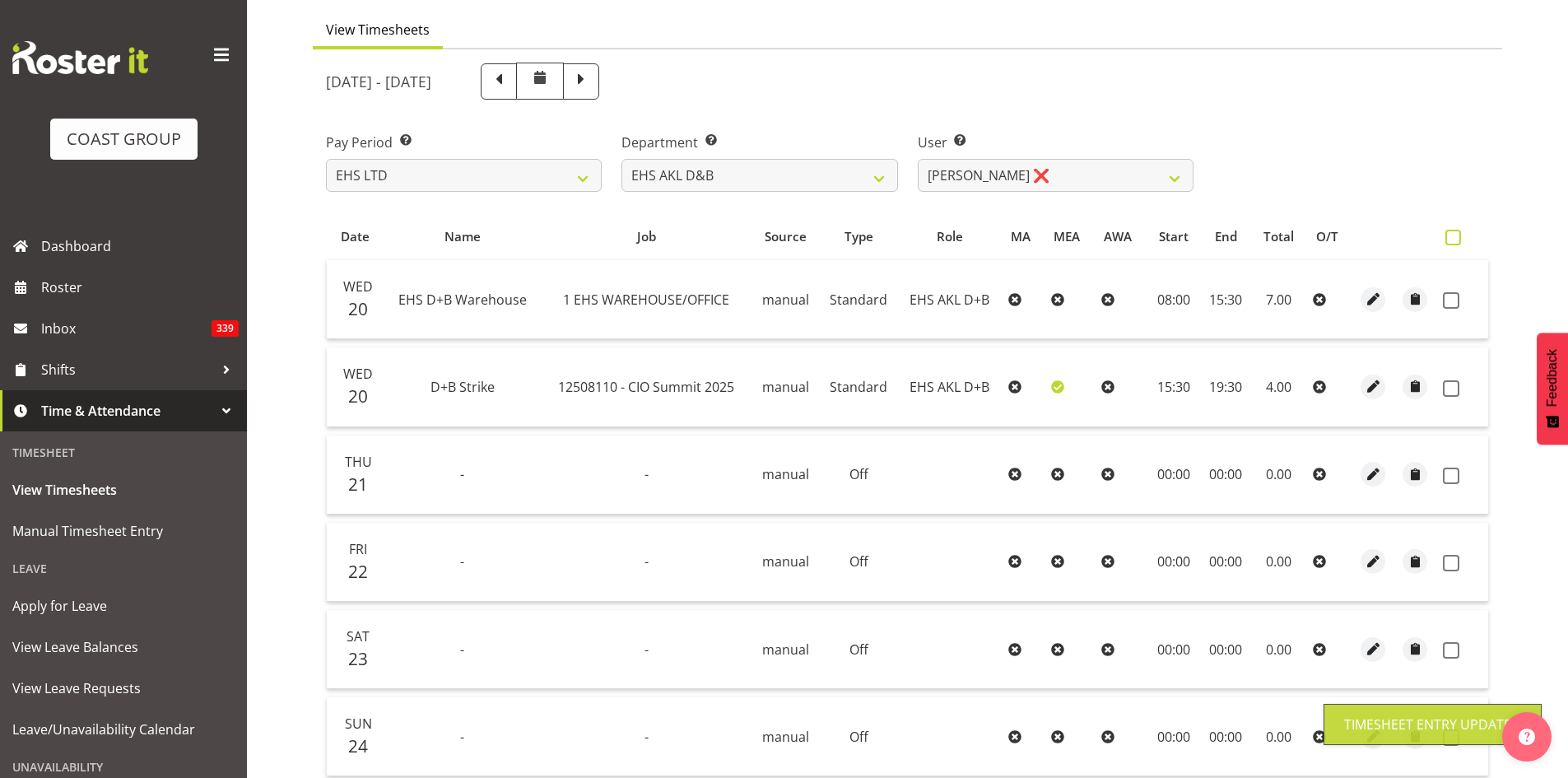
click at [1454, 235] on span at bounding box center [1452, 237] width 16 height 16
click at [1454, 235] on input "checkbox" at bounding box center [1450, 237] width 10 height 10
checkbox input "true"
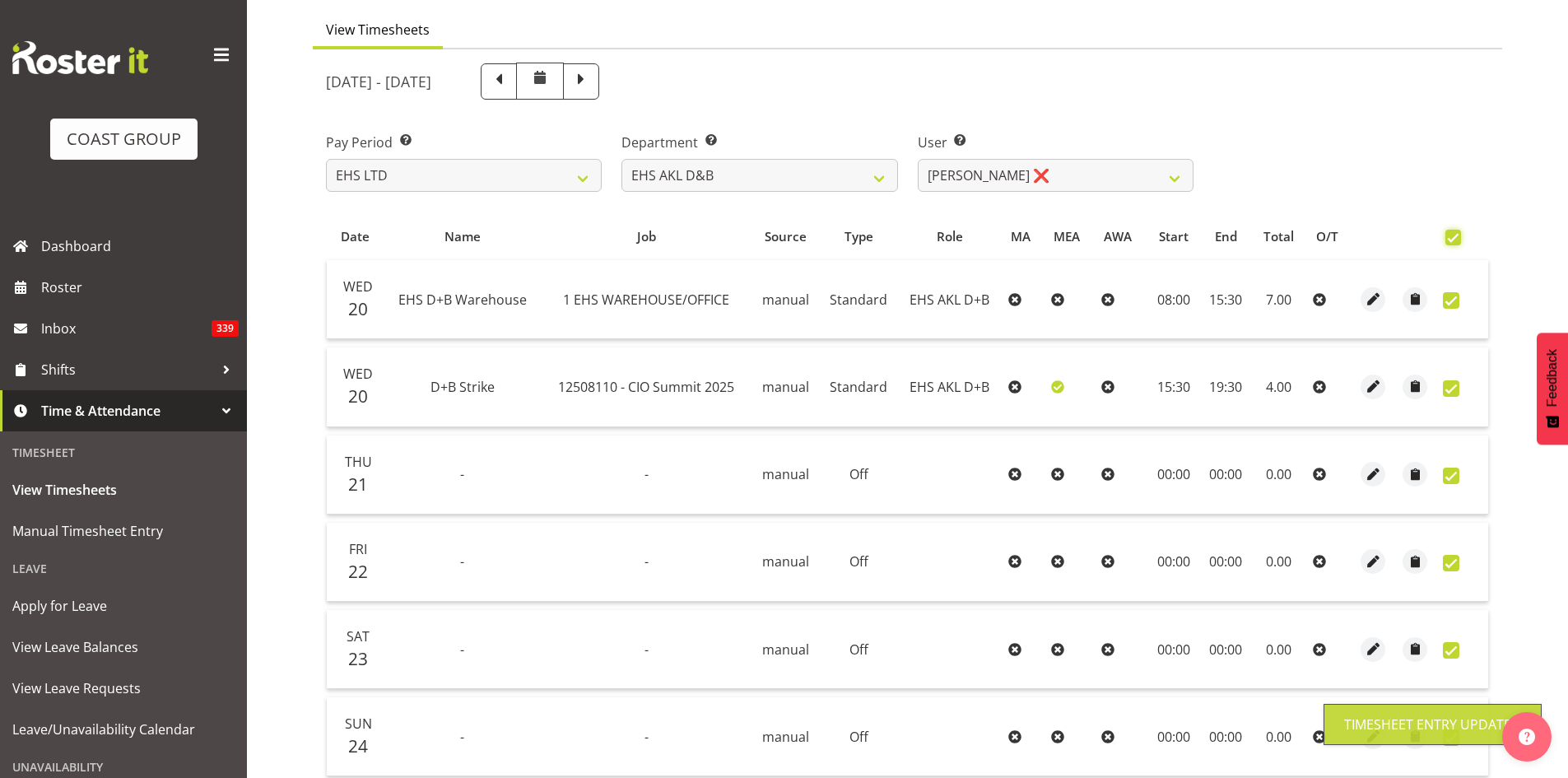
checkbox input "true"
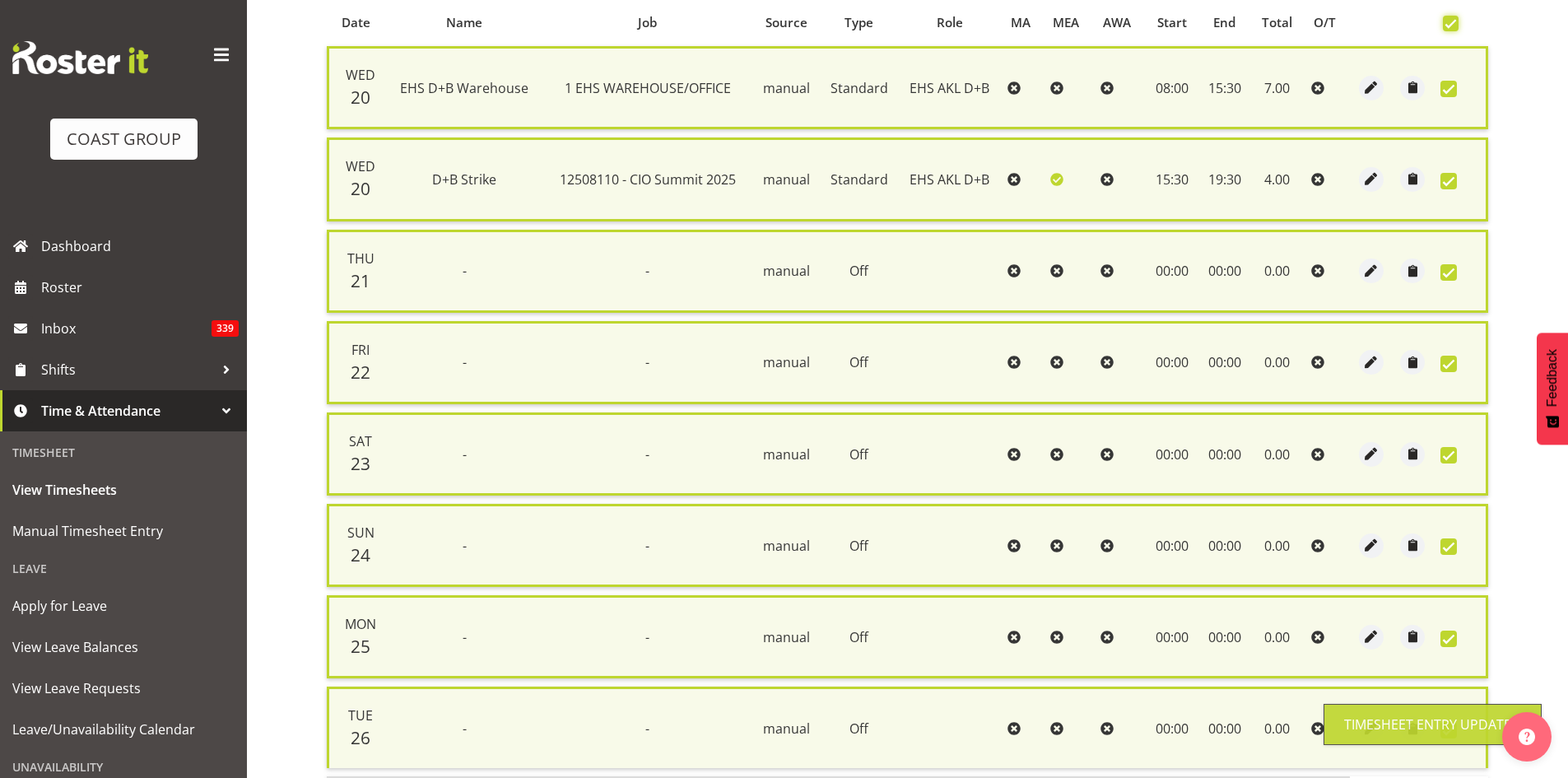
scroll to position [487, 0]
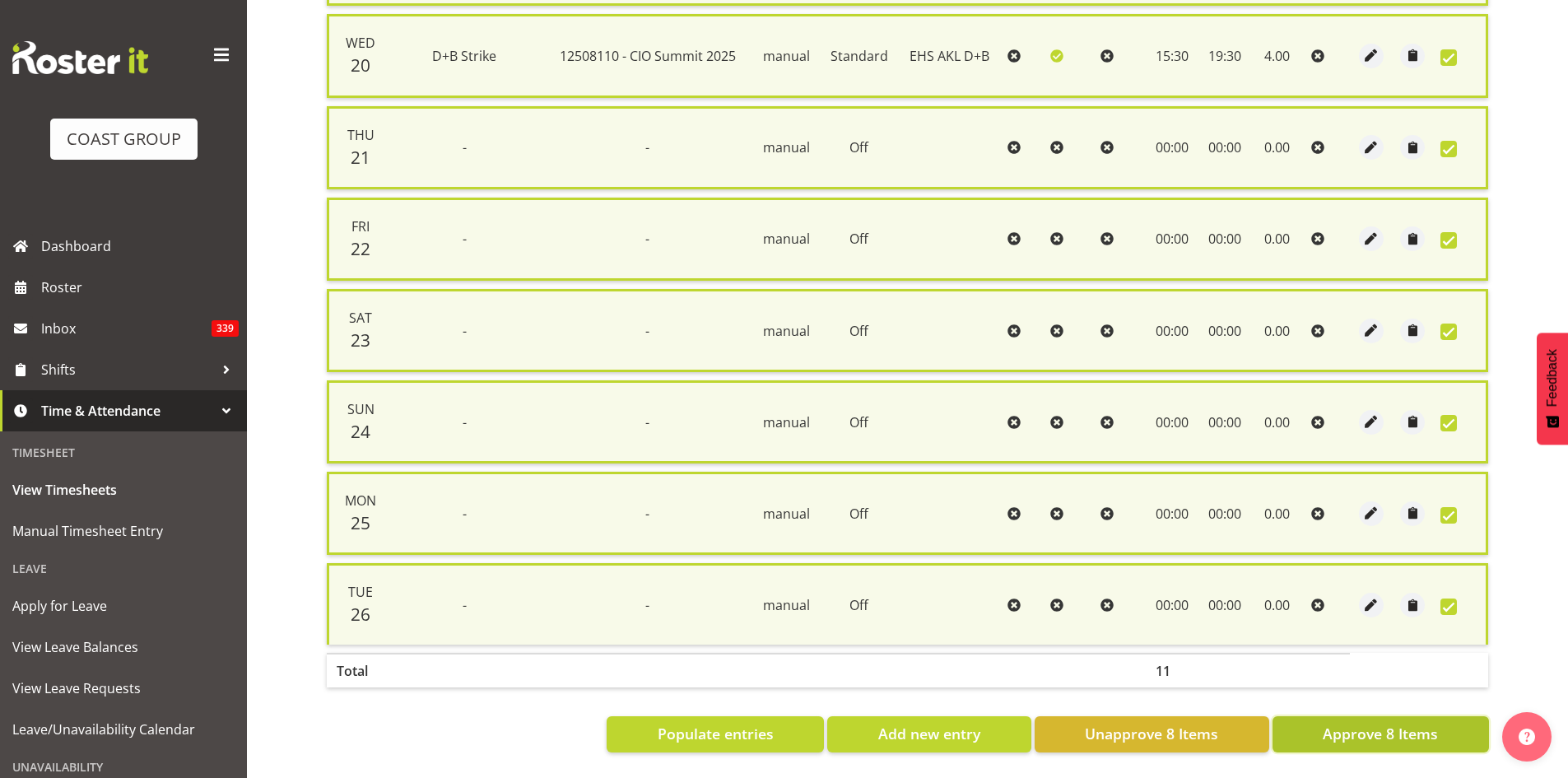
click at [1345, 728] on span "Approve 8 Items" at bounding box center [1381, 733] width 116 height 21
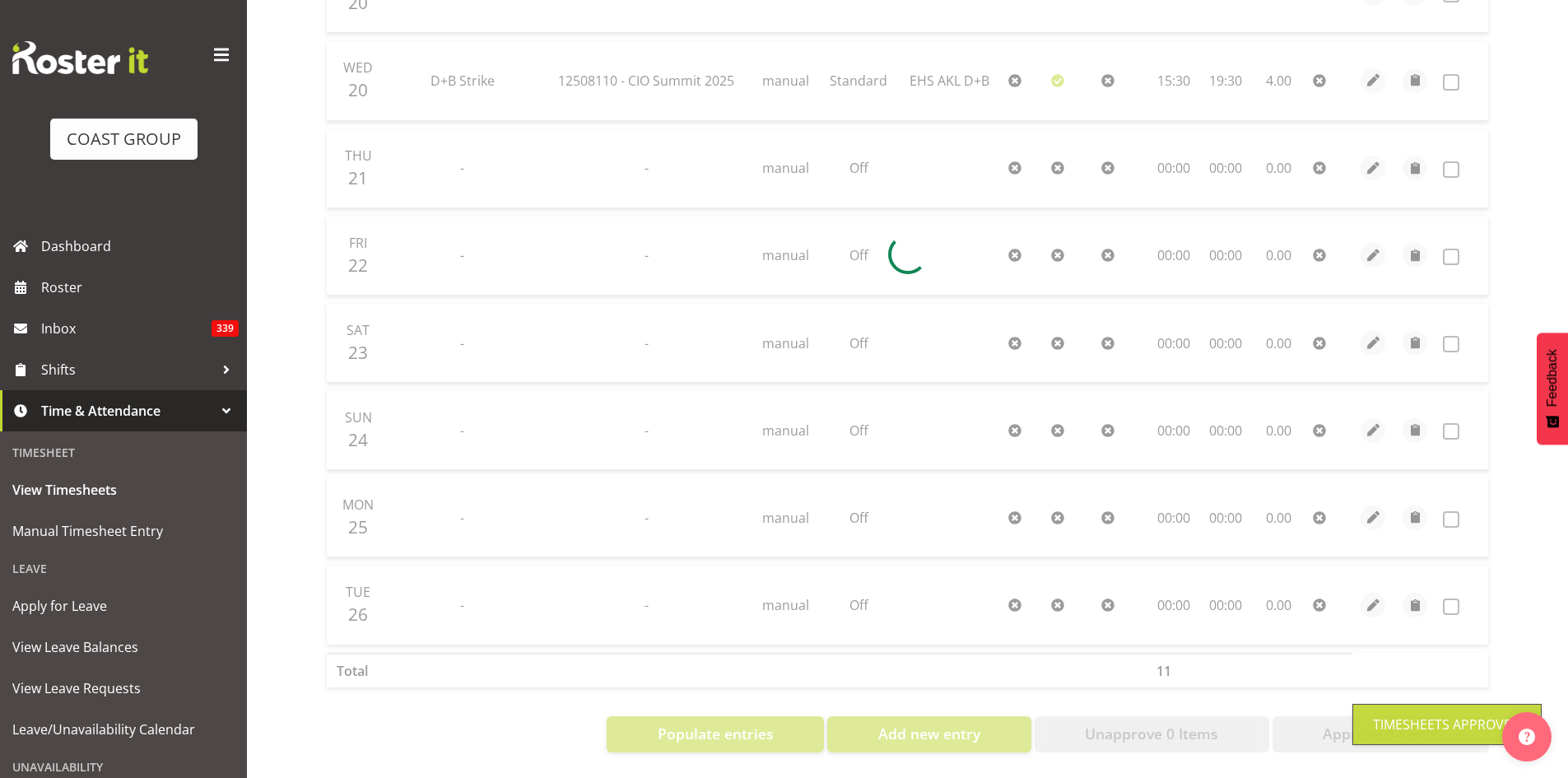
scroll to position [0, 0]
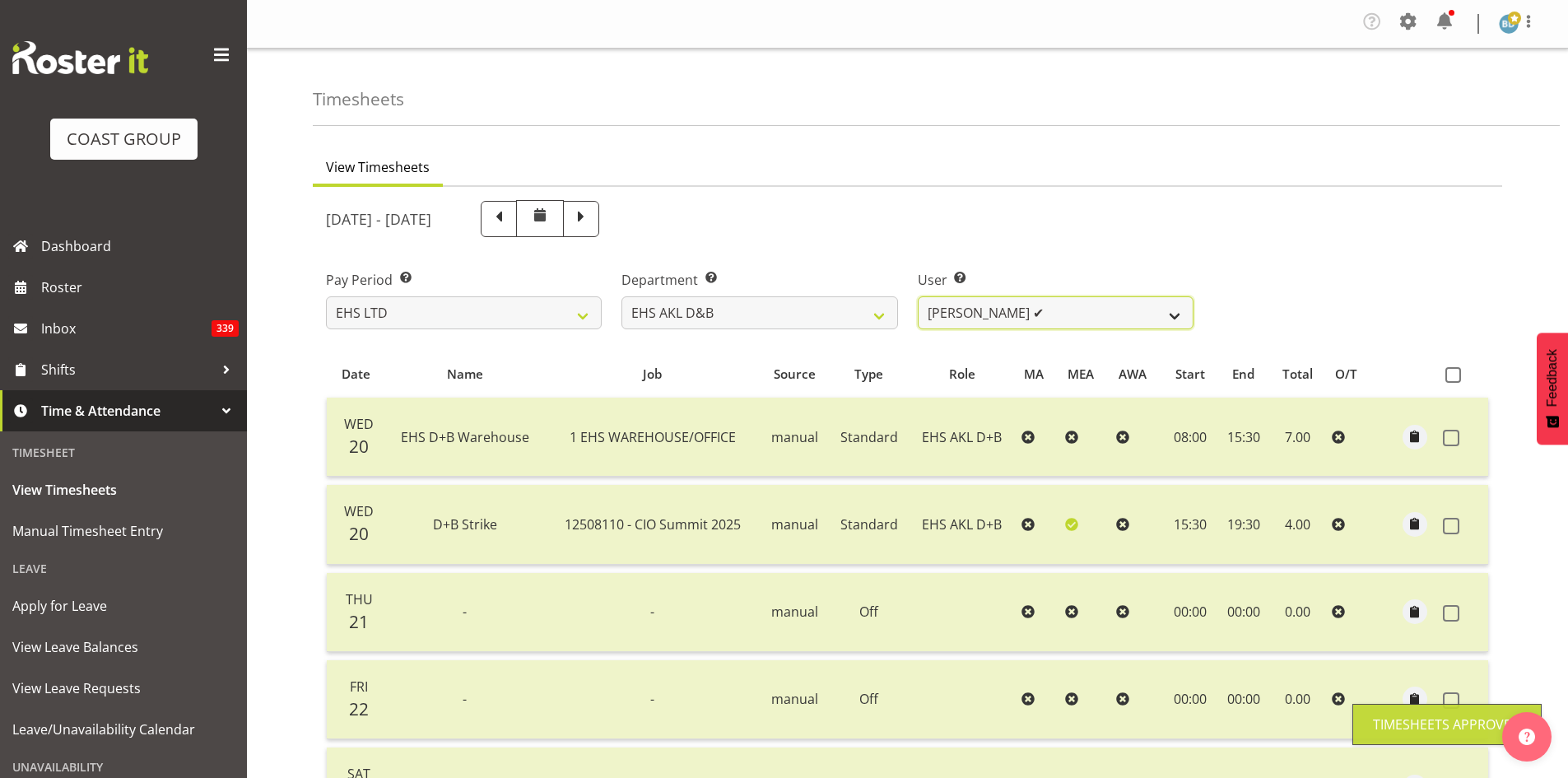
click at [1058, 327] on select "[PERSON_NAME] Pua ✔ [PERSON_NAME] ✔ [PERSON_NAME] ✔ [PERSON_NAME] ✔ [PERSON_NAM…" at bounding box center [1056, 313] width 276 height 33
click at [918, 297] on select "[PERSON_NAME] Pua ✔ [PERSON_NAME] ✔ [PERSON_NAME] ✔ [PERSON_NAME] ✔ [PERSON_NAM…" at bounding box center [1056, 313] width 276 height 33
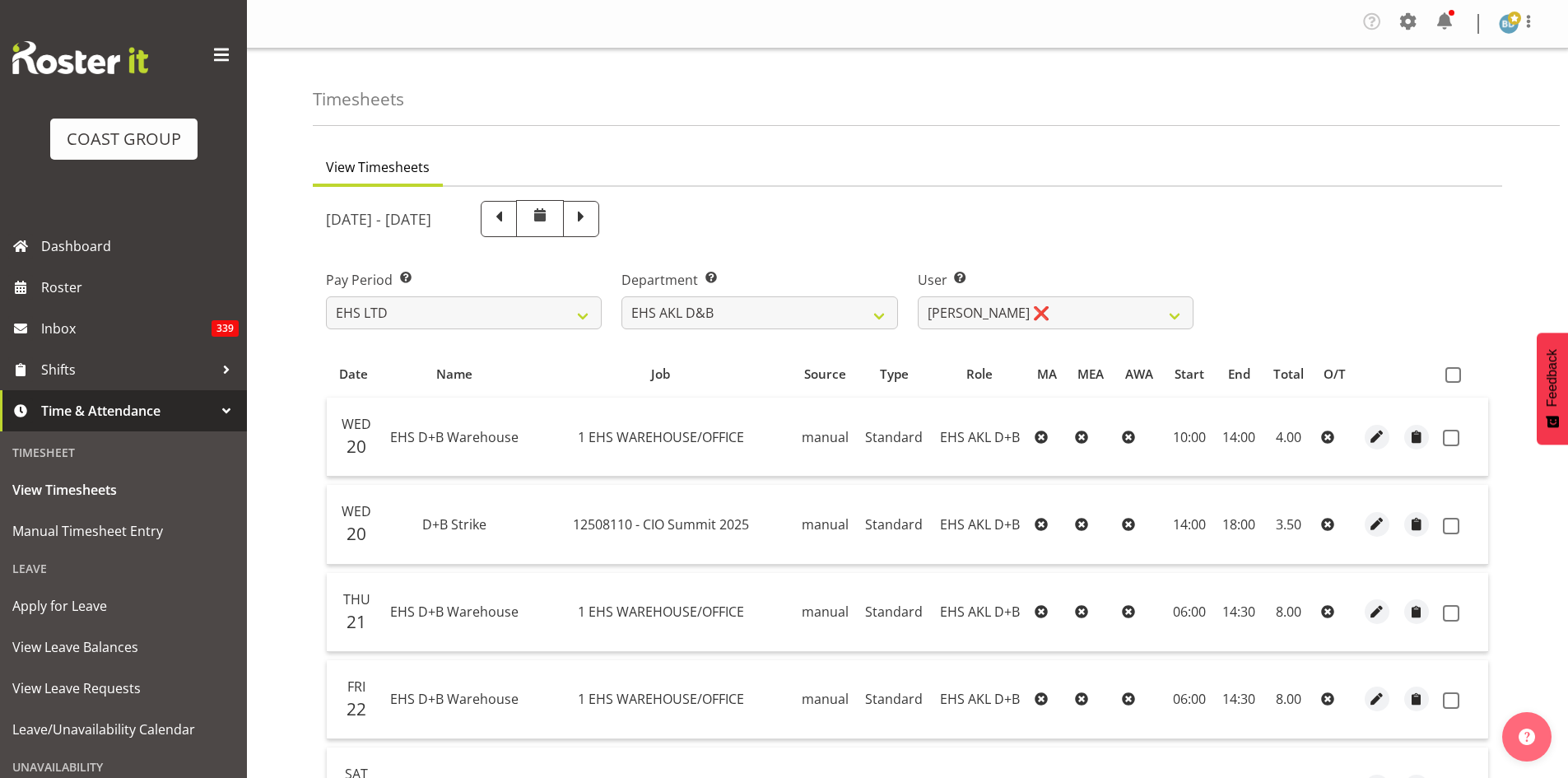
drag, startPoint x: 1452, startPoint y: 372, endPoint x: 1431, endPoint y: 395, distance: 31.1
click at [1452, 372] on span at bounding box center [1452, 374] width 16 height 16
click at [1452, 372] on input "checkbox" at bounding box center [1450, 374] width 10 height 10
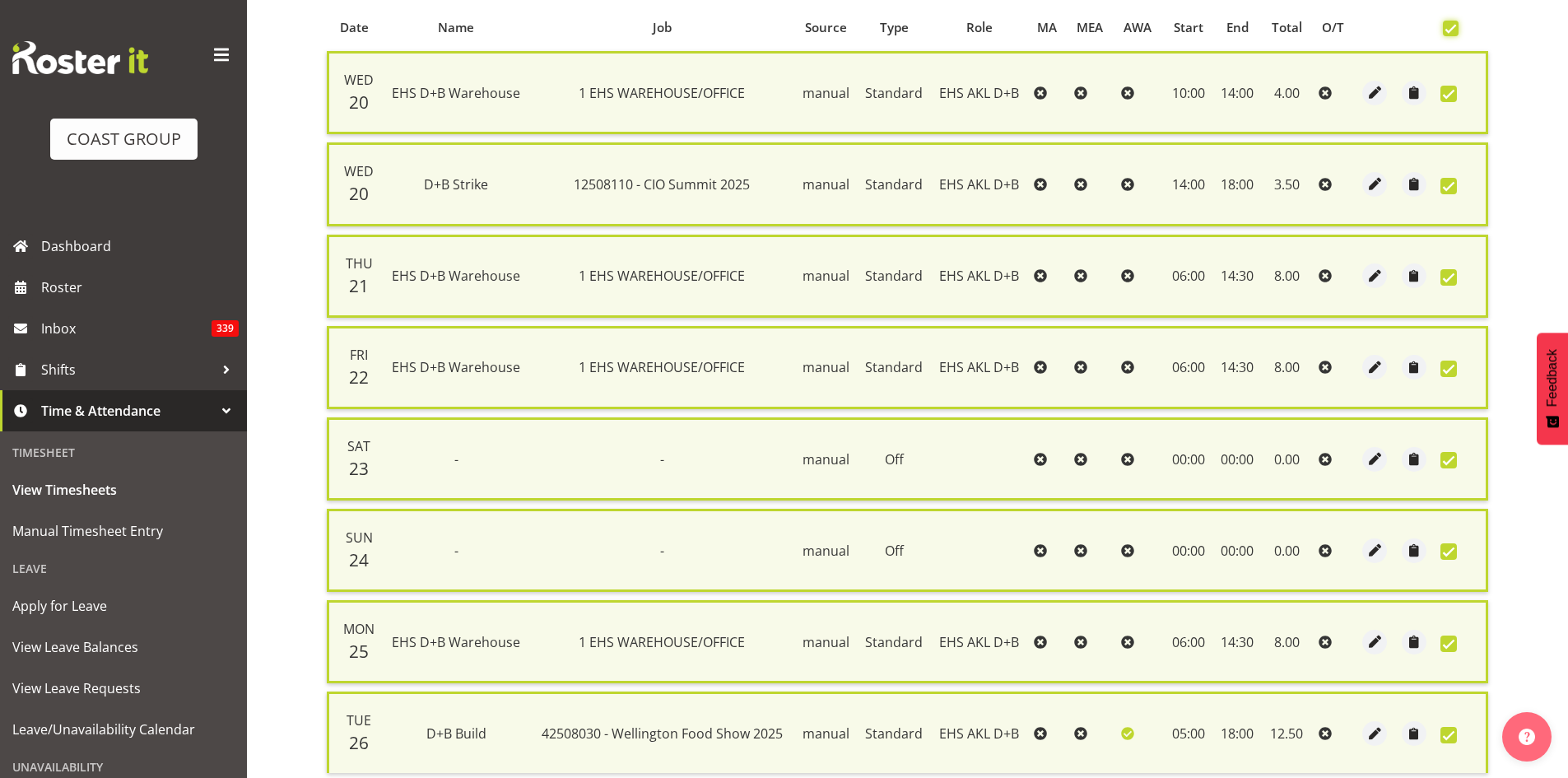
scroll to position [487, 0]
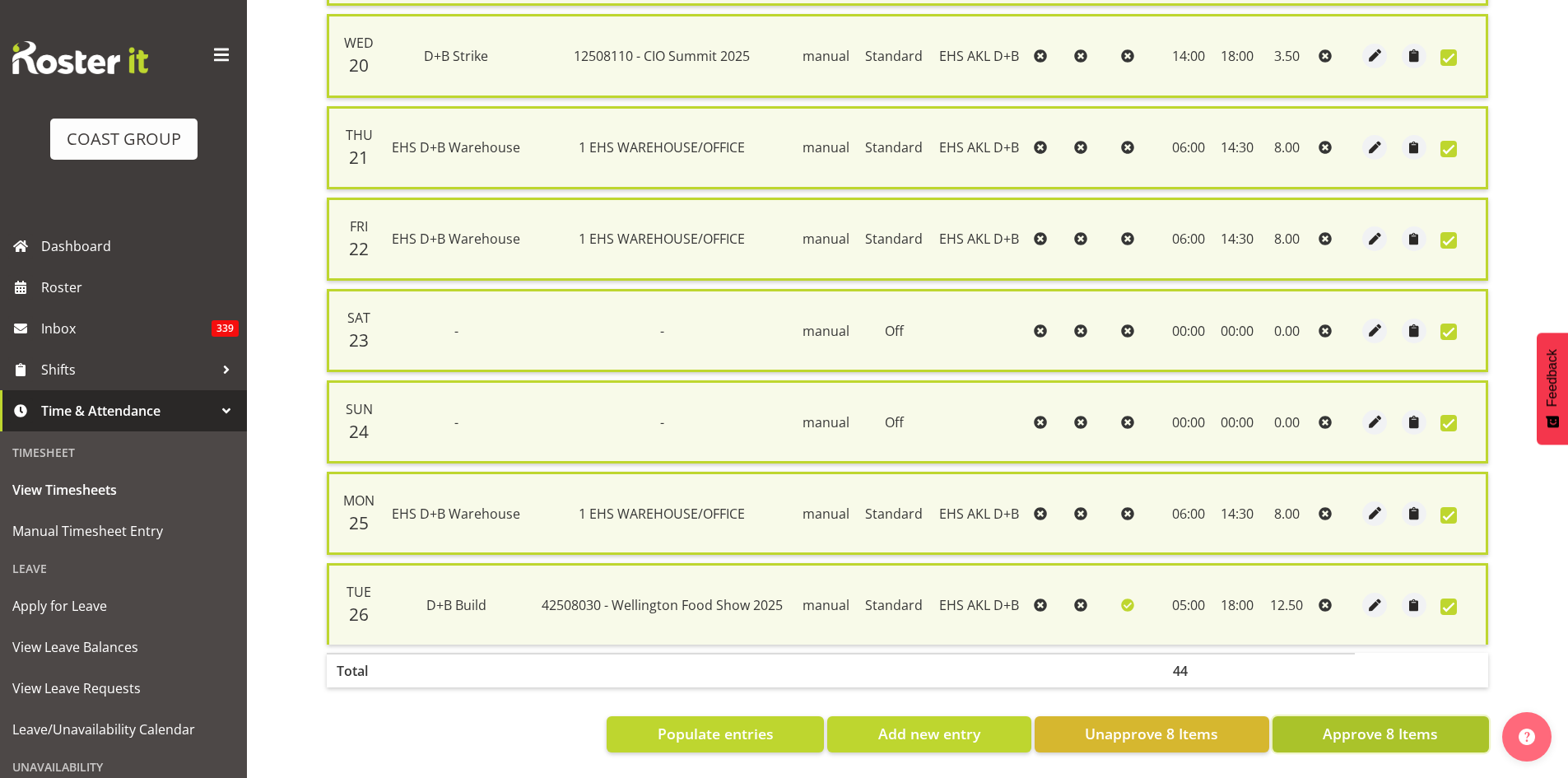
click at [1363, 724] on span "Approve 8 Items" at bounding box center [1381, 733] width 116 height 21
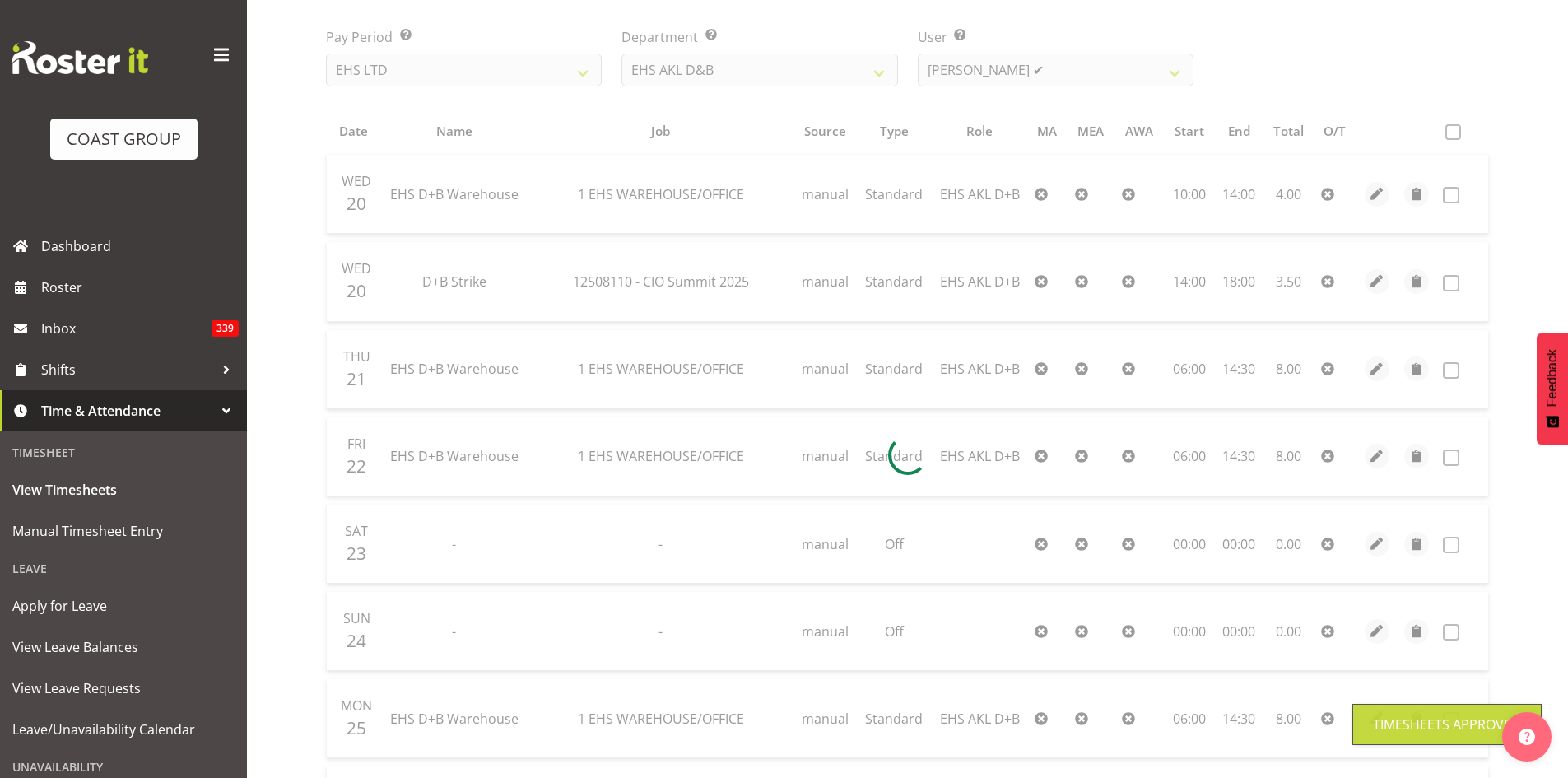
scroll to position [45, 0]
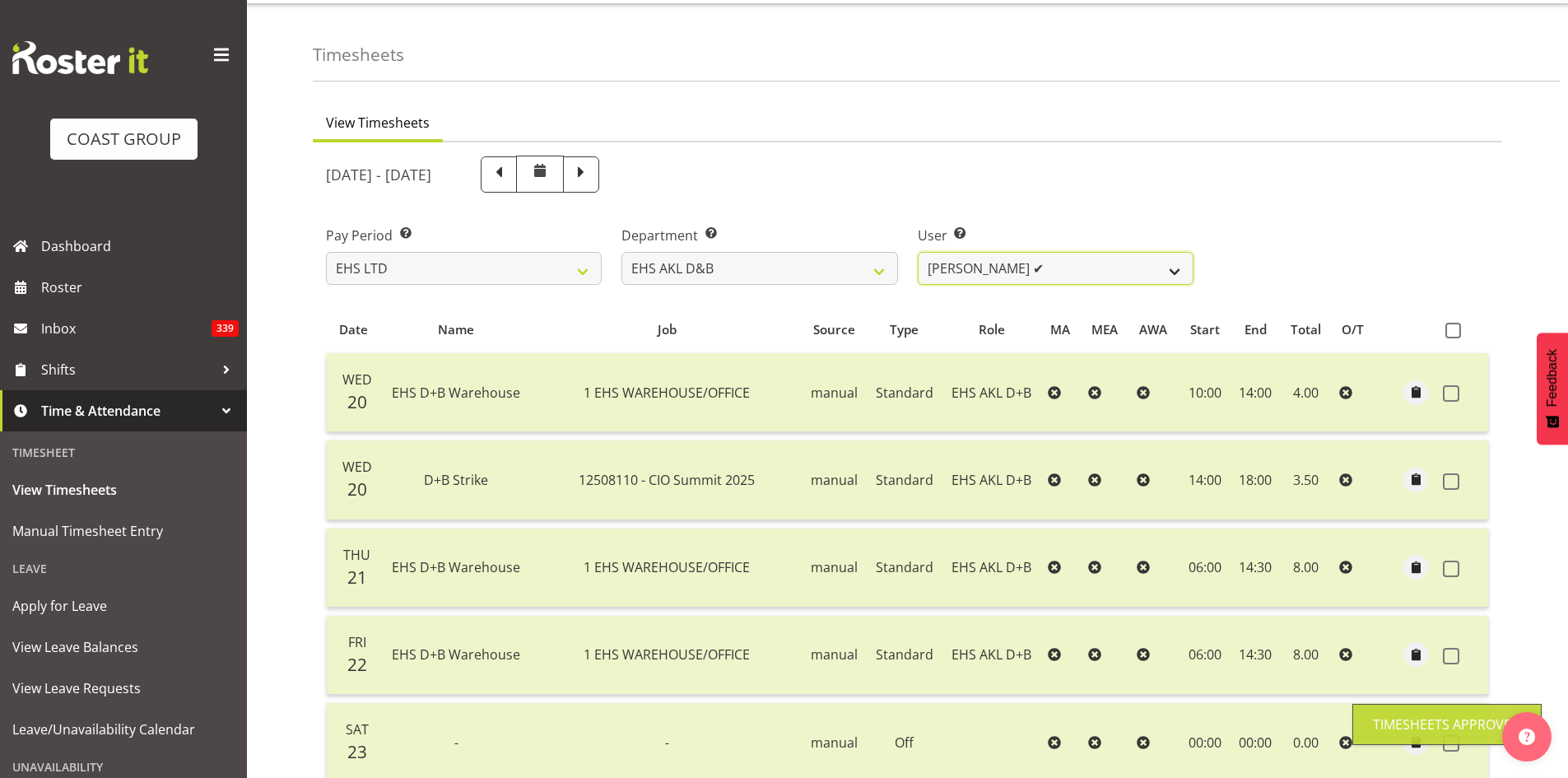
click at [1108, 274] on select "[PERSON_NAME] Pua ✔ [PERSON_NAME] ✔ [PERSON_NAME] ✔ [PERSON_NAME] ✔ [PERSON_NAM…" at bounding box center [1056, 268] width 276 height 33
click at [918, 252] on select "[PERSON_NAME] Pua ✔ [PERSON_NAME] ✔ [PERSON_NAME] ✔ [PERSON_NAME] ✔ [PERSON_NAM…" at bounding box center [1056, 268] width 276 height 33
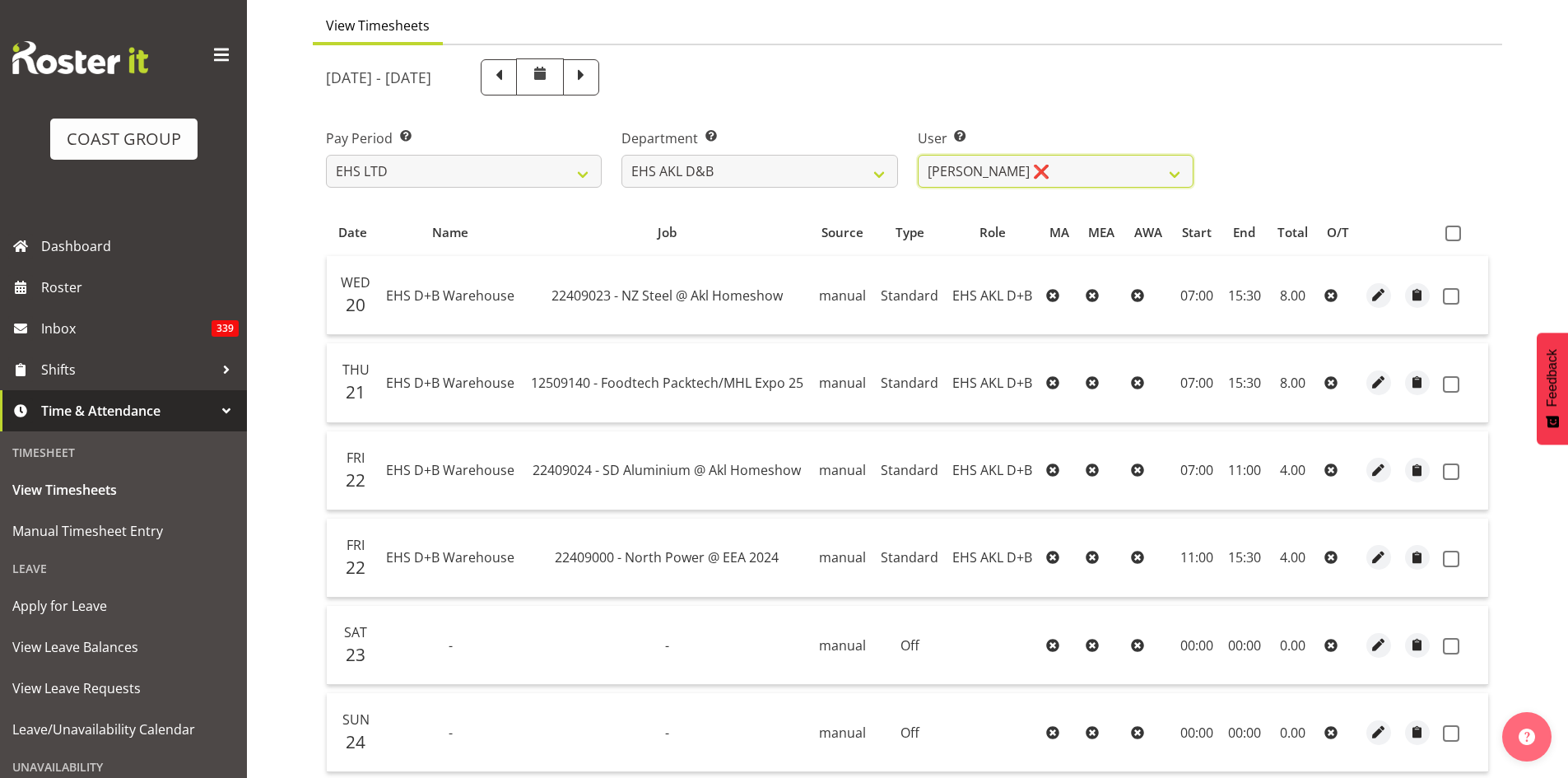
scroll to position [132, 0]
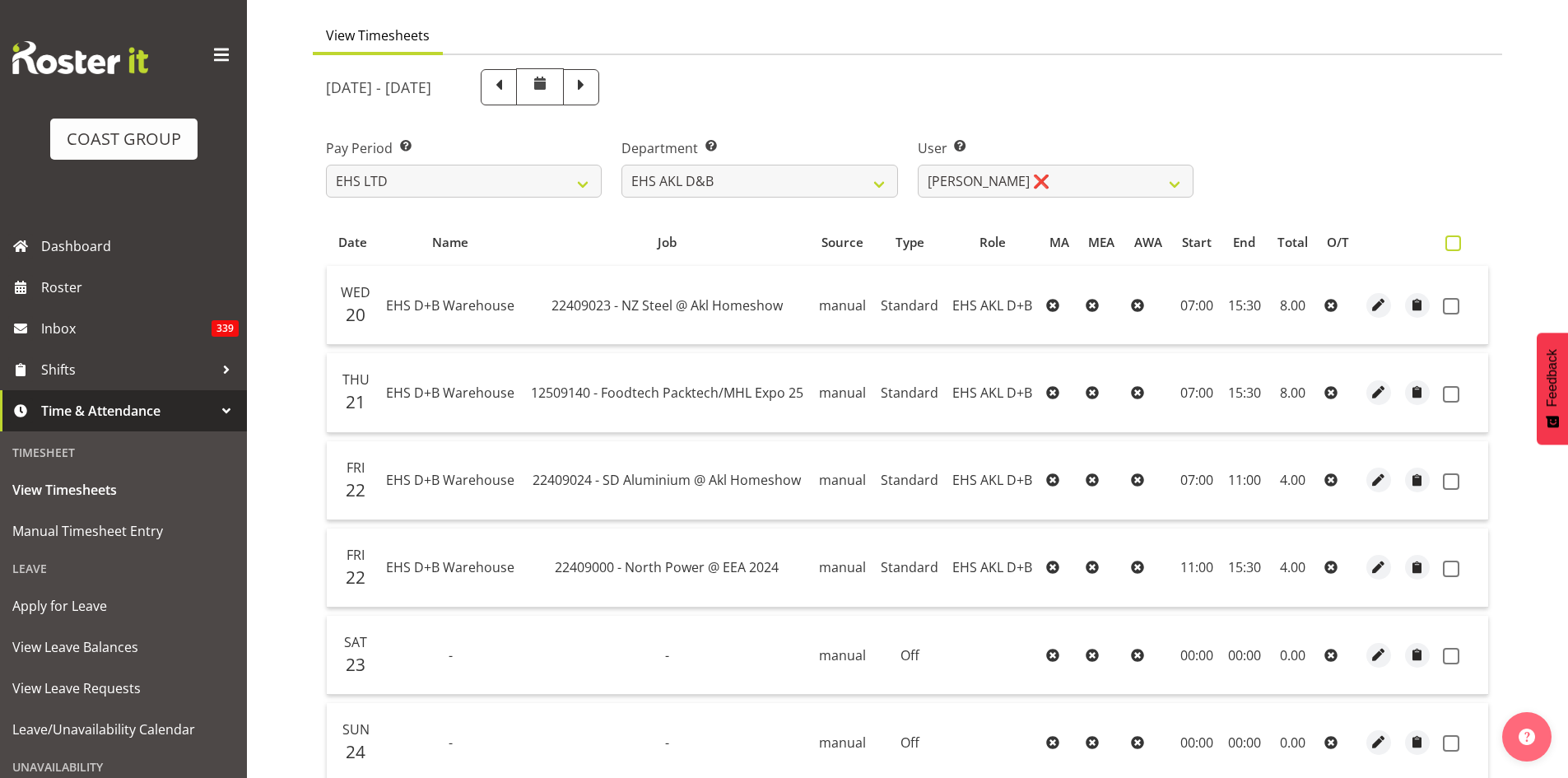
click at [1462, 242] on label at bounding box center [1457, 243] width 24 height 16
click at [1456, 242] on input "checkbox" at bounding box center [1450, 243] width 10 height 10
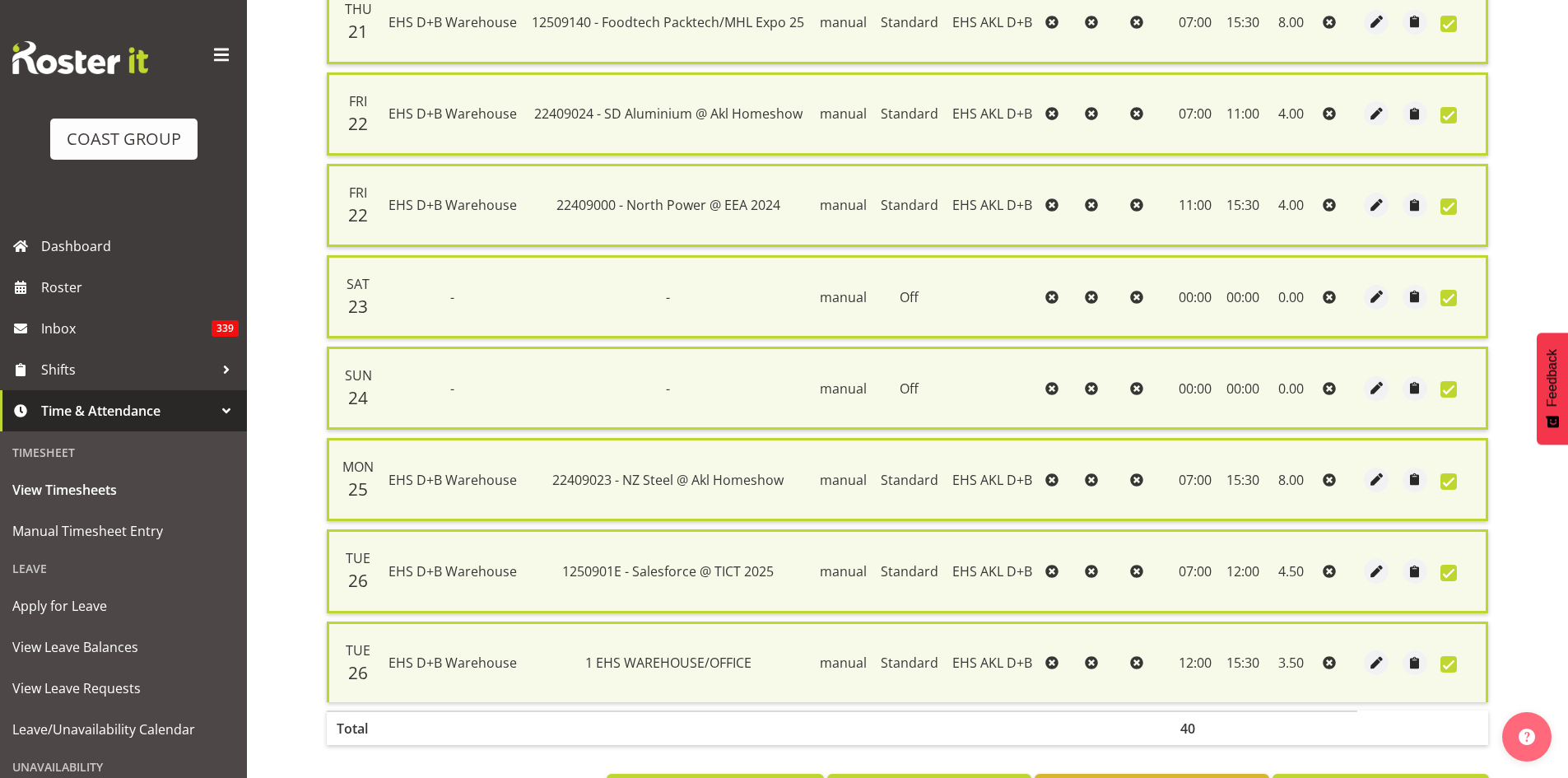
scroll to position [578, 0]
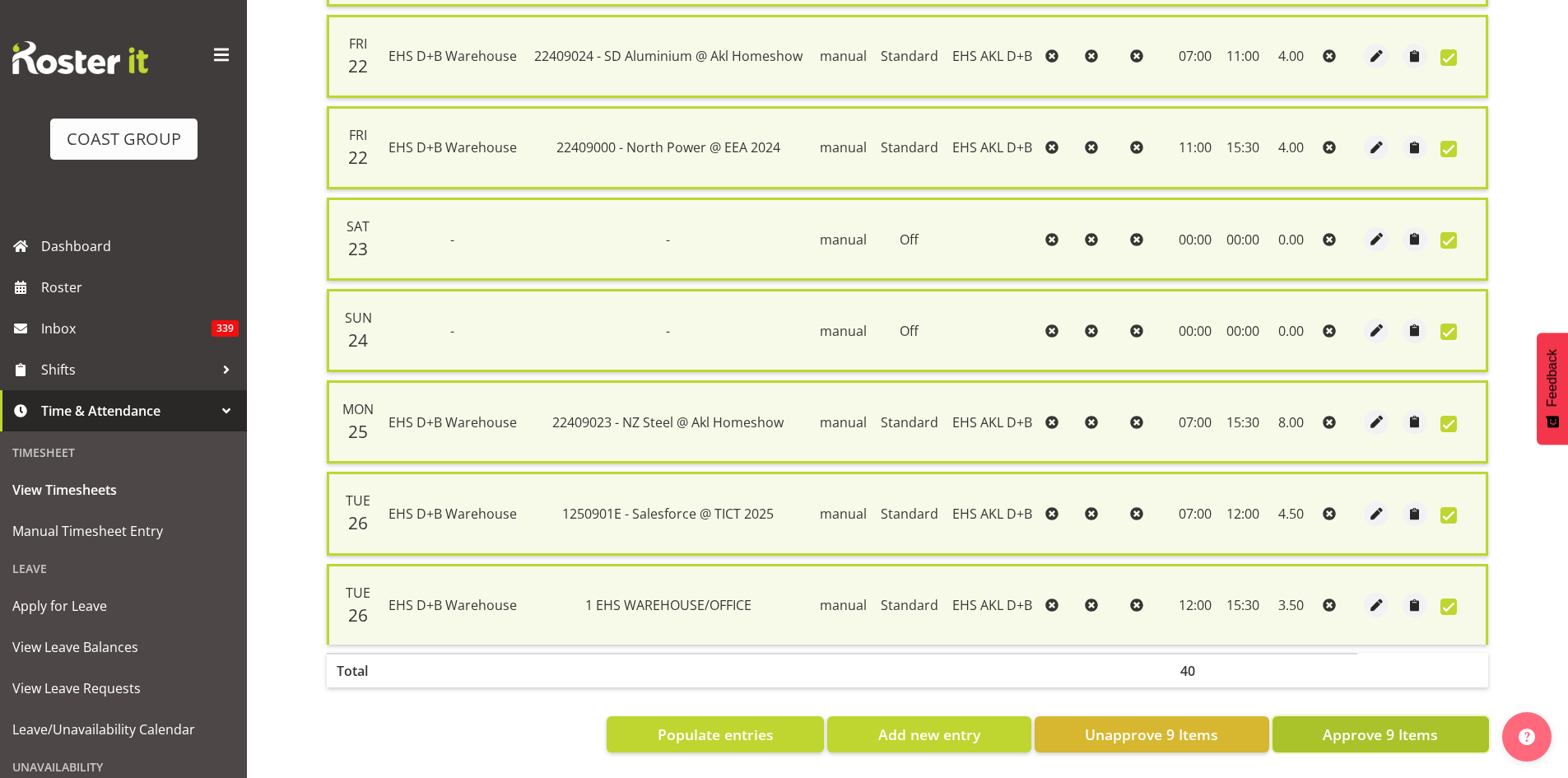
click at [1408, 724] on span "Approve 9 Items" at bounding box center [1381, 733] width 116 height 21
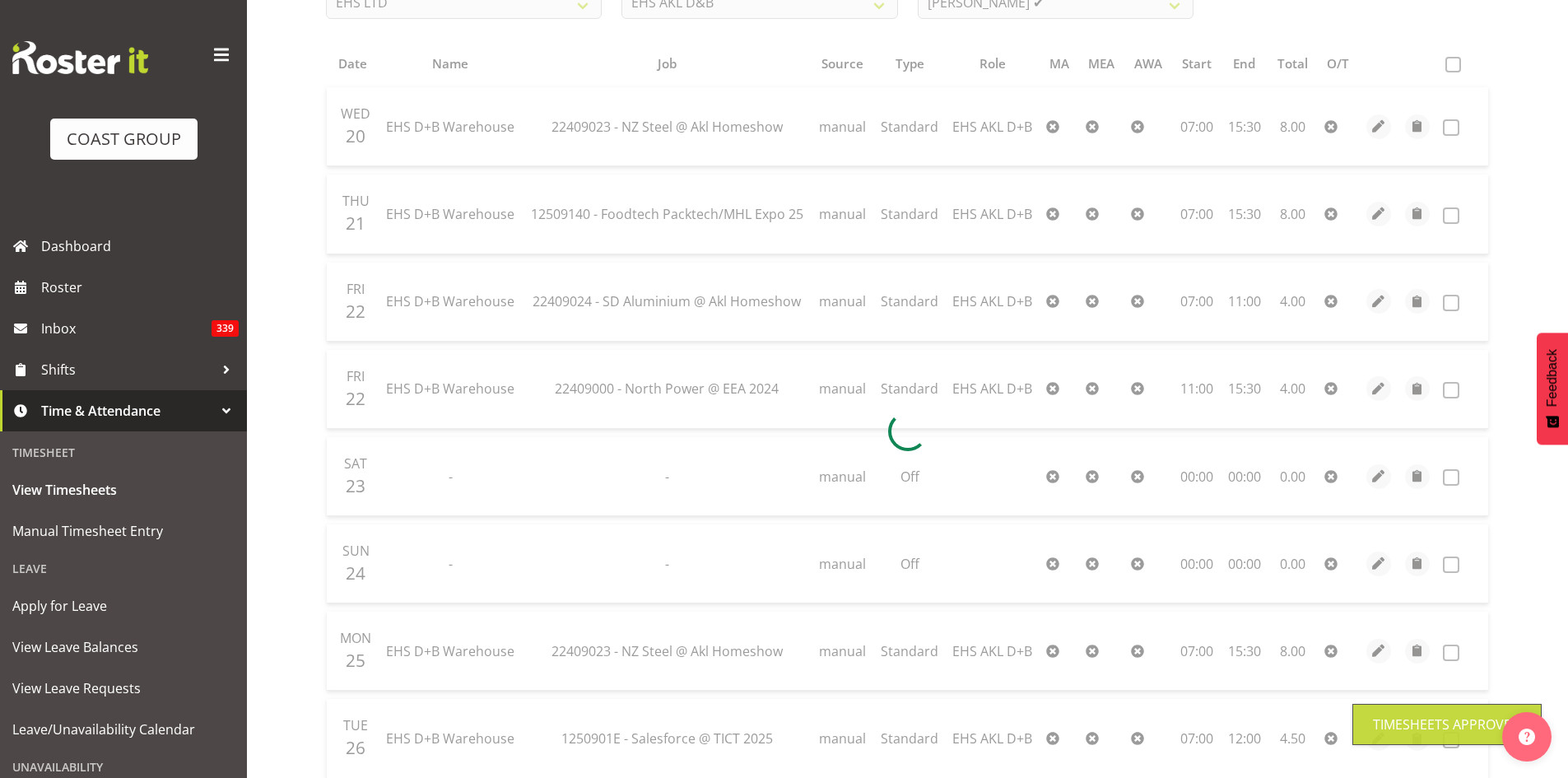
scroll to position [0, 0]
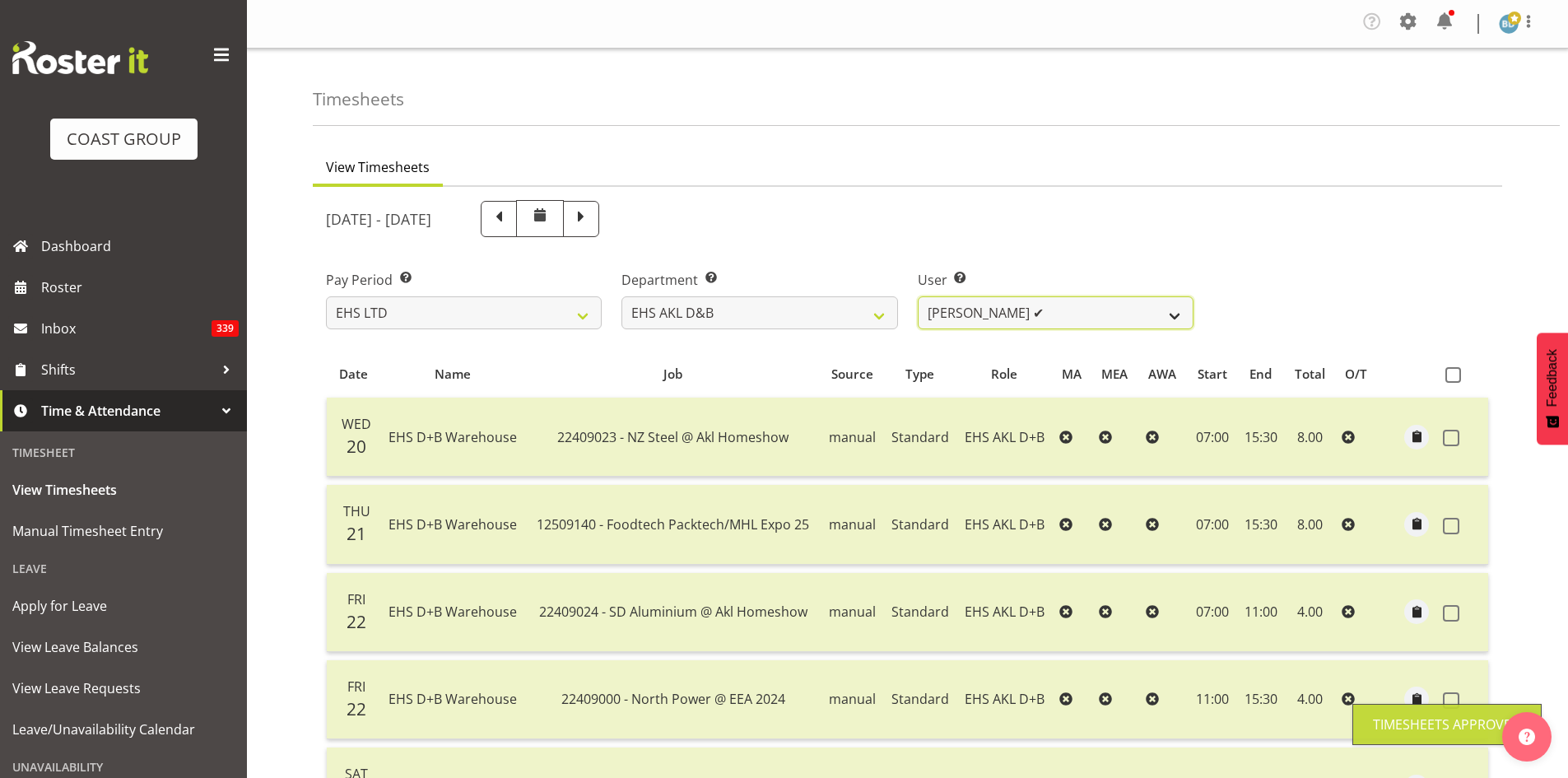
click at [1166, 326] on select "[PERSON_NAME] Pua ✔ [PERSON_NAME] ✔ [PERSON_NAME] ✔ [PERSON_NAME] ✔ [PERSON_NAM…" at bounding box center [1056, 313] width 276 height 33
click at [918, 297] on select "[PERSON_NAME] Pua ✔ [PERSON_NAME] ✔ [PERSON_NAME] ✔ [PERSON_NAME] ✔ [PERSON_NAM…" at bounding box center [1056, 313] width 276 height 33
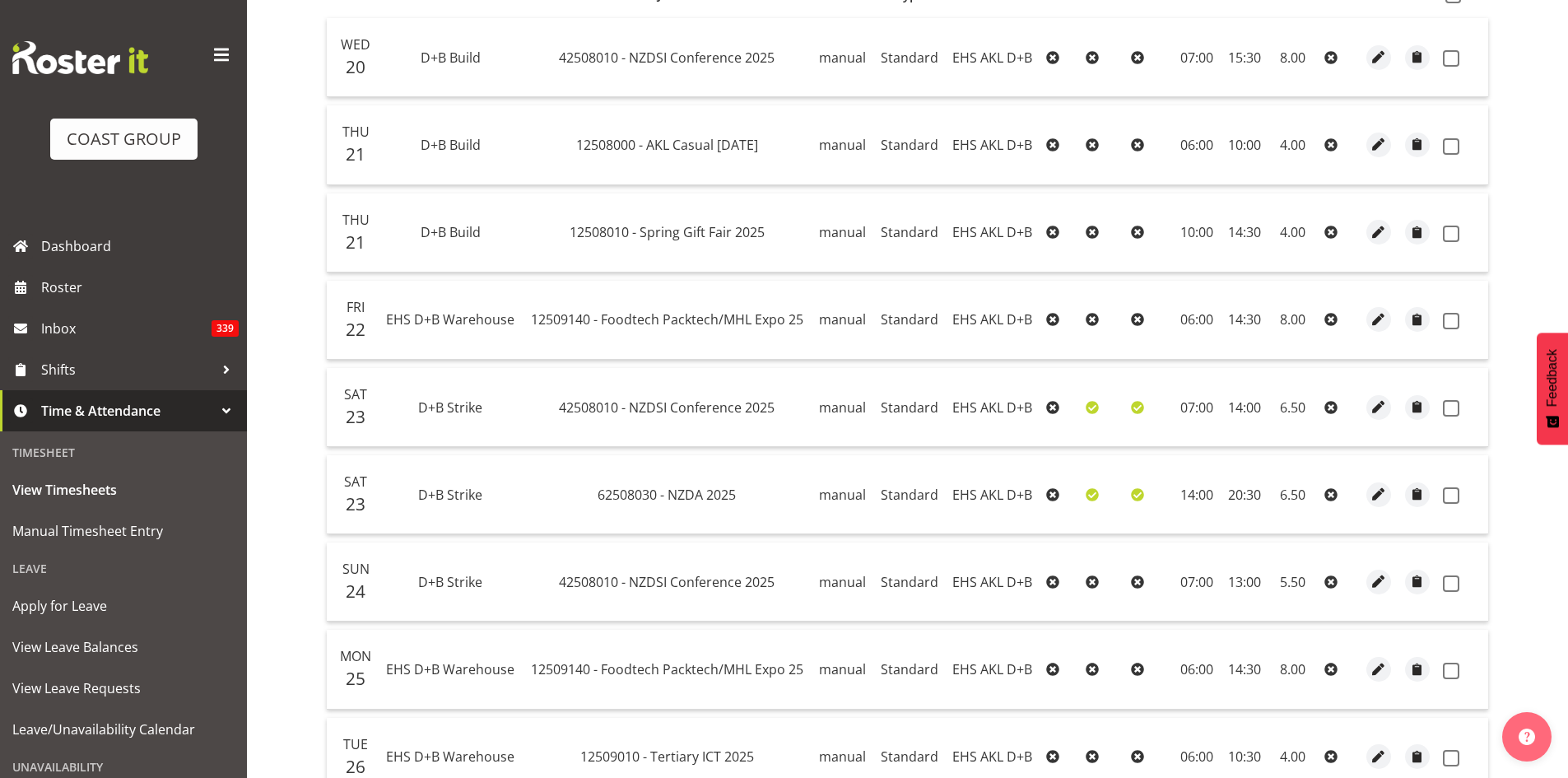
scroll to position [411, 0]
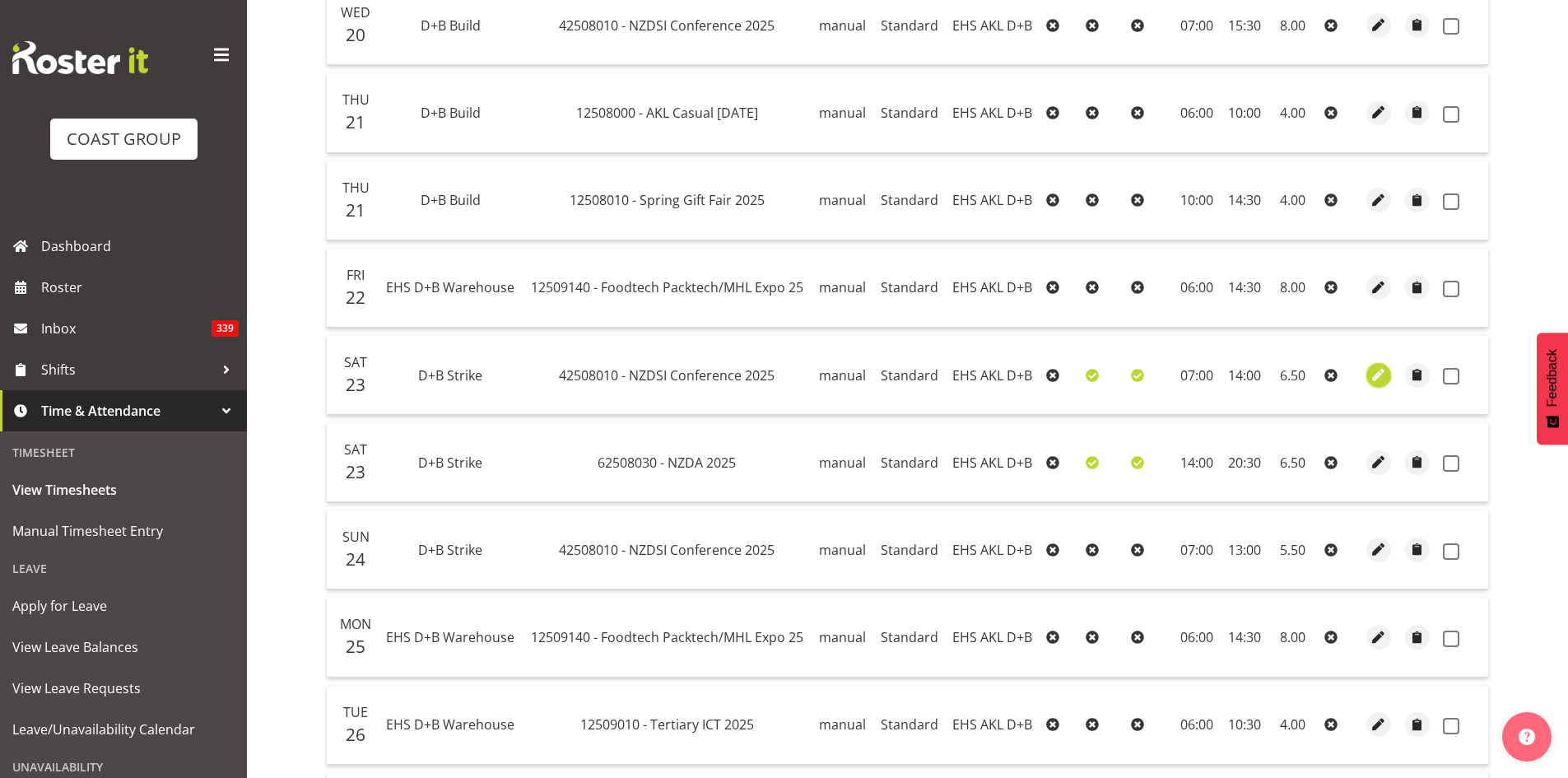
click at [1370, 380] on span "button" at bounding box center [1379, 375] width 19 height 19
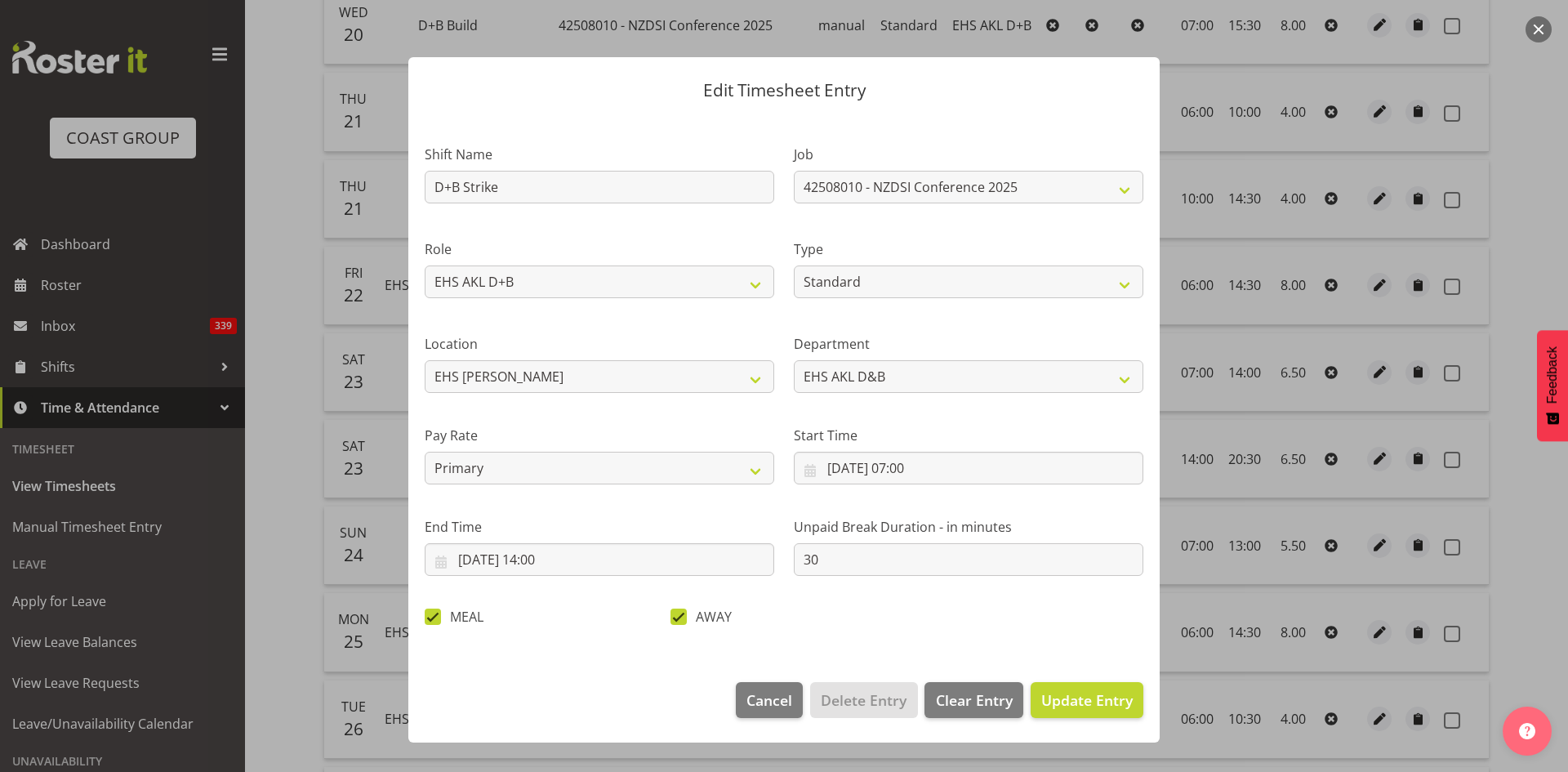
click at [435, 616] on span at bounding box center [433, 616] width 17 height 17
click at [435, 616] on input "MEAL" at bounding box center [429, 616] width 10 height 10
click at [1083, 696] on span "Update Entry" at bounding box center [1087, 699] width 92 height 19
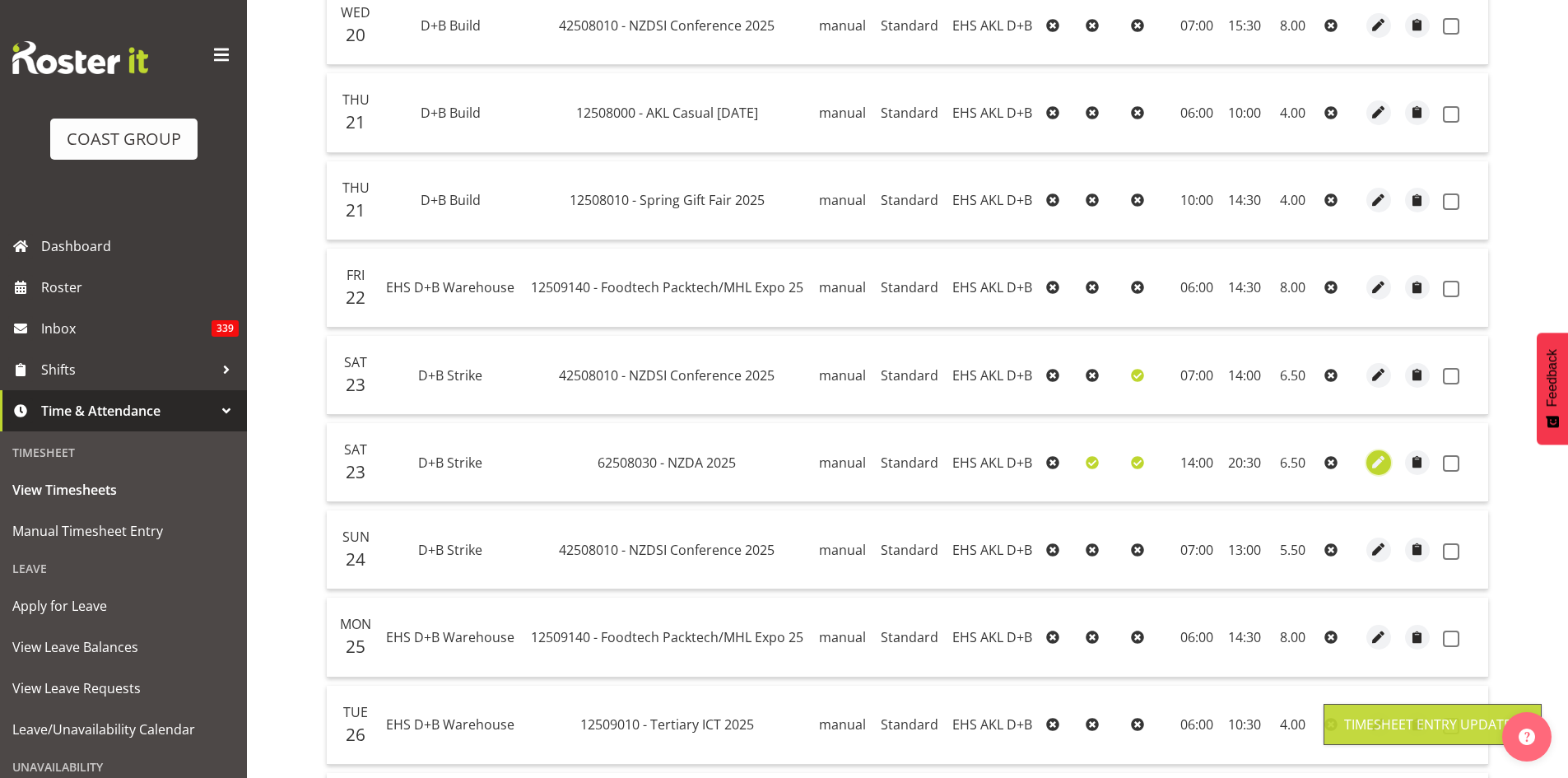
click at [1384, 466] on span "button" at bounding box center [1379, 462] width 19 height 19
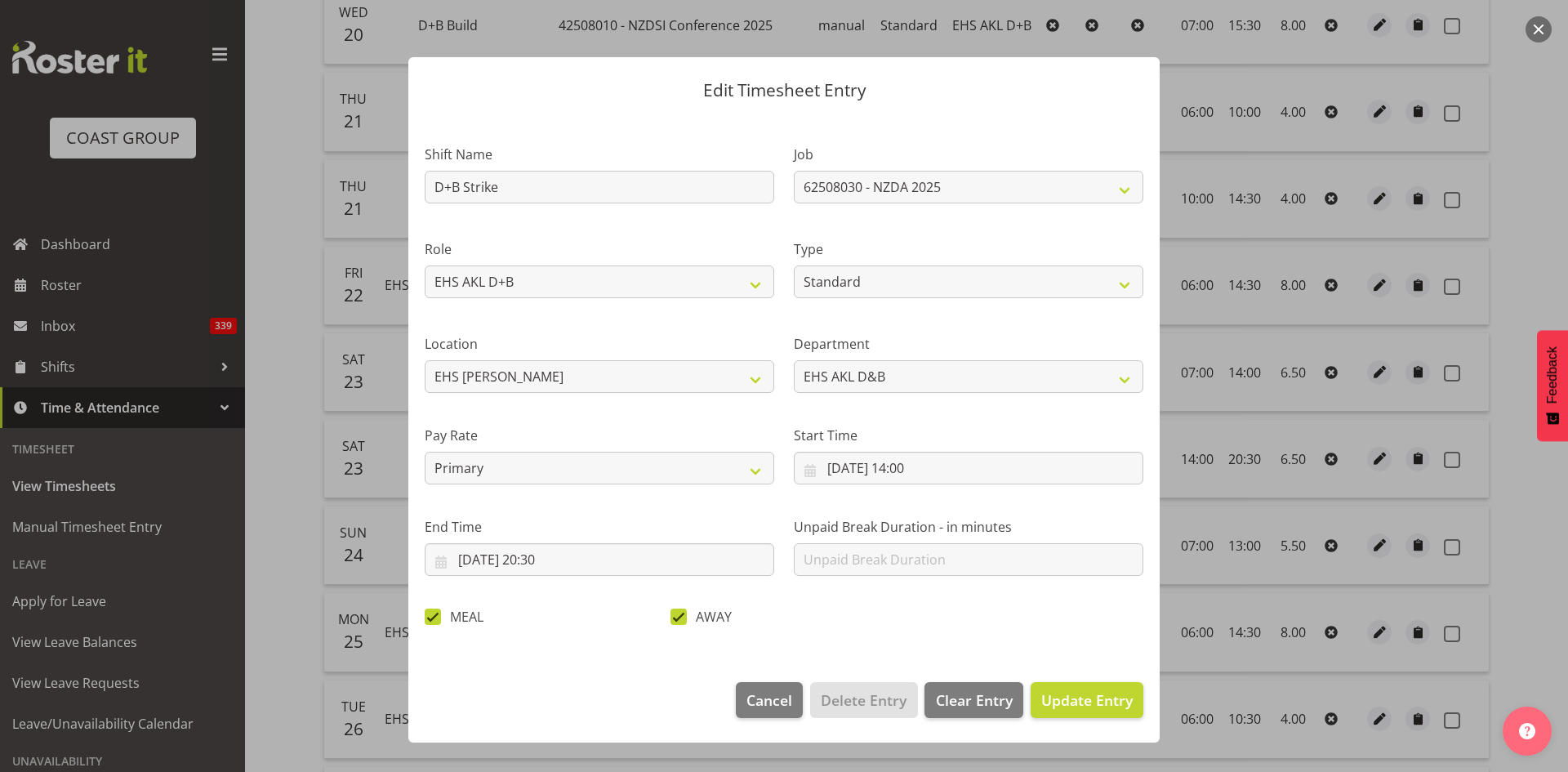
click at [437, 615] on span at bounding box center [433, 616] width 17 height 17
click at [435, 615] on input "MEAL" at bounding box center [429, 616] width 10 height 10
click at [1094, 702] on span "Update Entry" at bounding box center [1087, 699] width 92 height 19
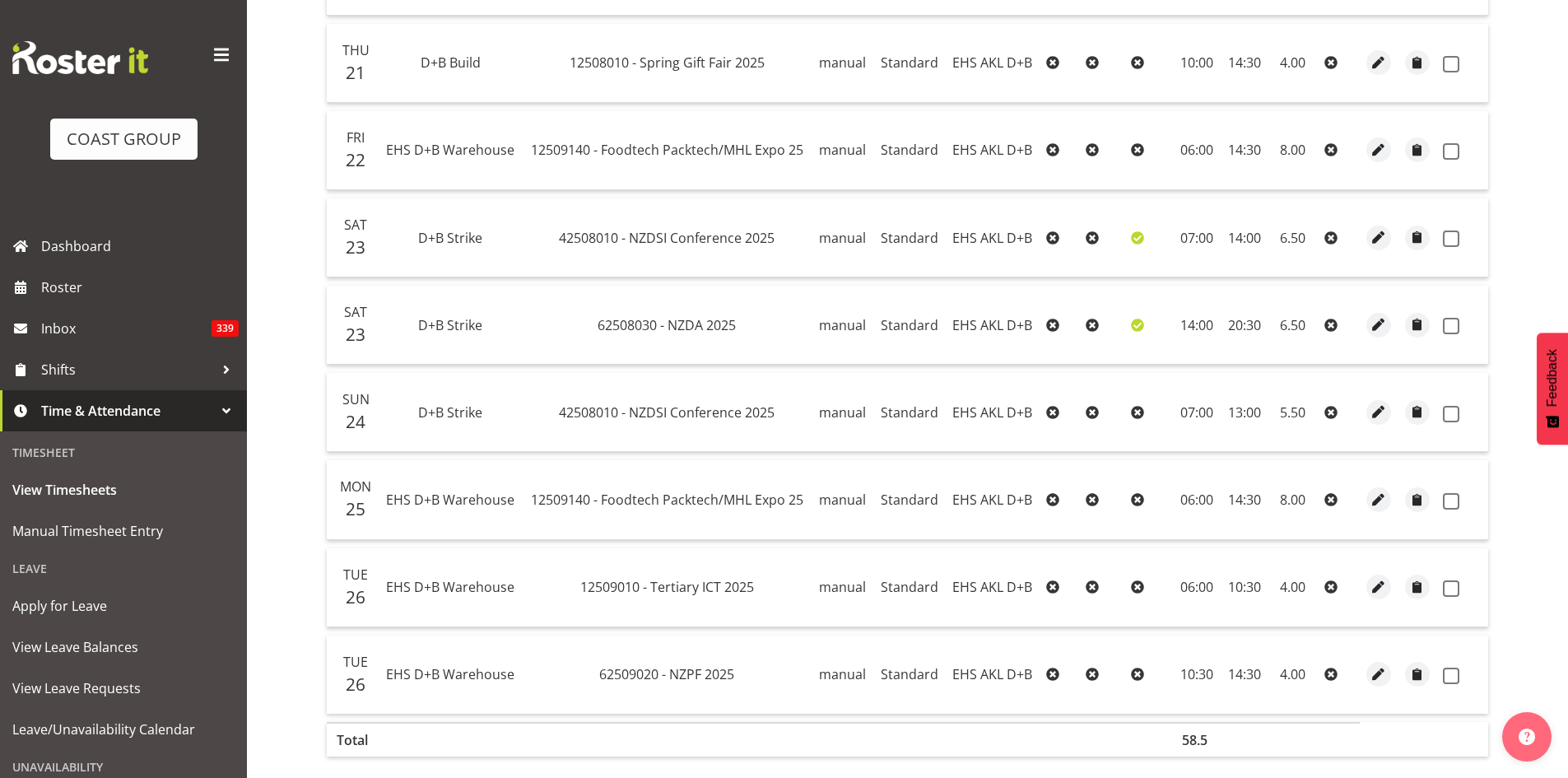
scroll to position [137, 0]
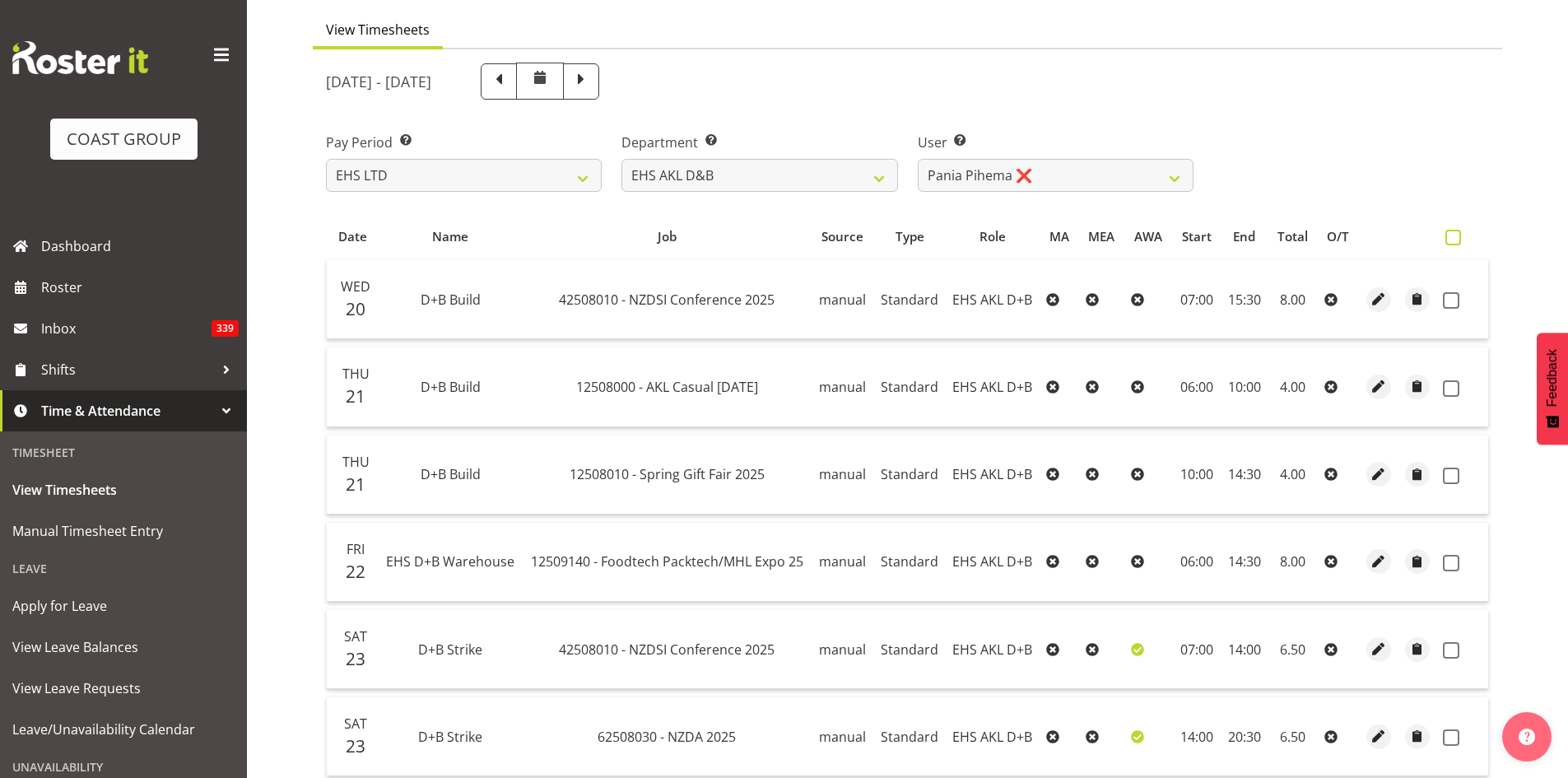
click at [1449, 234] on span at bounding box center [1452, 237] width 16 height 16
click at [1449, 234] on input "checkbox" at bounding box center [1450, 237] width 10 height 10
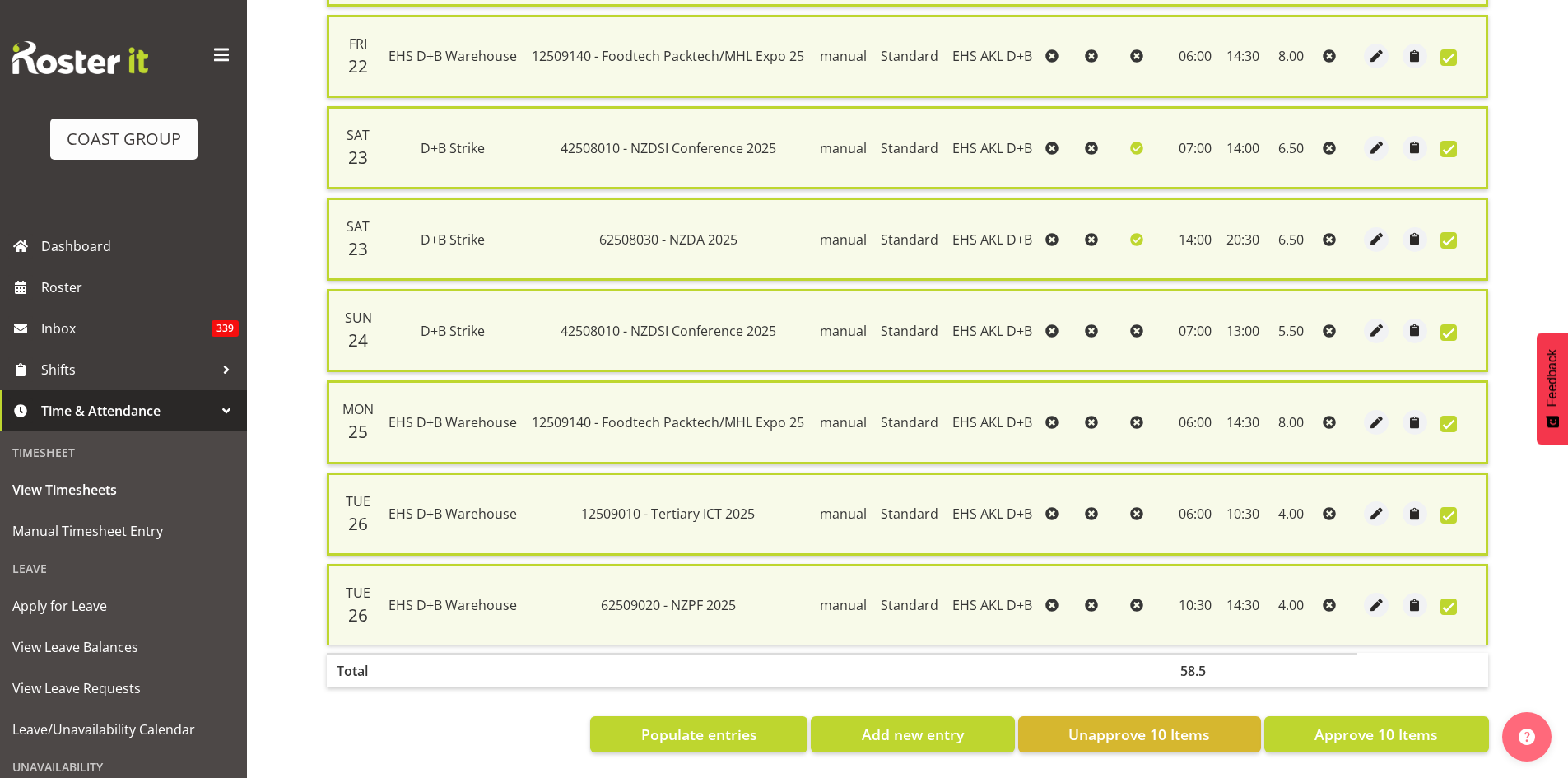
scroll to position [670, 0]
click at [1353, 723] on span "Approve 10 Items" at bounding box center [1376, 733] width 123 height 21
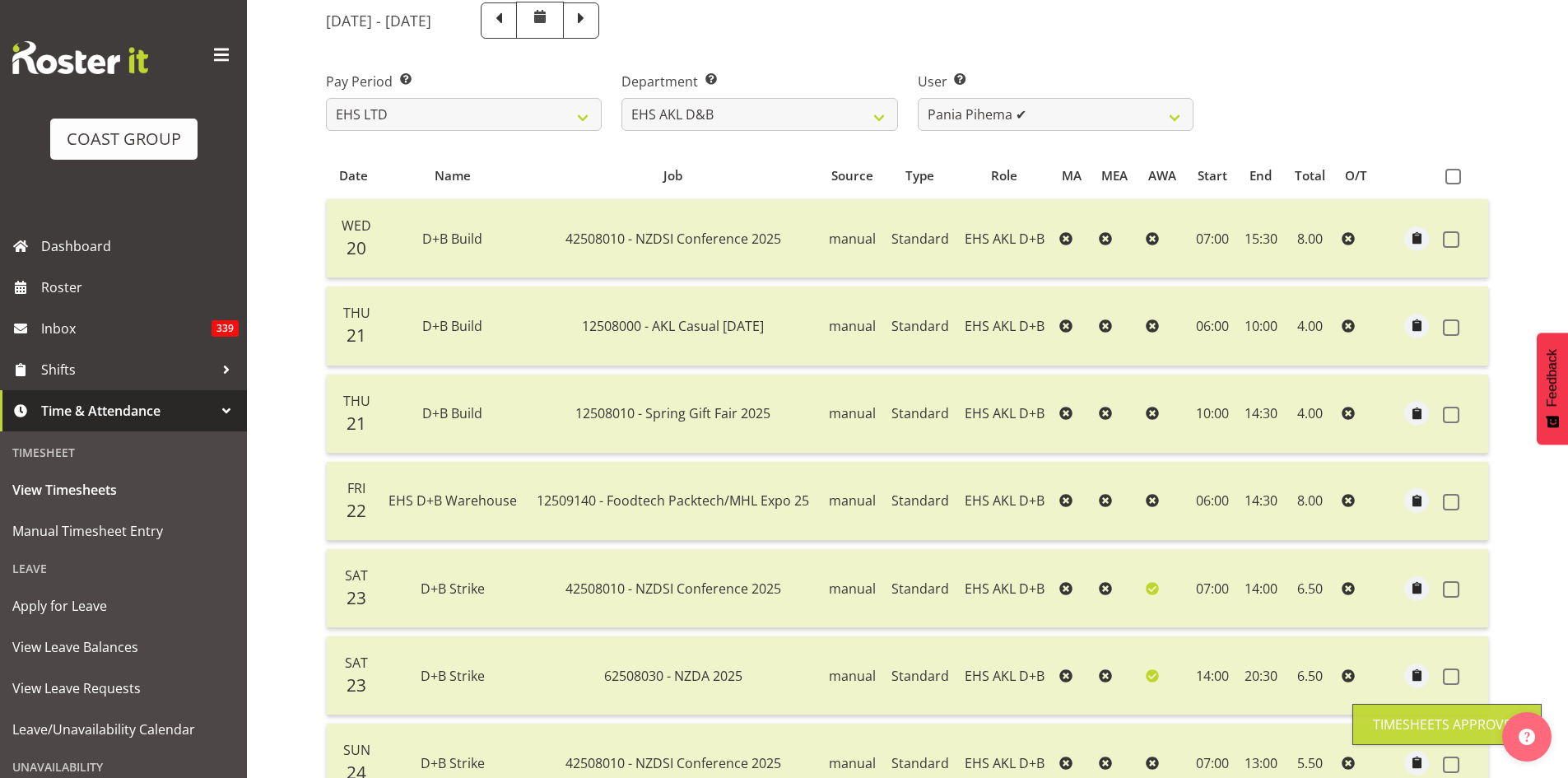
scroll to position [0, 0]
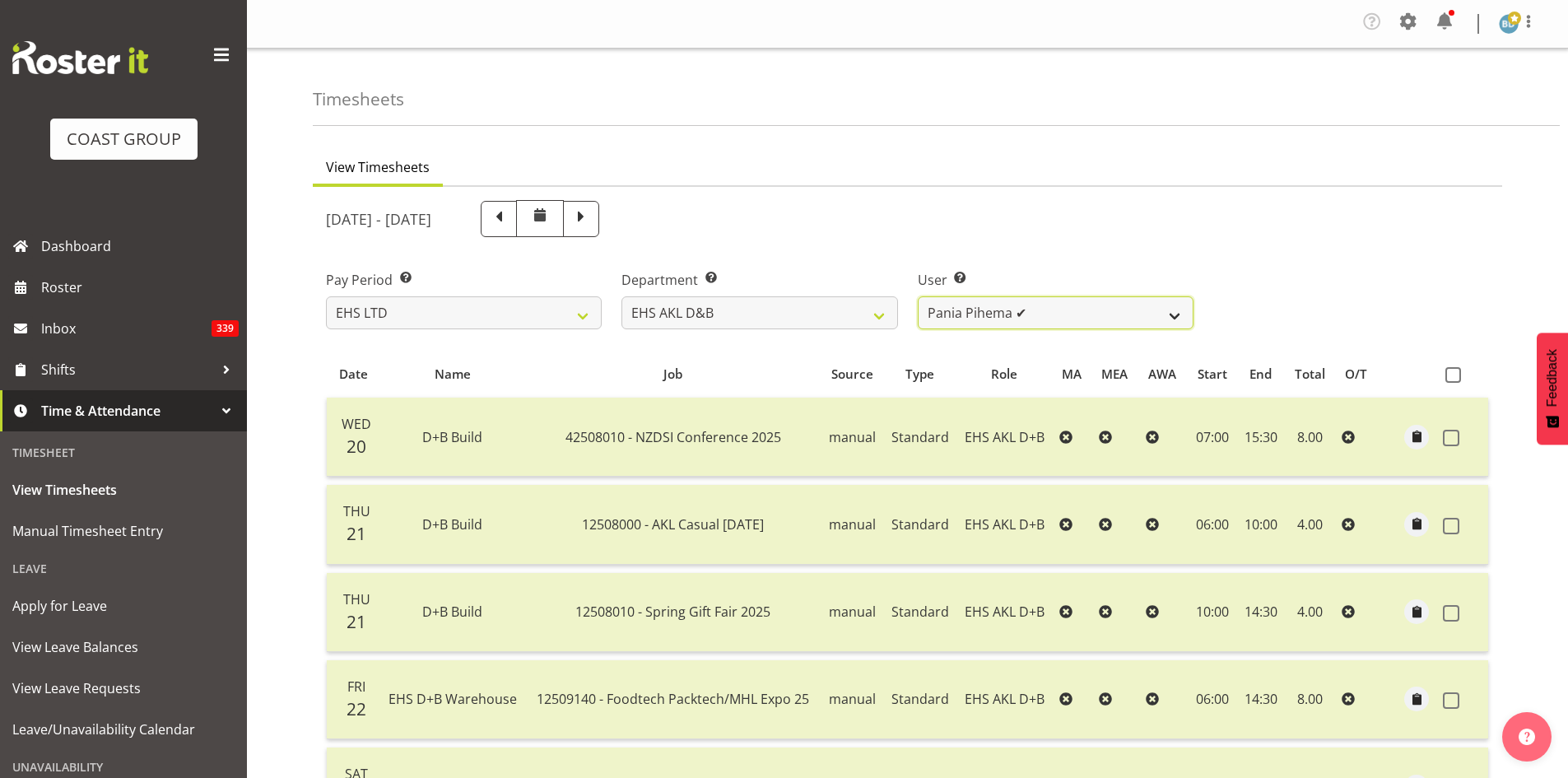
click at [1075, 307] on select "[PERSON_NAME] Pua ✔ [PERSON_NAME] ✔ [PERSON_NAME] ✔ [PERSON_NAME] ✔ [PERSON_NAM…" at bounding box center [1056, 313] width 276 height 33
click at [918, 297] on select "[PERSON_NAME] Pua ✔ [PERSON_NAME] ✔ [PERSON_NAME] ✔ [PERSON_NAME] ✔ [PERSON_NAM…" at bounding box center [1056, 313] width 276 height 33
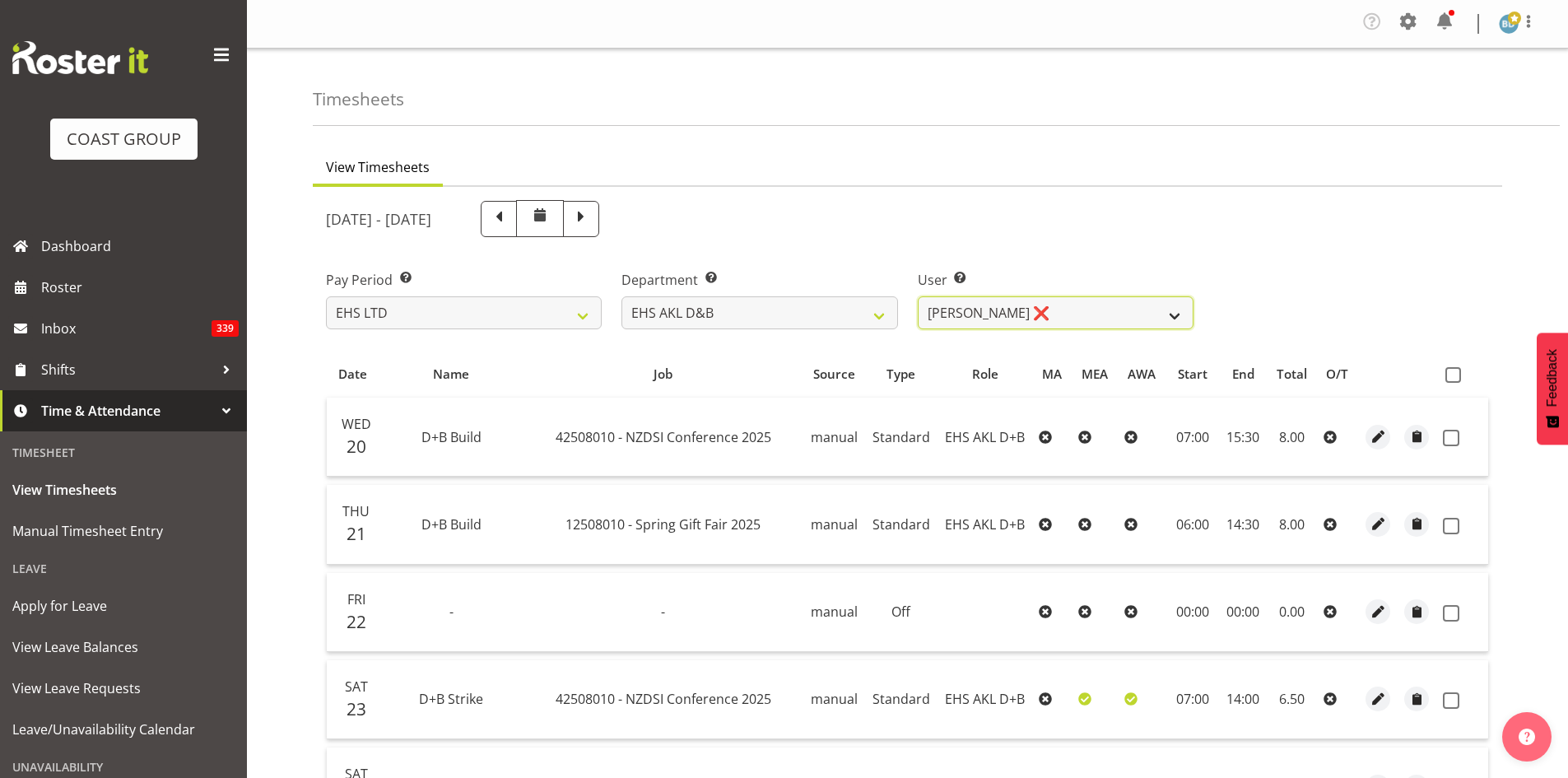
click at [1091, 321] on select "[PERSON_NAME] Pua ✔ [PERSON_NAME] ✔ [PERSON_NAME] ✔ [PERSON_NAME] ✔ [PERSON_NAM…" at bounding box center [1056, 313] width 276 height 33
click at [918, 297] on select "[PERSON_NAME] Pua ✔ [PERSON_NAME] ✔ [PERSON_NAME] ✔ [PERSON_NAME] ✔ [PERSON_NAM…" at bounding box center [1056, 313] width 276 height 33
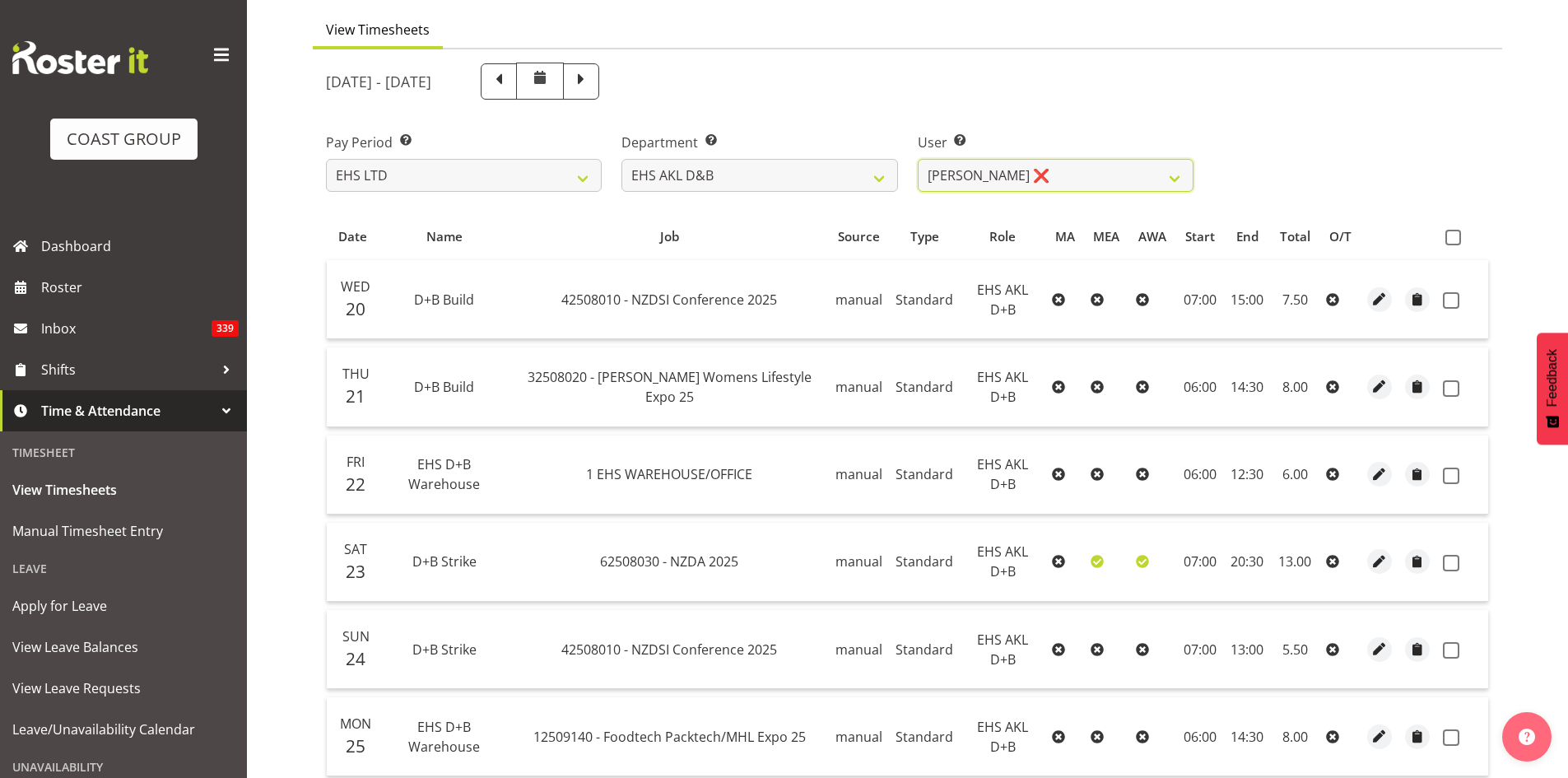
scroll to position [274, 0]
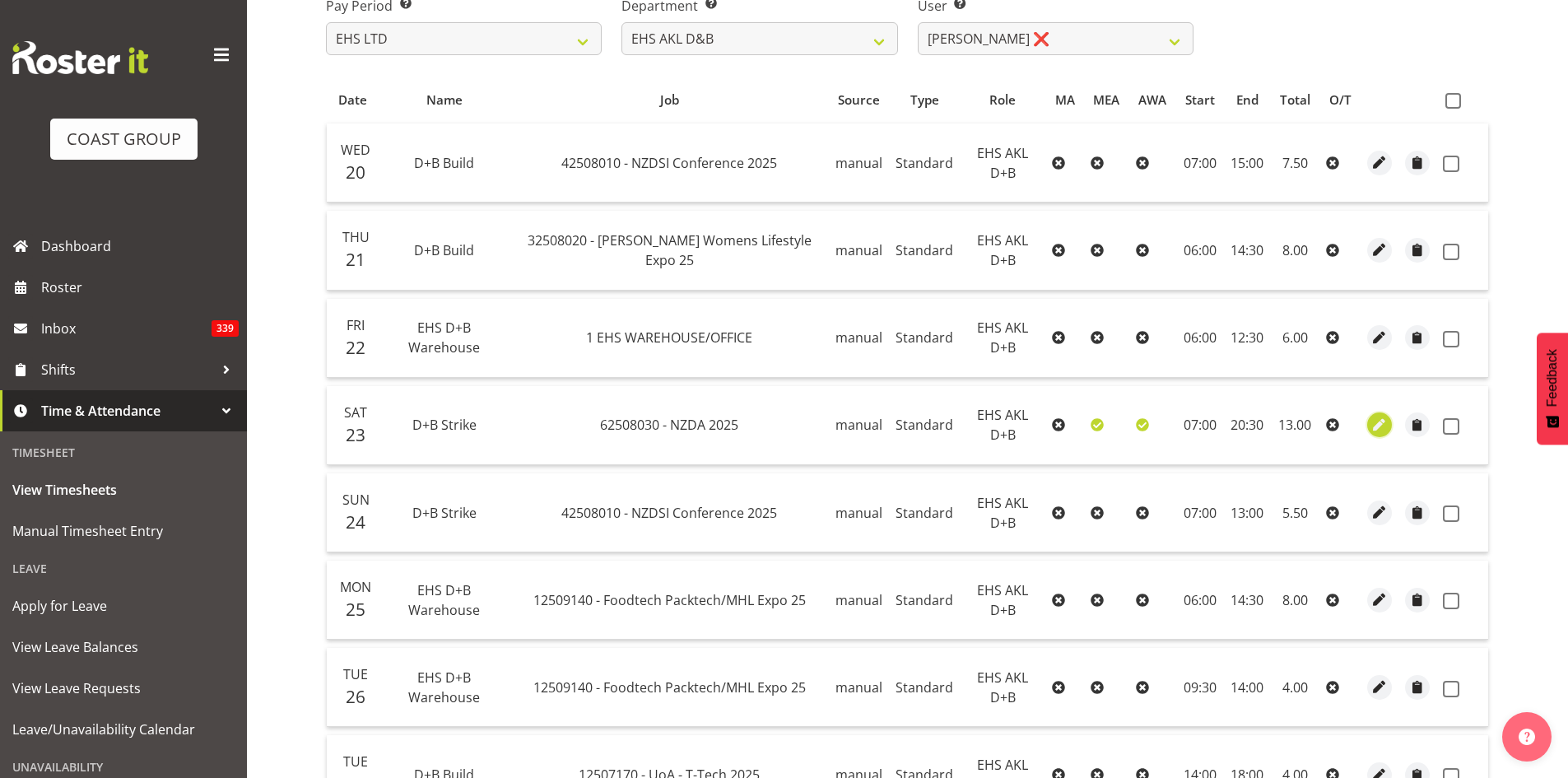
click at [1375, 423] on span "button" at bounding box center [1380, 424] width 19 height 19
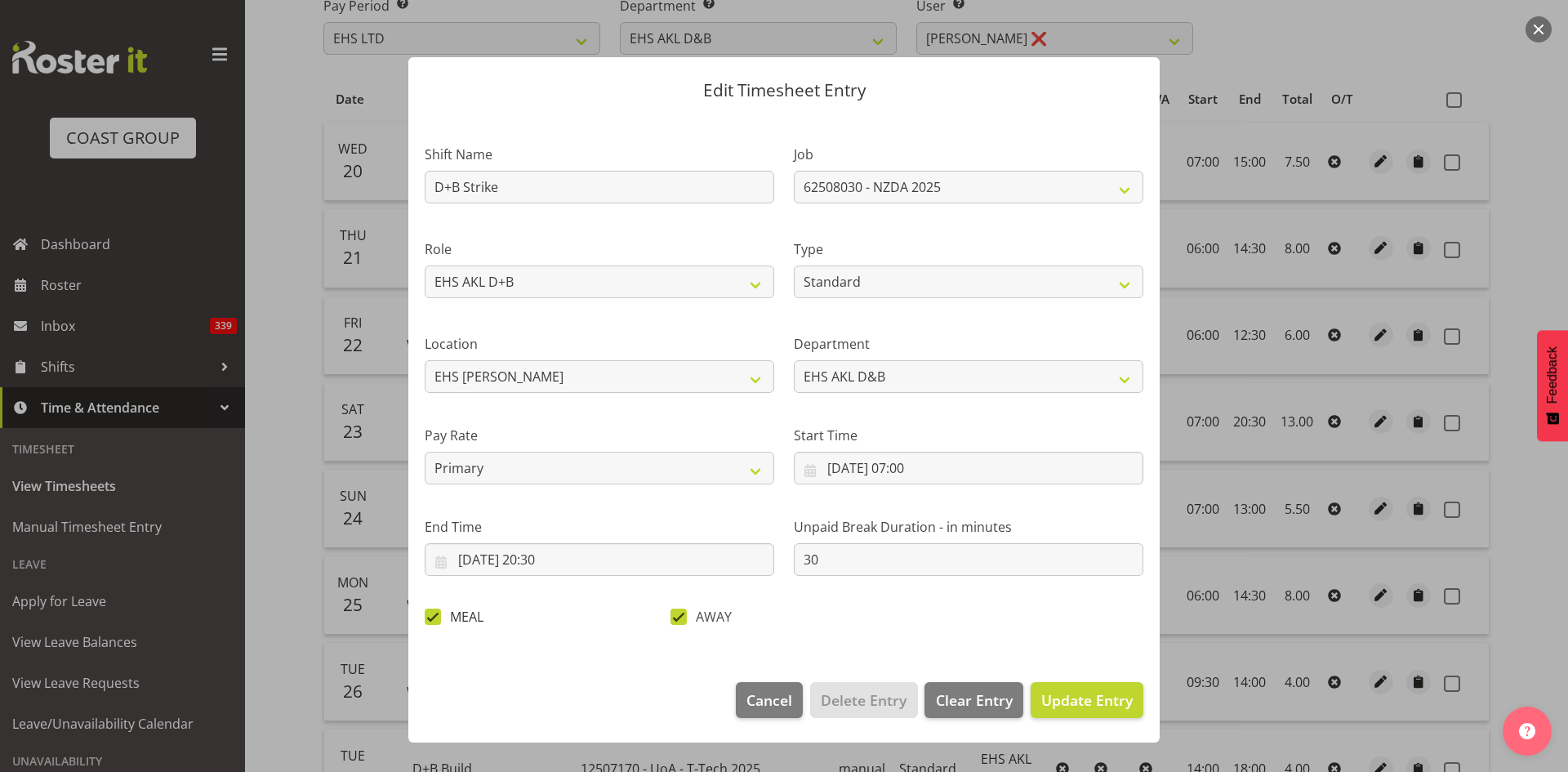
click at [433, 618] on span at bounding box center [433, 616] width 17 height 17
click at [433, 618] on input "MEAL" at bounding box center [429, 616] width 10 height 10
click at [1076, 694] on span "Update Entry" at bounding box center [1087, 699] width 92 height 19
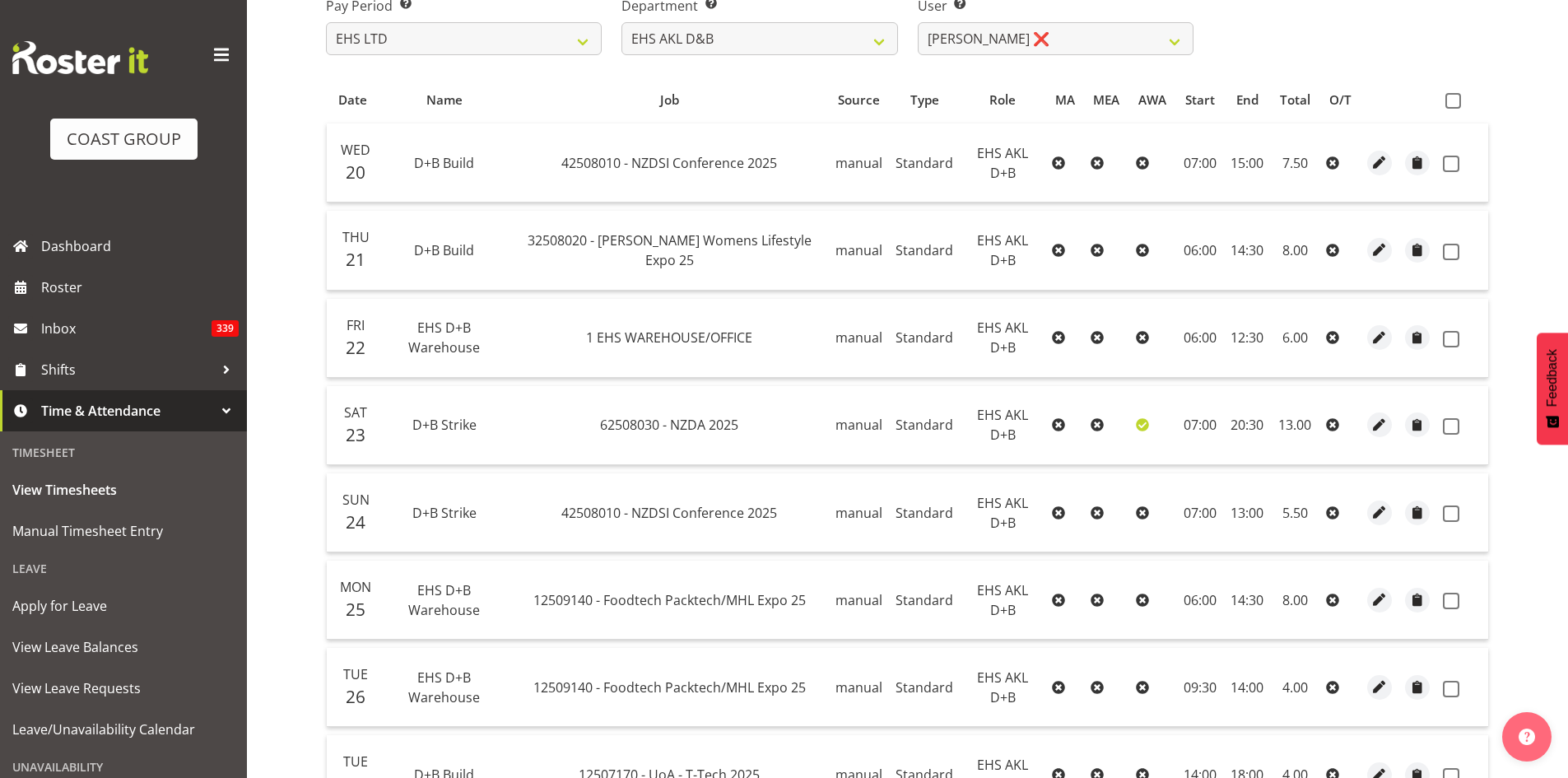
scroll to position [137, 0]
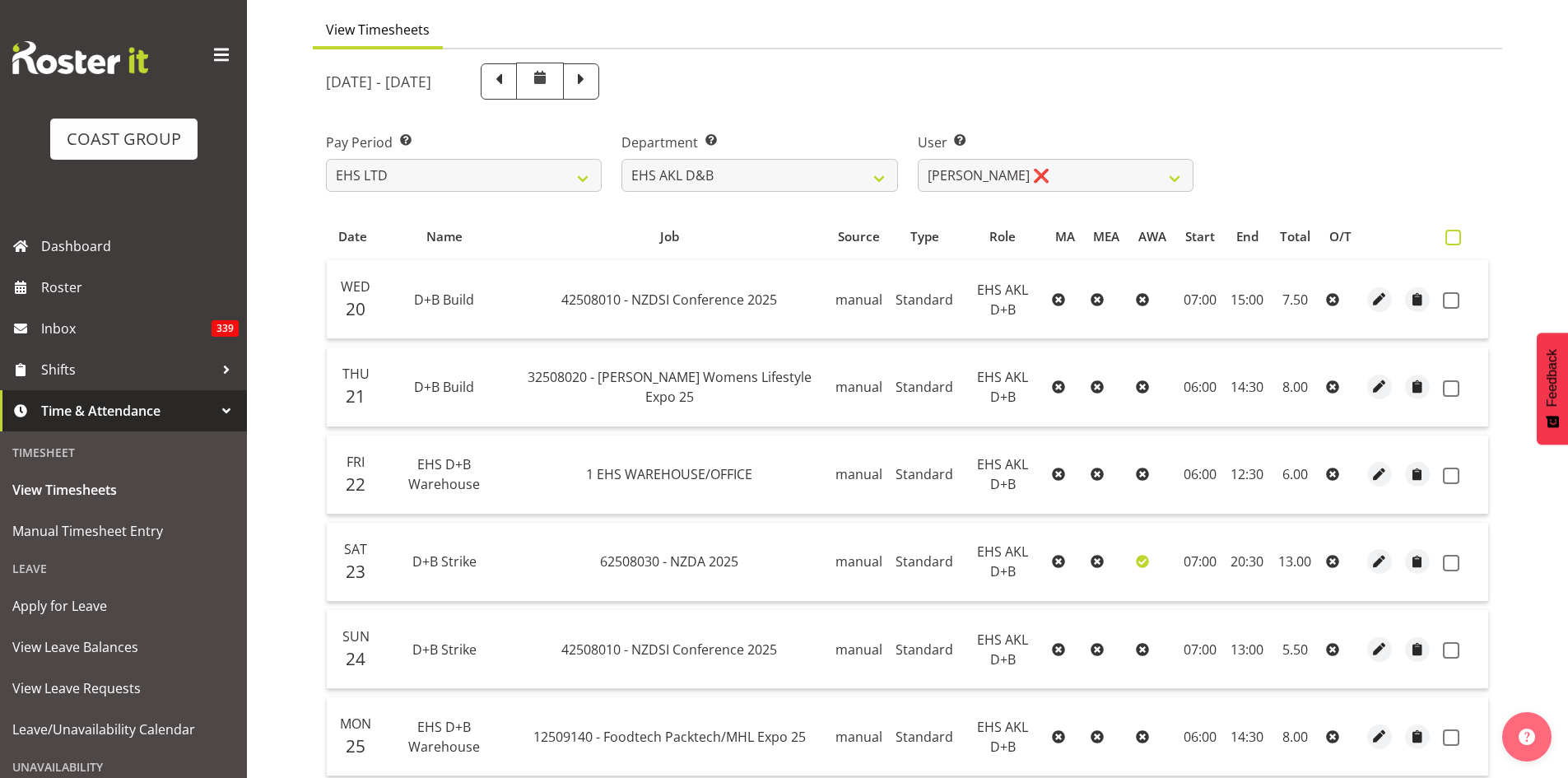
click at [1450, 240] on span at bounding box center [1452, 237] width 16 height 16
click at [1450, 240] on input "checkbox" at bounding box center [1450, 237] width 10 height 10
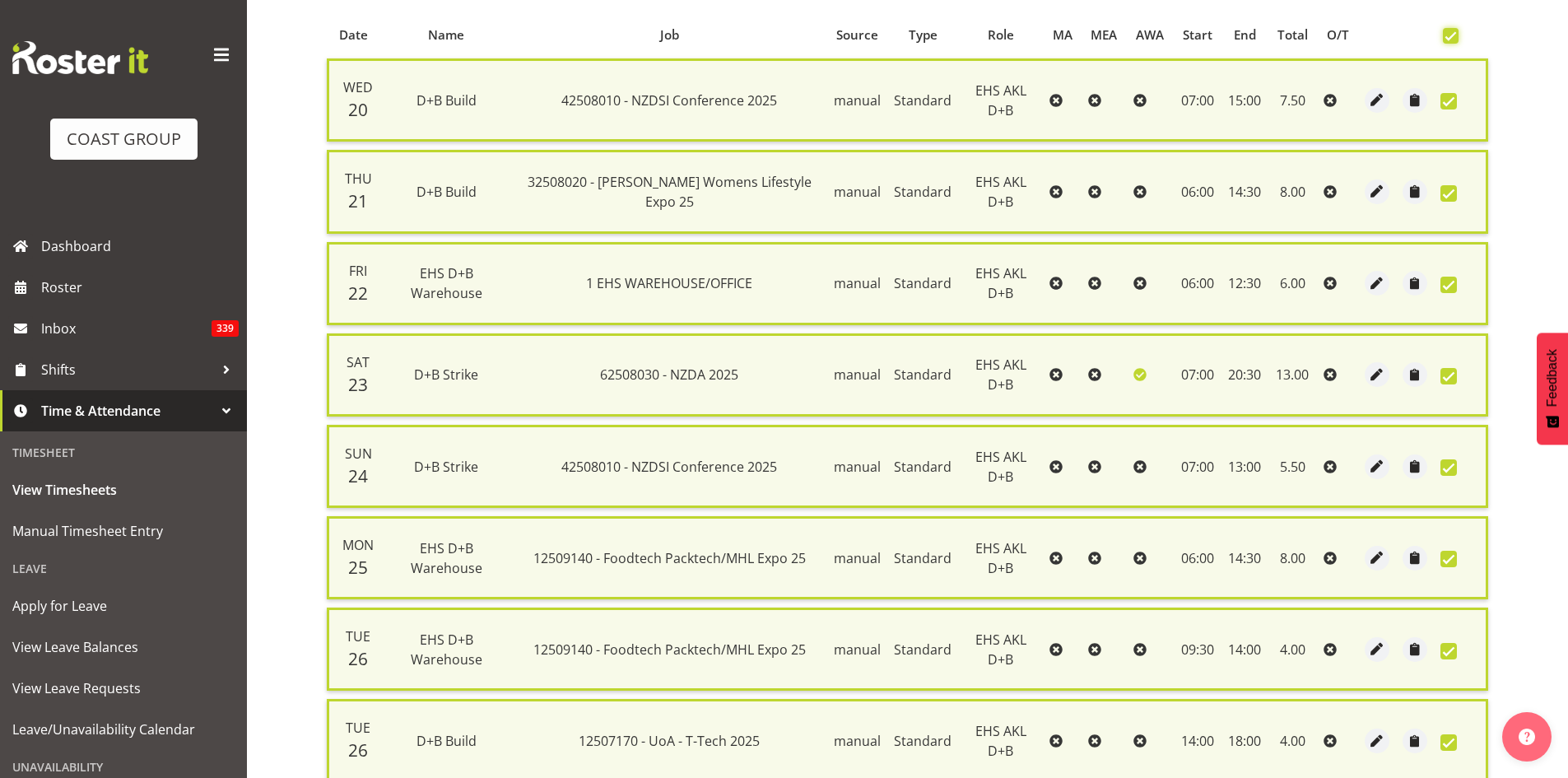
scroll to position [487, 0]
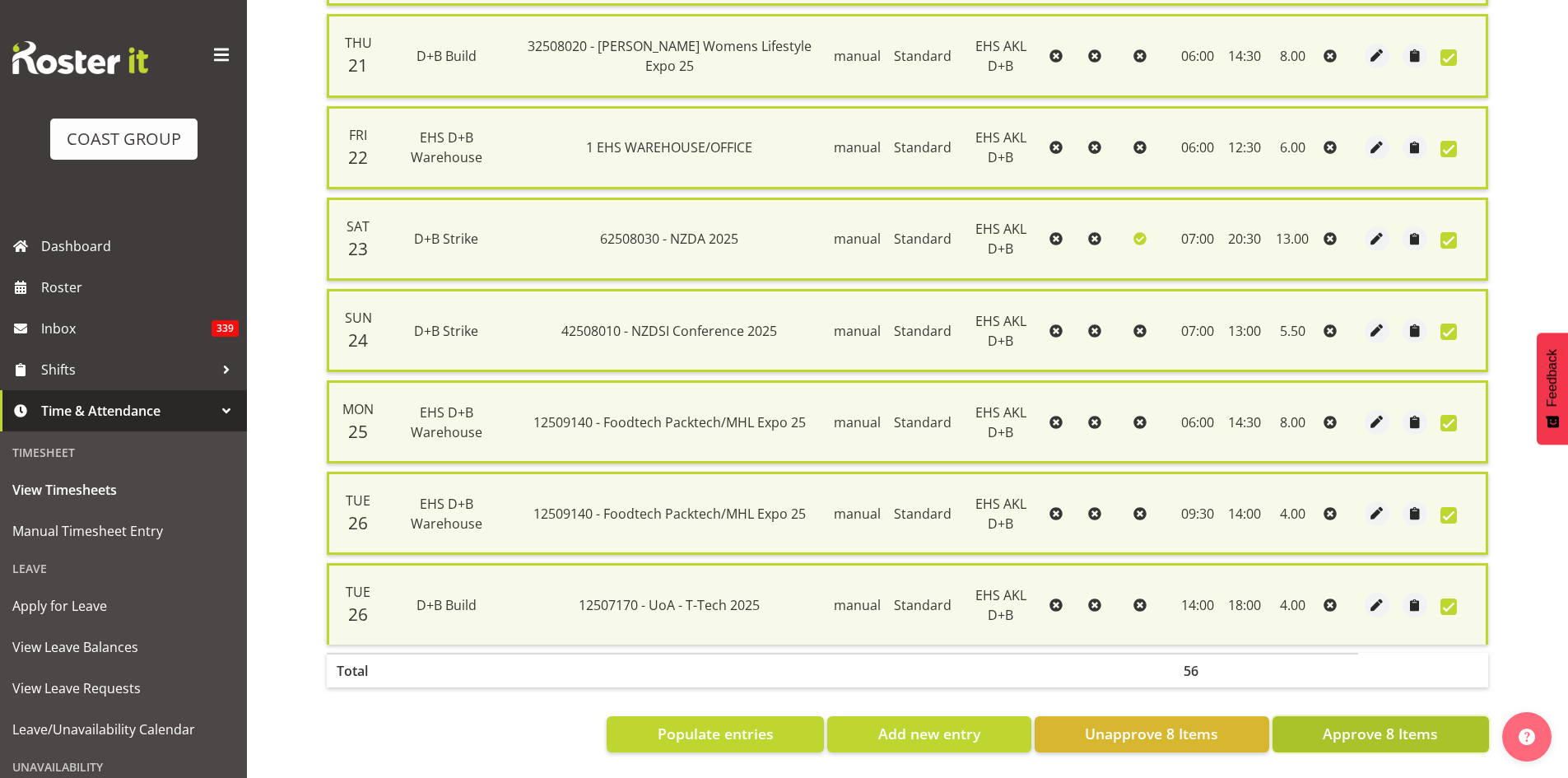
click at [1381, 729] on span "Approve 8 Items" at bounding box center [1381, 733] width 116 height 21
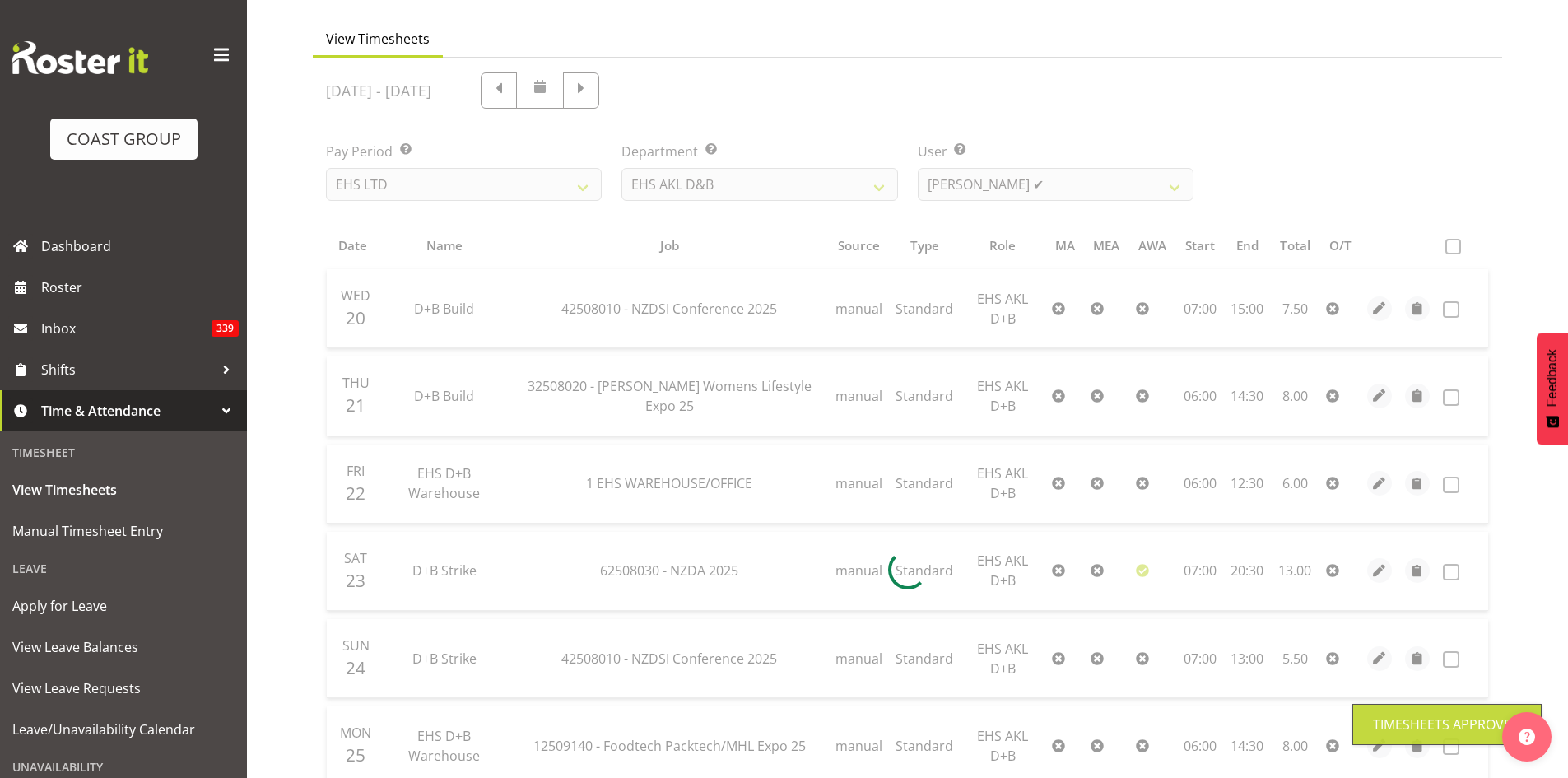
scroll to position [45, 0]
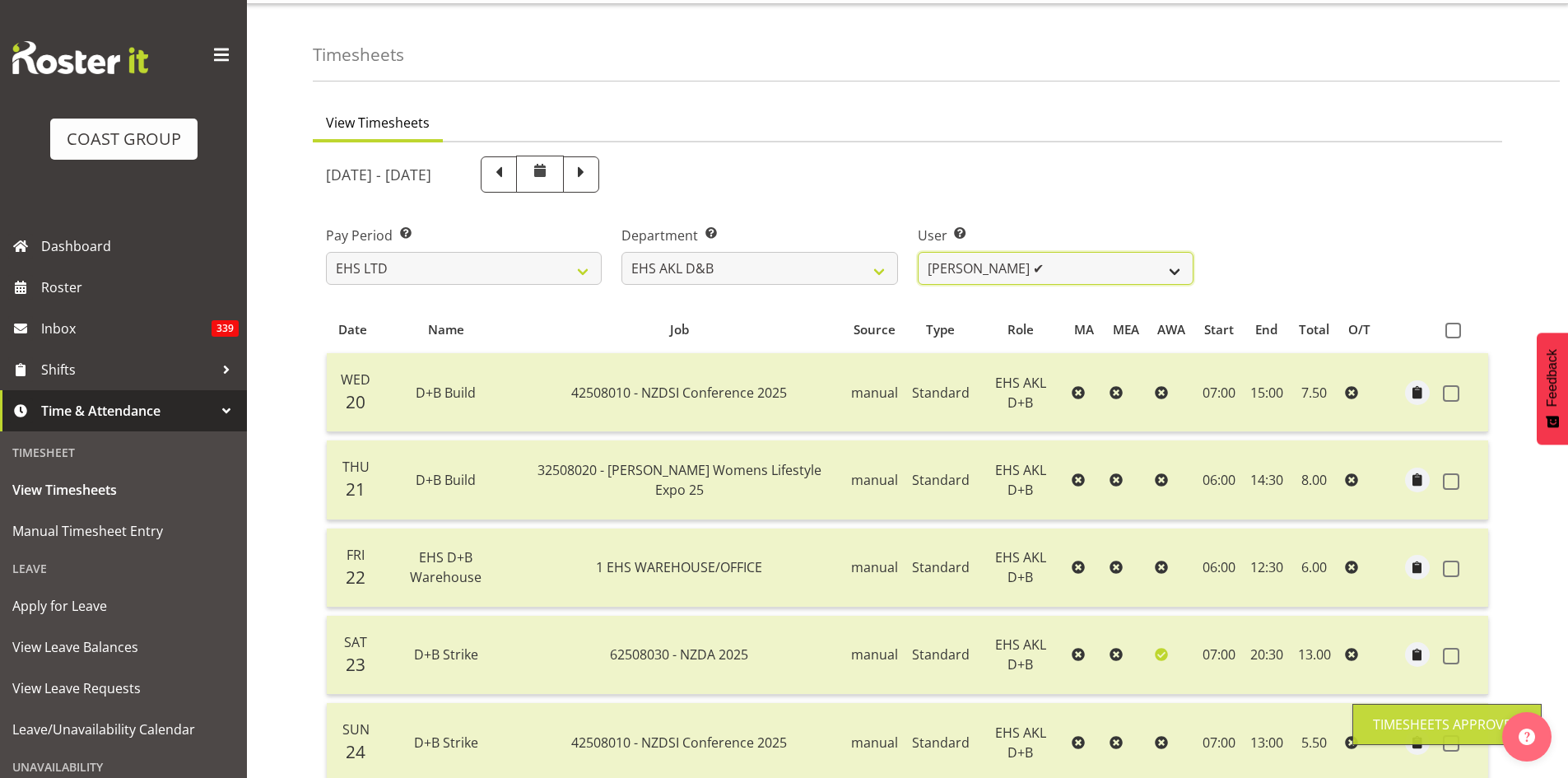
click at [1117, 271] on select "[PERSON_NAME] Pua ✔ [PERSON_NAME] ✔ [PERSON_NAME] ✔ [PERSON_NAME] ✔ [PERSON_NAM…" at bounding box center [1056, 268] width 276 height 33
click at [918, 252] on select "[PERSON_NAME] Pua ✔ [PERSON_NAME] ✔ [PERSON_NAME] ✔ [PERSON_NAME] ✔ [PERSON_NAM…" at bounding box center [1056, 268] width 276 height 33
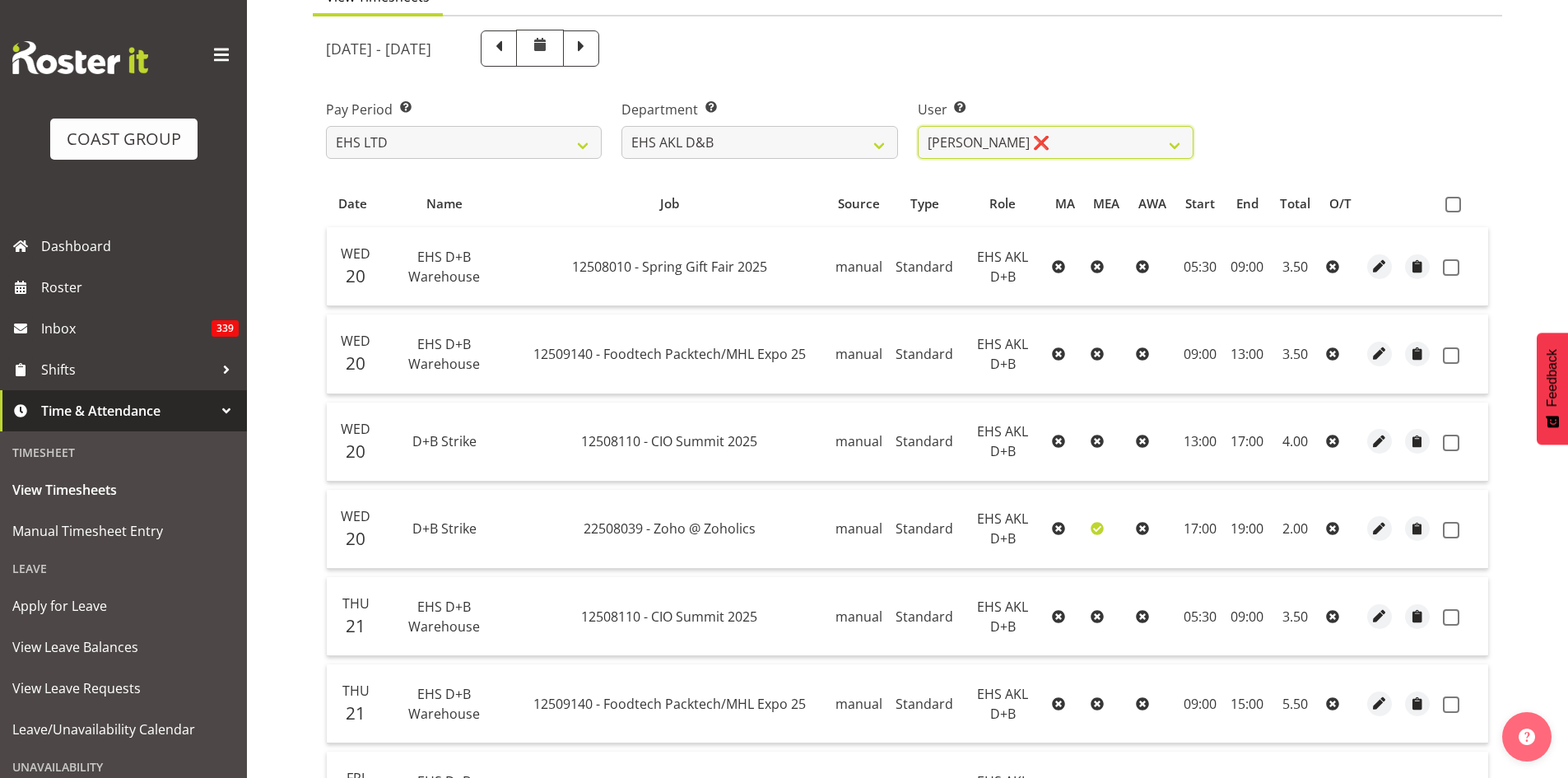
scroll to position [0, 0]
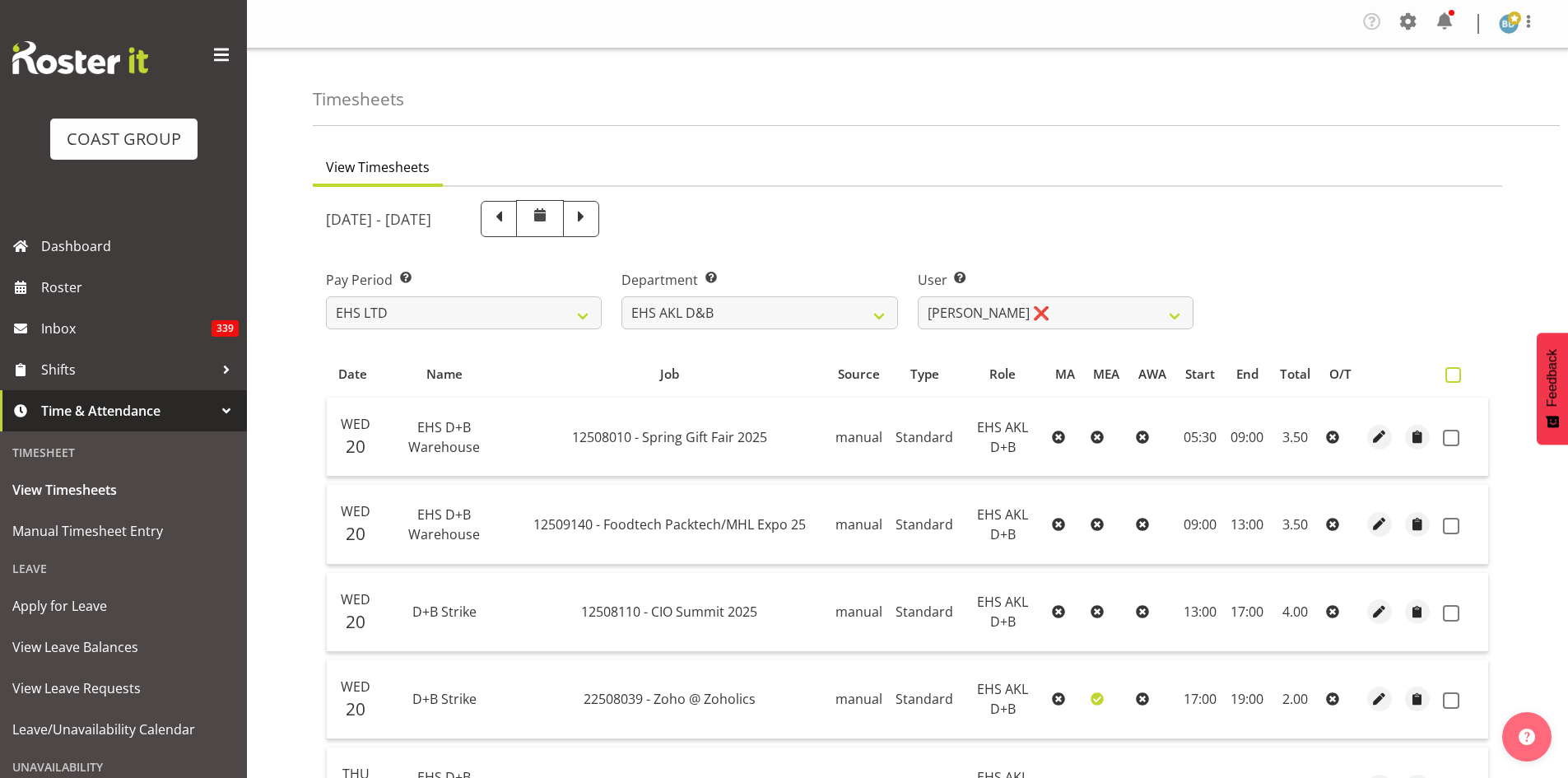
click at [1457, 377] on span at bounding box center [1452, 374] width 16 height 16
click at [1456, 377] on input "checkbox" at bounding box center [1450, 374] width 10 height 10
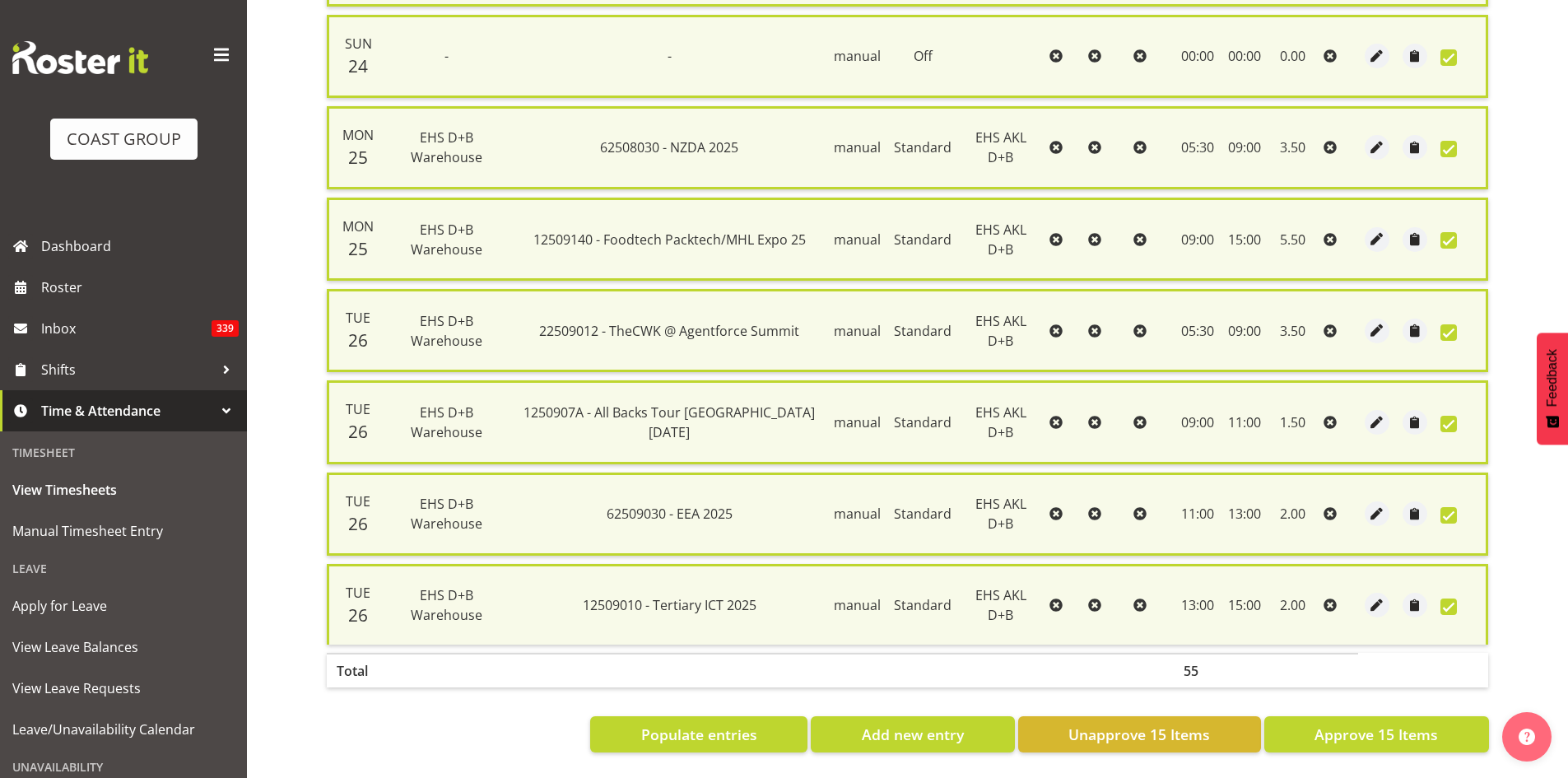
scroll to position [1128, 0]
click at [1367, 724] on span "Approve 15 Items" at bounding box center [1376, 733] width 123 height 21
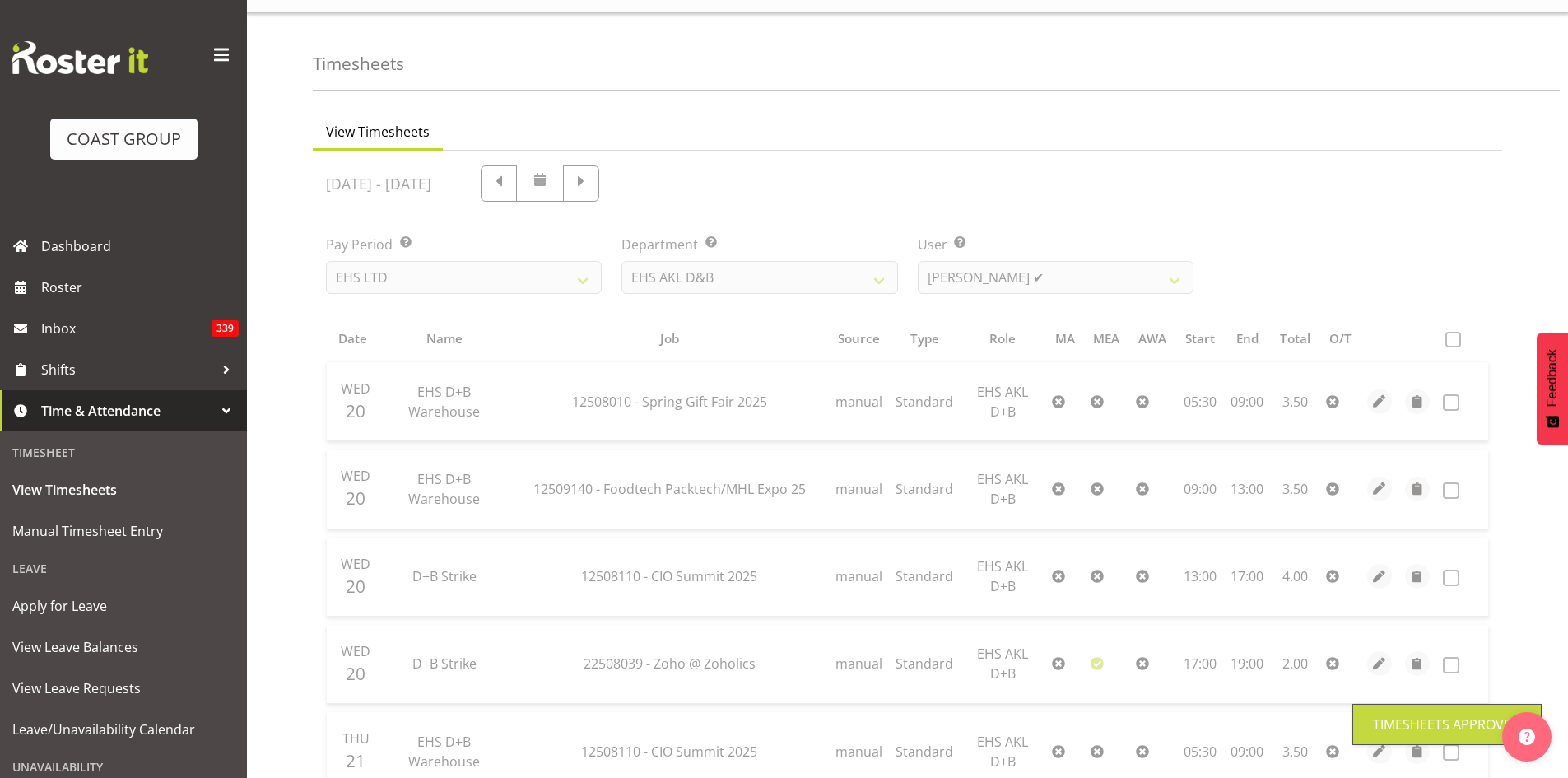
scroll to position [0, 0]
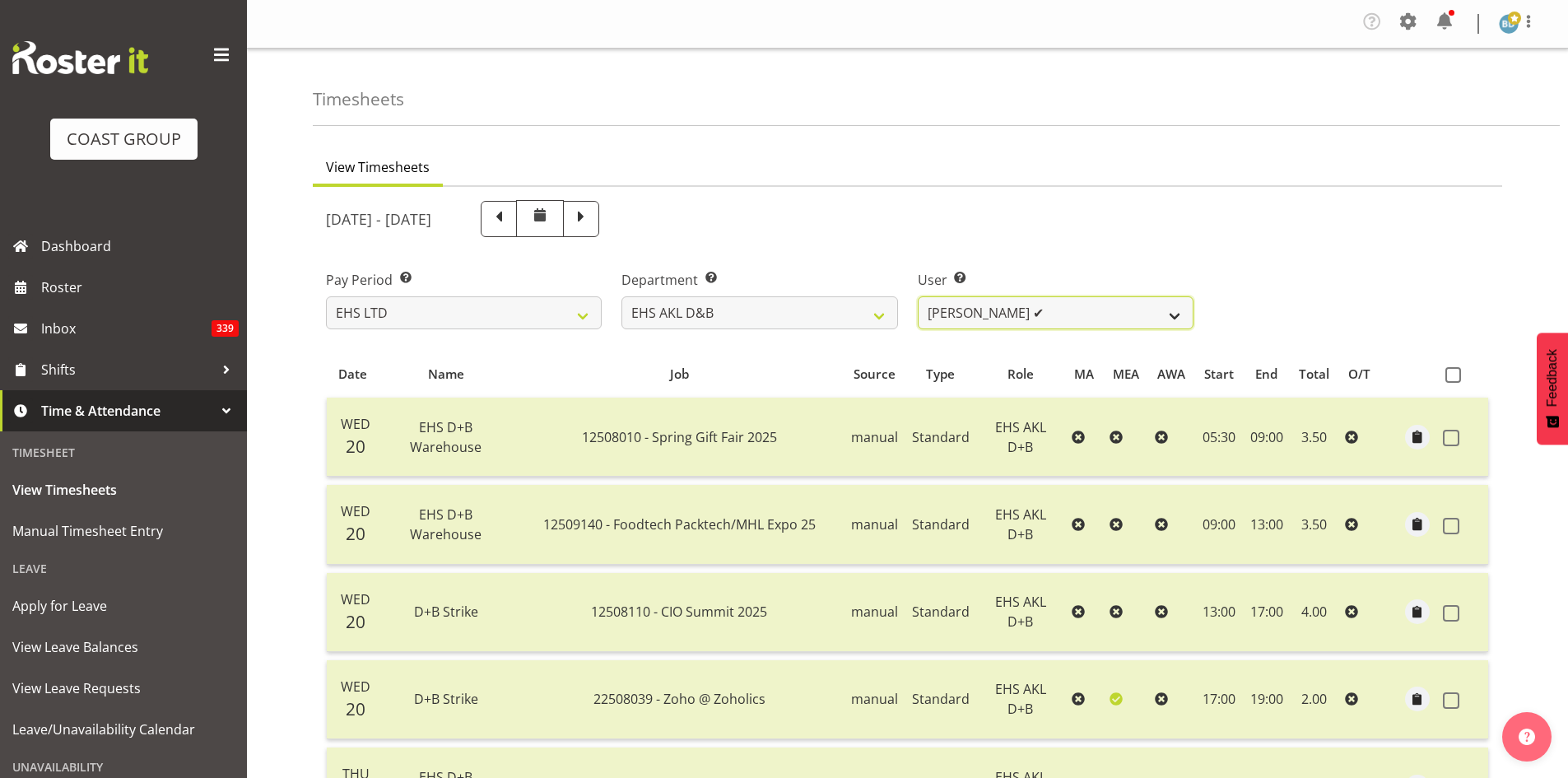
click at [1128, 321] on select "[PERSON_NAME] Pua ✔ [PERSON_NAME] ✔ [PERSON_NAME] ✔ [PERSON_NAME] ✔ [PERSON_NAM…" at bounding box center [1056, 313] width 276 height 33
click at [918, 297] on select "[PERSON_NAME] Pua ✔ [PERSON_NAME] ✔ [PERSON_NAME] ✔ [PERSON_NAME] ✔ [PERSON_NAM…" at bounding box center [1056, 313] width 276 height 33
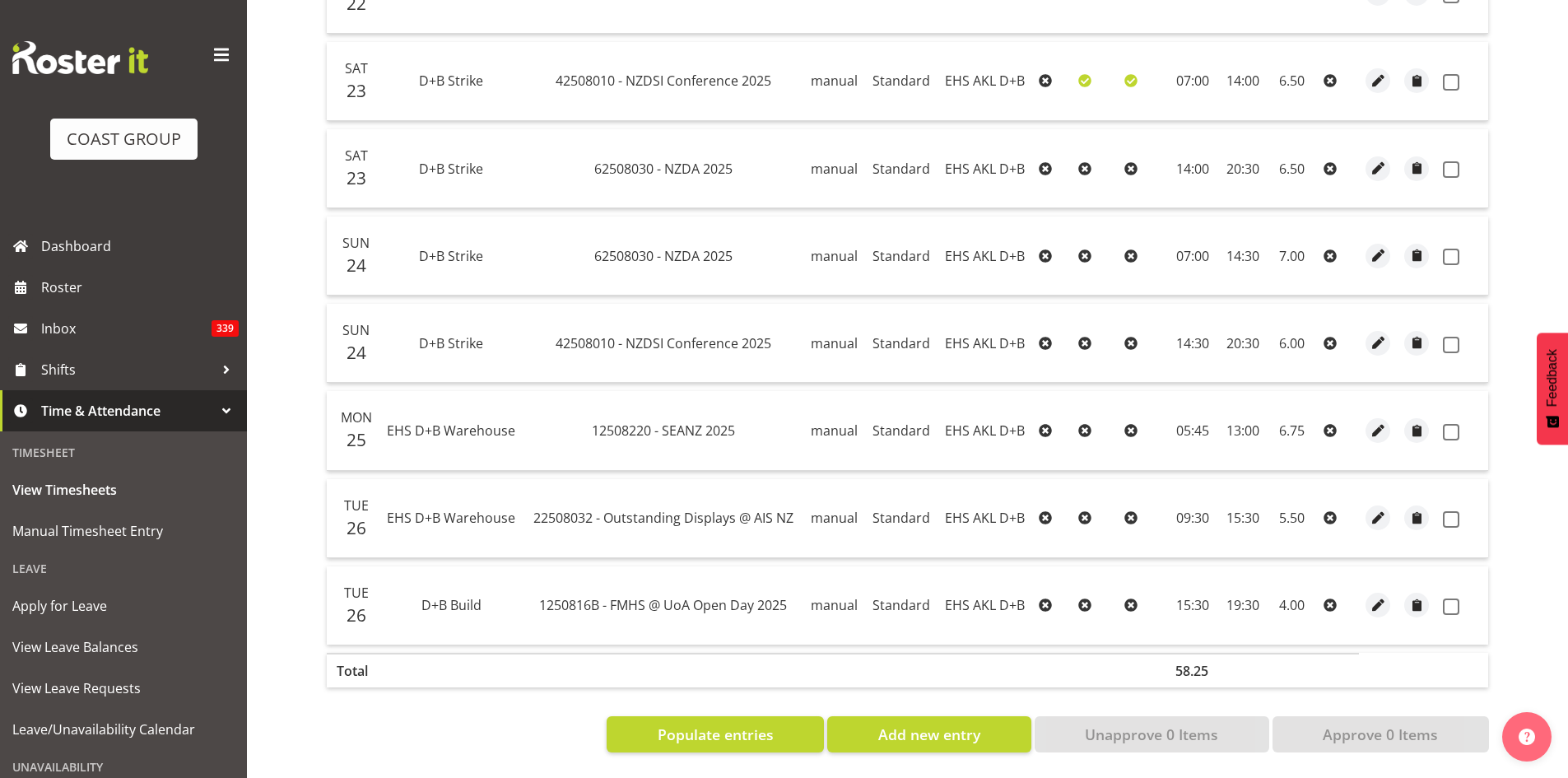
scroll to position [356, 0]
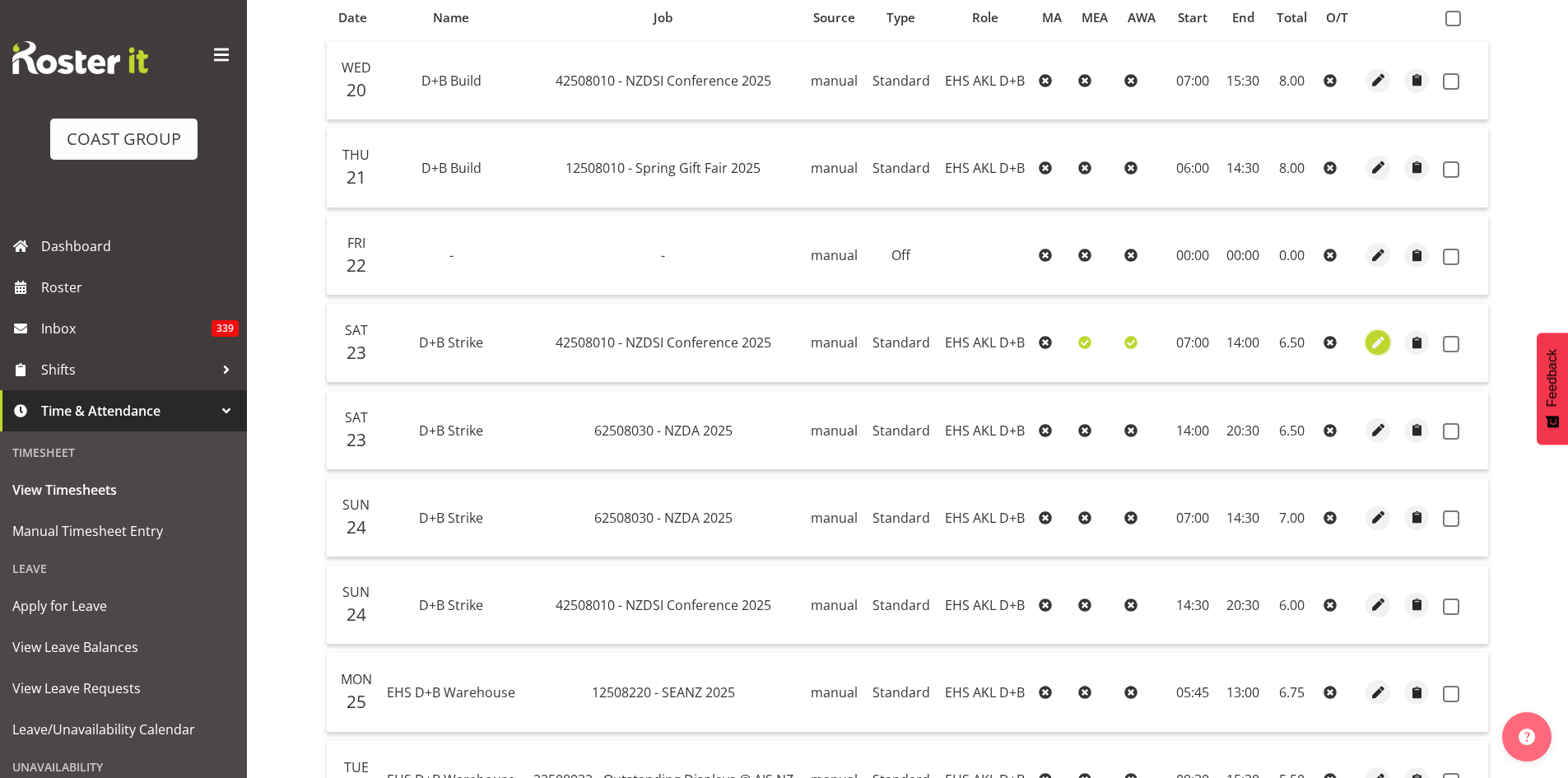
click at [1382, 342] on span "button" at bounding box center [1378, 342] width 19 height 19
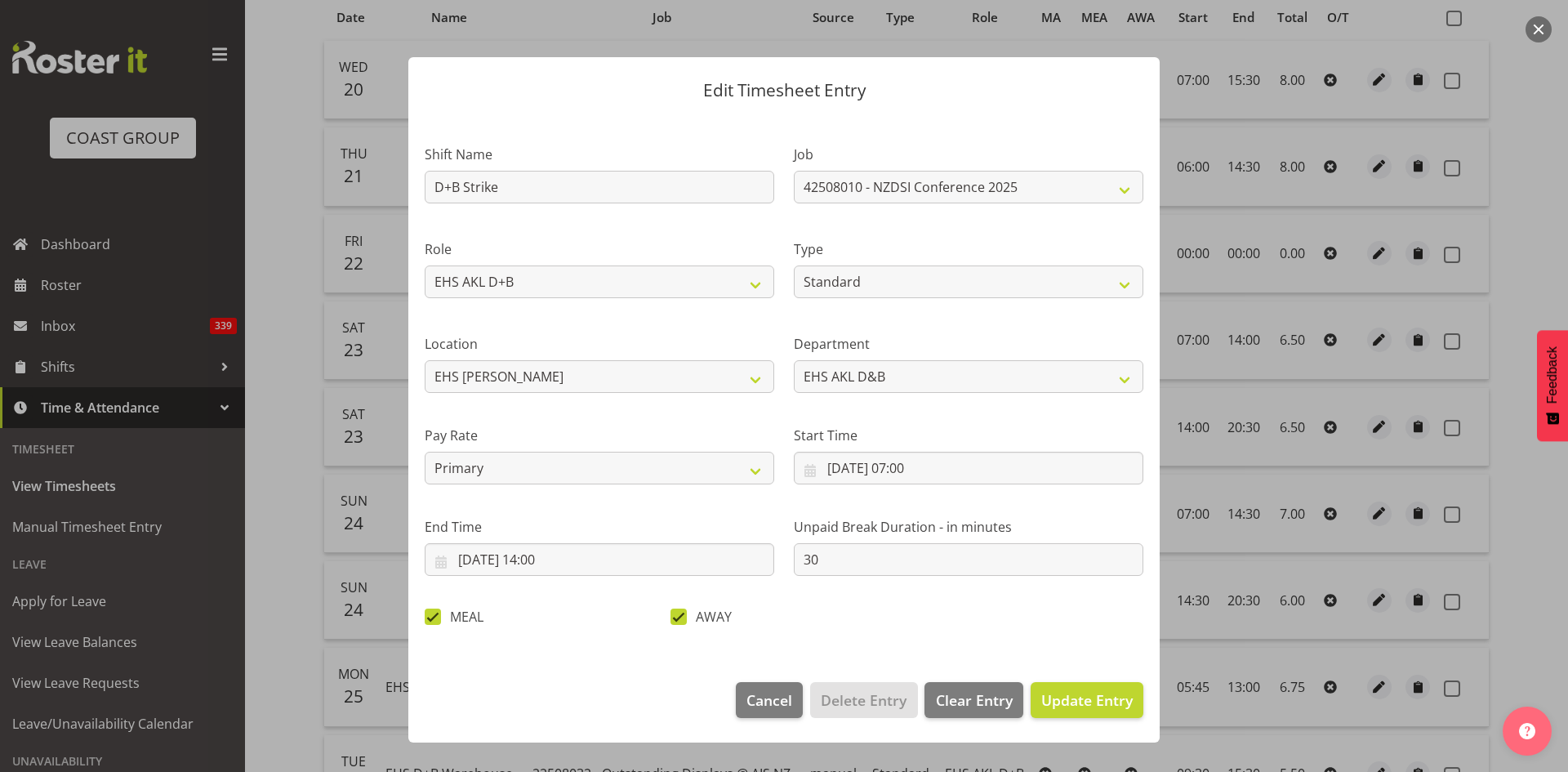
click at [429, 618] on section "Shift Name D+B Strike Job 1 Carlton Events 1 [PERSON_NAME][GEOGRAPHIC_DATA] 1 […" at bounding box center [784, 390] width 752 height 551
click at [429, 618] on span at bounding box center [433, 616] width 17 height 17
click at [429, 618] on input "MEAL" at bounding box center [429, 616] width 10 height 10
click at [1065, 701] on span "Update Entry" at bounding box center [1087, 699] width 92 height 19
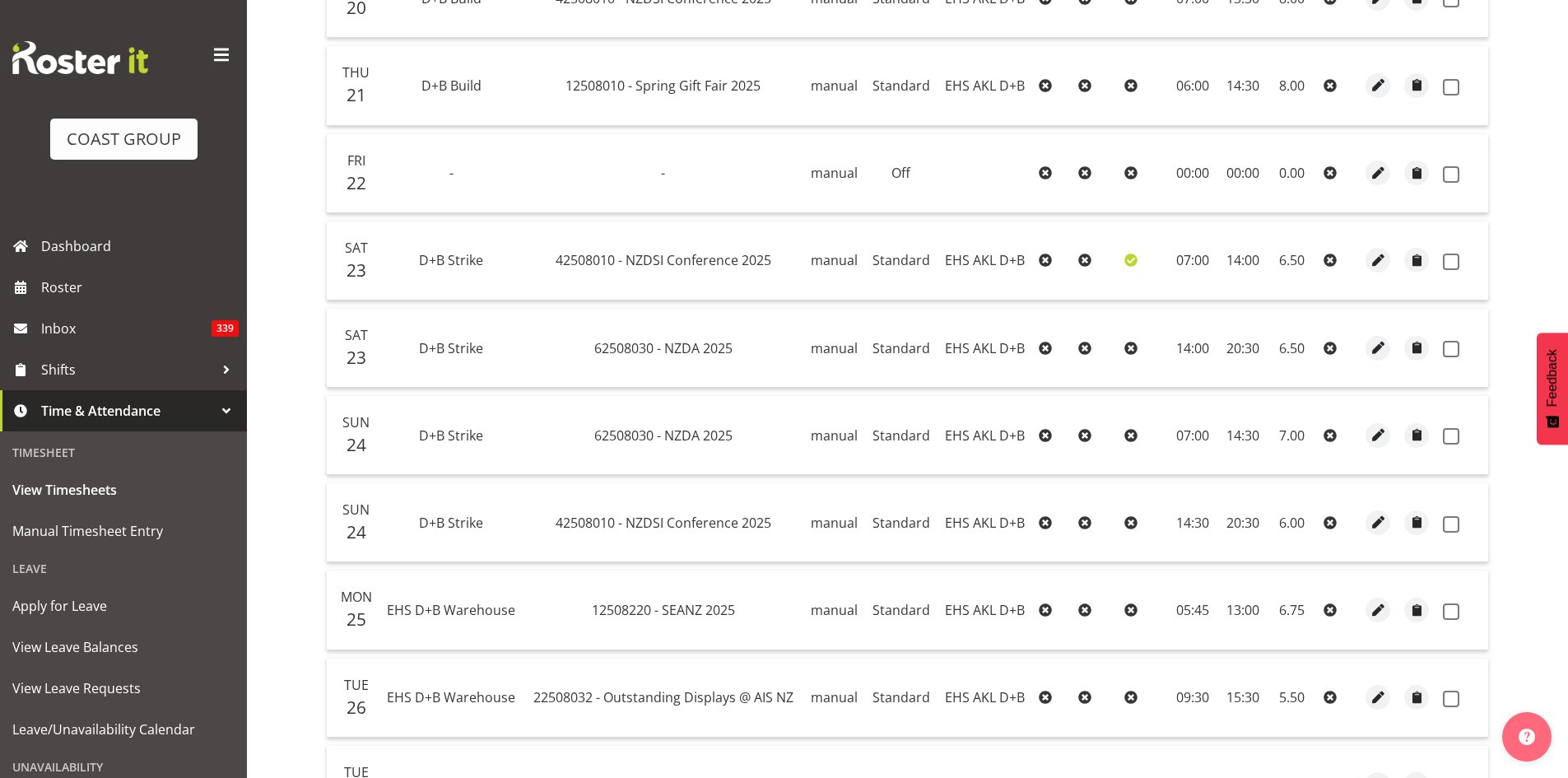
scroll to position [493, 0]
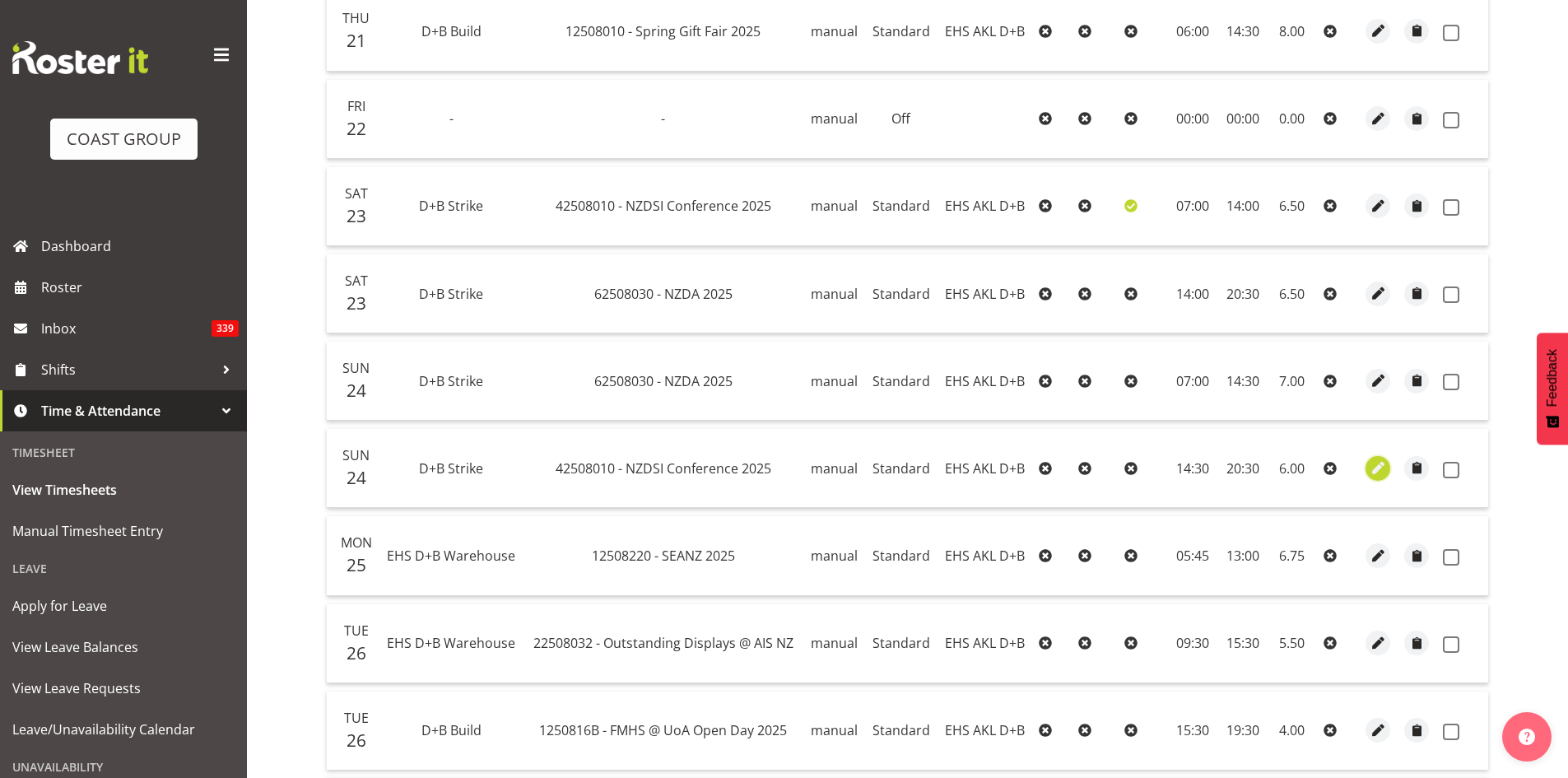
click at [1381, 466] on span "button" at bounding box center [1378, 467] width 19 height 19
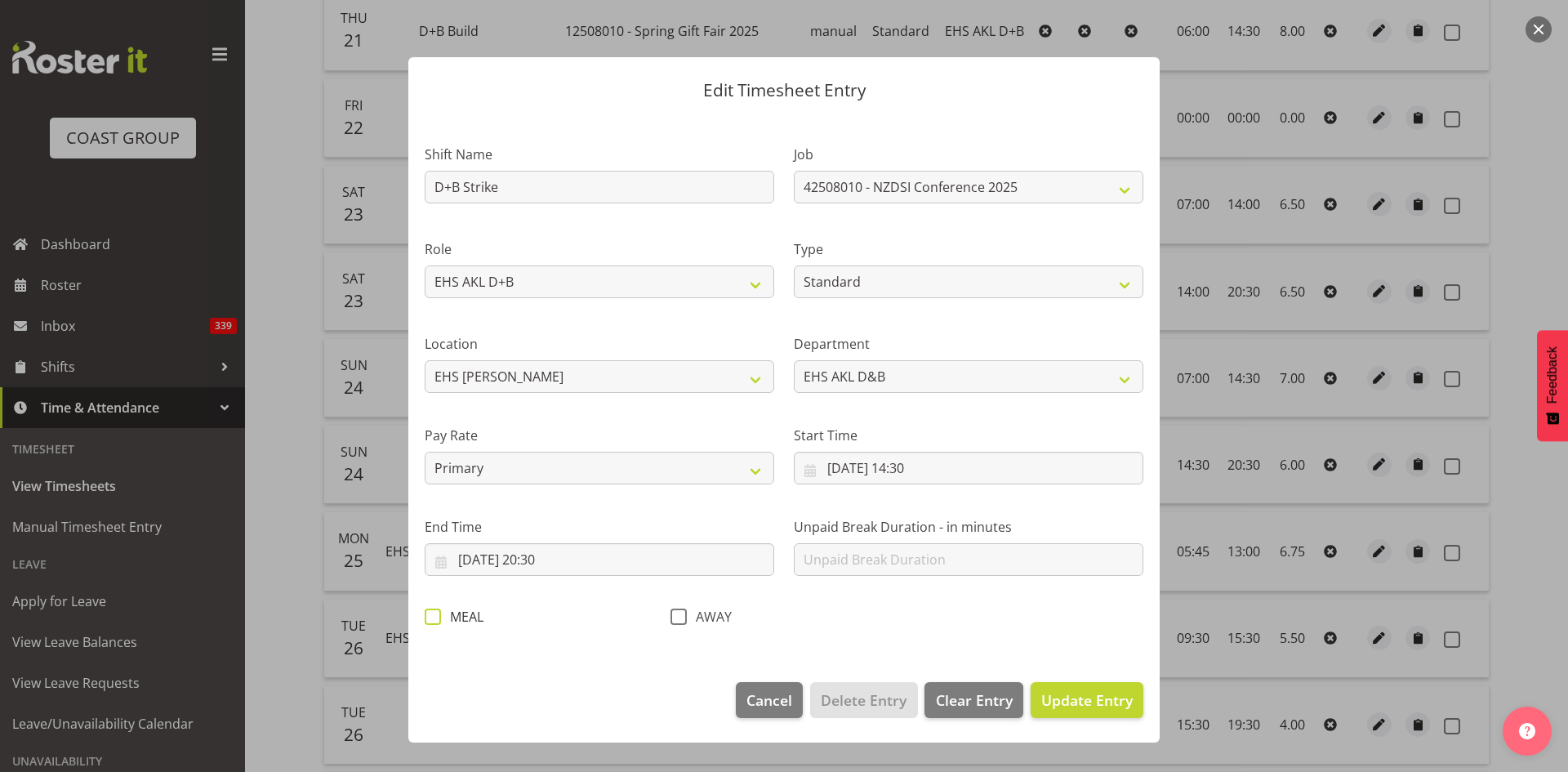
click at [437, 616] on span at bounding box center [433, 616] width 17 height 17
click at [435, 616] on input "MEAL" at bounding box center [429, 616] width 10 height 10
click at [1071, 699] on span "Update Entry" at bounding box center [1087, 699] width 92 height 19
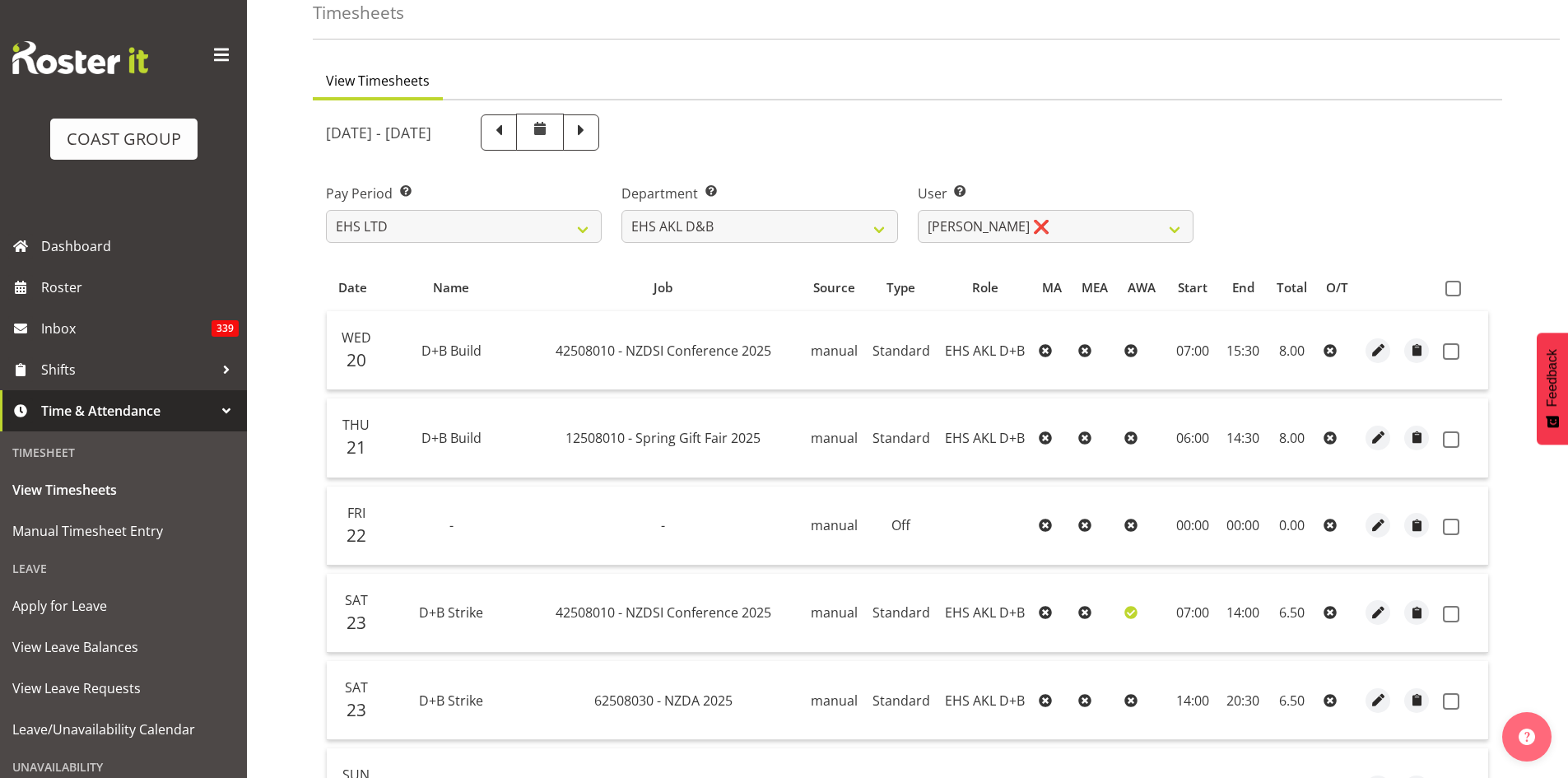
scroll to position [81, 0]
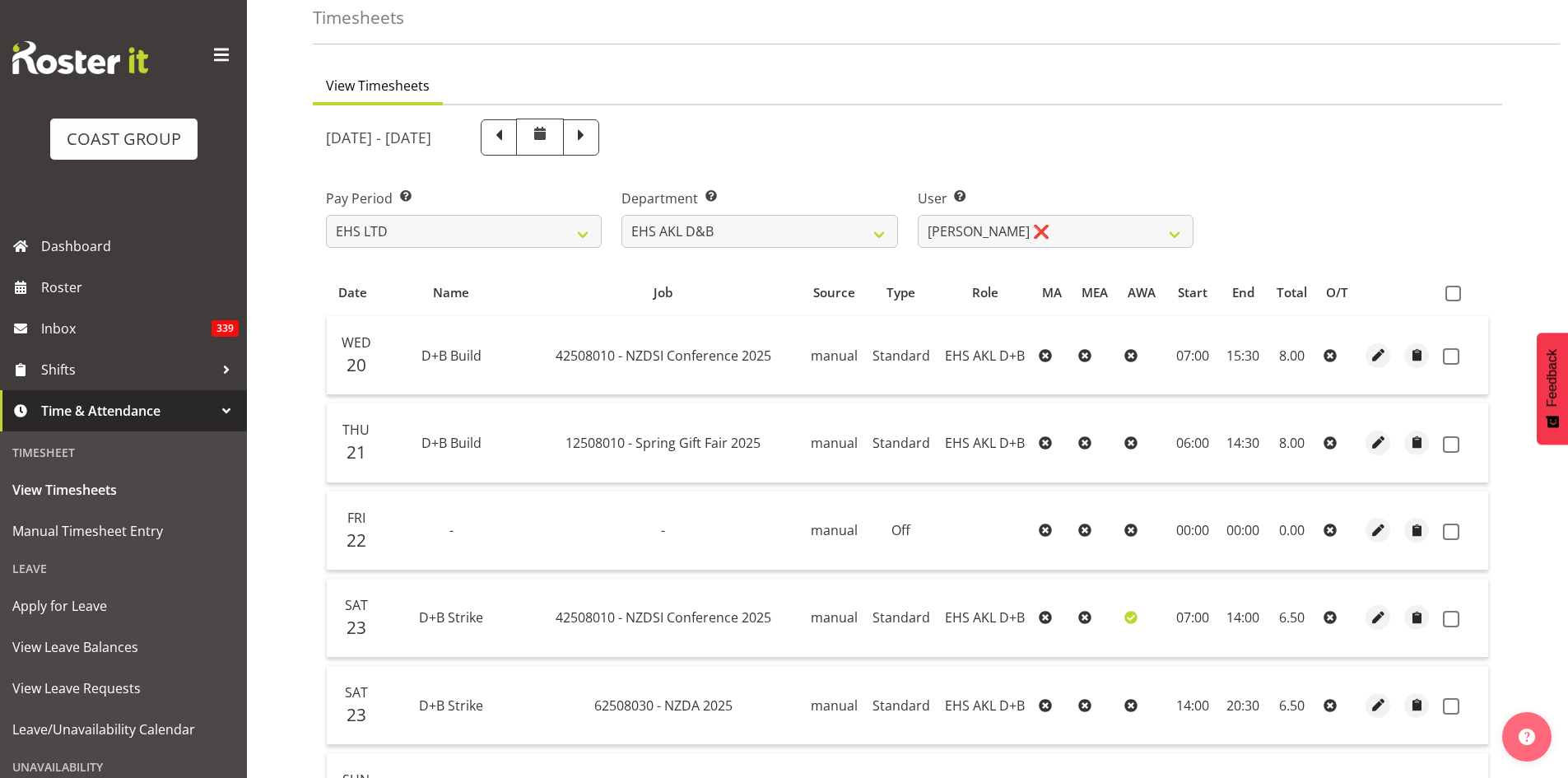
drag, startPoint x: 1452, startPoint y: 292, endPoint x: 1422, endPoint y: 323, distance: 43.1
click at [1452, 292] on span at bounding box center [1452, 293] width 16 height 16
click at [1452, 292] on input "checkbox" at bounding box center [1450, 293] width 10 height 10
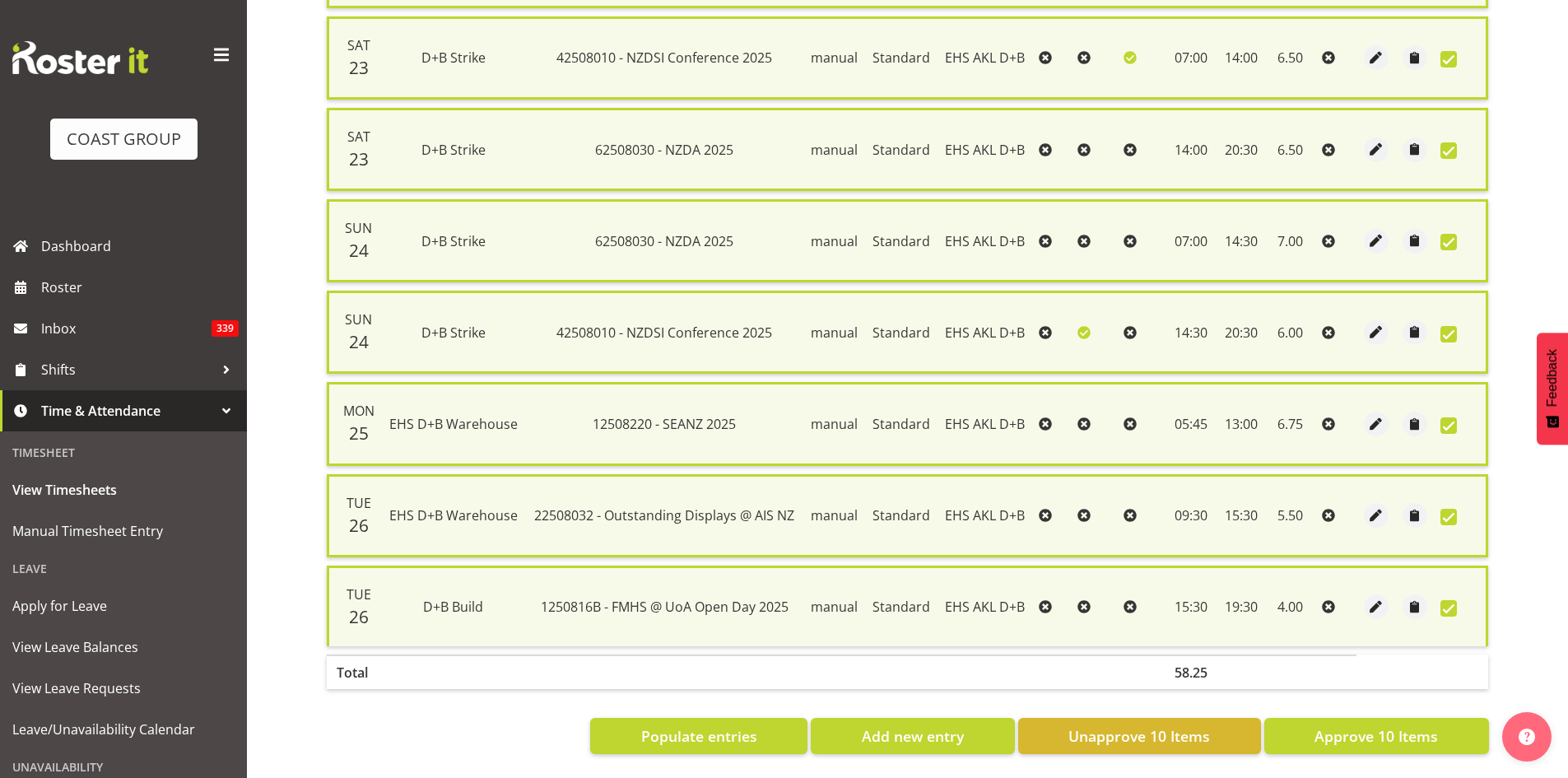
scroll to position [670, 0]
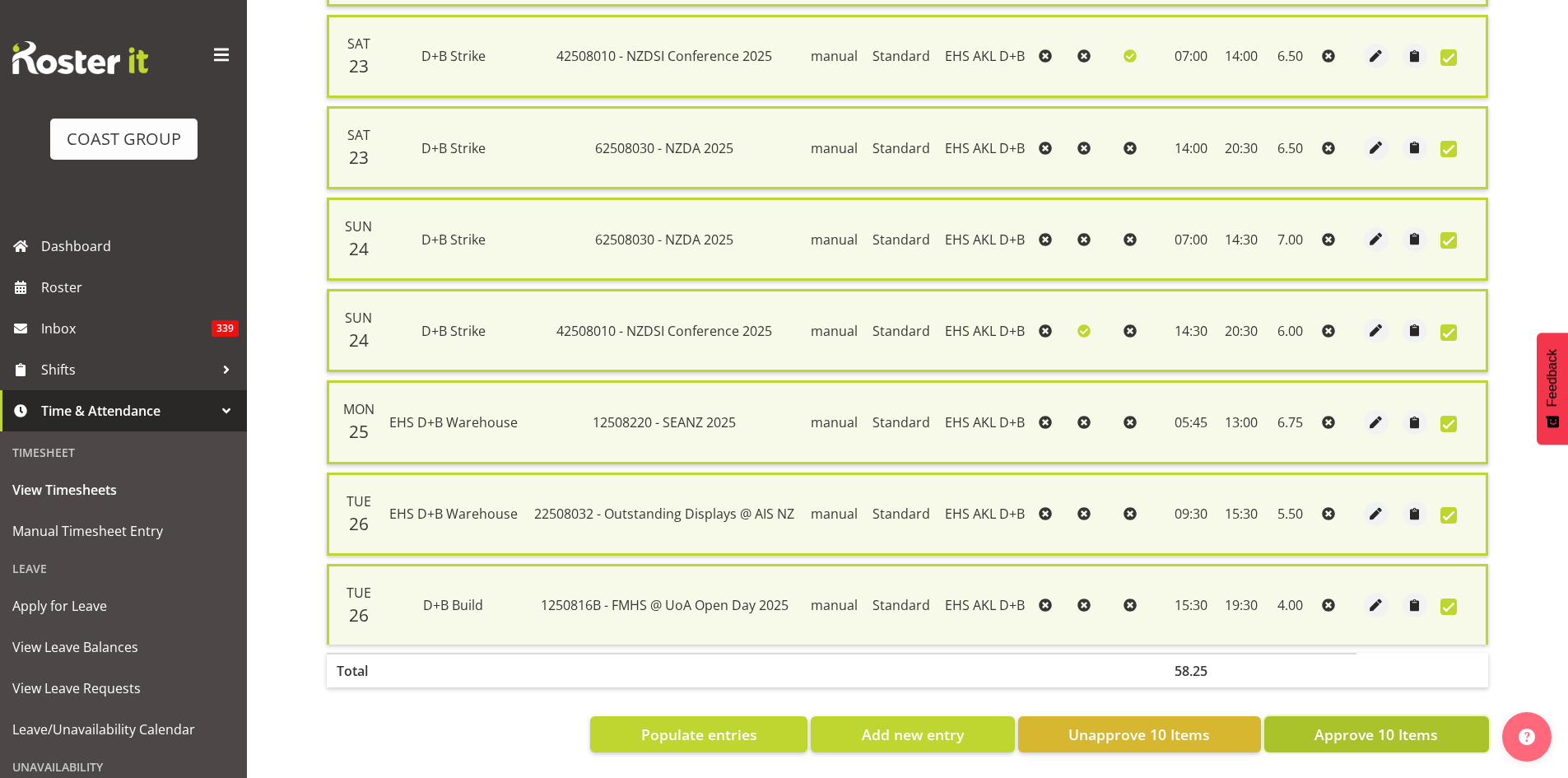
click at [1391, 723] on span "Approve 10 Items" at bounding box center [1376, 733] width 123 height 21
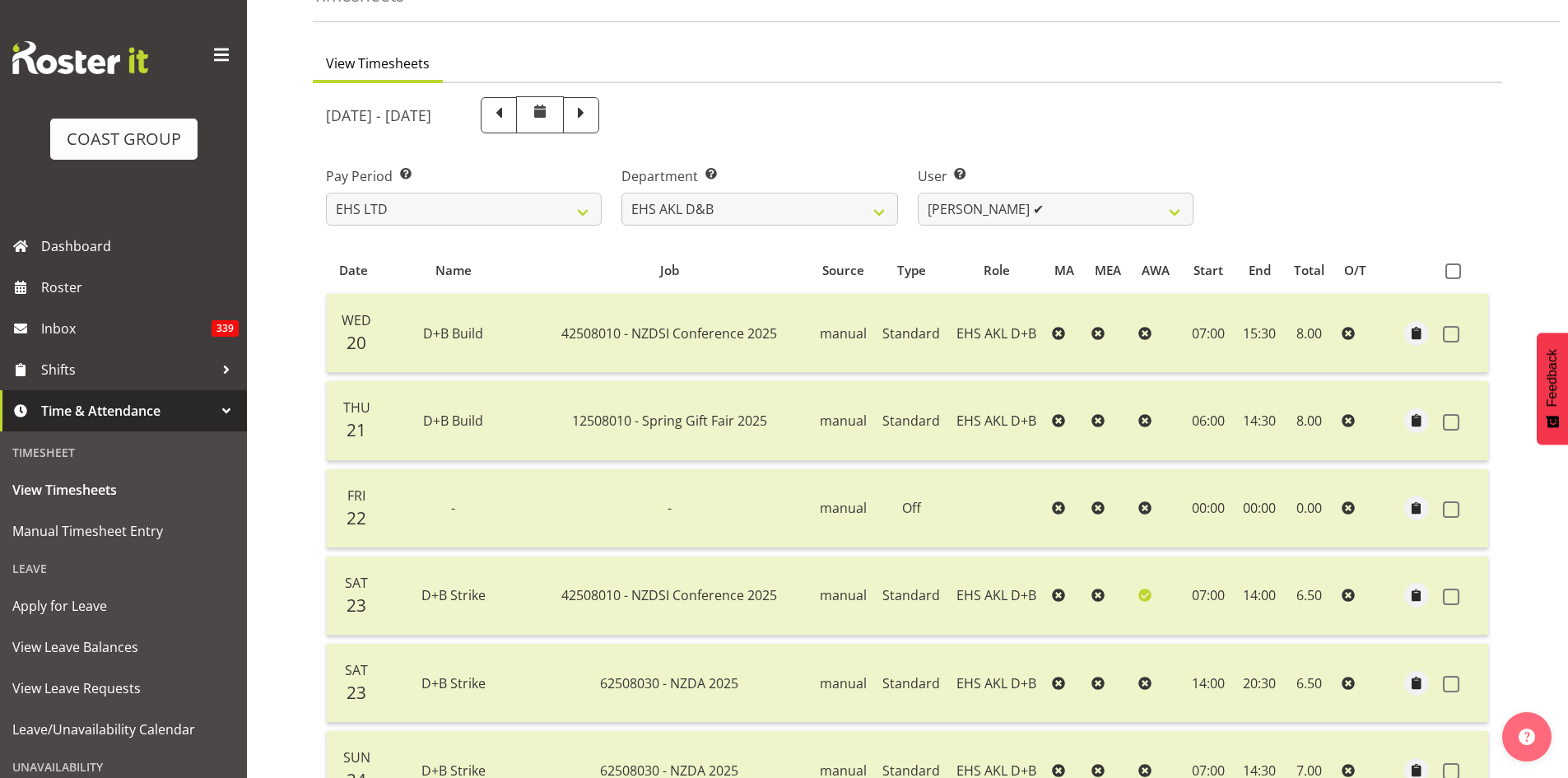
scroll to position [0, 0]
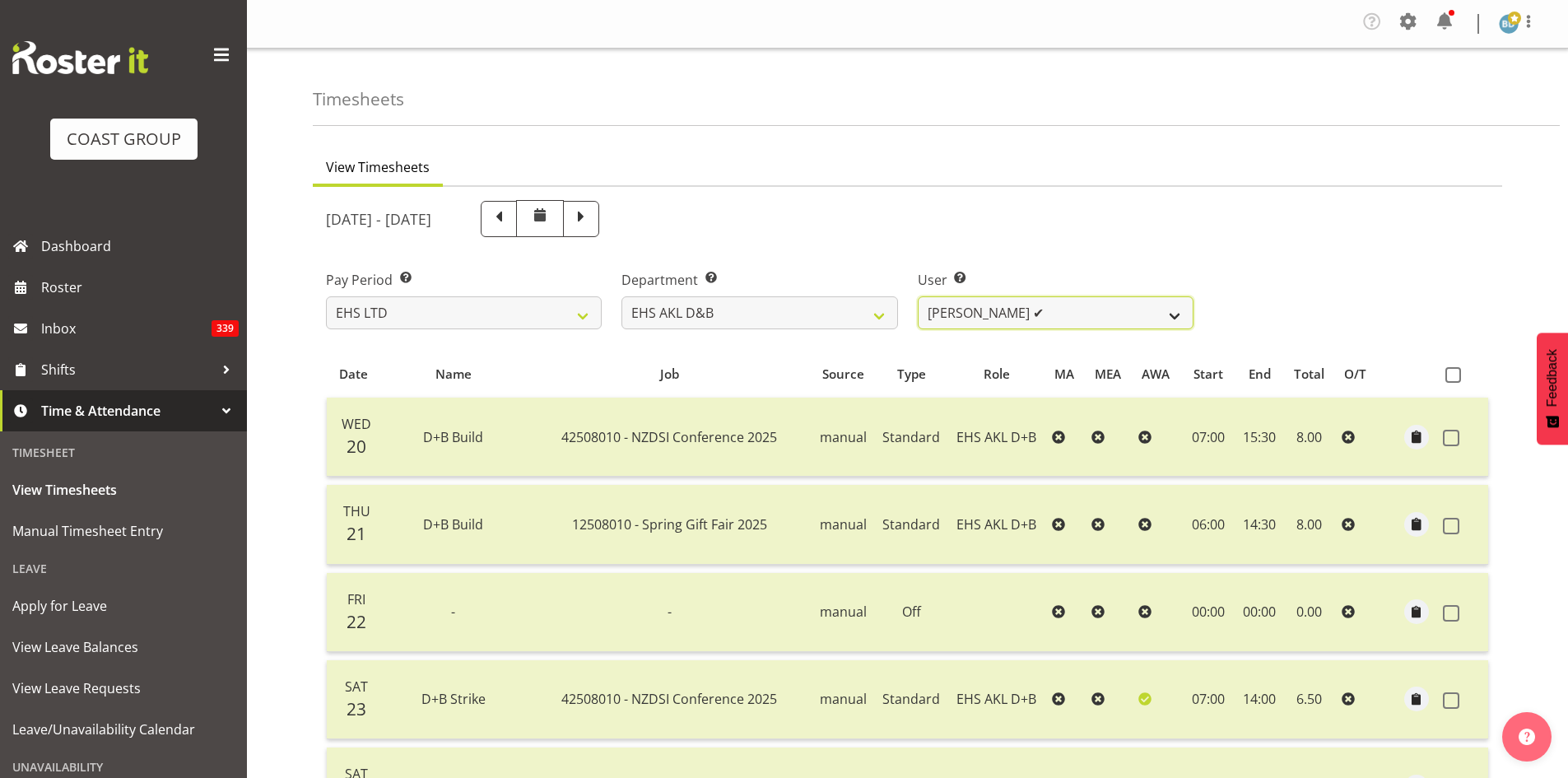
click at [1170, 319] on select "[PERSON_NAME] Pua ✔ [PERSON_NAME] ✔ [PERSON_NAME] ✔ [PERSON_NAME] ✔ [PERSON_NAM…" at bounding box center [1056, 313] width 276 height 33
click at [918, 297] on select "[PERSON_NAME] Pua ✔ [PERSON_NAME] ✔ [PERSON_NAME] ✔ [PERSON_NAME] ✔ [PERSON_NAM…" at bounding box center [1056, 313] width 276 height 33
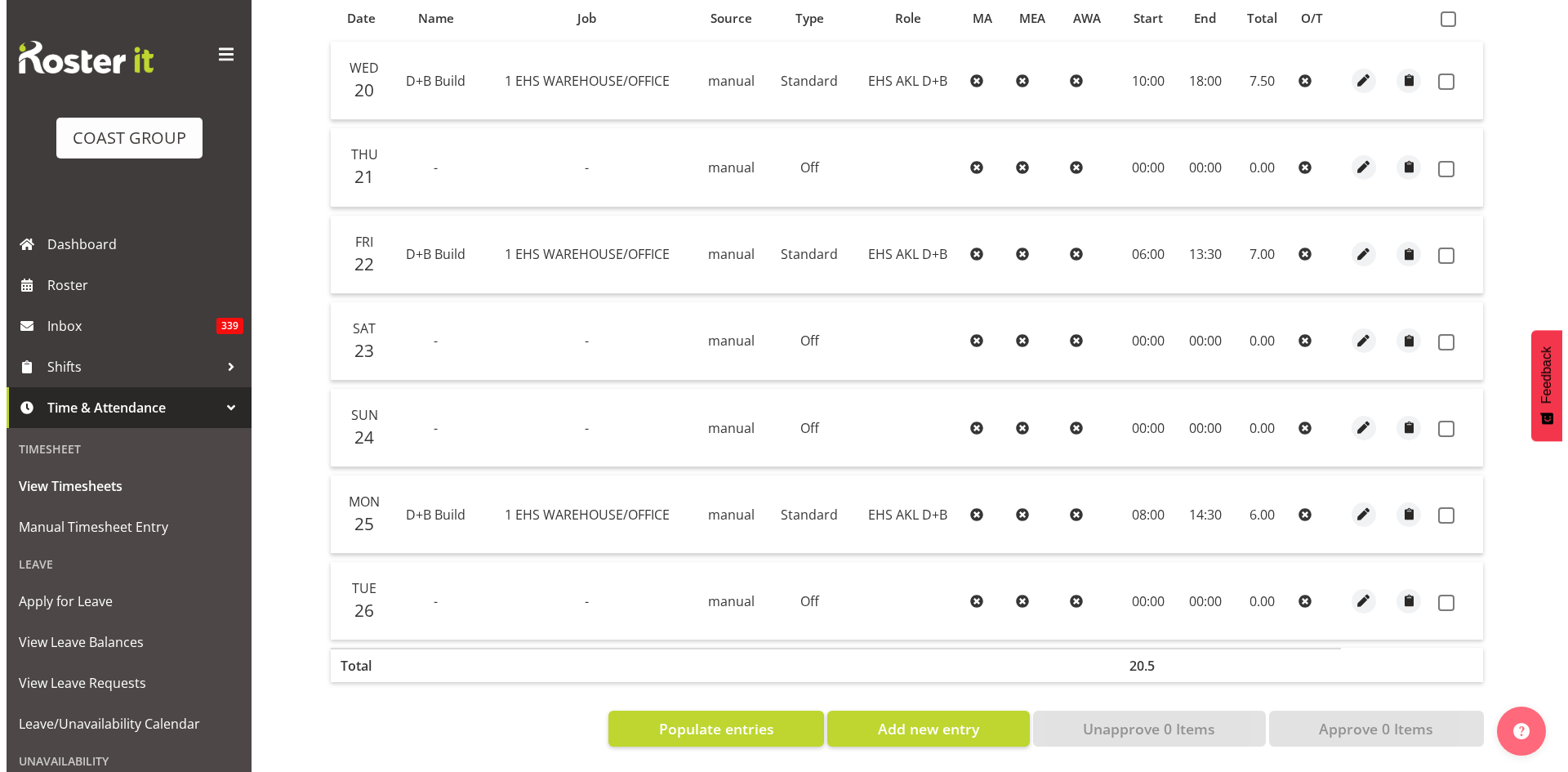
scroll to position [229, 0]
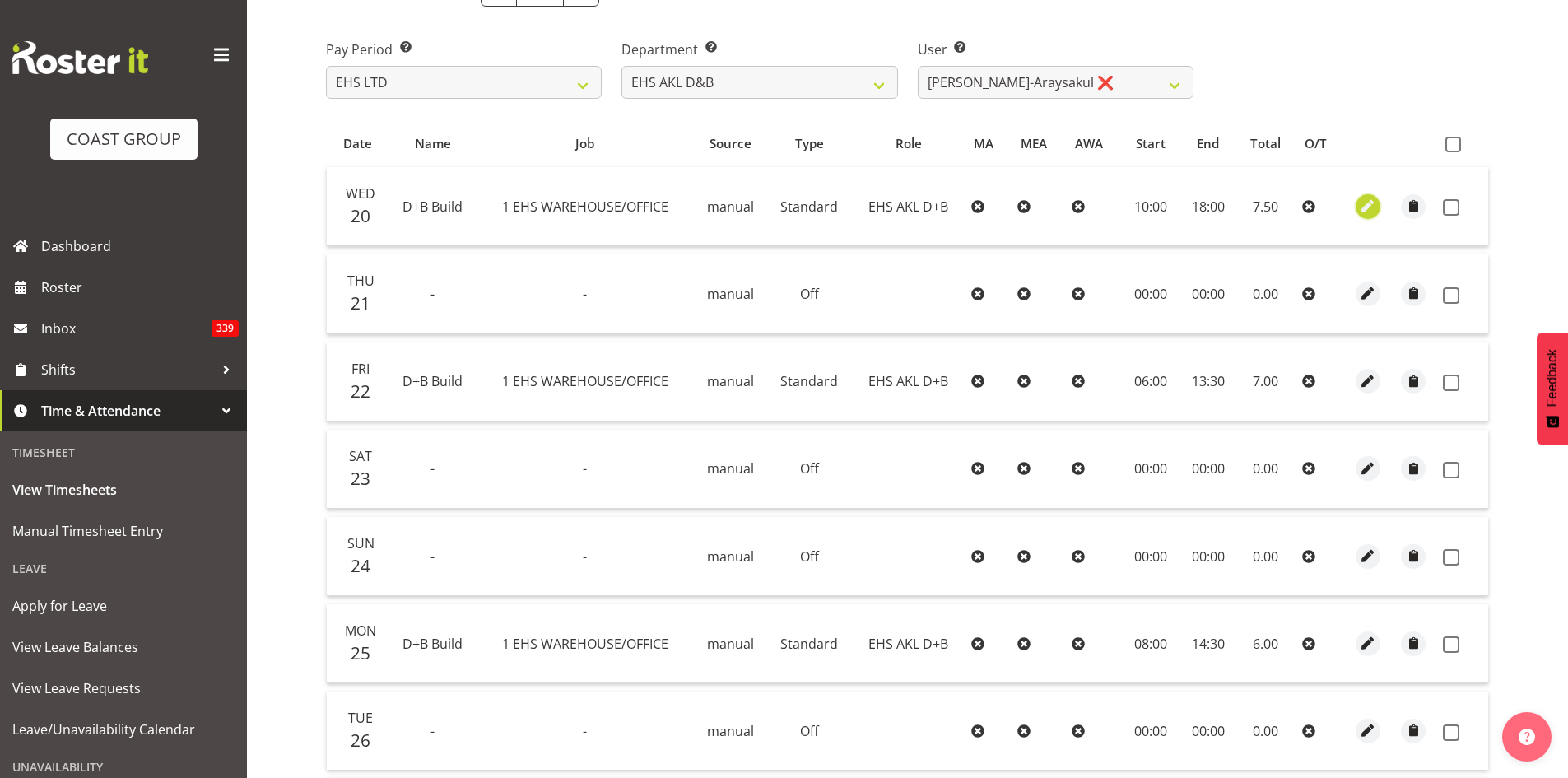
click at [1360, 207] on span "button" at bounding box center [1367, 206] width 19 height 19
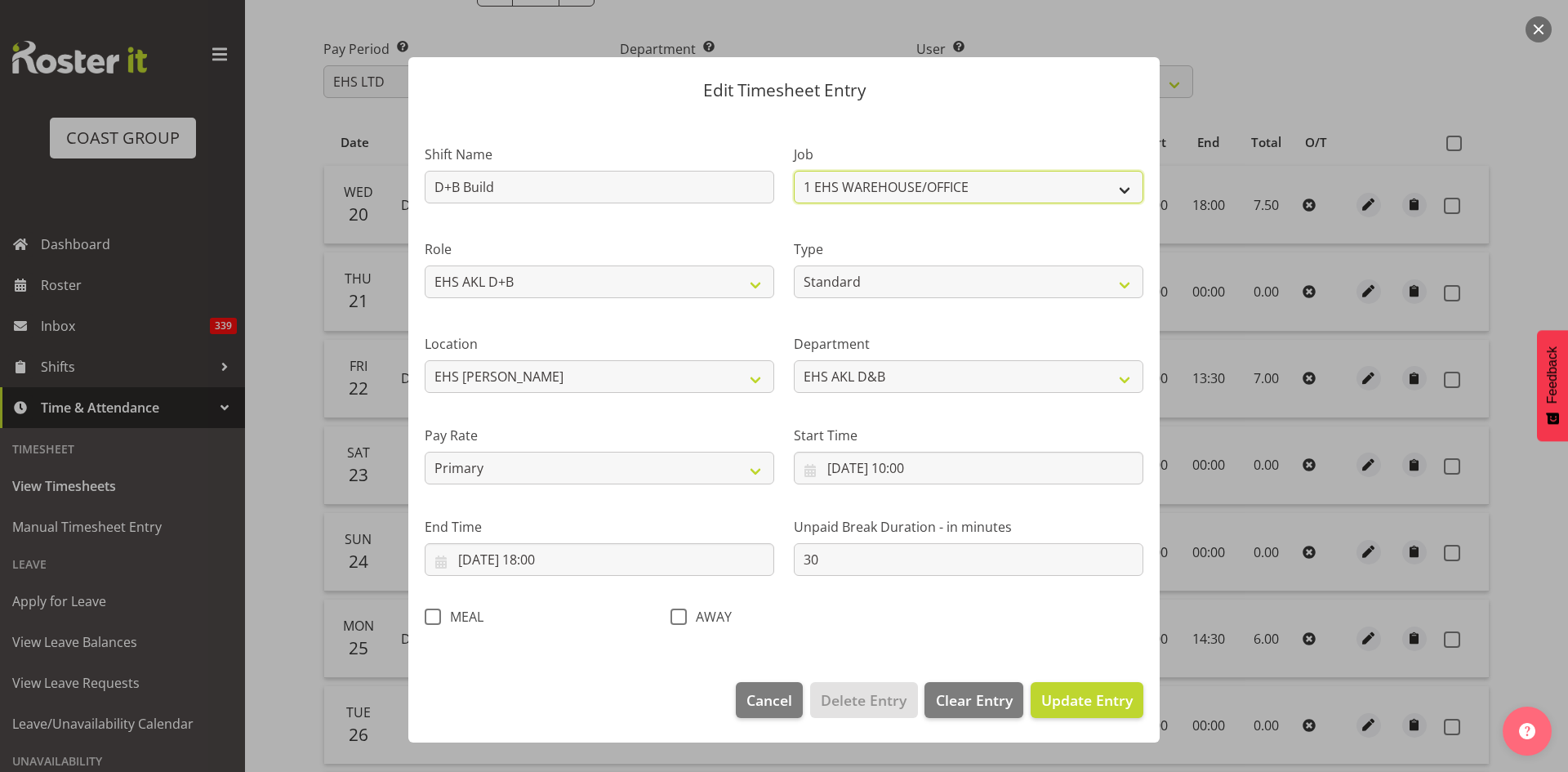
click at [883, 190] on select "1 Carlton Events 1 [PERSON_NAME] 1 [PERSON_NAME][GEOGRAPHIC_DATA] 1 EHS WAREHOU…" at bounding box center [968, 186] width 350 height 32
click at [959, 188] on select "1 Carlton Events 1 [PERSON_NAME] 1 [PERSON_NAME][GEOGRAPHIC_DATA] 1 EHS WAREHOU…" at bounding box center [968, 186] width 350 height 32
click at [793, 170] on select "1 Carlton Events 1 [PERSON_NAME] 1 [PERSON_NAME][GEOGRAPHIC_DATA] 1 EHS WAREHOU…" at bounding box center [968, 186] width 350 height 32
click at [1105, 703] on span "Update Entry" at bounding box center [1087, 699] width 92 height 19
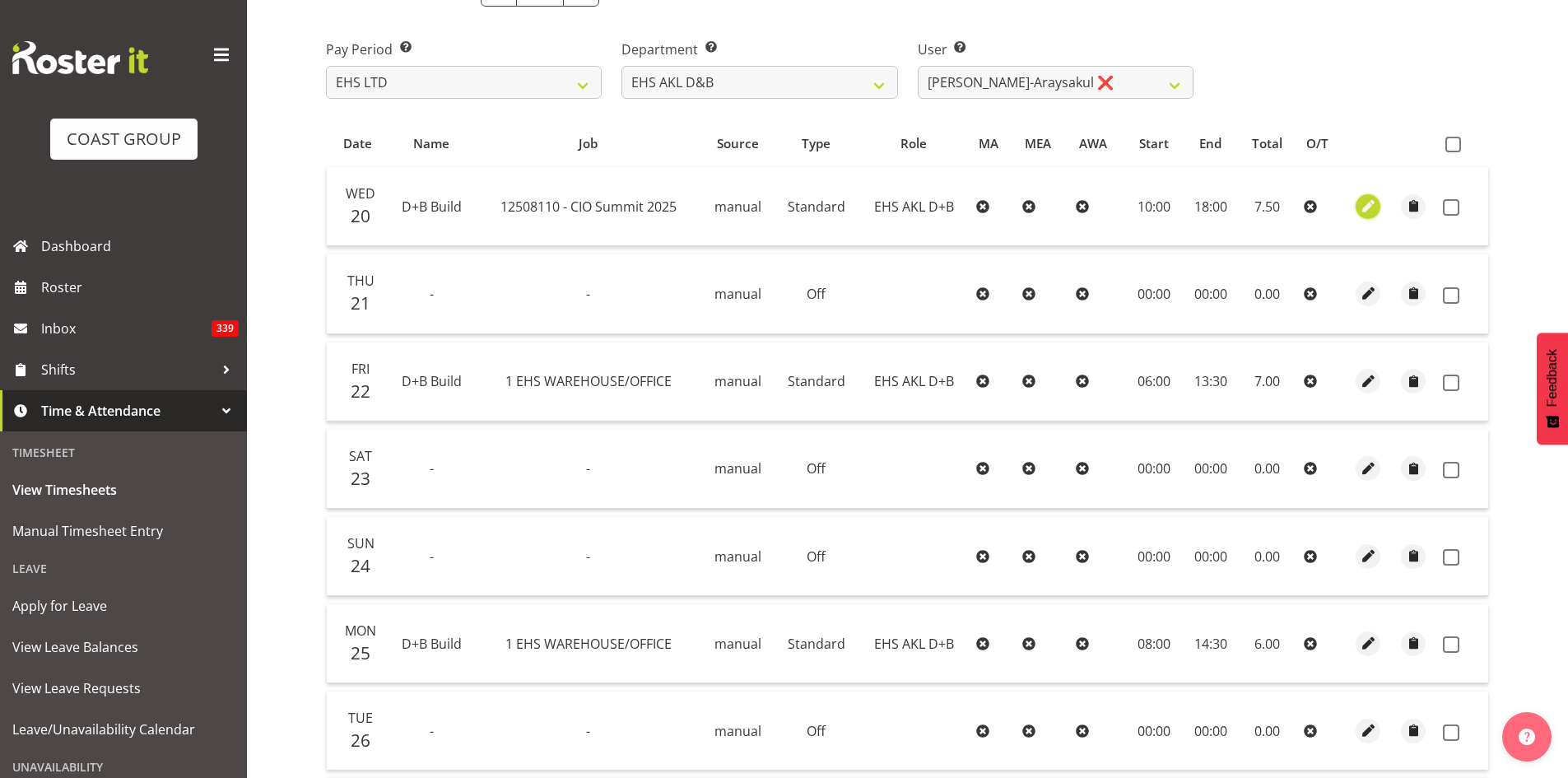
click at [1362, 208] on span "button" at bounding box center [1367, 206] width 19 height 19
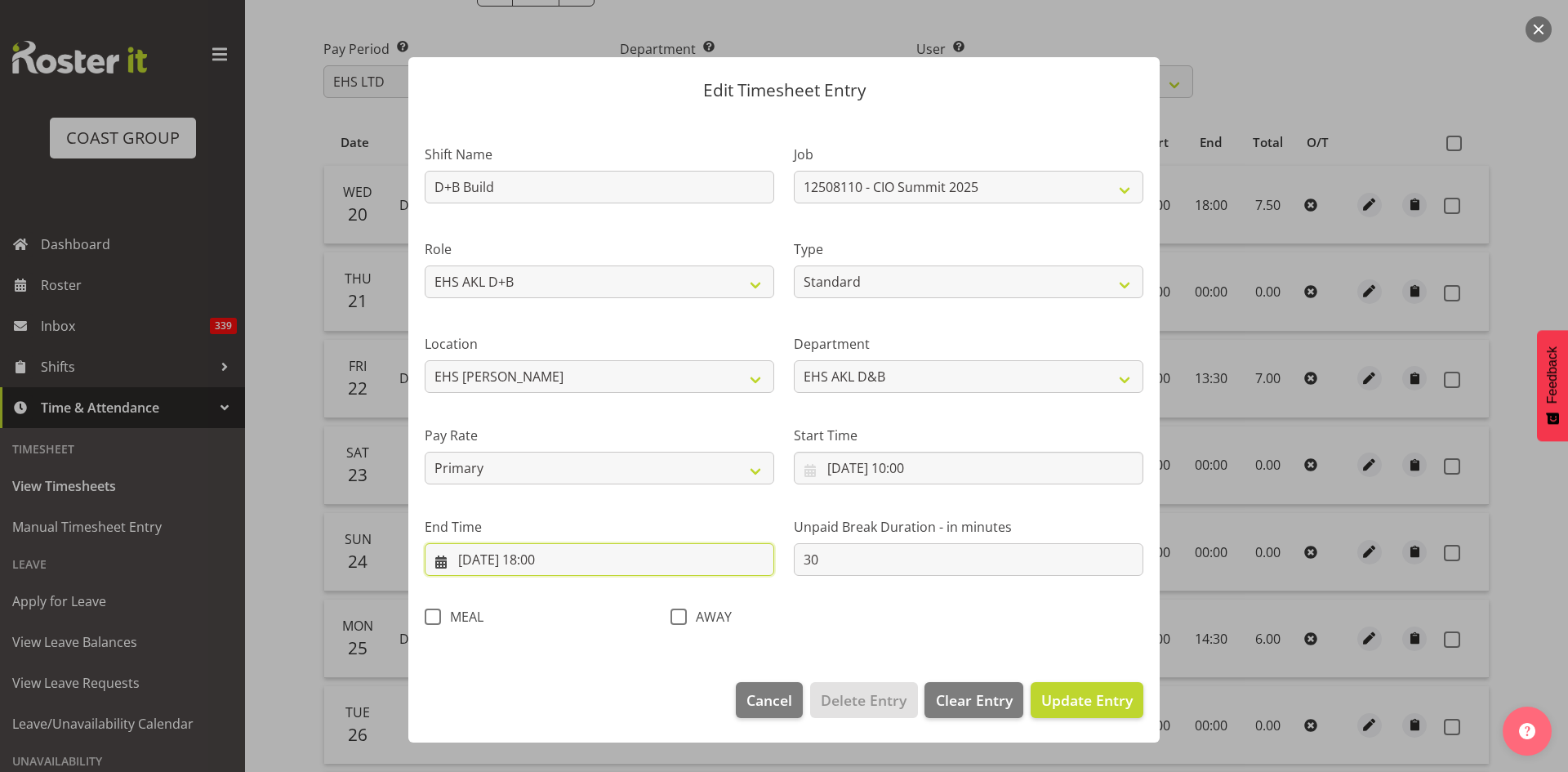
click at [543, 561] on input "[DATE] 18:00" at bounding box center [600, 559] width 350 height 32
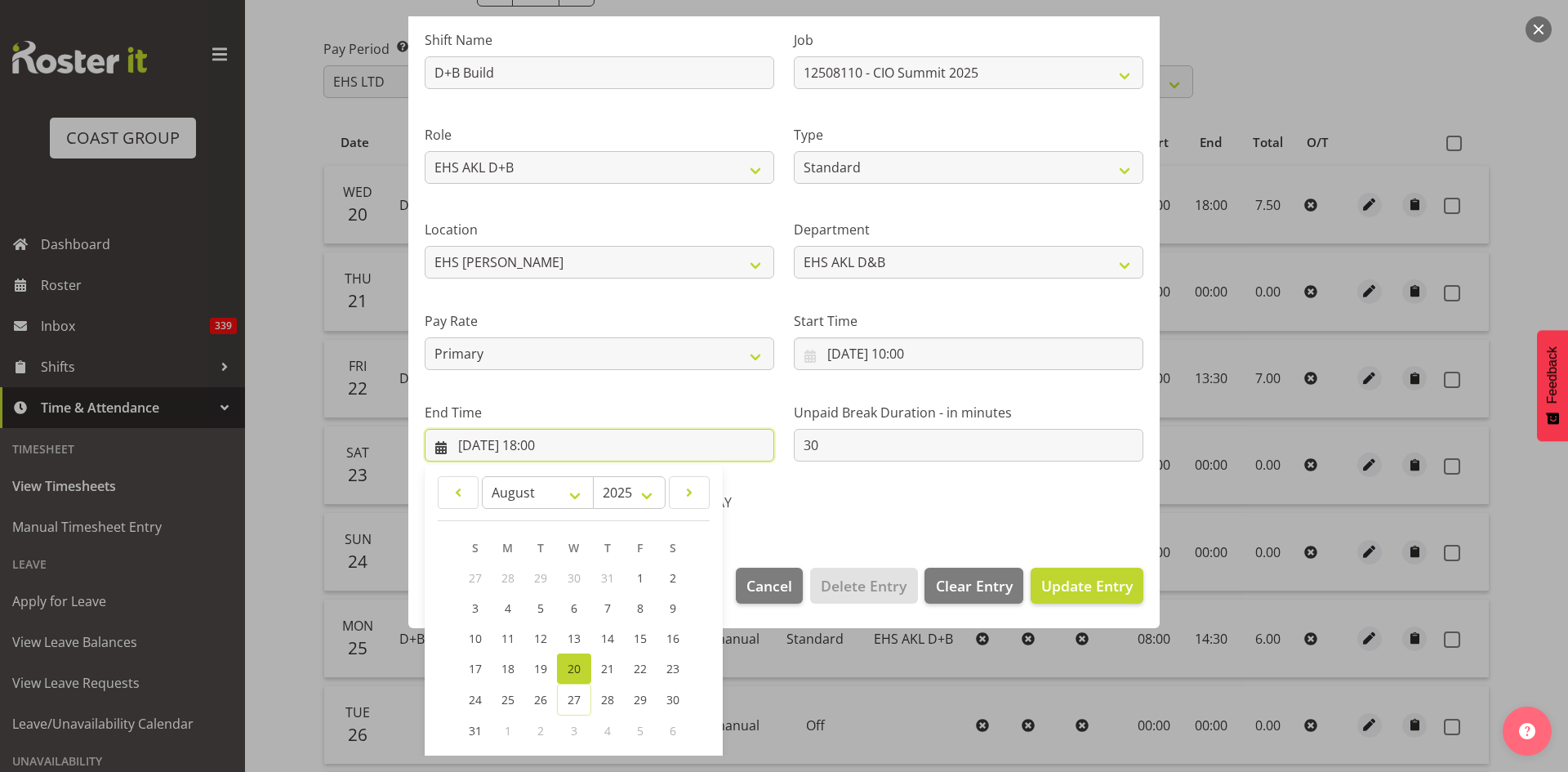
scroll to position [193, 0]
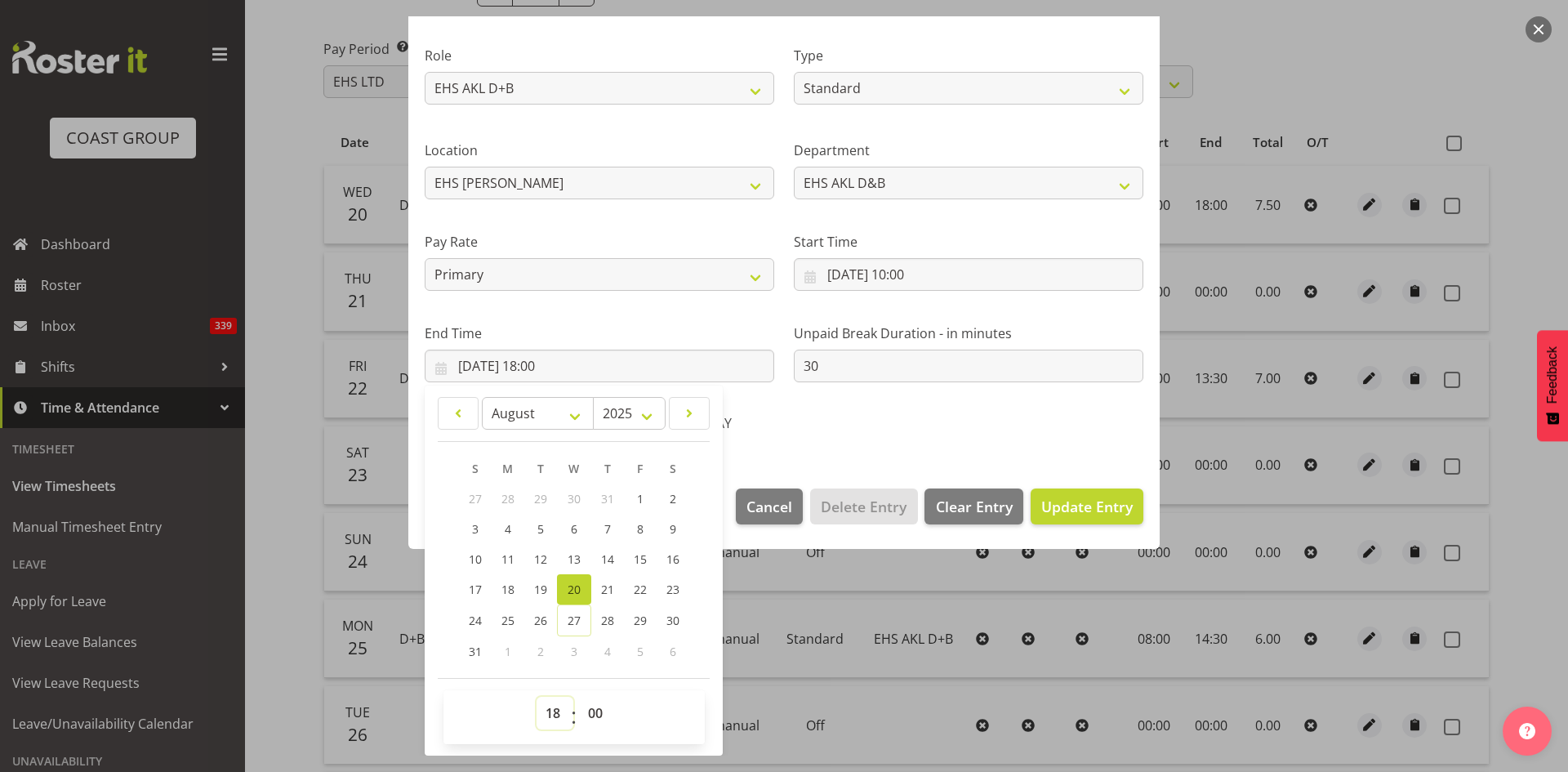
click at [554, 716] on select "00 01 02 03 04 05 06 07 08 09 10 11 12 13 14 15 16 17 18 19 20 21 22 23" at bounding box center [555, 712] width 37 height 32
click at [537, 696] on select "00 01 02 03 04 05 06 07 08 09 10 11 12 13 14 15 16 17 18 19 20 21 22 23" at bounding box center [555, 712] width 37 height 32
click at [1096, 509] on span "Update Entry" at bounding box center [1087, 505] width 92 height 19
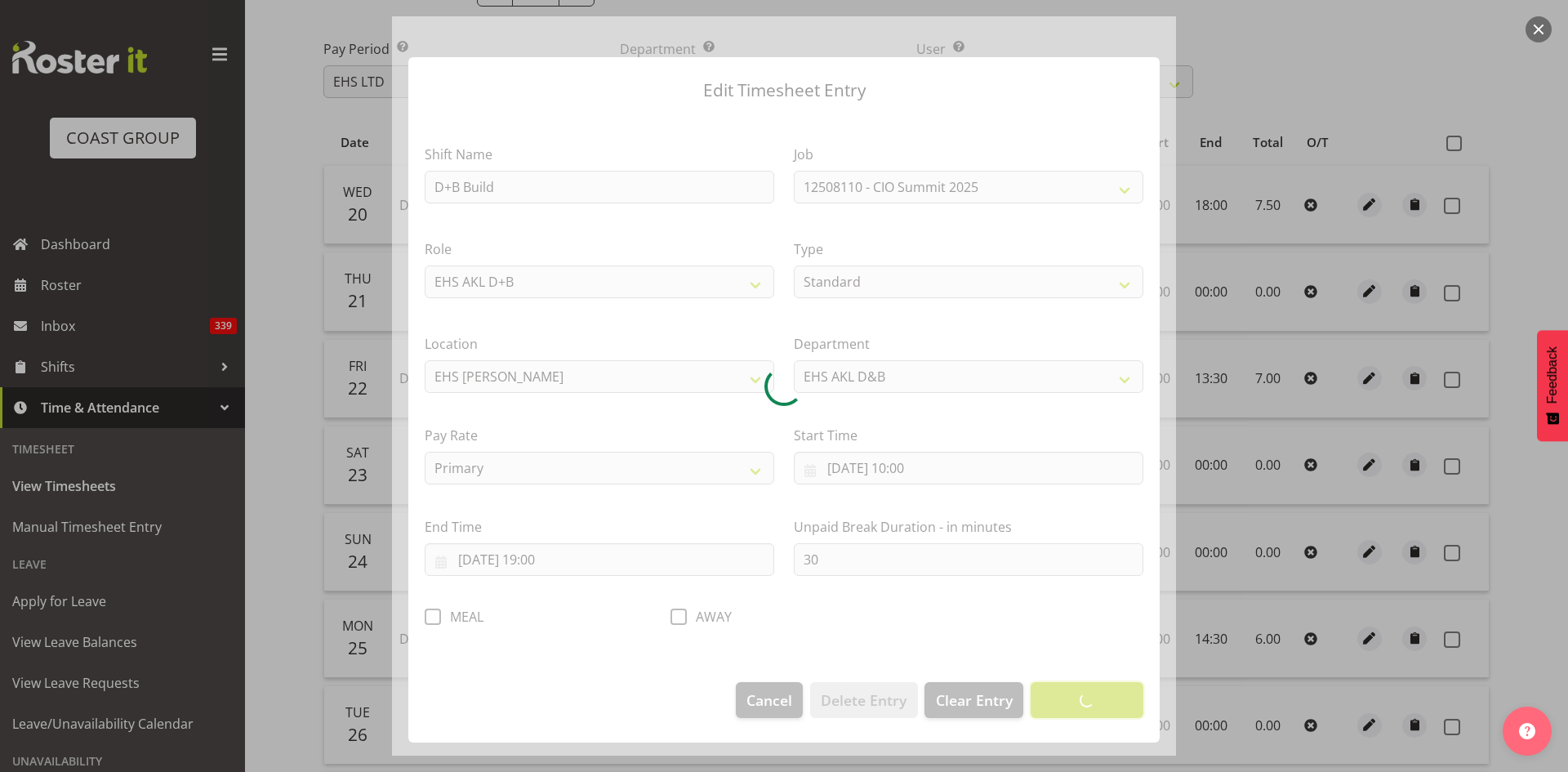
scroll to position [0, 0]
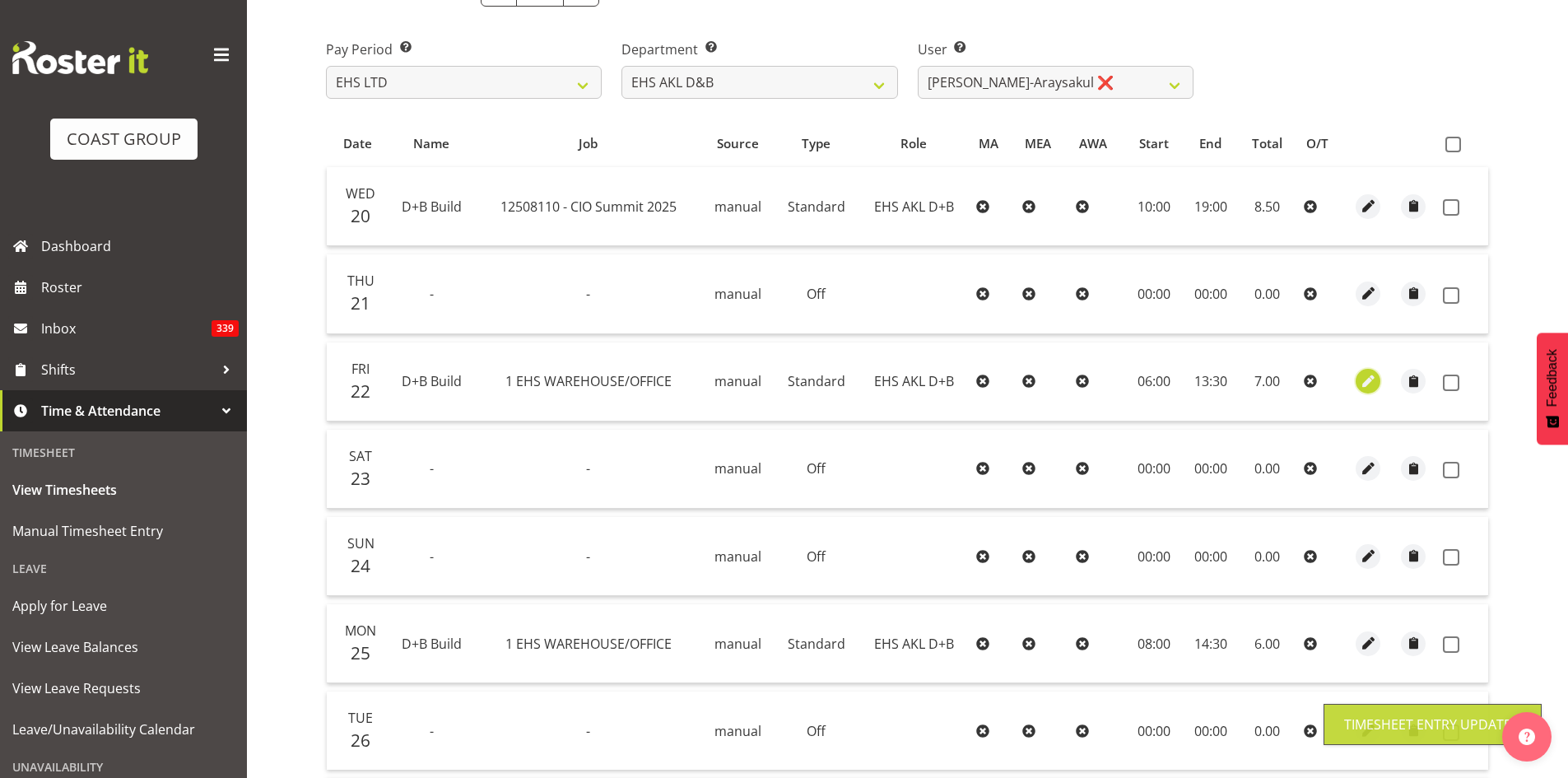
click at [1368, 391] on span "button" at bounding box center [1367, 381] width 19 height 27
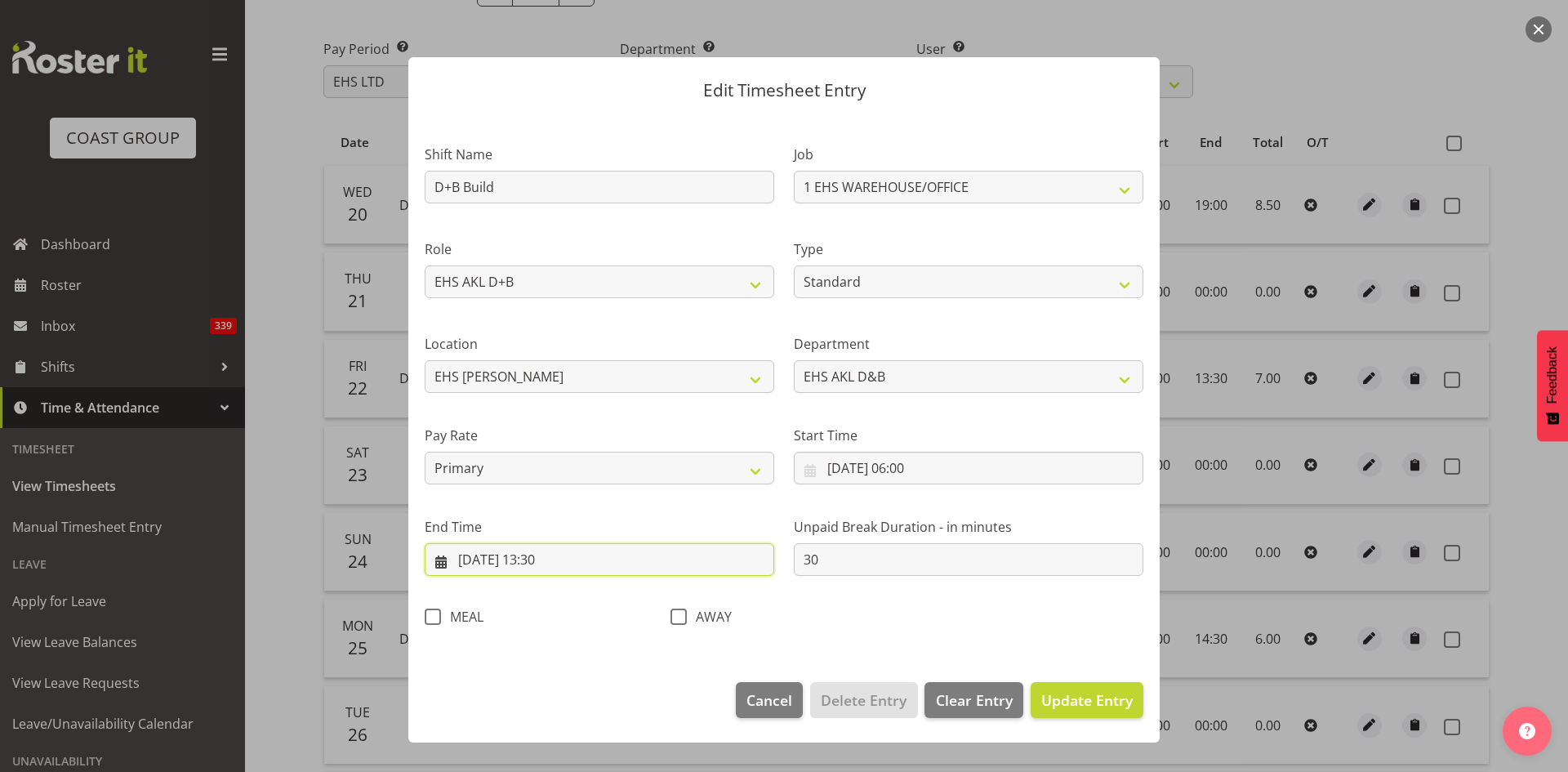
click at [566, 559] on input "[DATE] 13:30" at bounding box center [600, 559] width 350 height 32
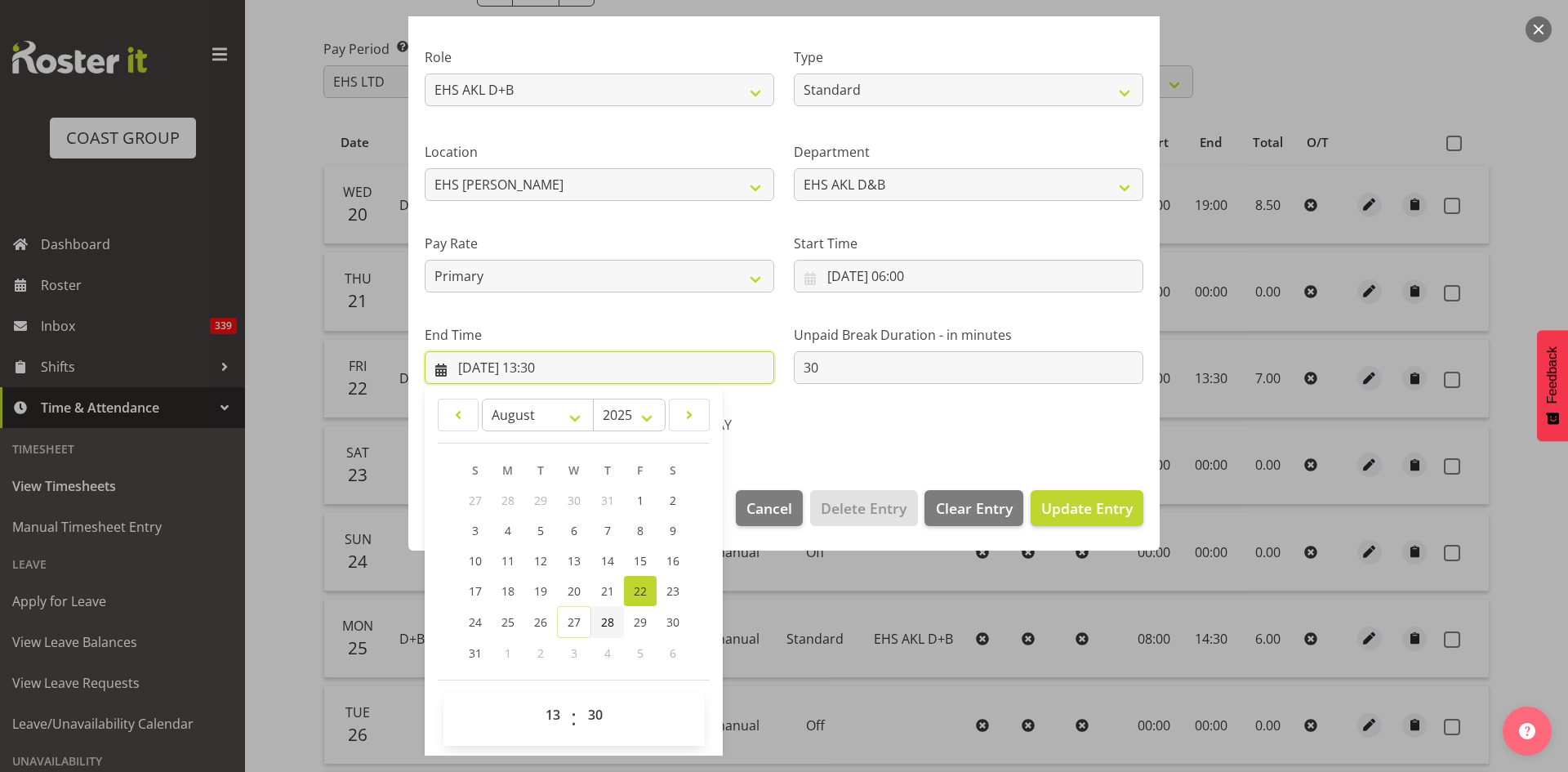
scroll to position [193, 0]
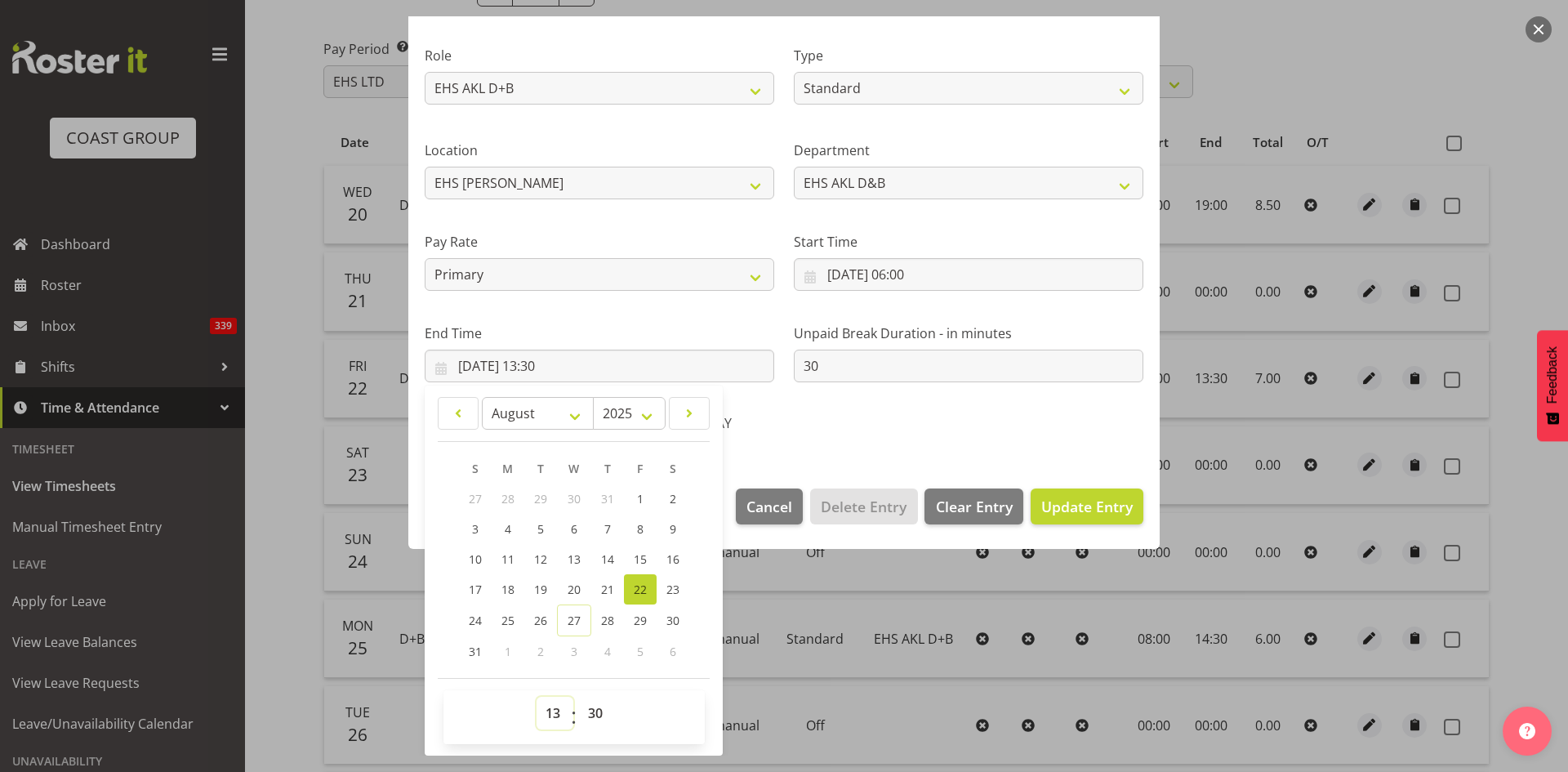
click at [550, 707] on select "00 01 02 03 04 05 06 07 08 09 10 11 12 13 14 15 16 17 18 19 20 21 22 23" at bounding box center [555, 712] width 37 height 32
click at [537, 696] on select "00 01 02 03 04 05 06 07 08 09 10 11 12 13 14 15 16 17 18 19 20 21 22 23" at bounding box center [555, 712] width 37 height 32
click at [1081, 513] on span "Update Entry" at bounding box center [1087, 505] width 92 height 19
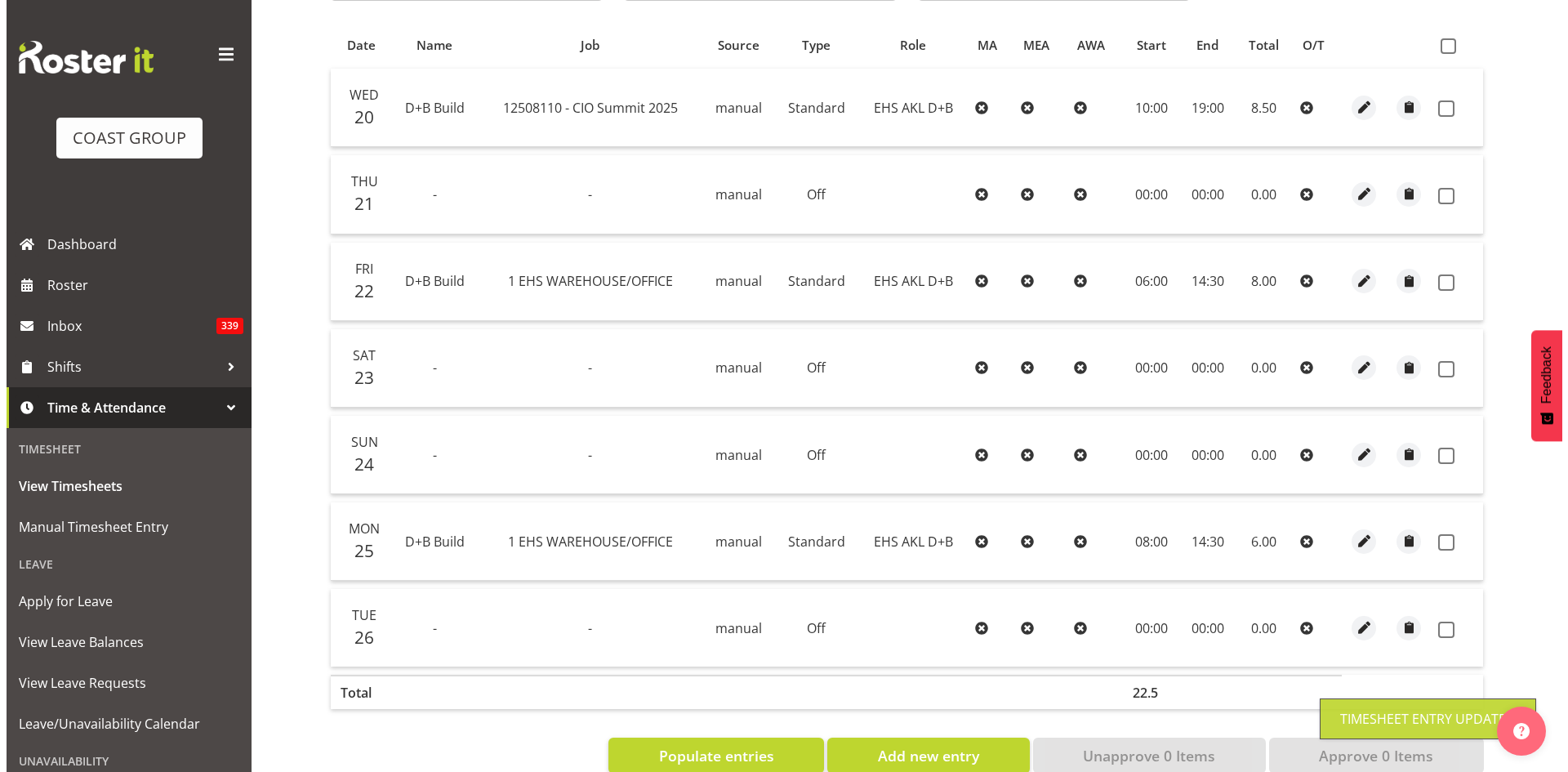
scroll to position [365, 0]
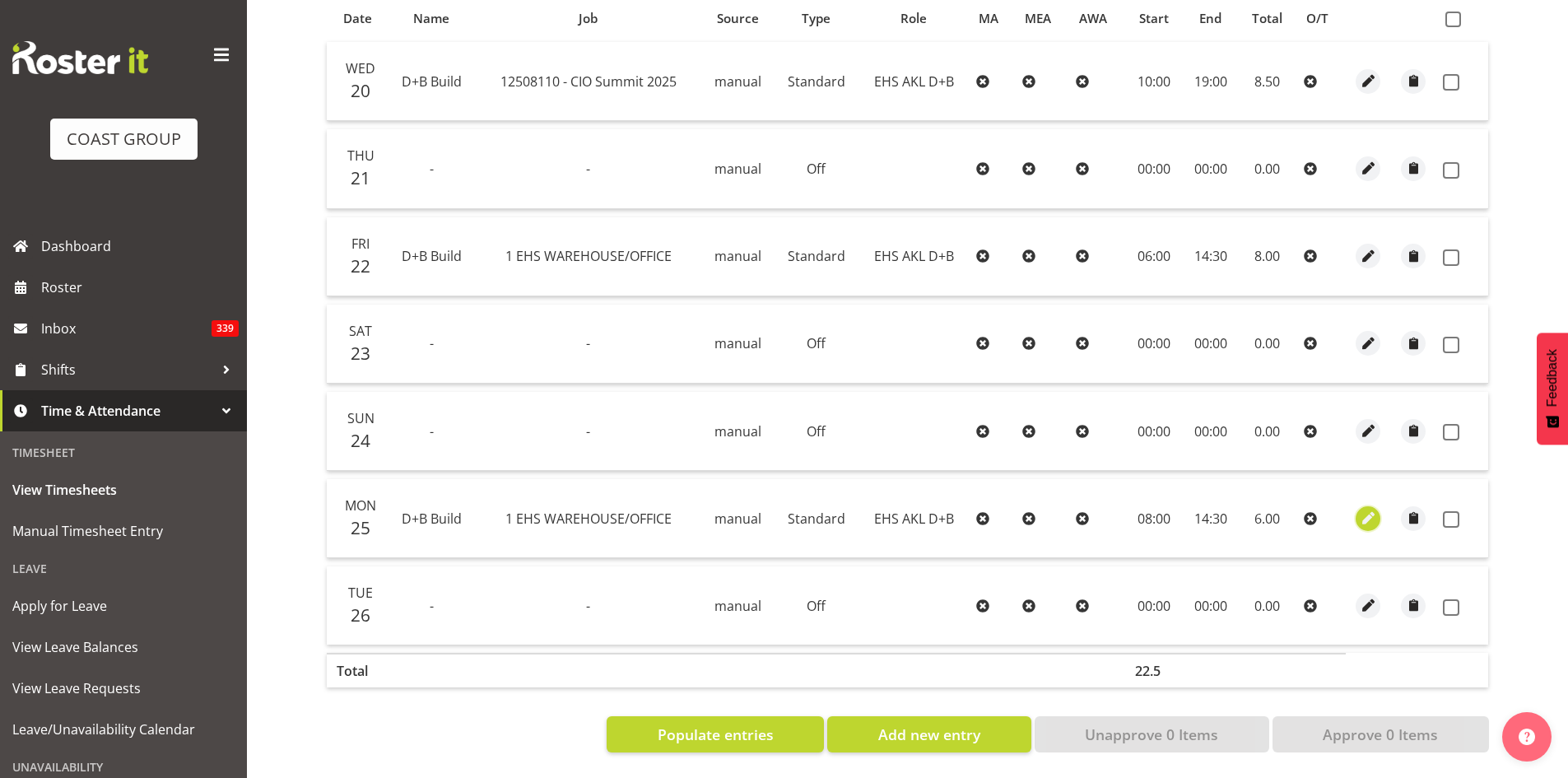
click at [1370, 508] on span "button" at bounding box center [1367, 518] width 19 height 19
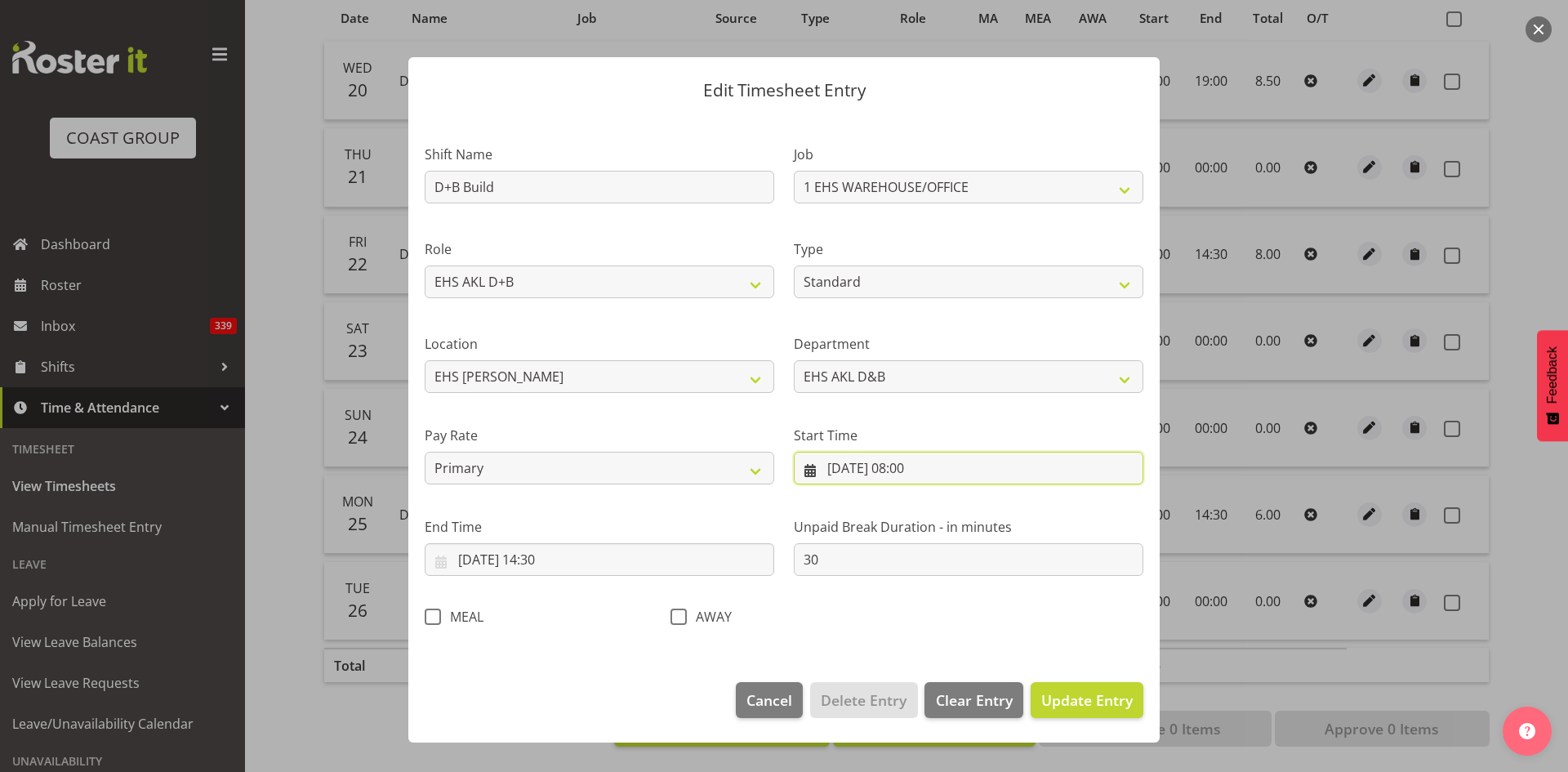
click at [908, 467] on input "[DATE] 08:00" at bounding box center [968, 467] width 350 height 32
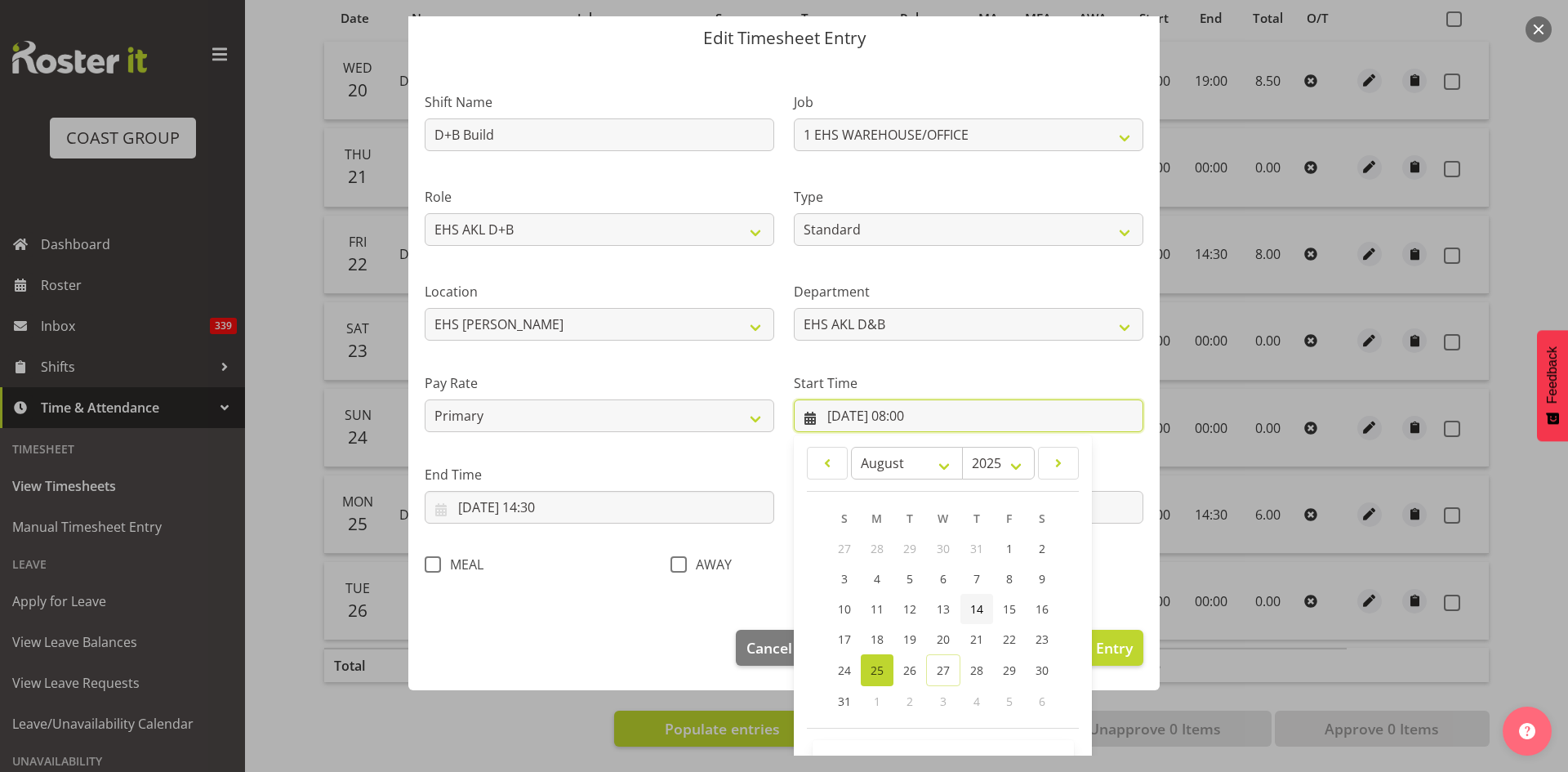
scroll to position [102, 0]
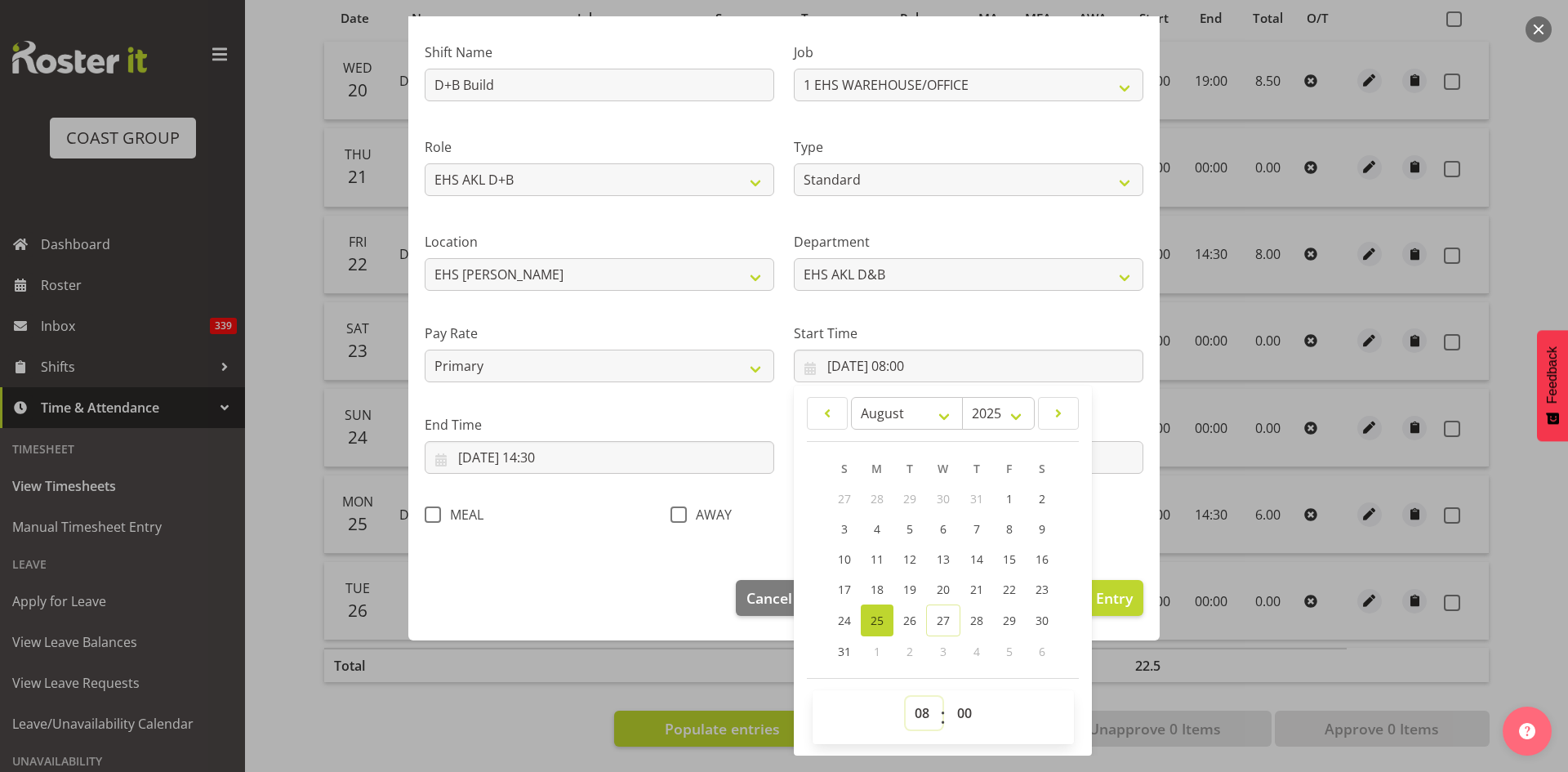
click at [917, 704] on select "00 01 02 03 04 05 06 07 08 09 10 11 12 13 14 15 16 17 18 19 20 21 22 23" at bounding box center [924, 712] width 37 height 32
click at [905, 696] on select "00 01 02 03 04 05 06 07 08 09 10 11 12 13 14 15 16 17 18 19 20 21 22 23" at bounding box center [924, 712] width 37 height 32
click at [627, 581] on footer "Cancel Delete Entry Clear Entry Update Entry" at bounding box center [784, 602] width 752 height 77
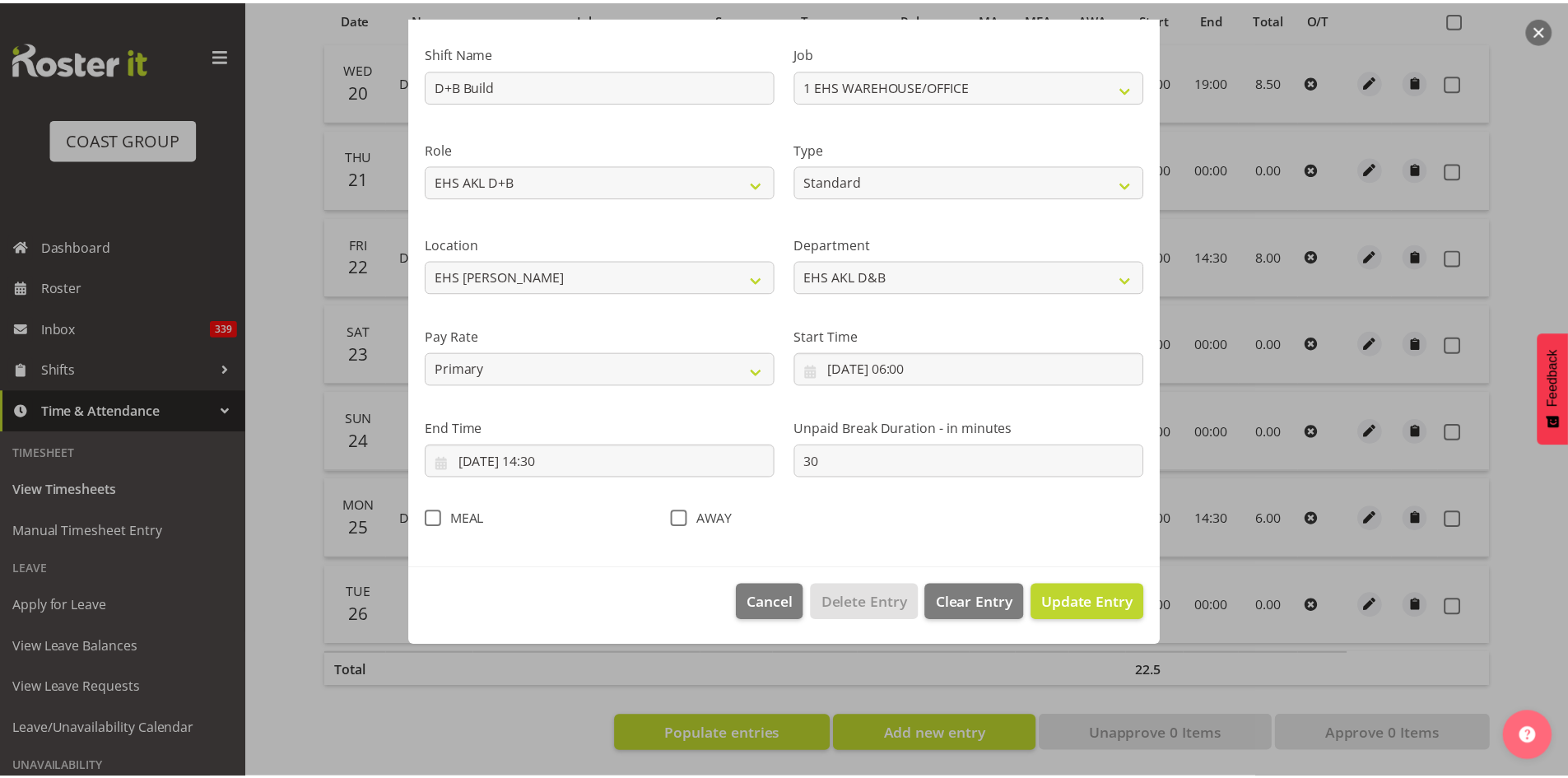
scroll to position [0, 0]
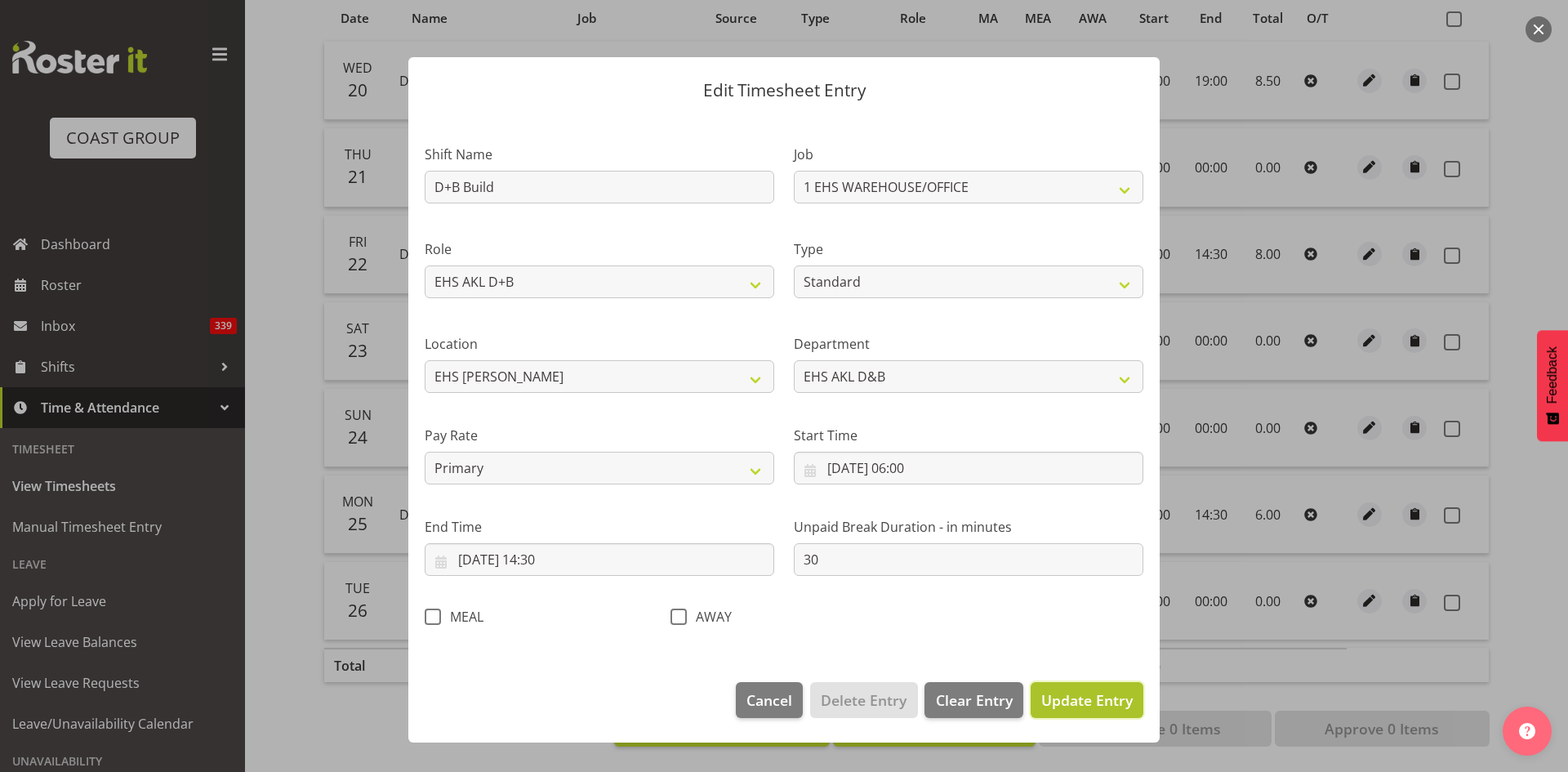
click at [1093, 704] on span "Update Entry" at bounding box center [1087, 699] width 92 height 19
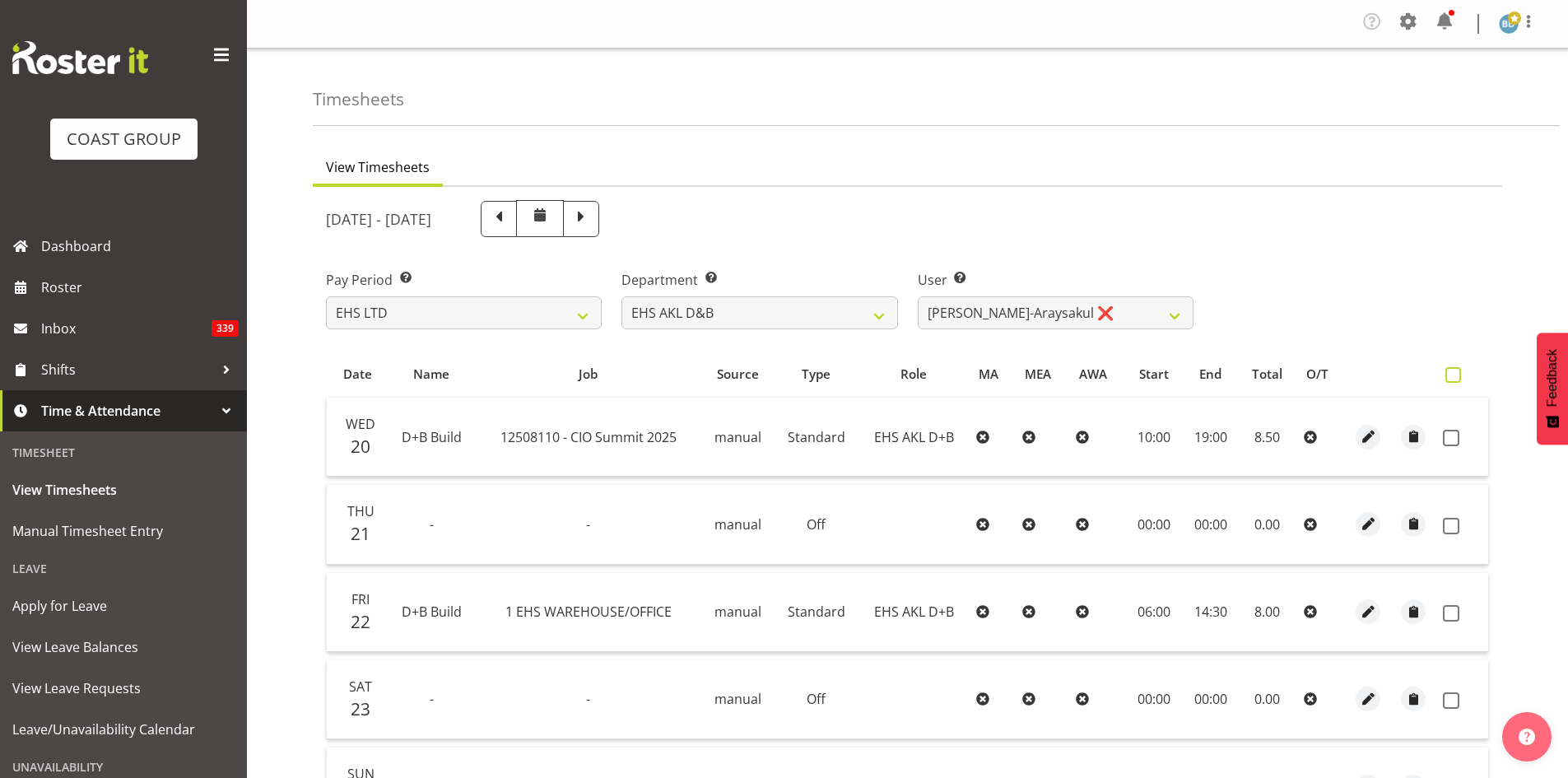
click at [1452, 381] on span at bounding box center [1452, 374] width 16 height 16
click at [1452, 381] on input "checkbox" at bounding box center [1450, 374] width 10 height 10
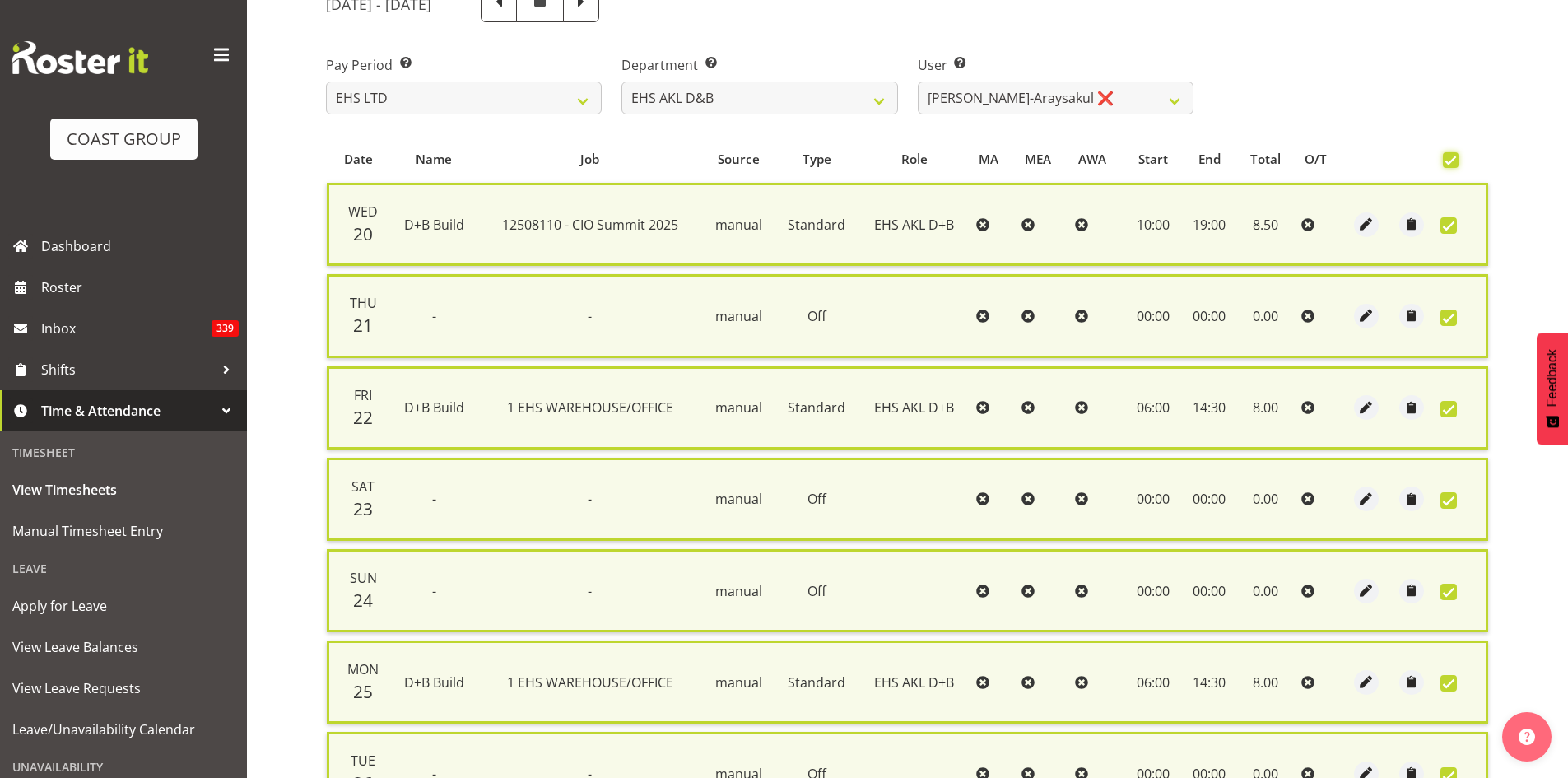
scroll to position [395, 0]
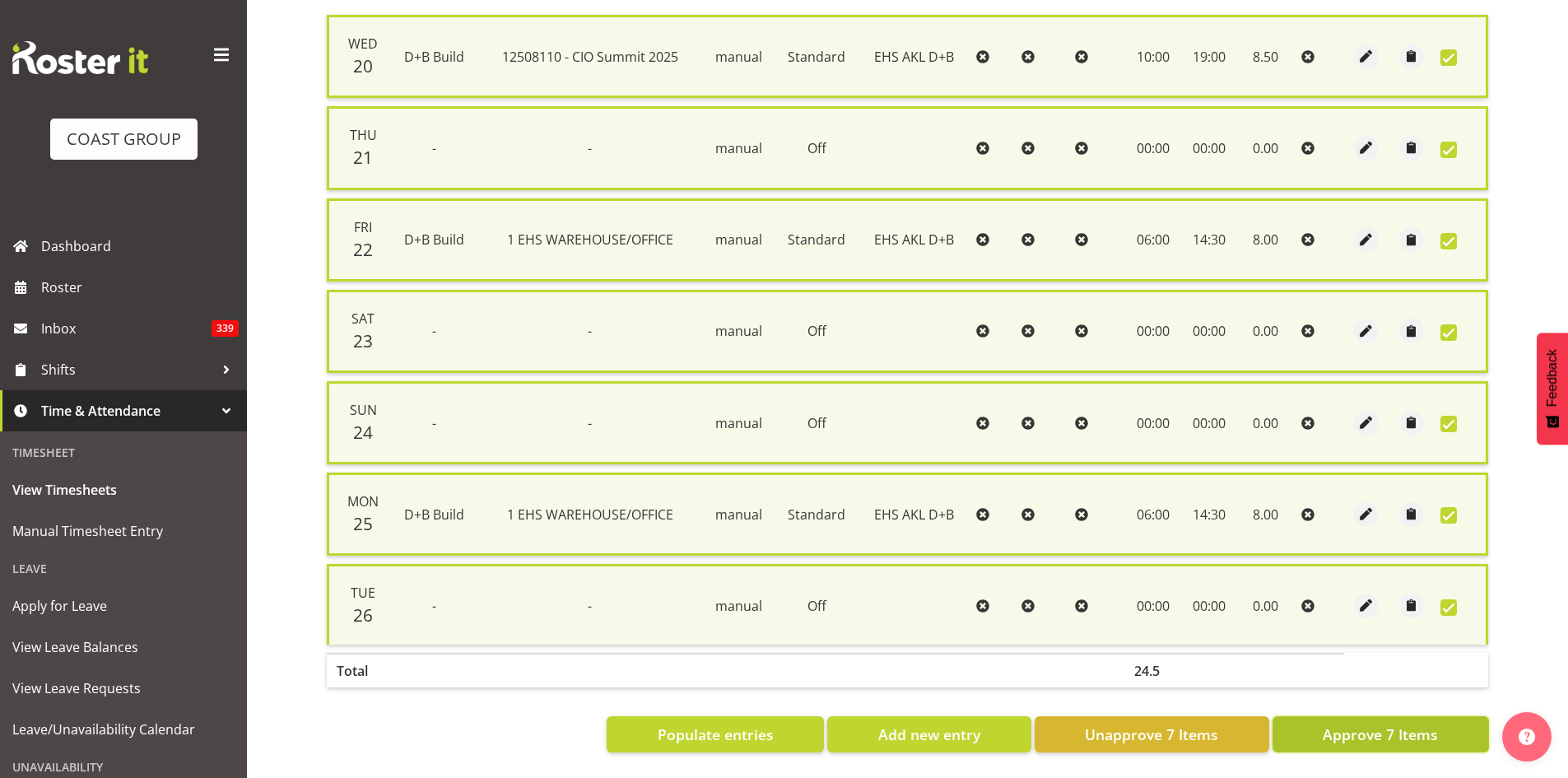
click at [1353, 731] on span "Approve 7 Items" at bounding box center [1381, 733] width 116 height 21
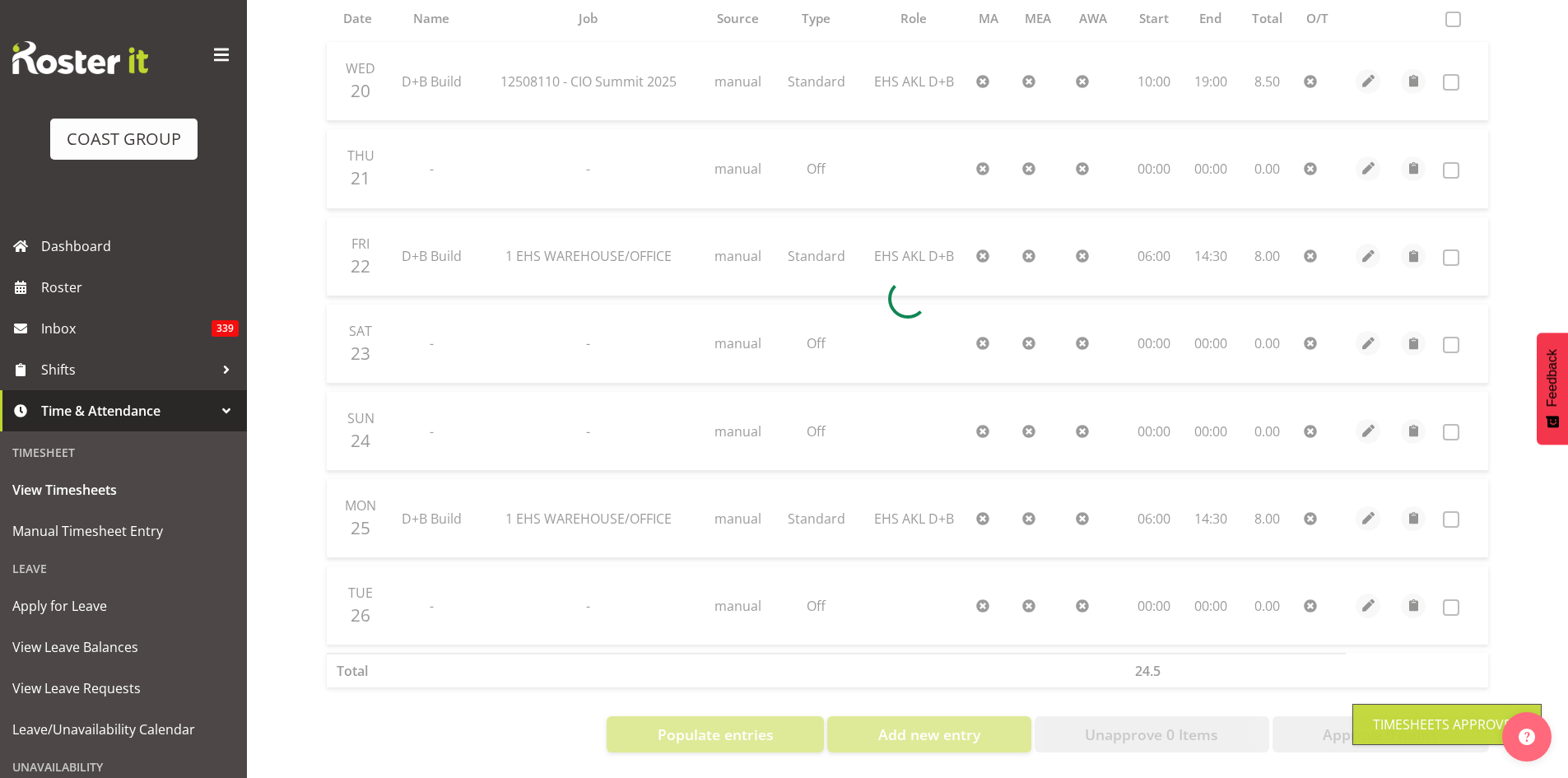
scroll to position [0, 0]
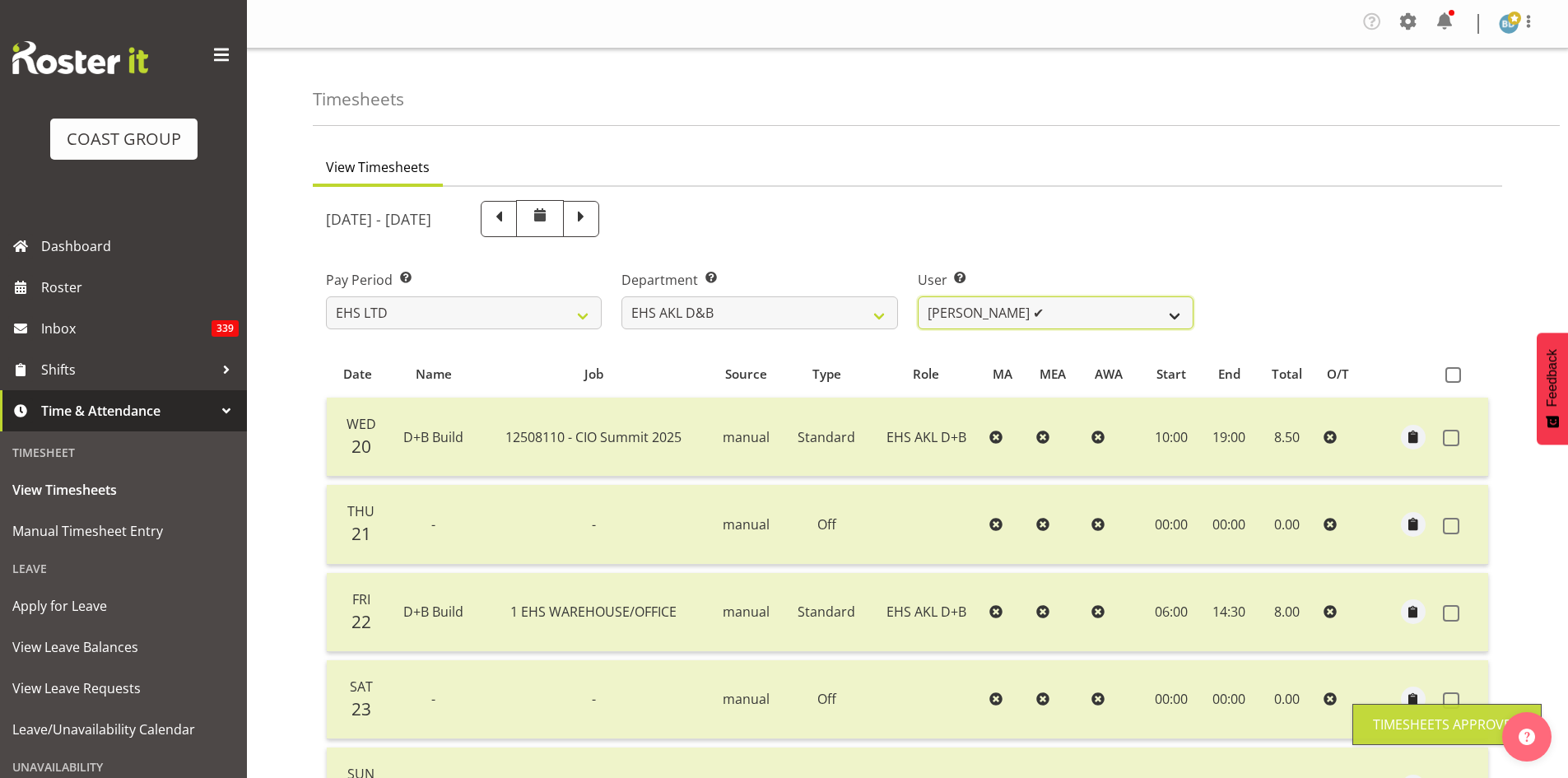
click at [1051, 324] on select "[PERSON_NAME] Pua ✔ [PERSON_NAME] ✔ [PERSON_NAME] ✔ [PERSON_NAME] ✔ [PERSON_NAM…" at bounding box center [1056, 313] width 276 height 33
click at [918, 297] on select "[PERSON_NAME] Pua ✔ [PERSON_NAME] ✔ [PERSON_NAME] ✔ [PERSON_NAME] ✔ [PERSON_NAM…" at bounding box center [1056, 313] width 276 height 33
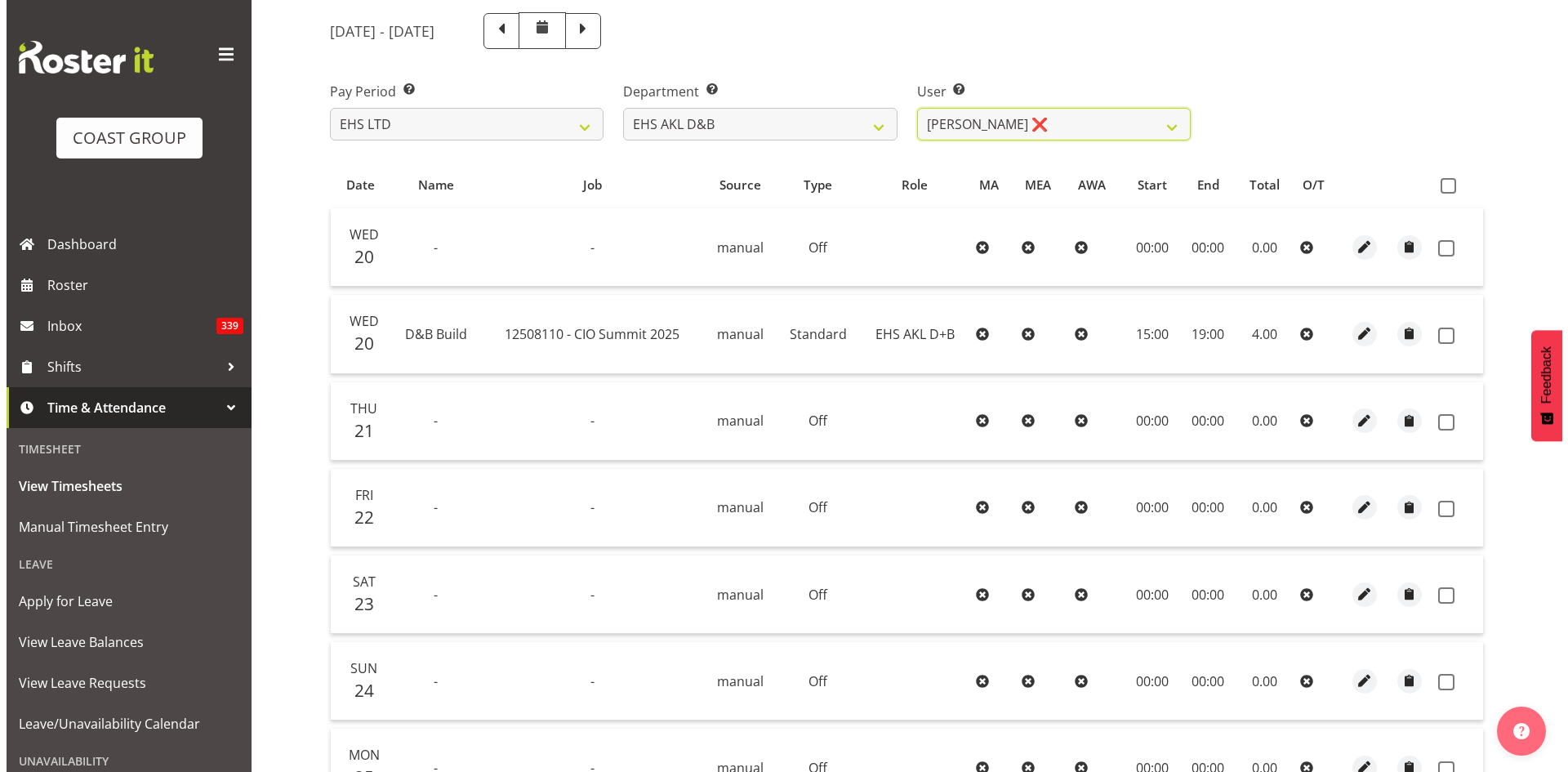
scroll to position [44, 0]
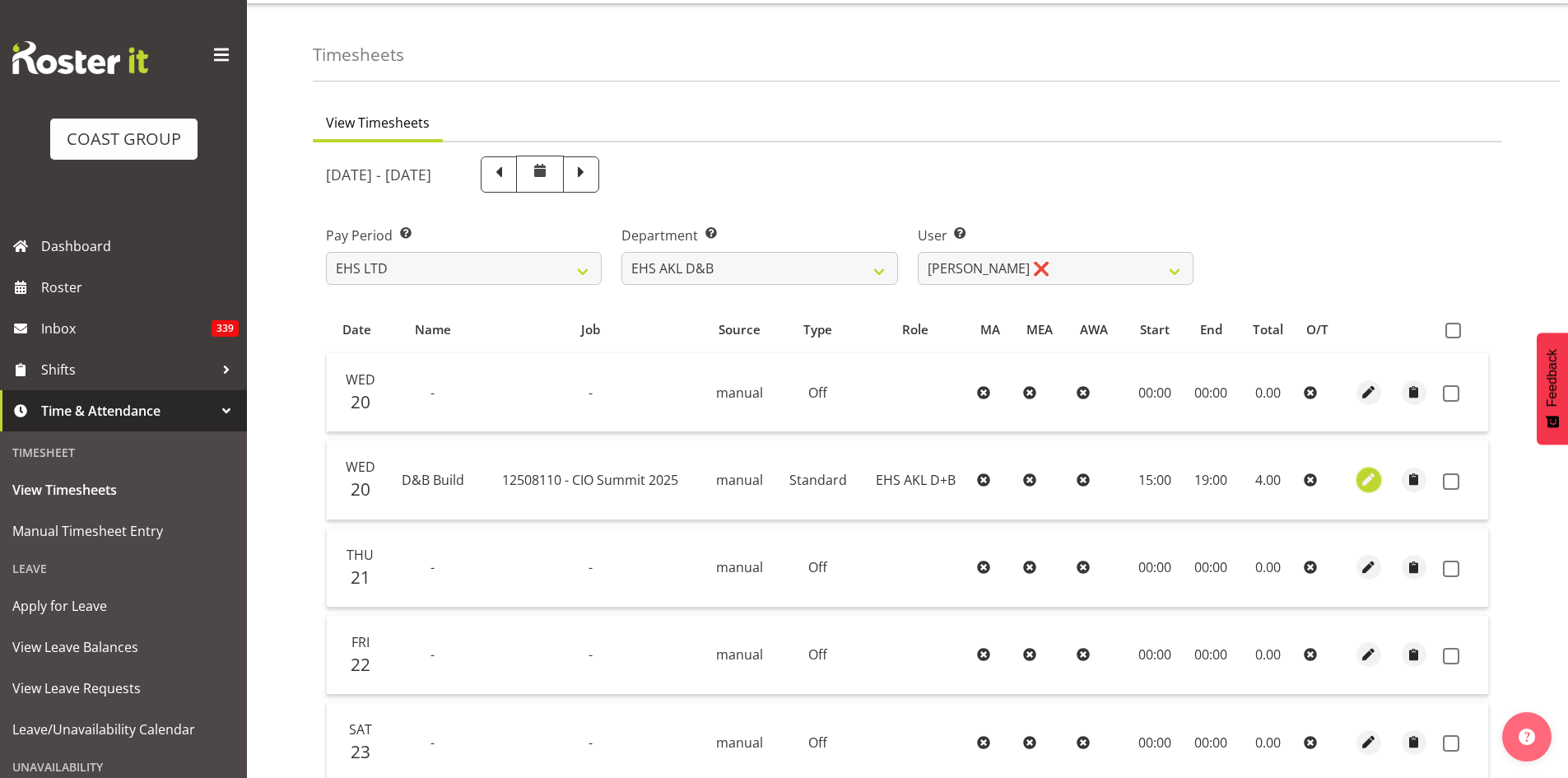
click at [1367, 480] on span "button" at bounding box center [1367, 479] width 19 height 19
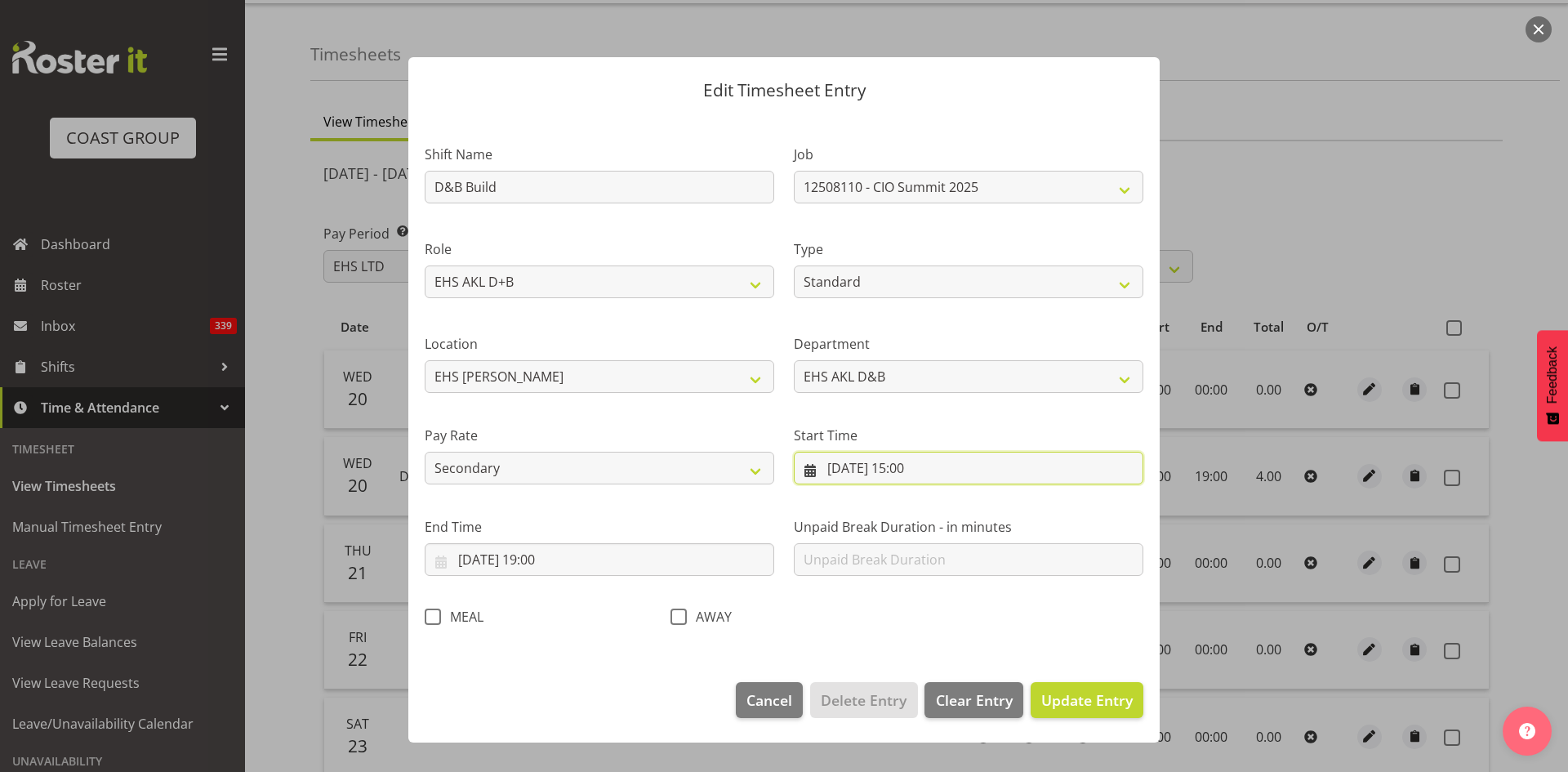
click at [908, 465] on input "[DATE] 15:00" at bounding box center [968, 467] width 350 height 32
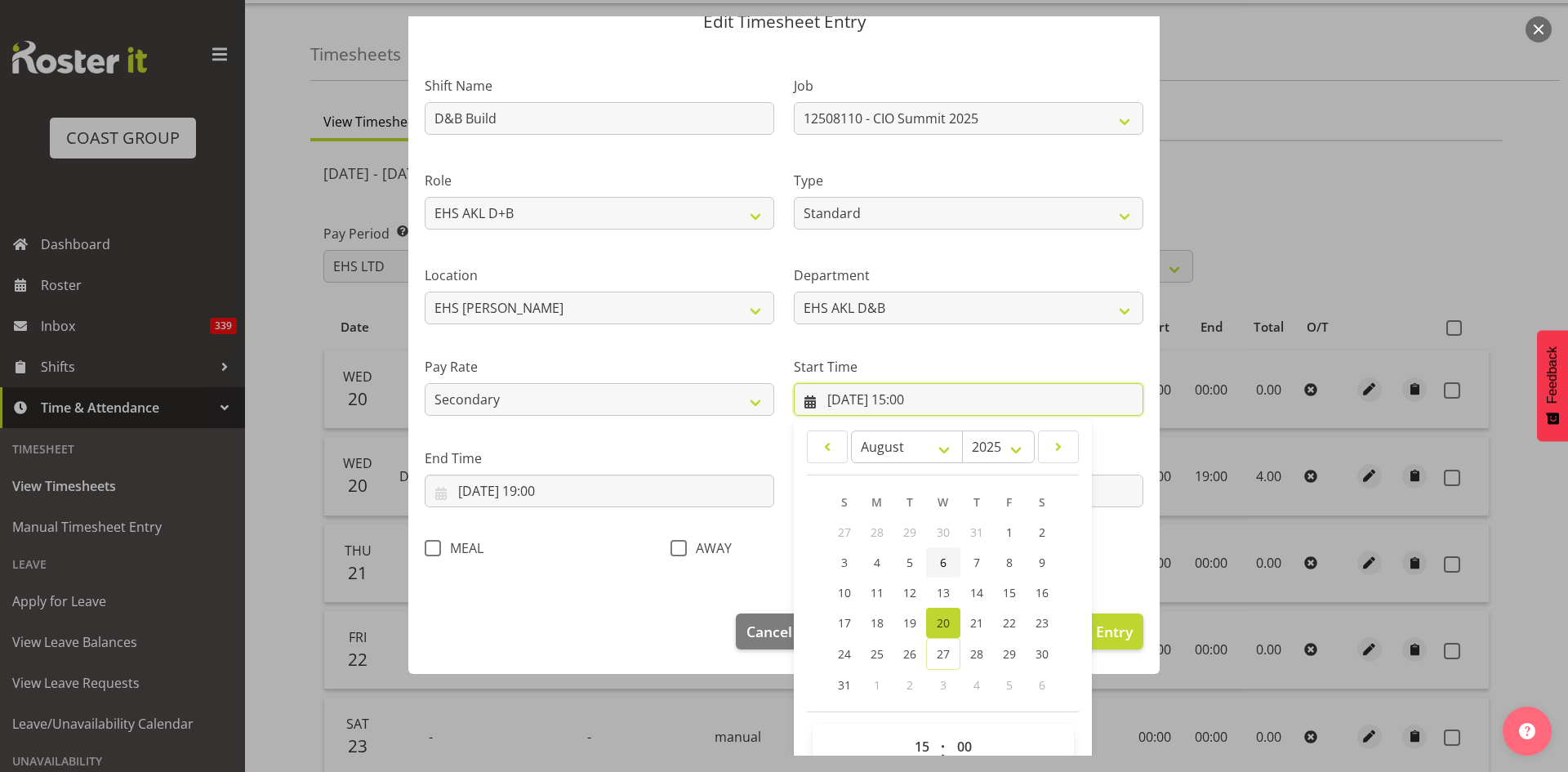
scroll to position [102, 0]
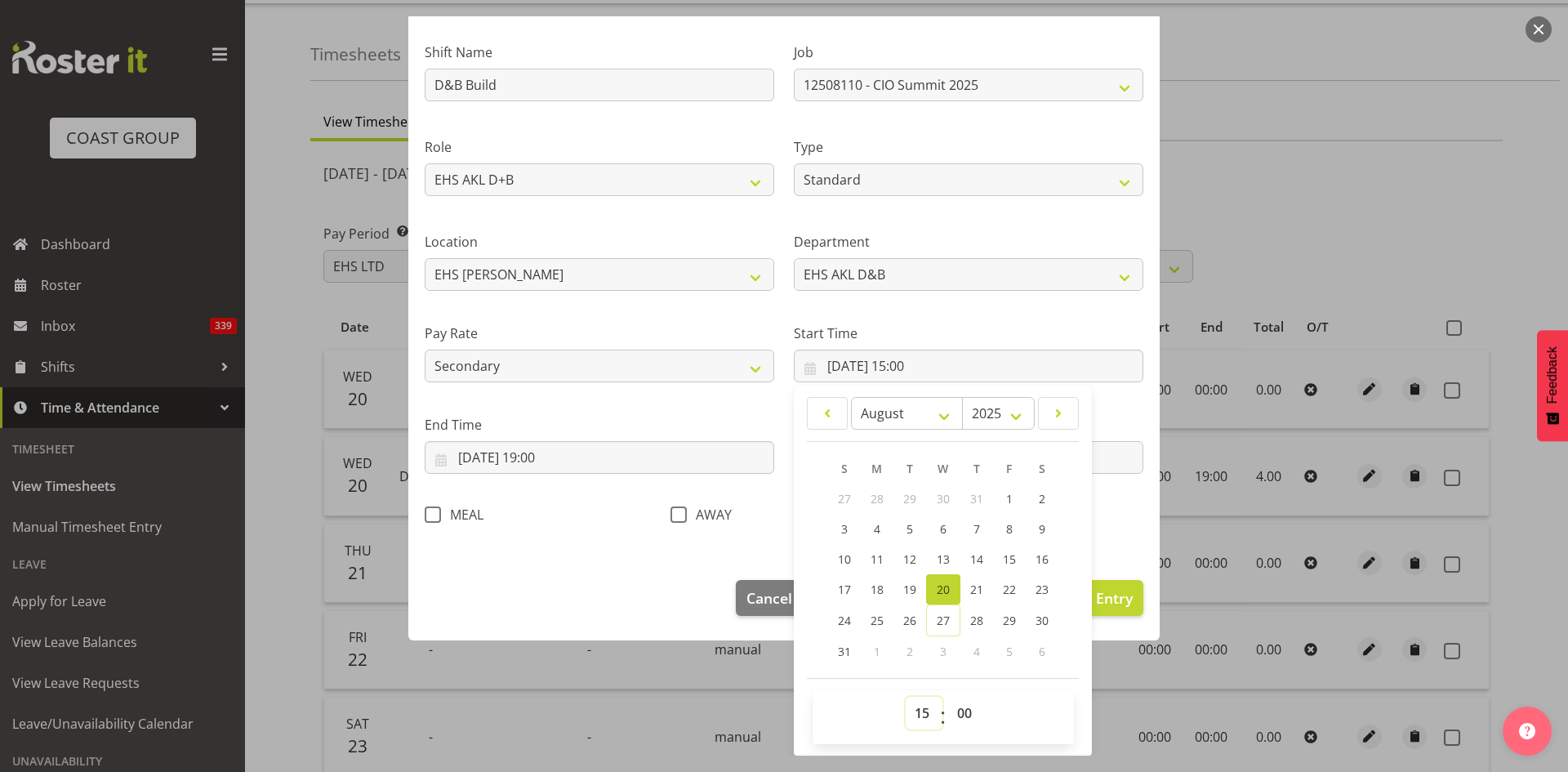
click at [919, 716] on select "00 01 02 03 04 05 06 07 08 09 10 11 12 13 14 15 16 17 18 19 20 21 22 23" at bounding box center [924, 712] width 37 height 32
click at [905, 696] on select "00 01 02 03 04 05 06 07 08 09 10 11 12 13 14 15 16 17 18 19 20 21 22 23" at bounding box center [924, 712] width 37 height 32
click at [579, 554] on section "Shift Name D&B Build Job 1 Carlton Events 1 [PERSON_NAME][GEOGRAPHIC_DATA] 1 [P…" at bounding box center [784, 288] width 752 height 551
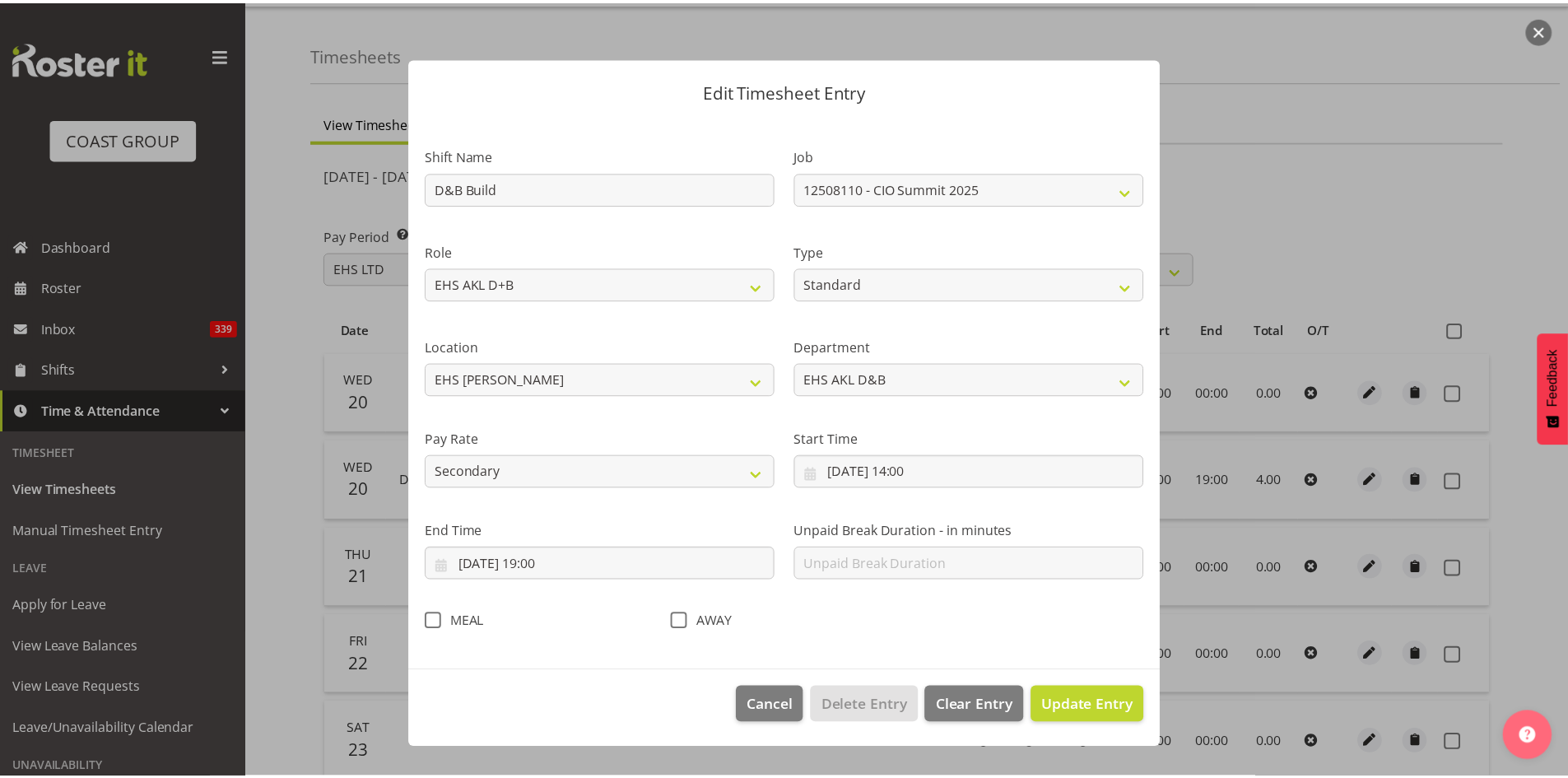
scroll to position [0, 0]
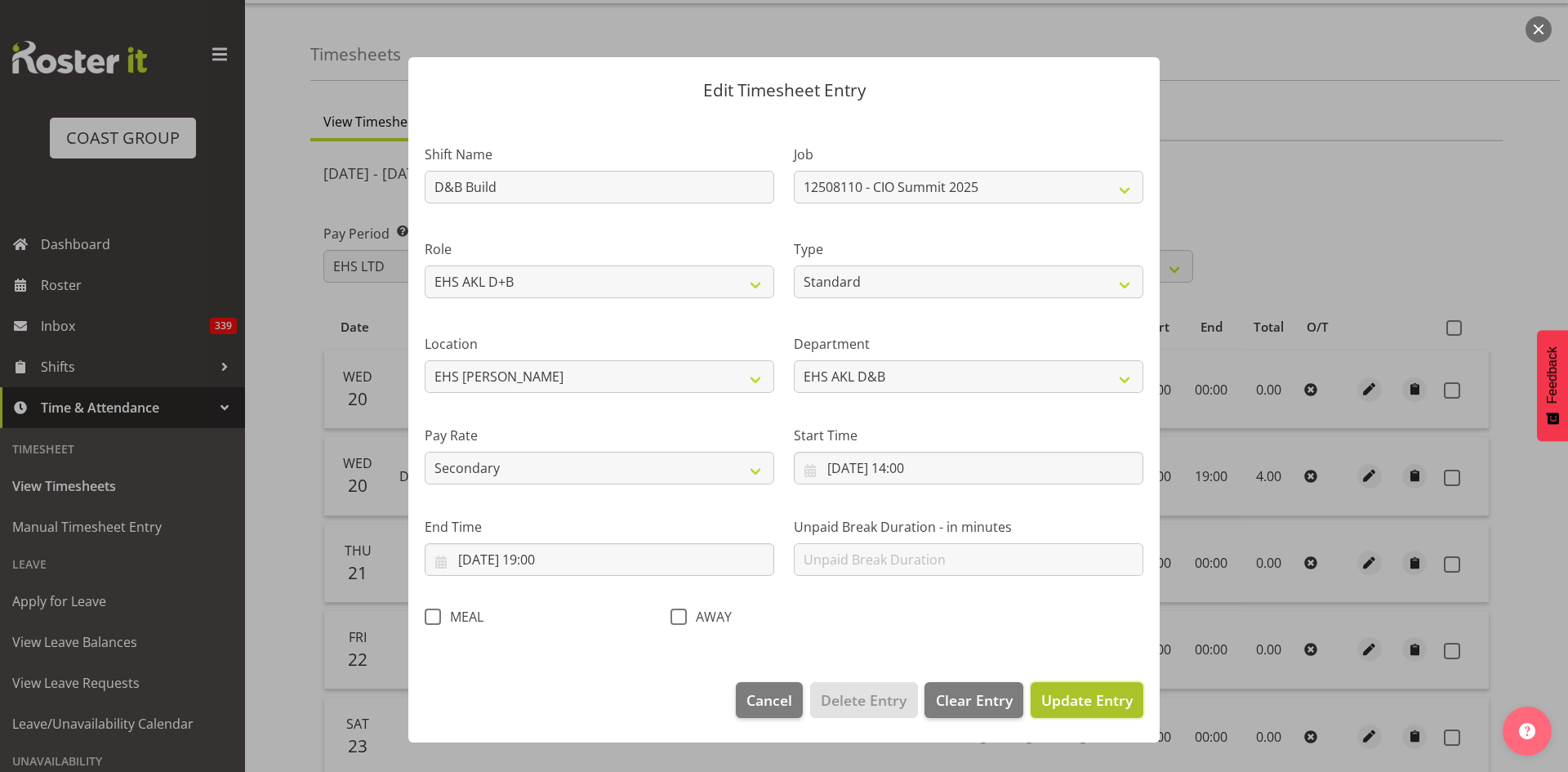
click at [1069, 695] on span "Update Entry" at bounding box center [1087, 699] width 92 height 19
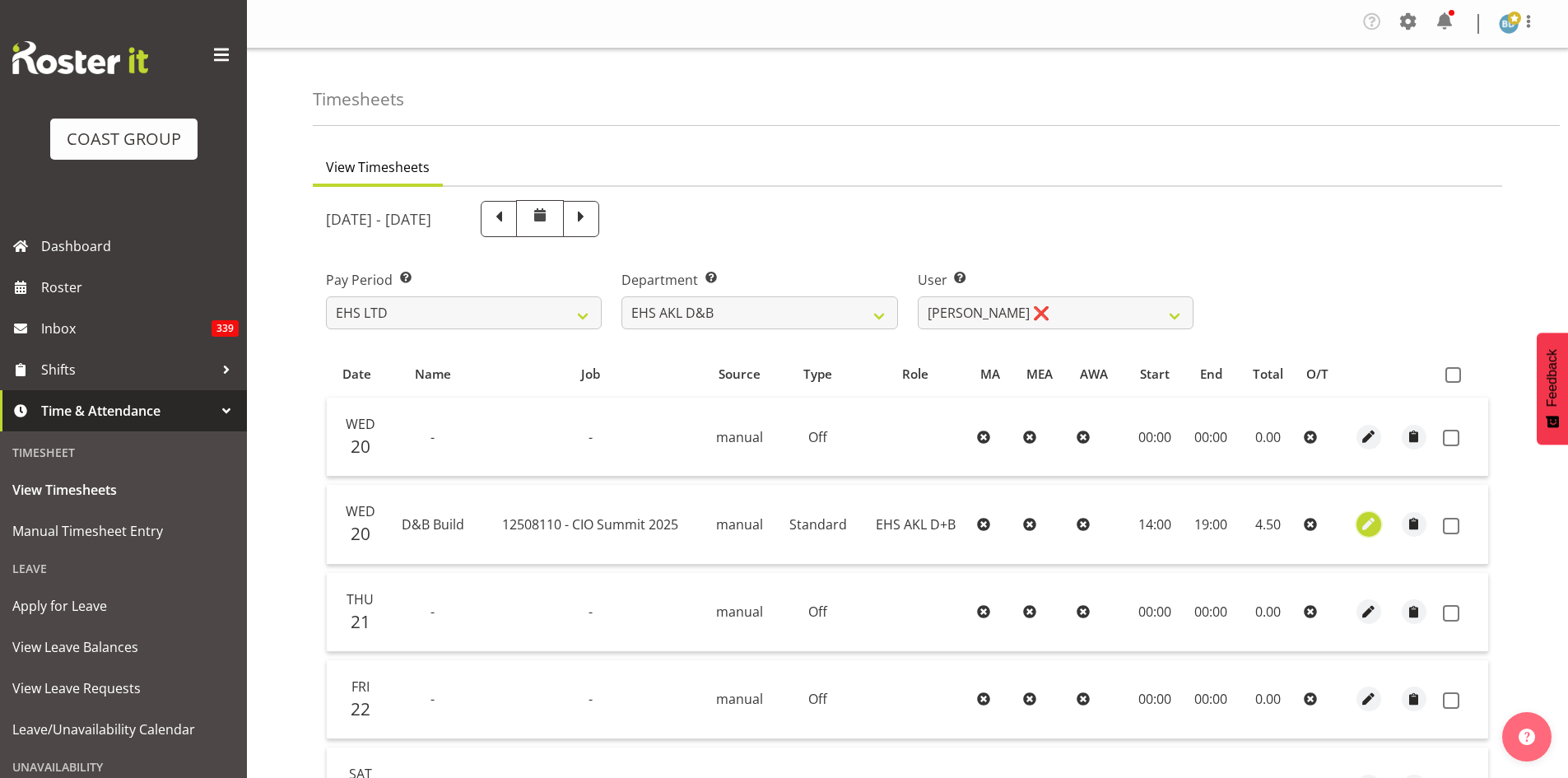
click at [1366, 525] on span "button" at bounding box center [1367, 523] width 19 height 19
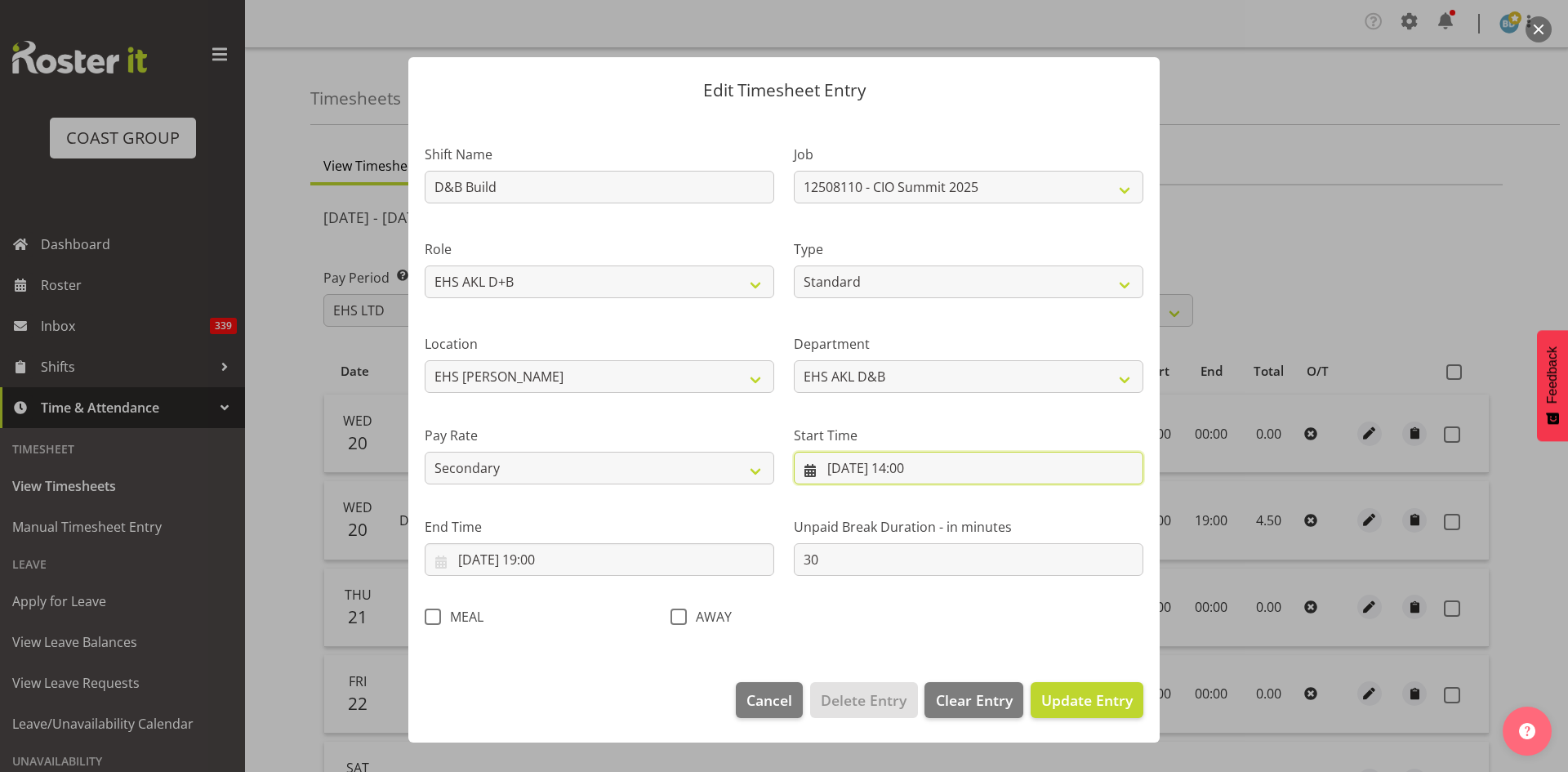
click at [915, 467] on input "[DATE] 14:00" at bounding box center [968, 467] width 350 height 32
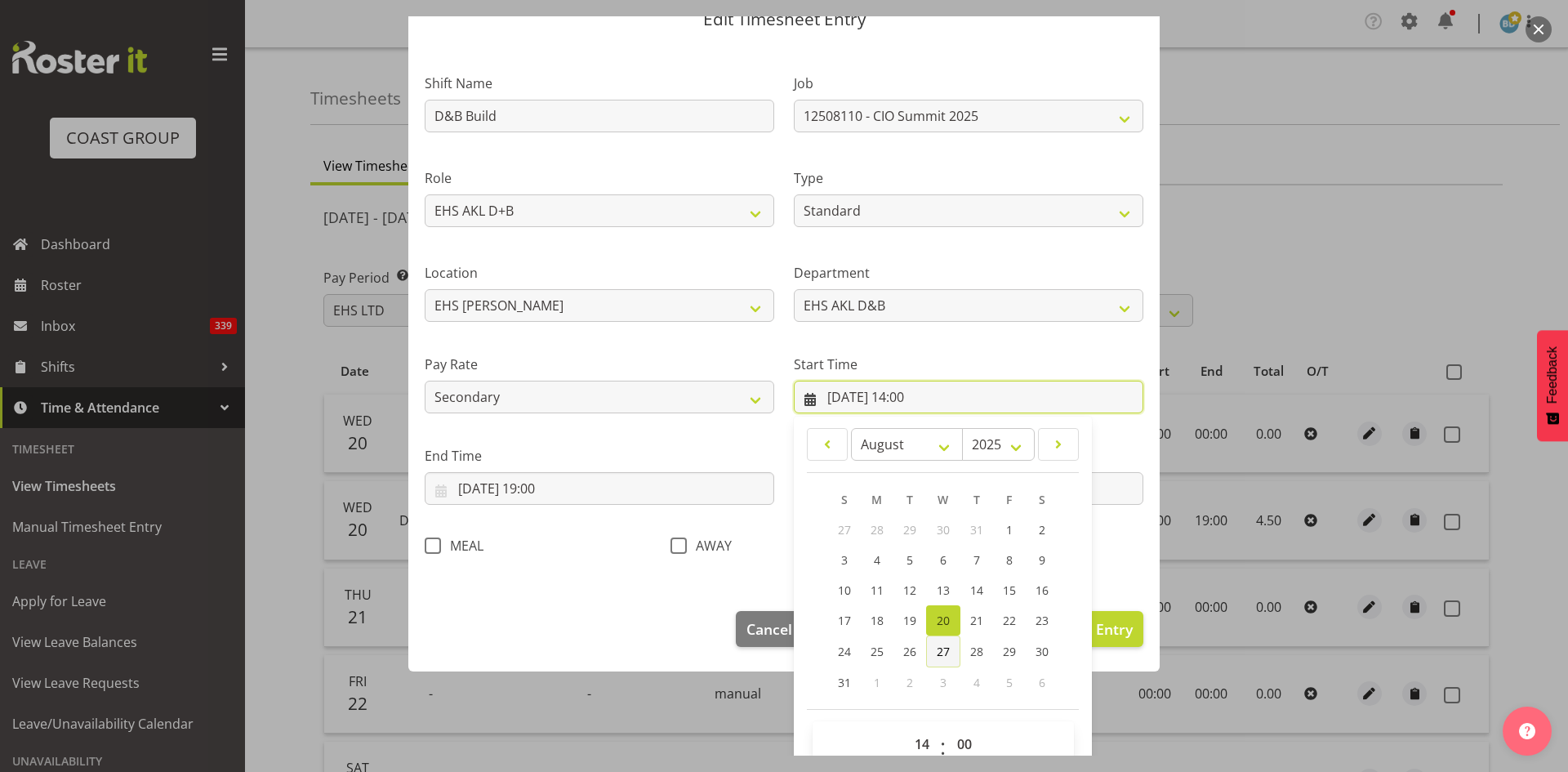
scroll to position [102, 0]
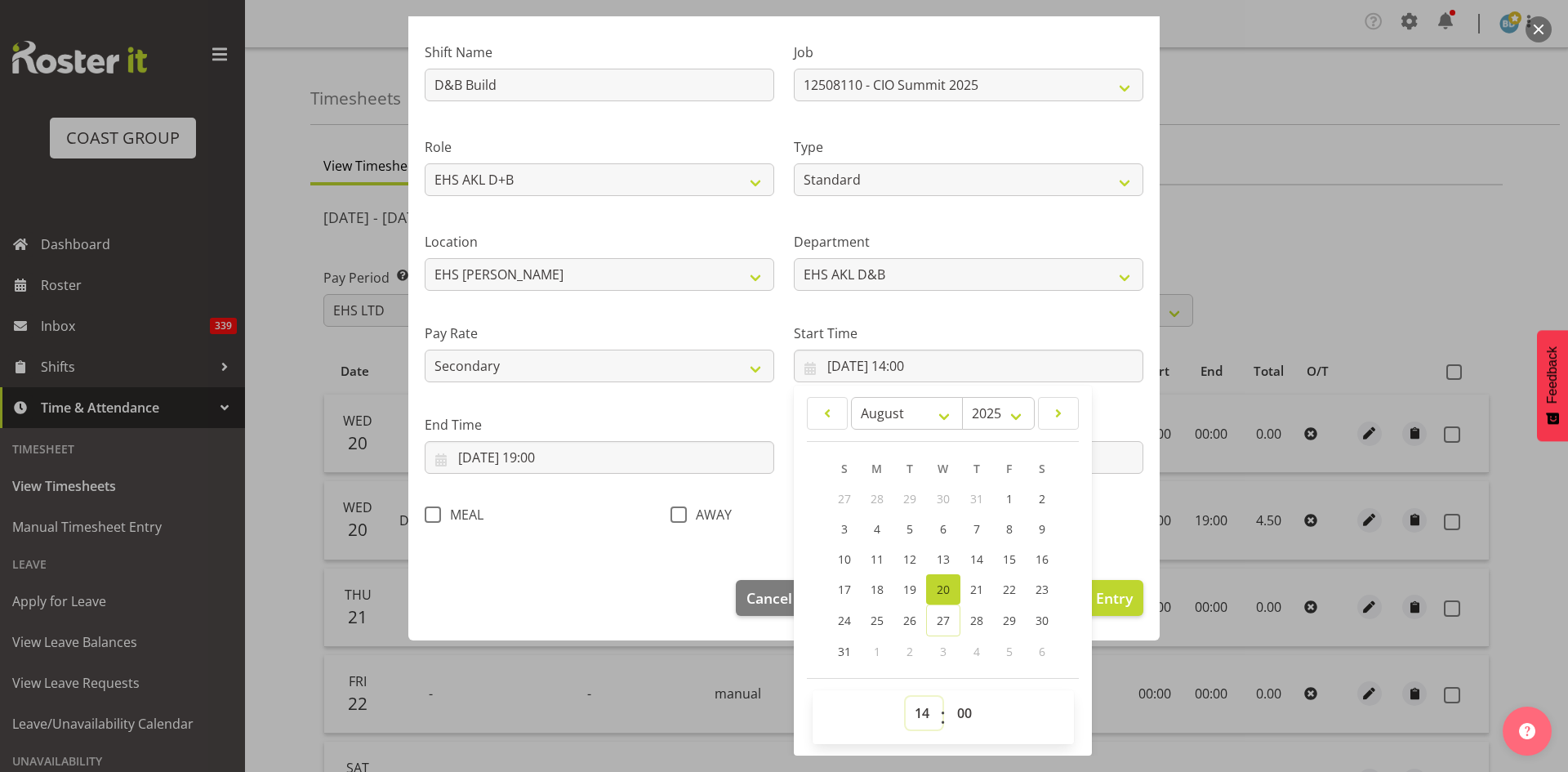
click at [912, 711] on select "00 01 02 03 04 05 06 07 08 09 10 11 12 13 14 15 16 17 18 19 20 21 22 23" at bounding box center [924, 712] width 37 height 32
click at [905, 696] on select "00 01 02 03 04 05 06 07 08 09 10 11 12 13 14 15 16 17 18 19 20 21 22 23" at bounding box center [924, 712] width 37 height 32
click at [1130, 512] on div "Shift Name D&B Build Job 1 Carlton Events 1 [PERSON_NAME][GEOGRAPHIC_DATA] 1 [P…" at bounding box center [783, 278] width 738 height 517
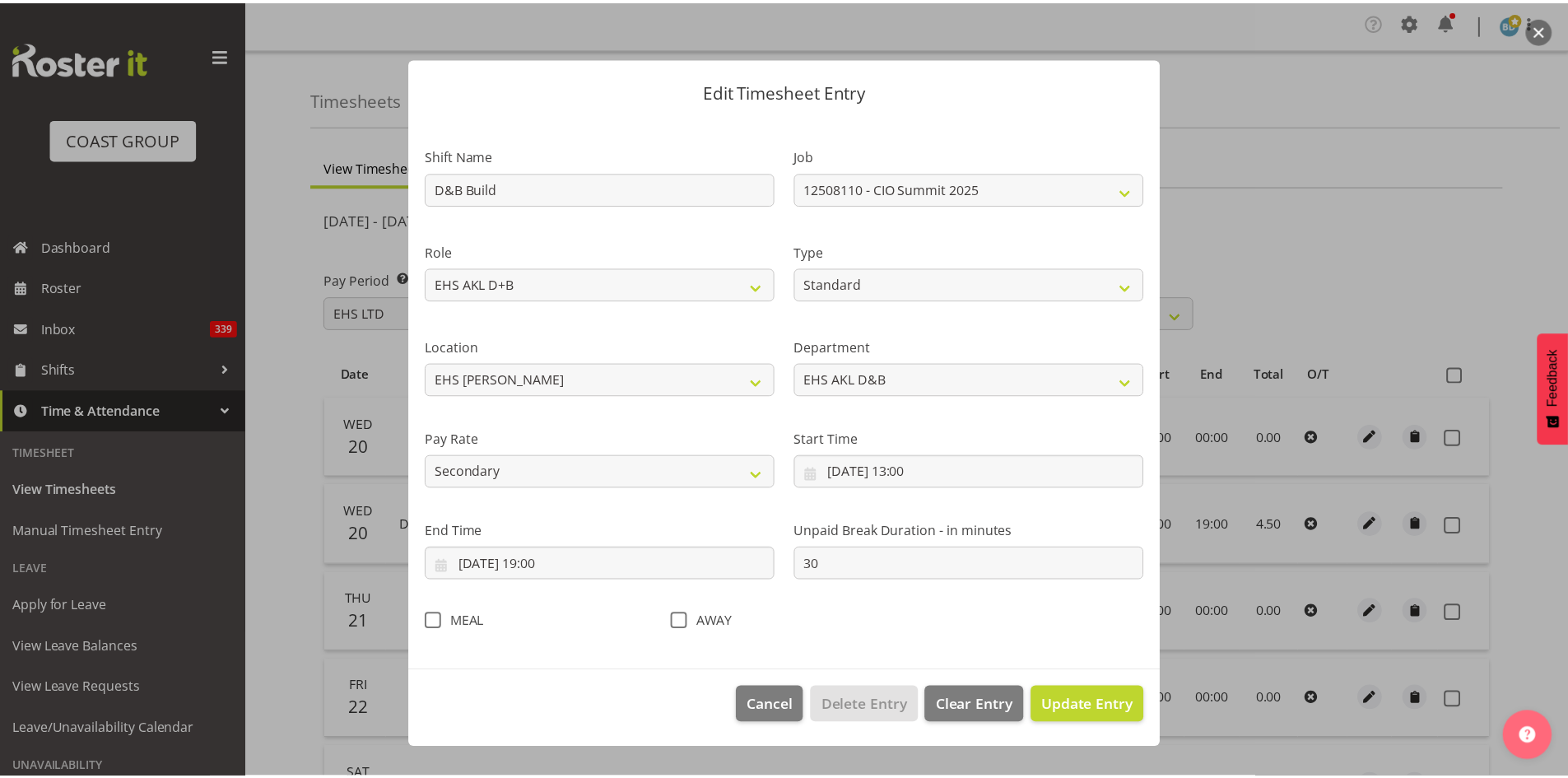
scroll to position [0, 0]
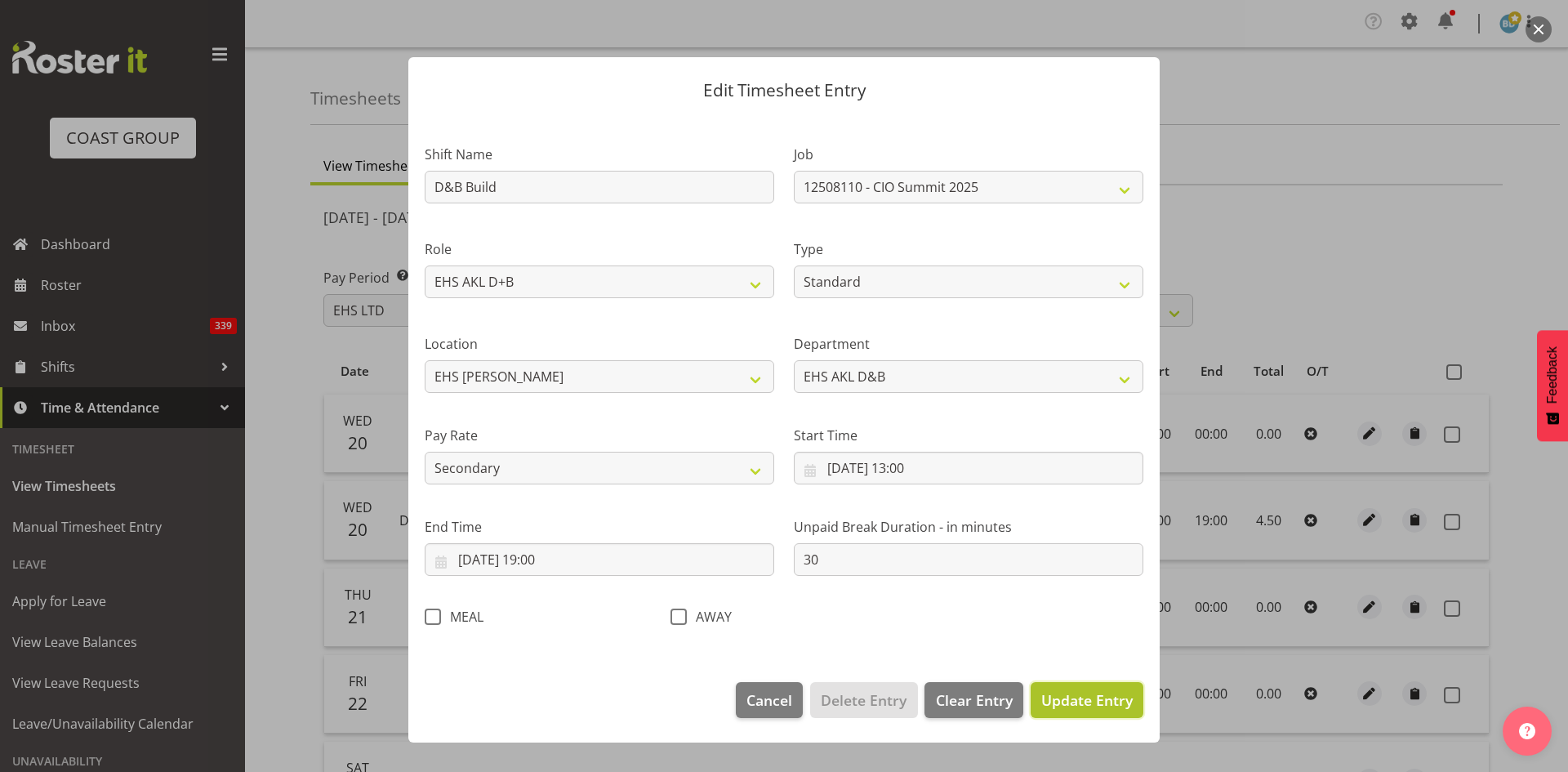
click at [1074, 699] on span "Update Entry" at bounding box center [1087, 699] width 92 height 19
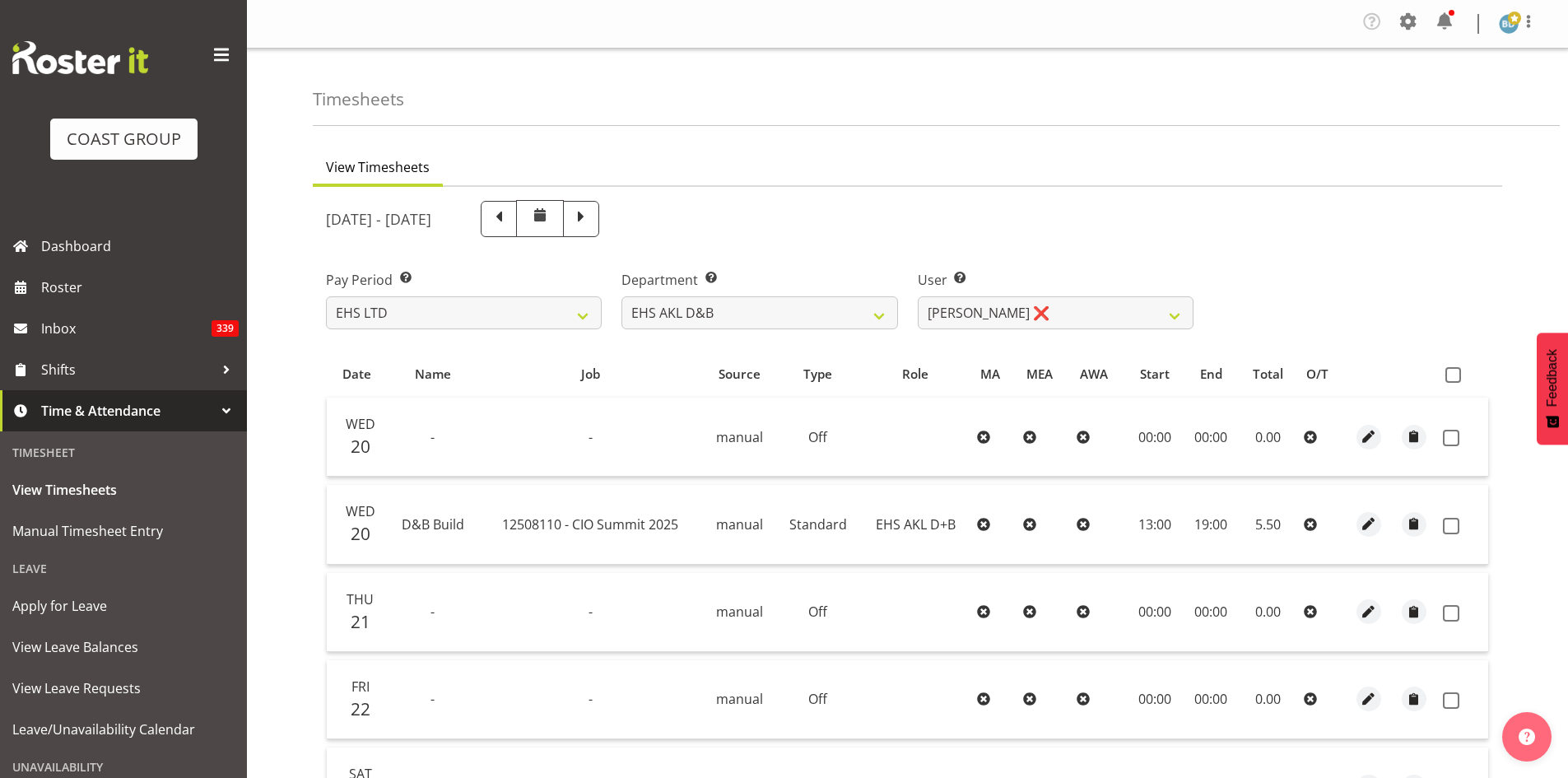
click at [1443, 385] on th at bounding box center [1462, 374] width 52 height 32
click at [1448, 379] on span at bounding box center [1452, 374] width 16 height 16
click at [1448, 379] on input "checkbox" at bounding box center [1450, 374] width 10 height 10
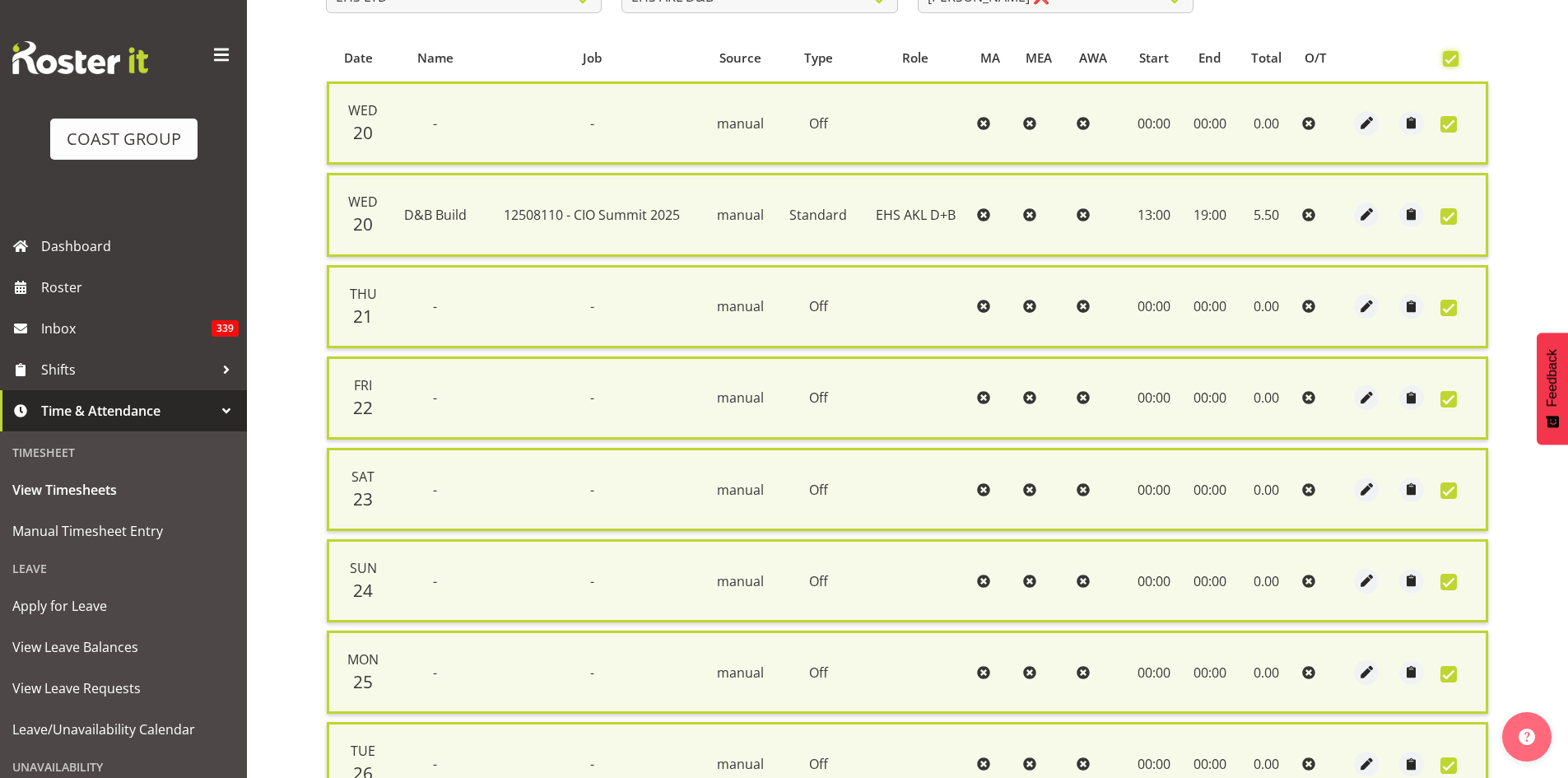
scroll to position [487, 0]
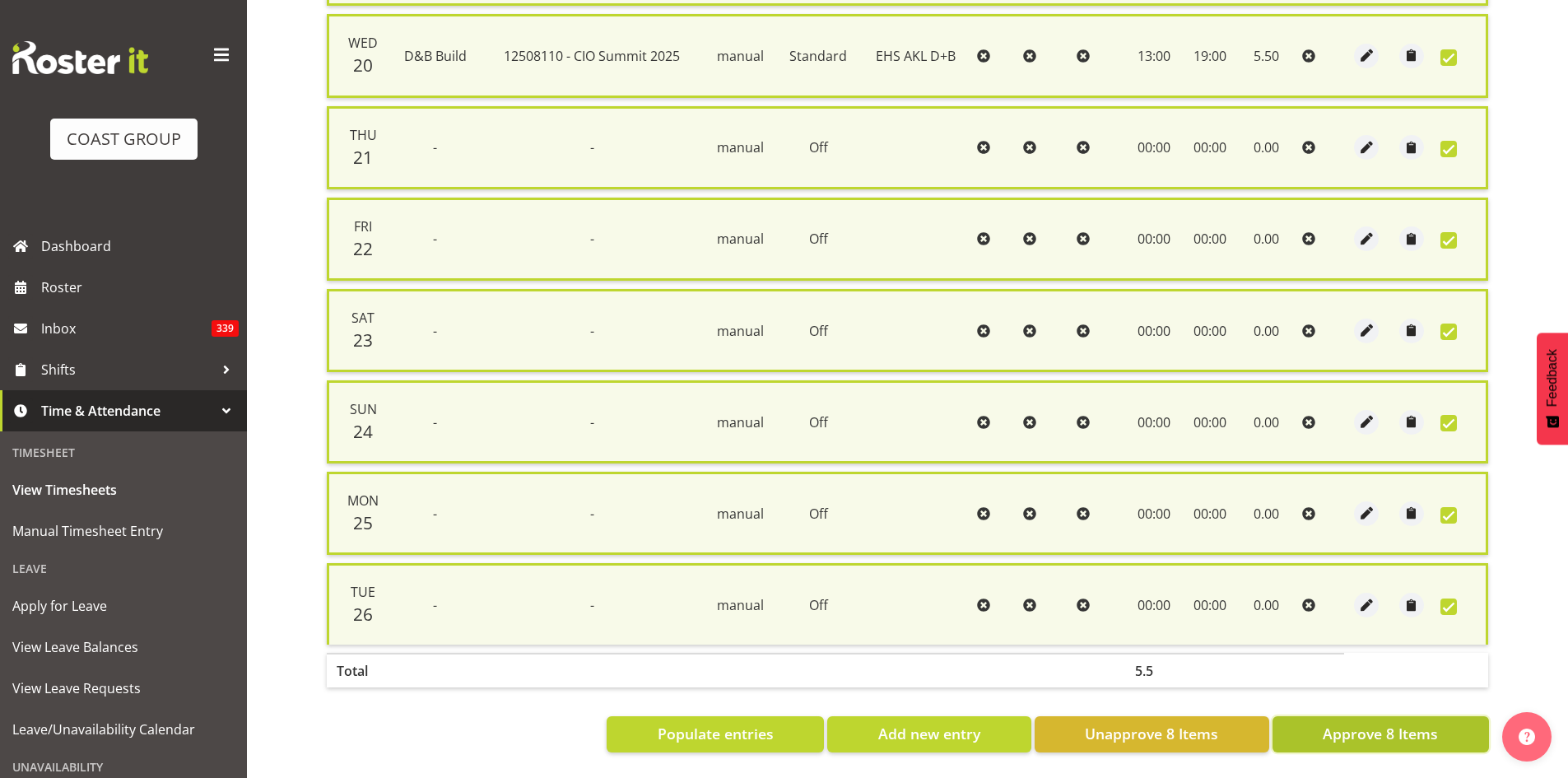
click at [1351, 723] on span "Approve 8 Items" at bounding box center [1381, 733] width 116 height 21
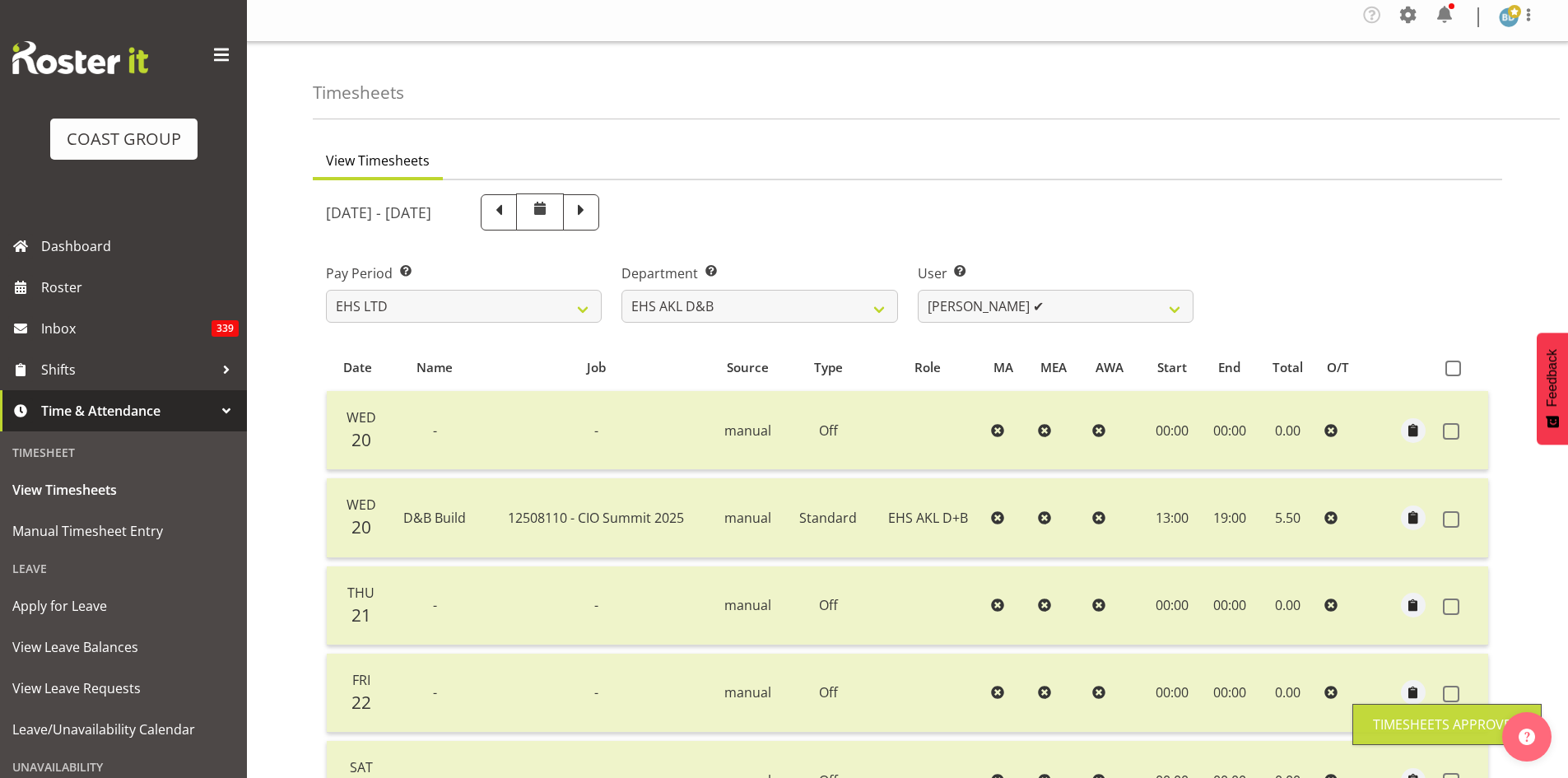
scroll to position [0, 0]
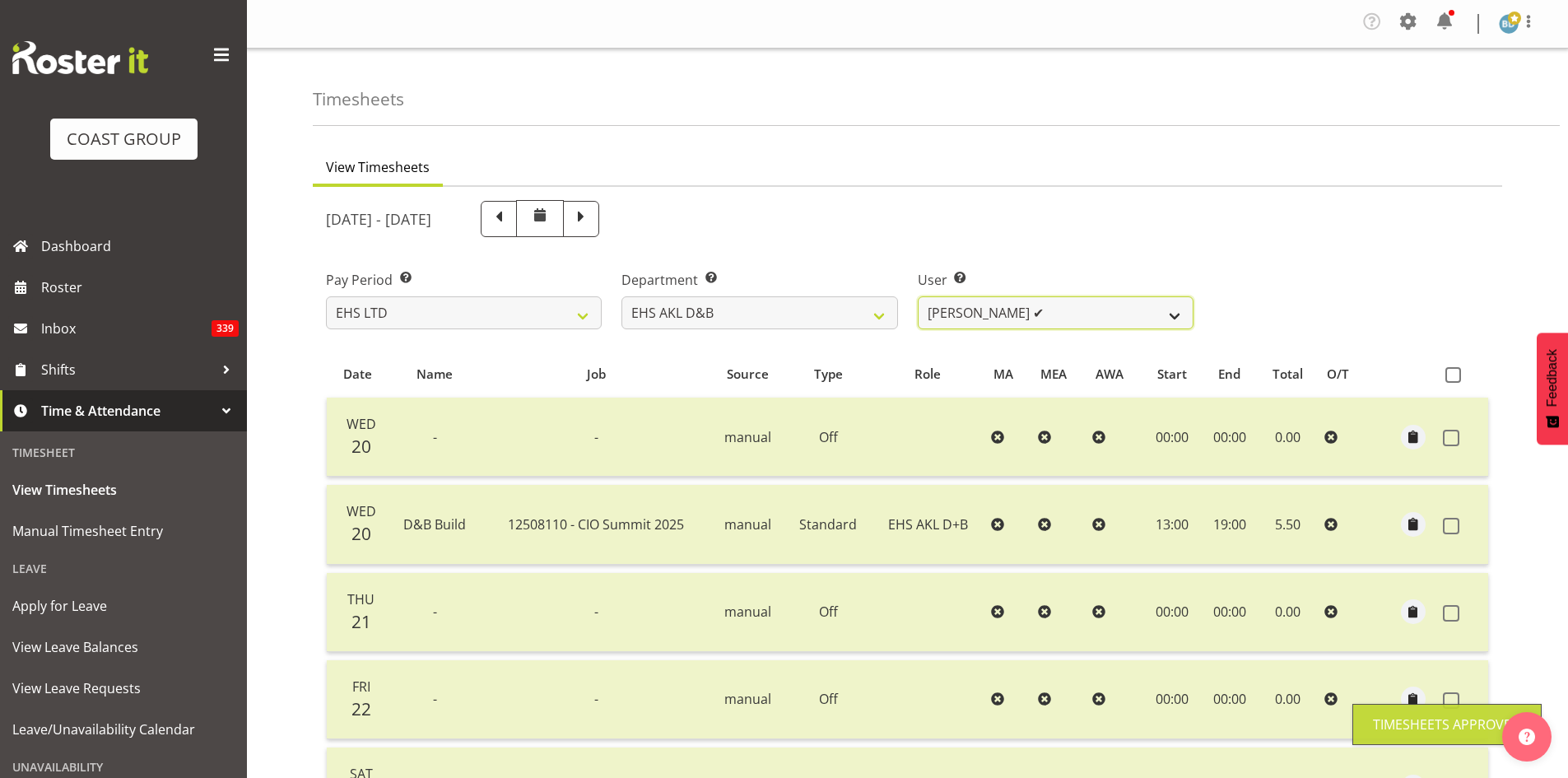
click at [1072, 314] on select "[PERSON_NAME] Pua ✔ [PERSON_NAME] ✔ [PERSON_NAME] ✔ [PERSON_NAME] ✔ [PERSON_NAM…" at bounding box center [1056, 313] width 276 height 33
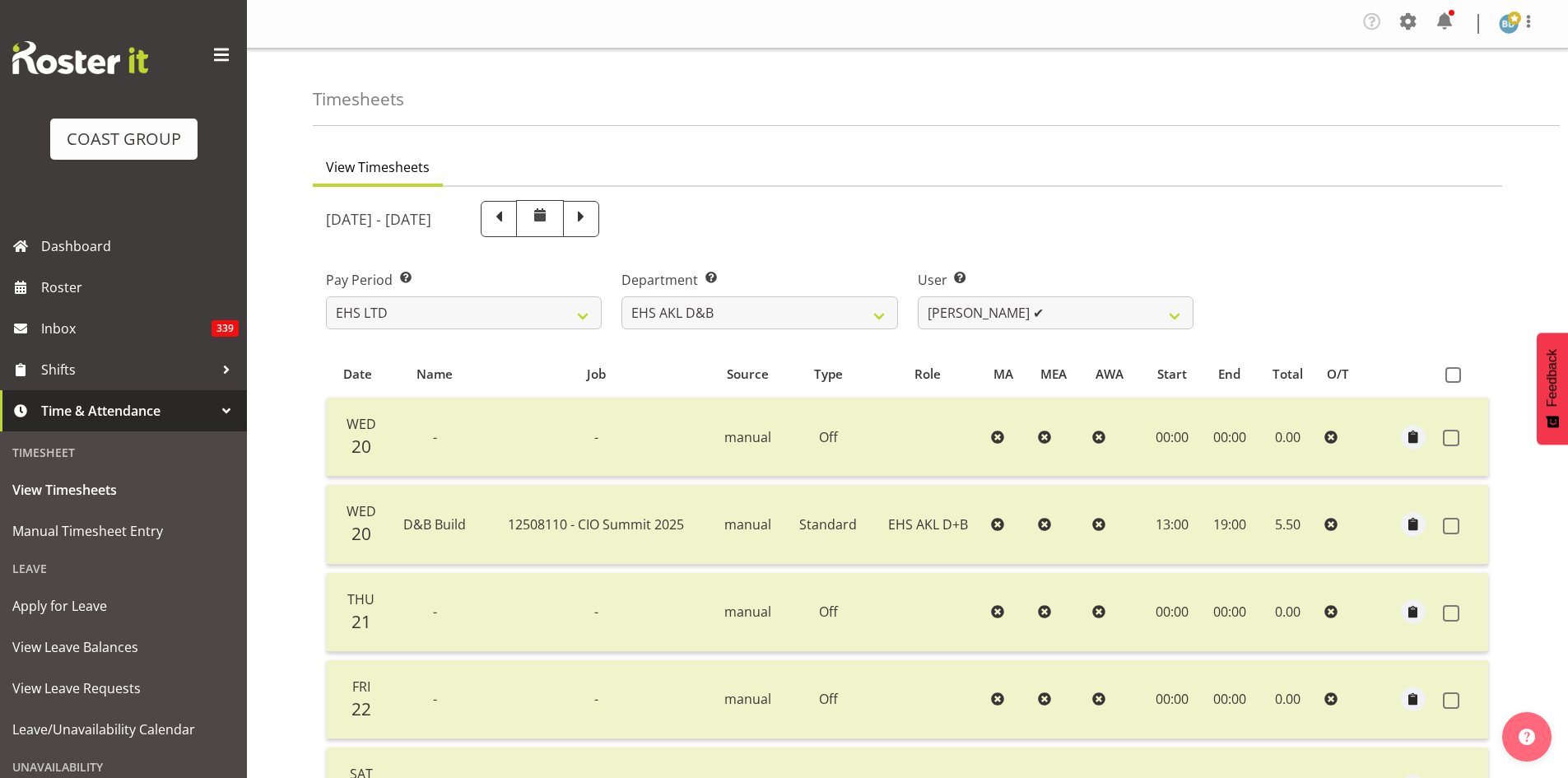
click at [1167, 221] on div "[DATE] - [DATE]" at bounding box center [759, 218] width 867 height 37
click at [1086, 322] on select "[PERSON_NAME] Pua ✔ [PERSON_NAME] ✔ [PERSON_NAME] ✔ [PERSON_NAME] ✔ [PERSON_NAM…" at bounding box center [1056, 313] width 276 height 33
click at [1094, 306] on select "[PERSON_NAME] Pua ✔ [PERSON_NAME] ✔ [PERSON_NAME] ✔ [PERSON_NAME] ✔ [PERSON_NAM…" at bounding box center [1056, 313] width 276 height 33
drag, startPoint x: 743, startPoint y: 315, endPoint x: 744, endPoint y: 326, distance: 11.0
click at [743, 315] on select "EHS AKL D&B EHS AKL DESIGNER" at bounding box center [759, 313] width 276 height 33
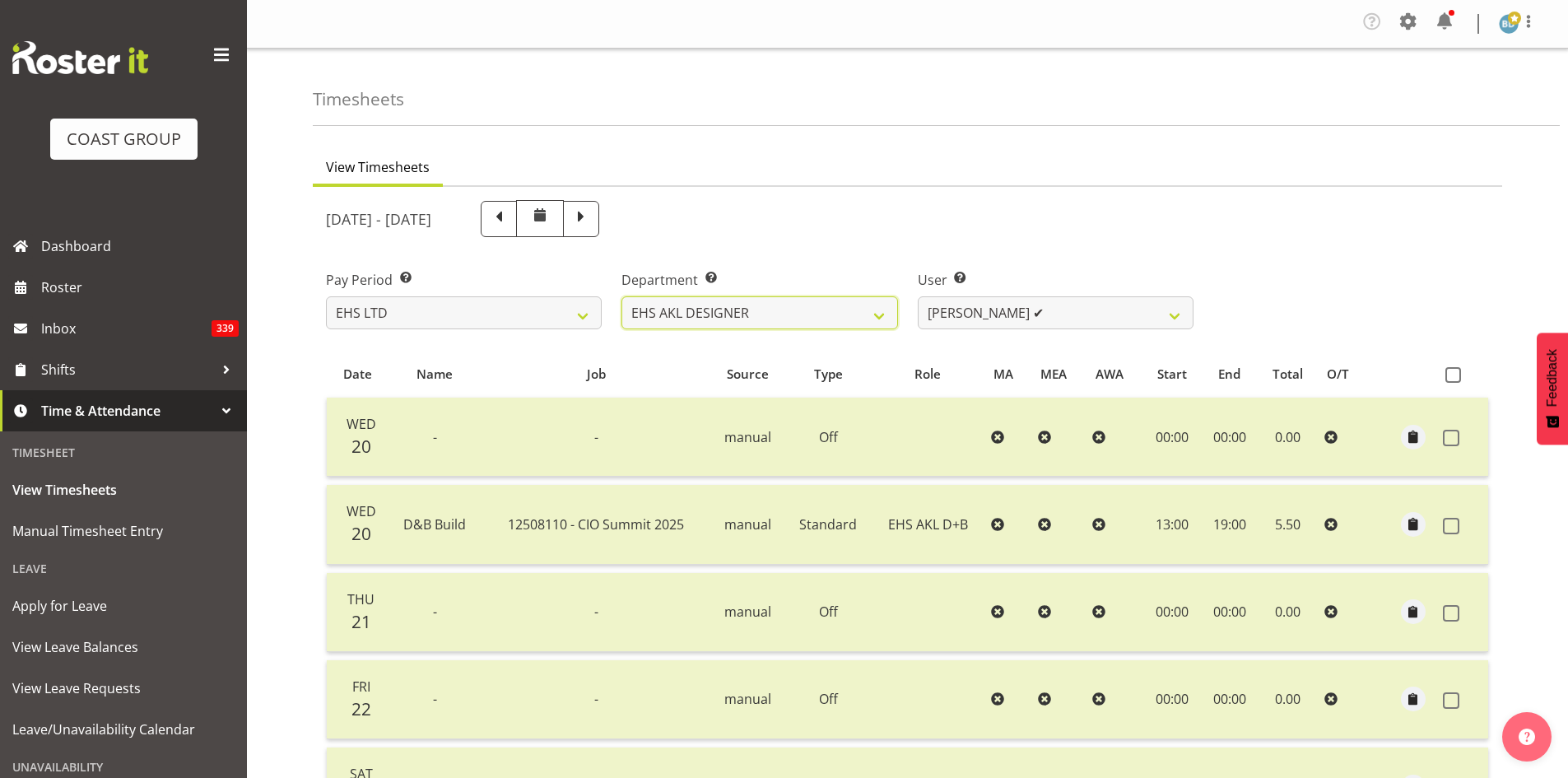
click at [621, 297] on select "EHS AKL D&B EHS AKL DESIGNER" at bounding box center [759, 313] width 276 height 33
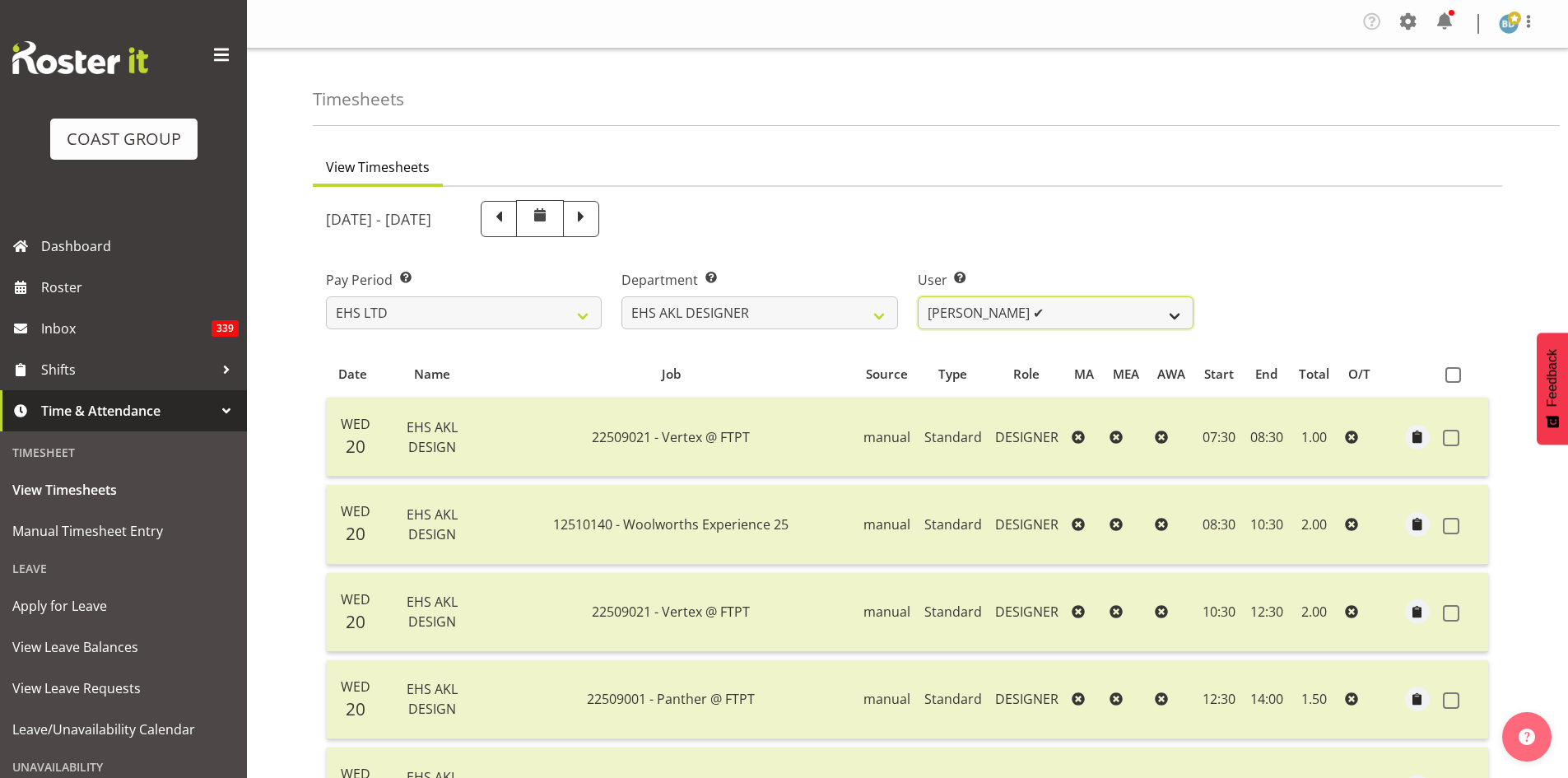
click at [1159, 317] on select "[PERSON_NAME] ✔ [PERSON_NAME] ✔" at bounding box center [1056, 313] width 276 height 33
click at [1302, 287] on div "Pay Period Select which pay period you would like to view. SLP LTD EHS LTD DW L…" at bounding box center [908, 293] width 1183 height 92
click at [1128, 316] on select "[PERSON_NAME] ✔ [PERSON_NAME] ✔" at bounding box center [1056, 313] width 276 height 33
click at [918, 297] on select "[PERSON_NAME] ✔ [PERSON_NAME] ✔" at bounding box center [1056, 313] width 276 height 33
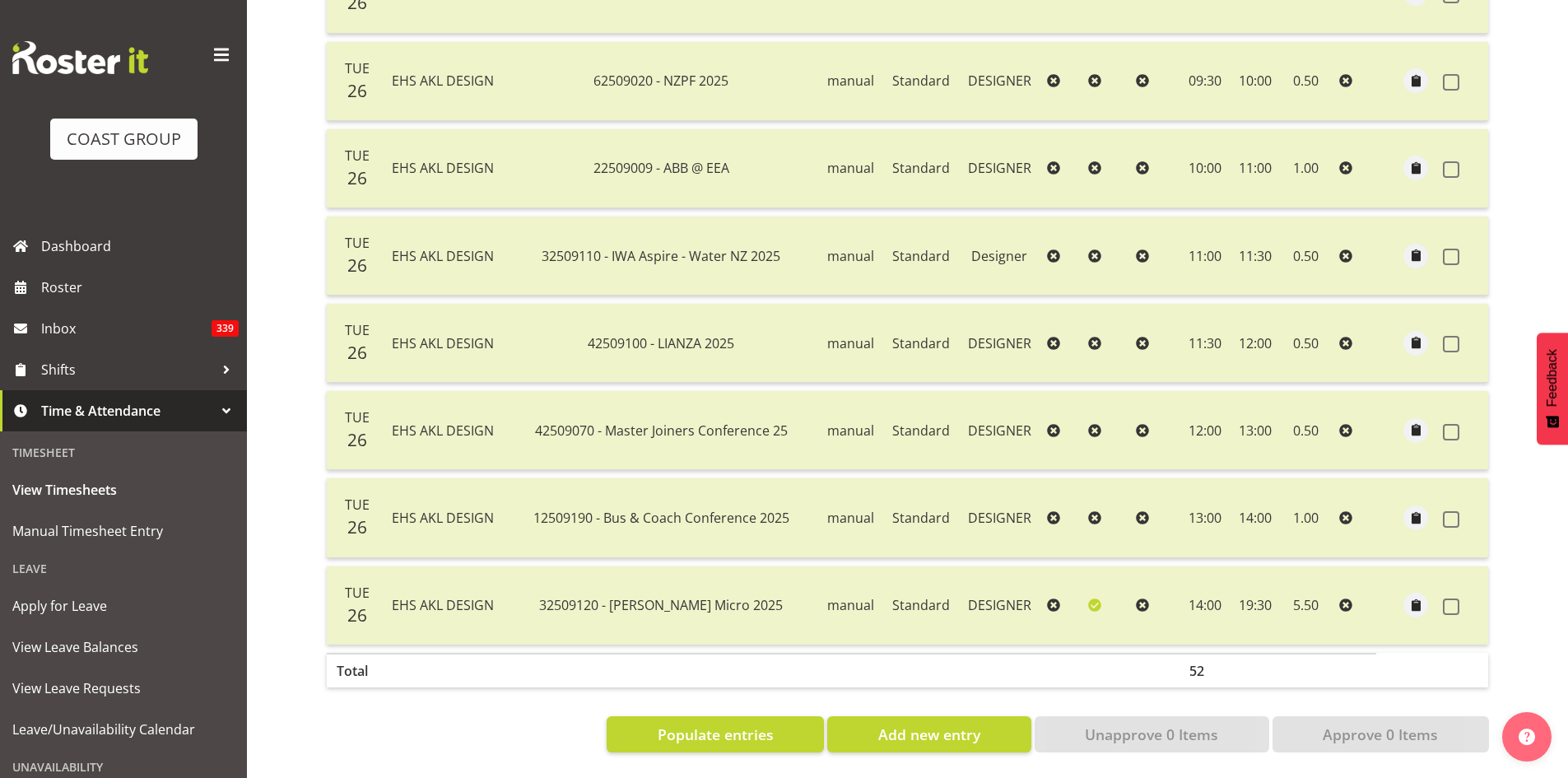
scroll to position [1941, 0]
